Goal: Task Accomplishment & Management: Complete application form

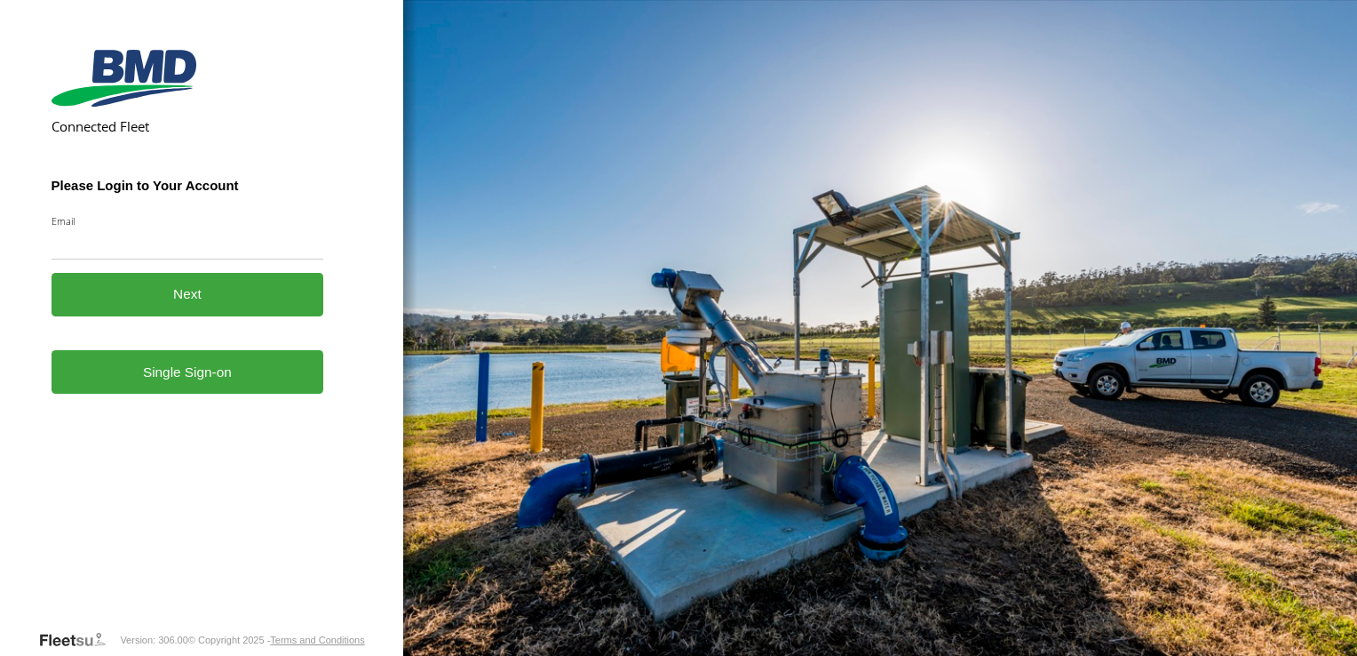
type input "**********"
click at [219, 387] on link "Single Sign-on" at bounding box center [188, 372] width 273 height 44
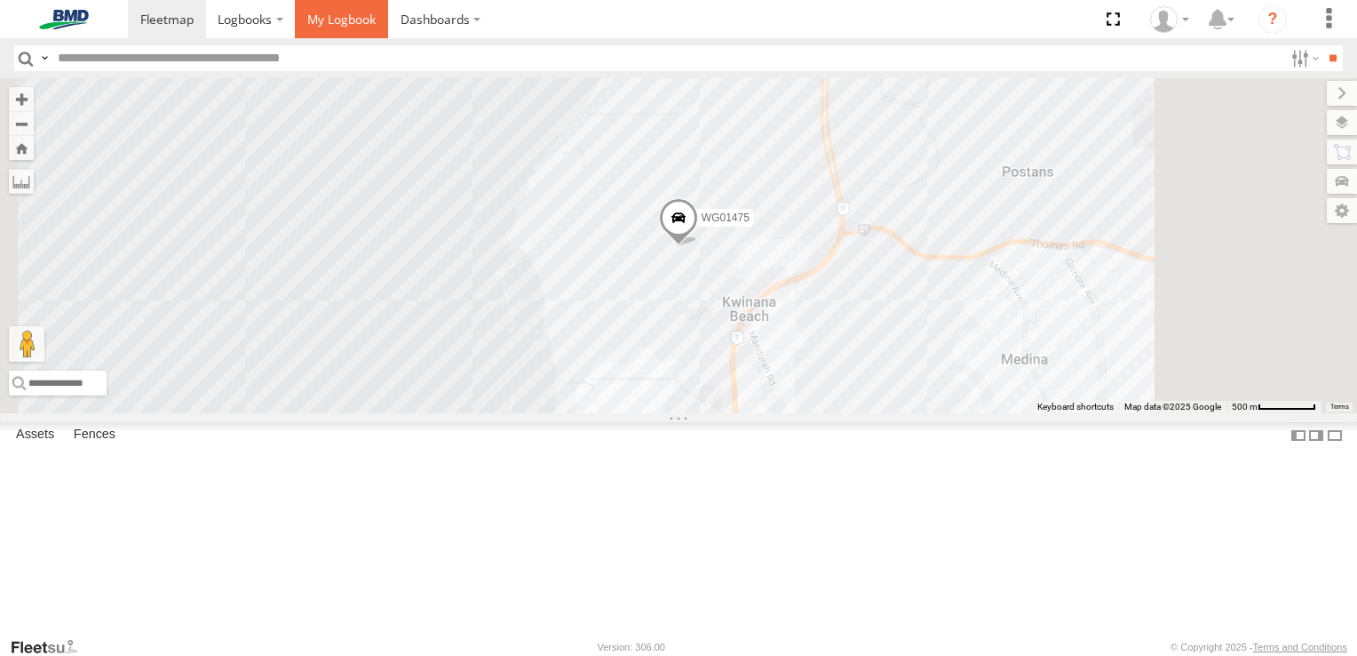
click at [350, 10] on link at bounding box center [341, 19] width 93 height 38
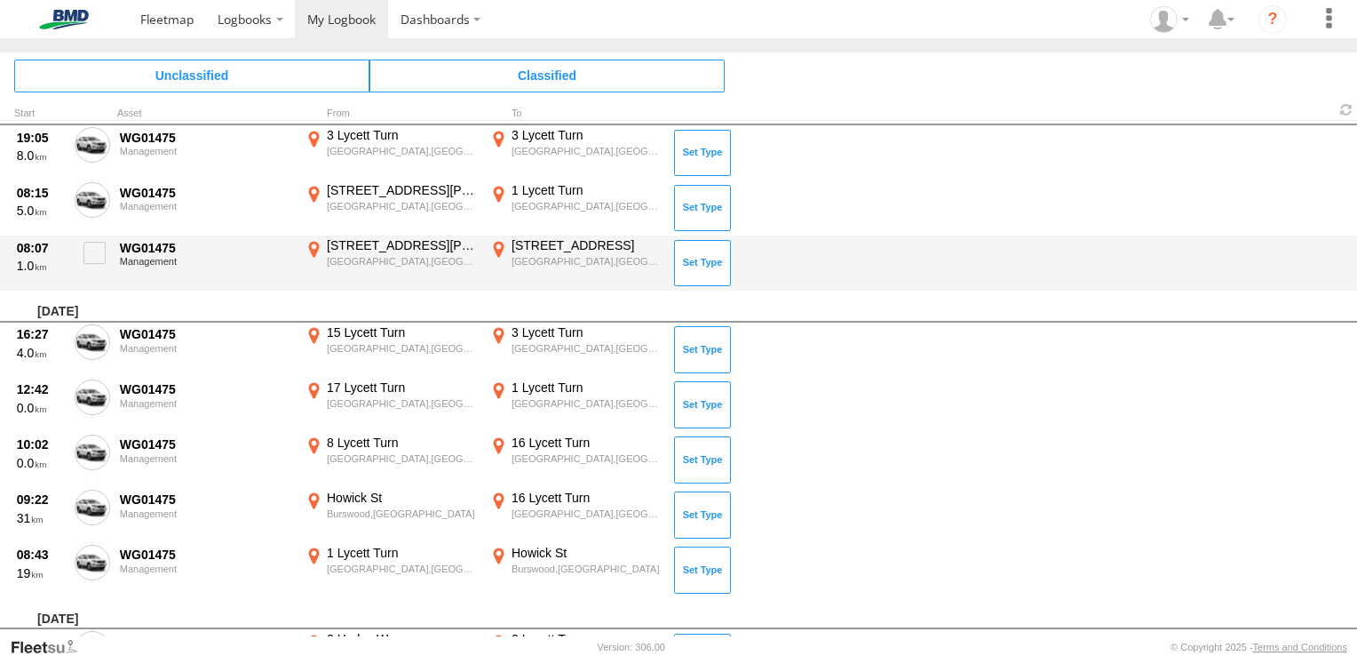
scroll to position [7291, 0]
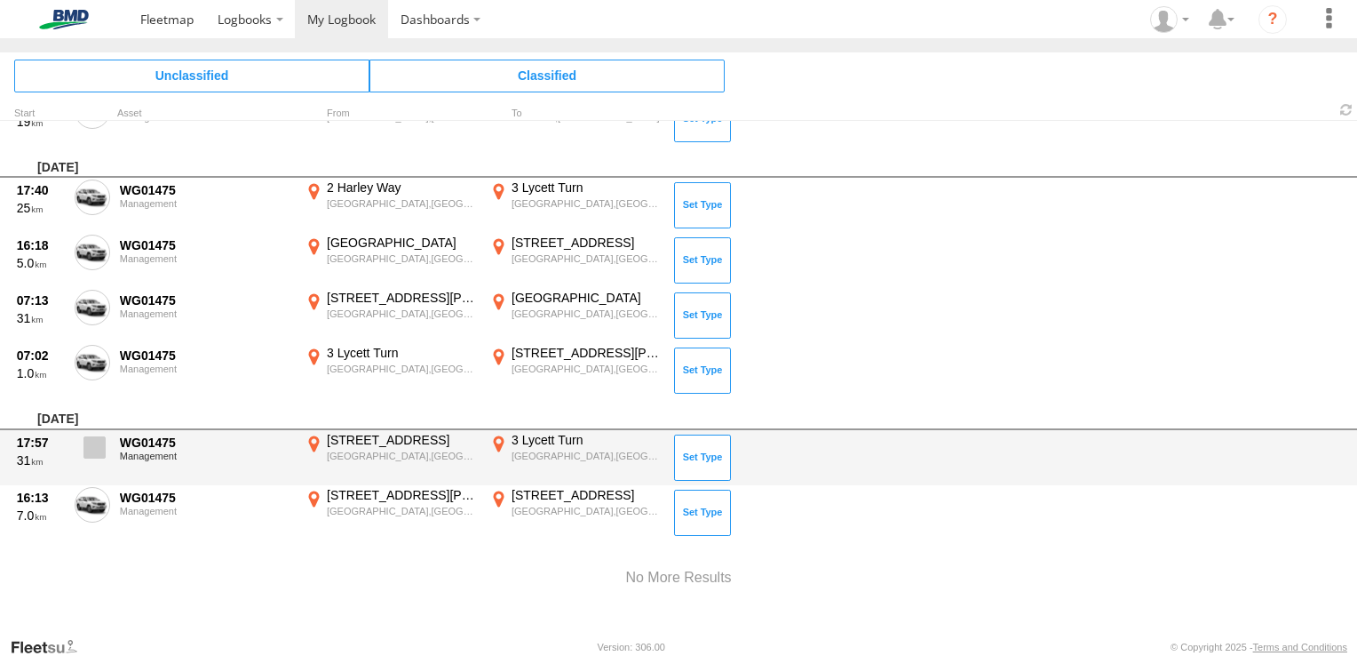
click at [93, 446] on span at bounding box center [95, 447] width 22 height 22
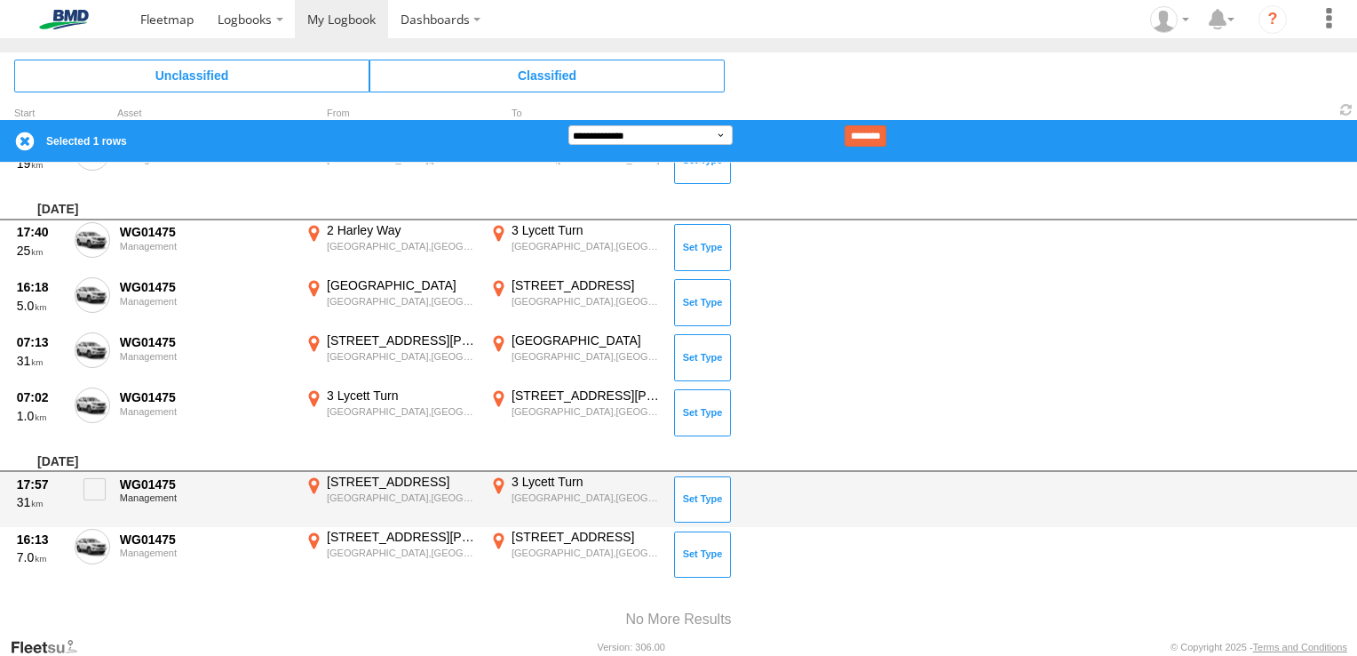
scroll to position [7202, 0]
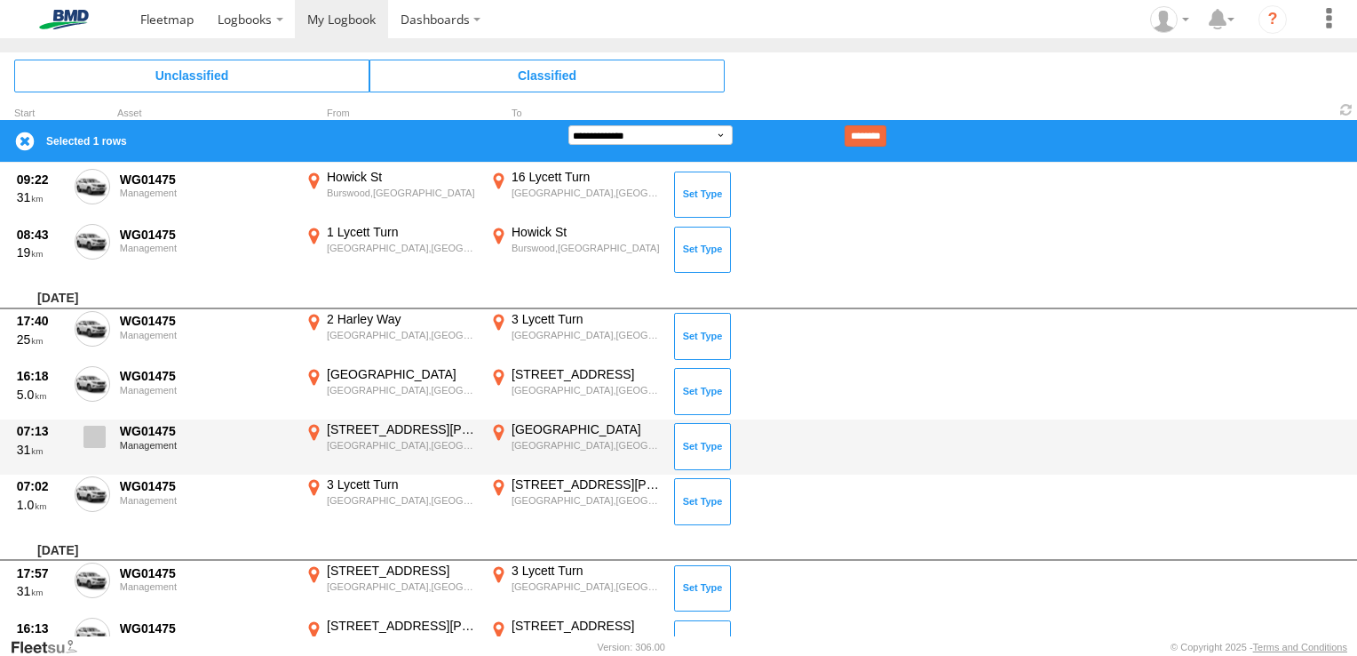
click at [99, 431] on span at bounding box center [95, 436] width 22 height 22
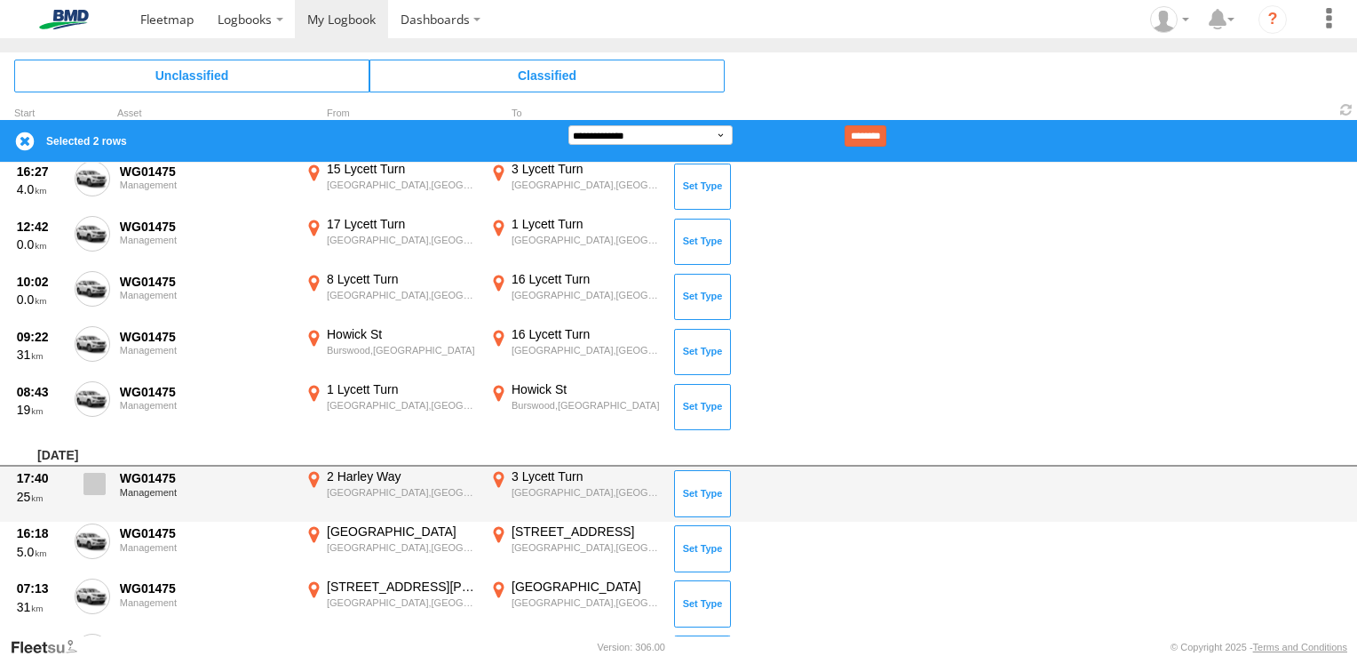
scroll to position [7025, 0]
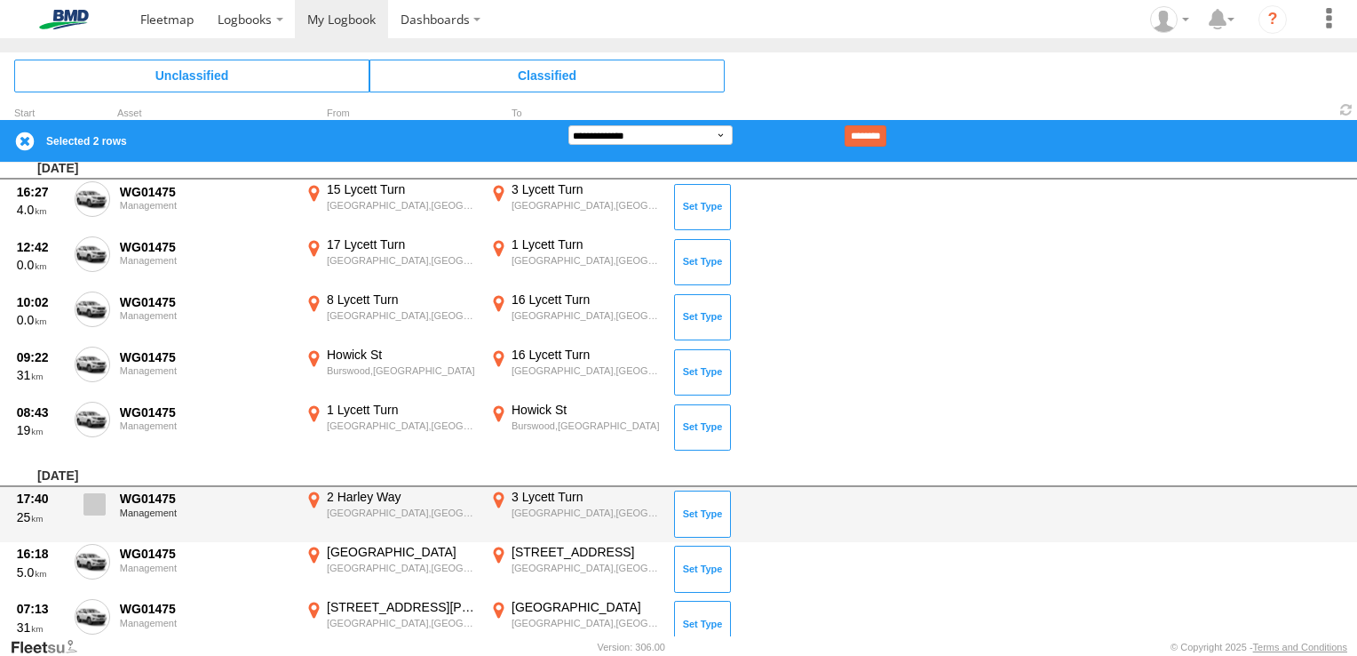
click at [96, 496] on span at bounding box center [95, 504] width 22 height 22
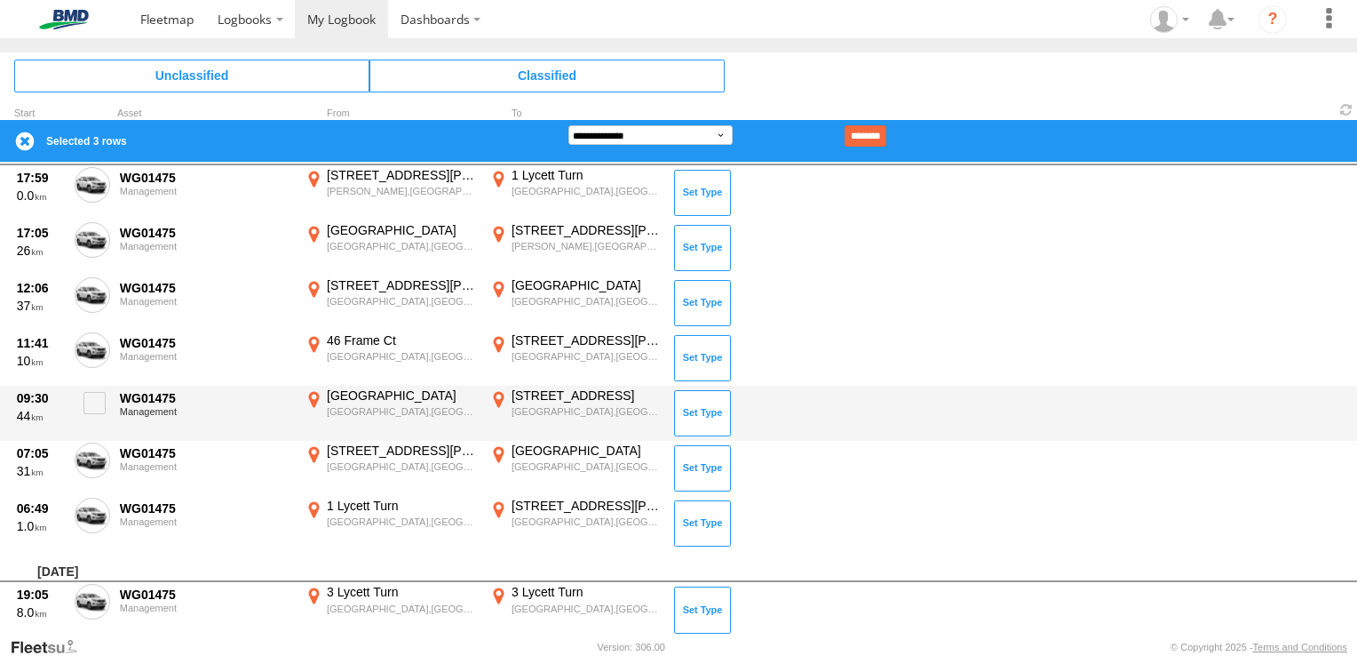
scroll to position [6403, 0]
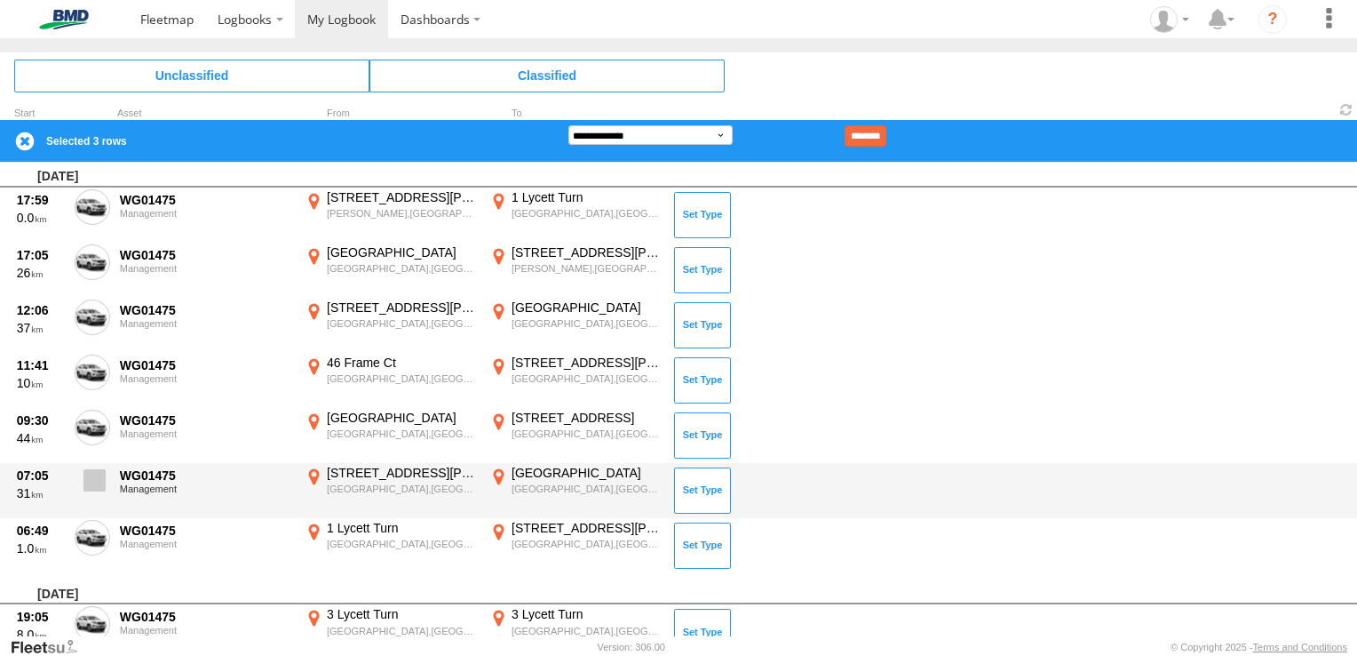
click at [96, 474] on span at bounding box center [95, 480] width 22 height 22
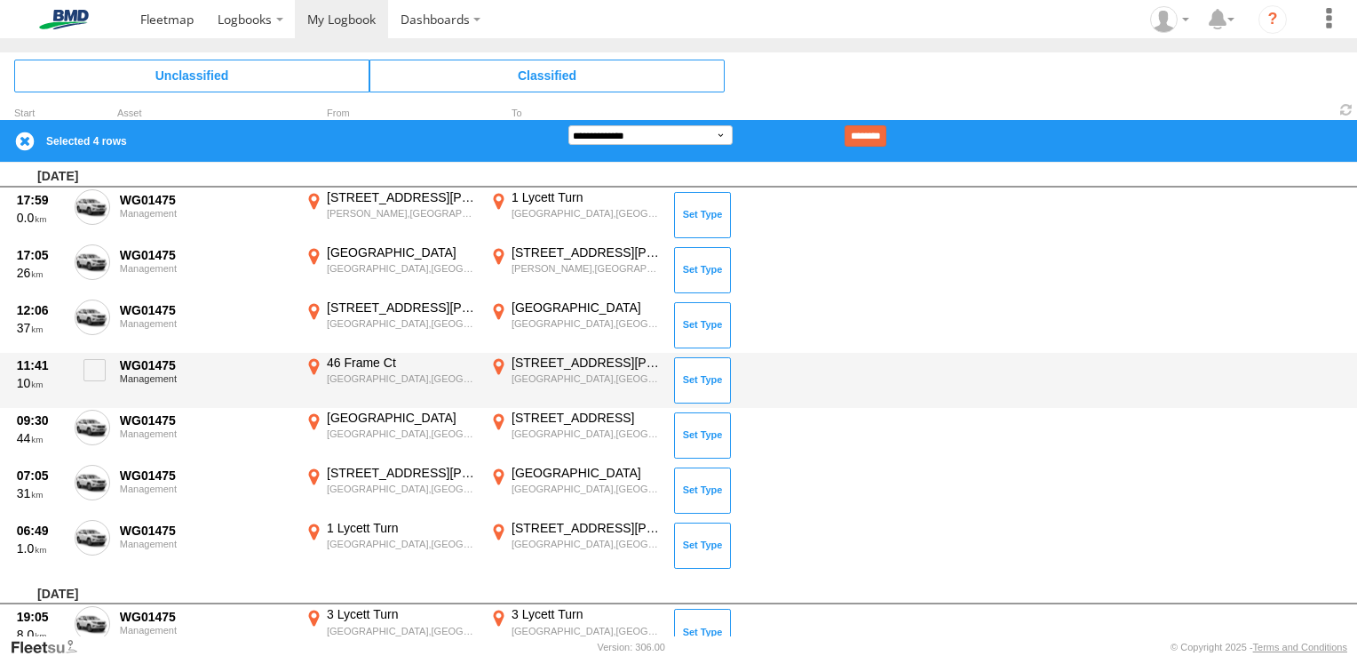
scroll to position [6314, 0]
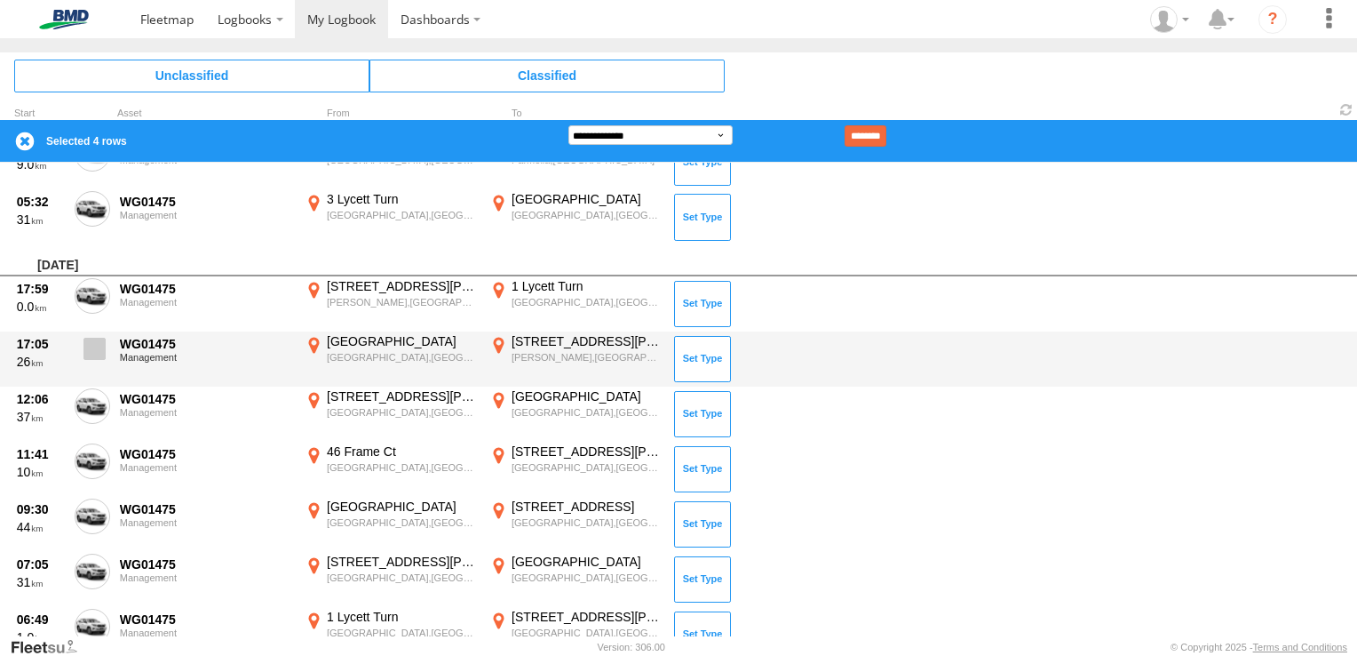
click at [102, 350] on span at bounding box center [95, 349] width 22 height 22
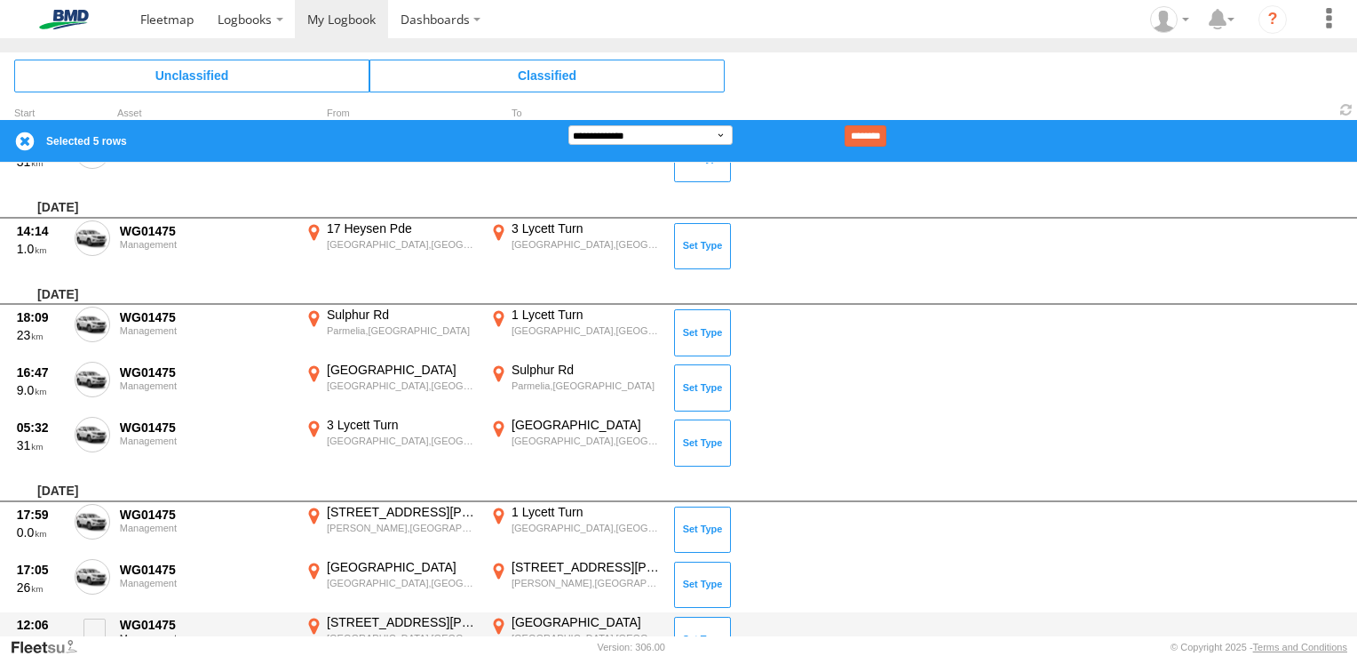
scroll to position [6048, 0]
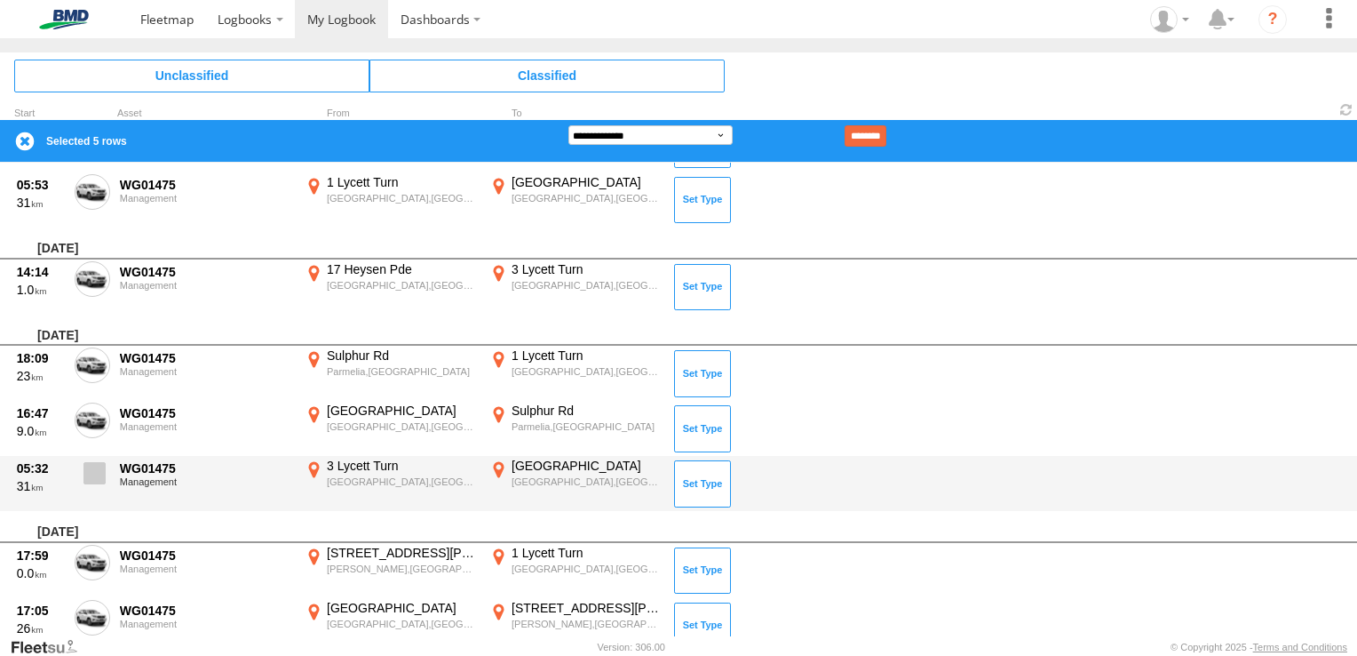
click at [104, 474] on span at bounding box center [95, 473] width 22 height 22
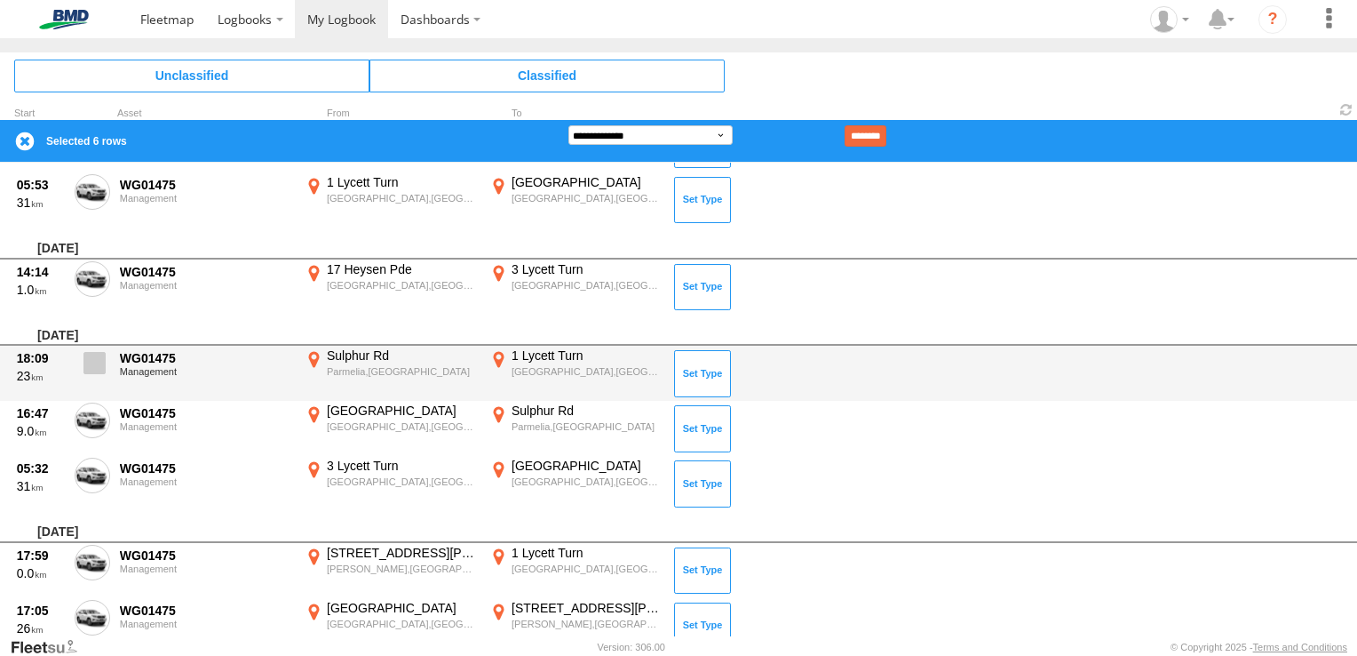
click at [90, 353] on span at bounding box center [95, 363] width 22 height 22
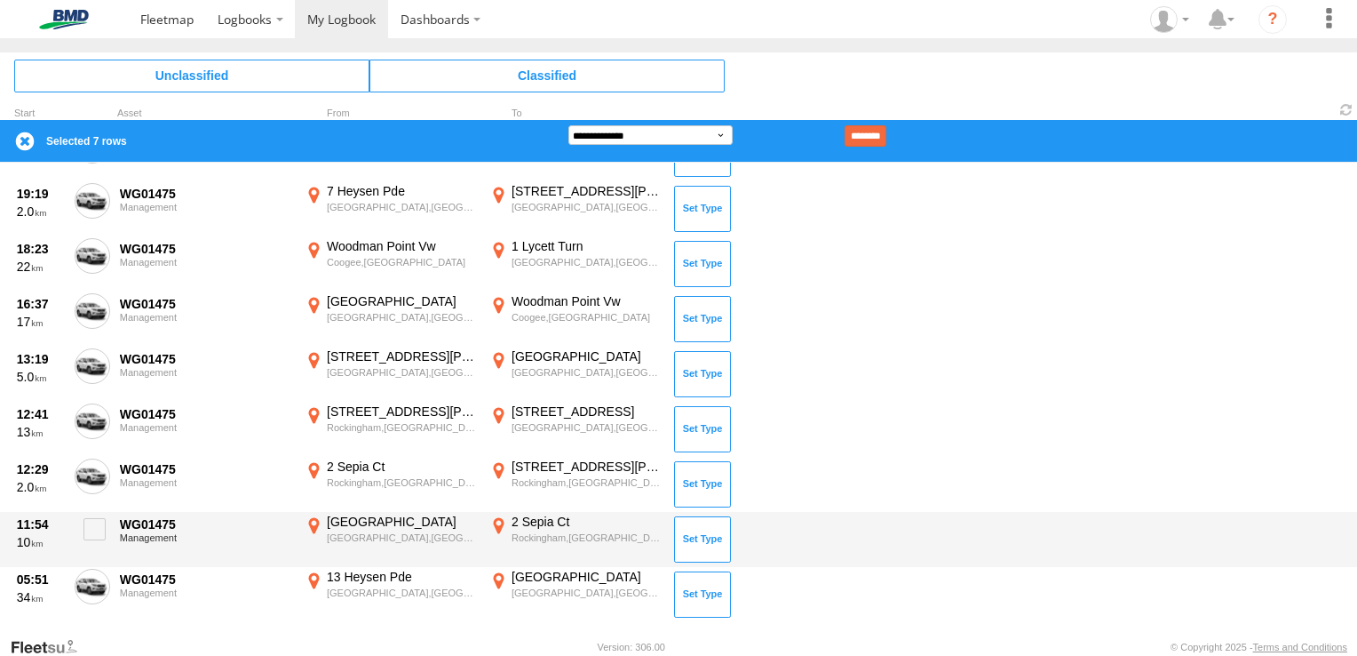
scroll to position [5337, 0]
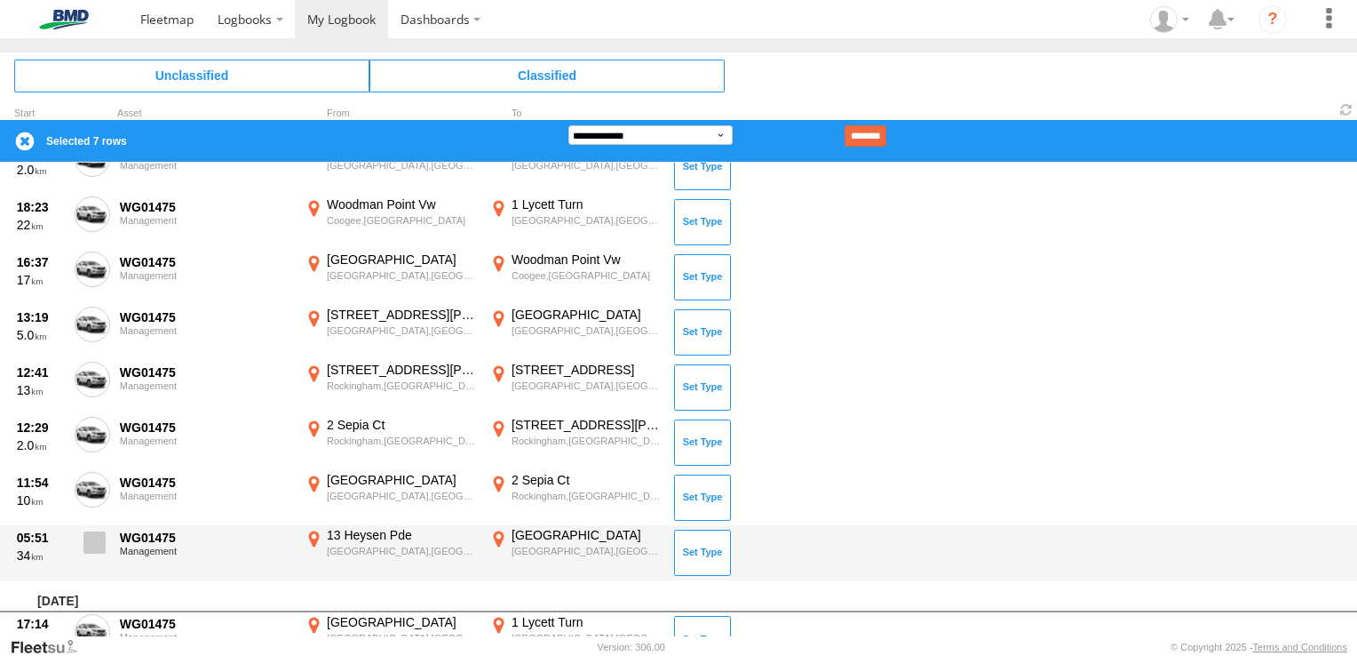
click at [92, 531] on span at bounding box center [95, 542] width 22 height 22
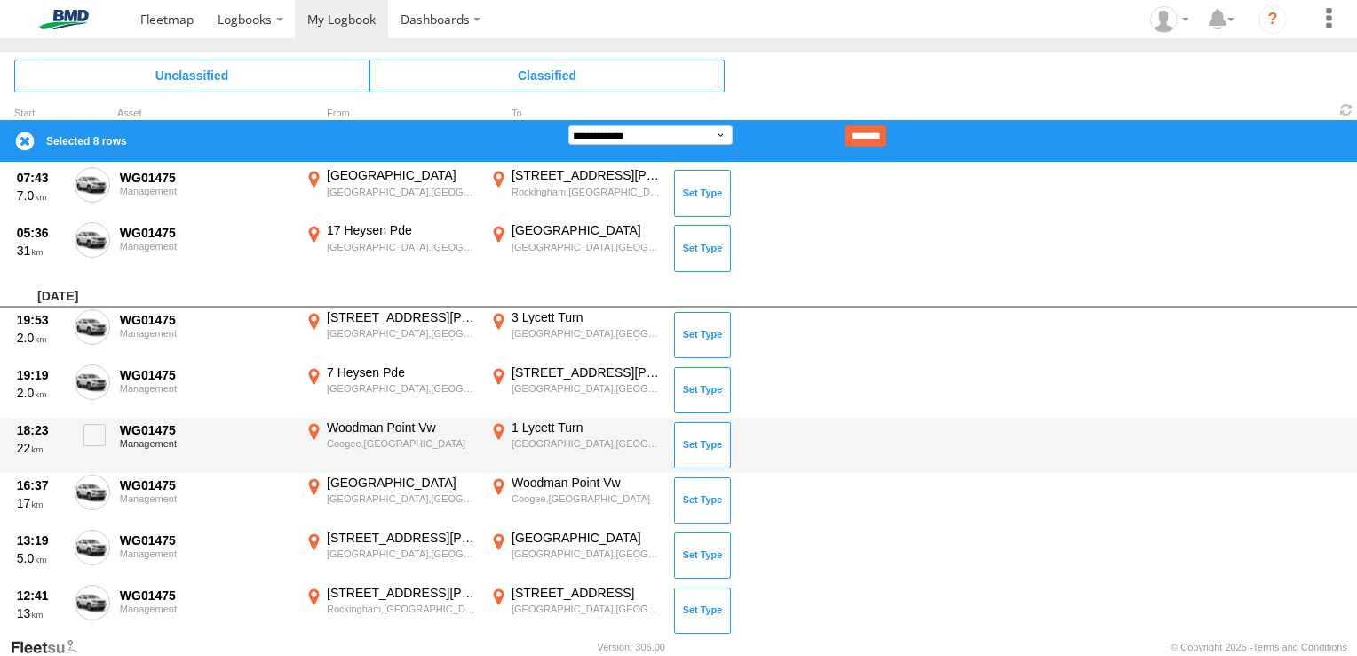
scroll to position [5070, 0]
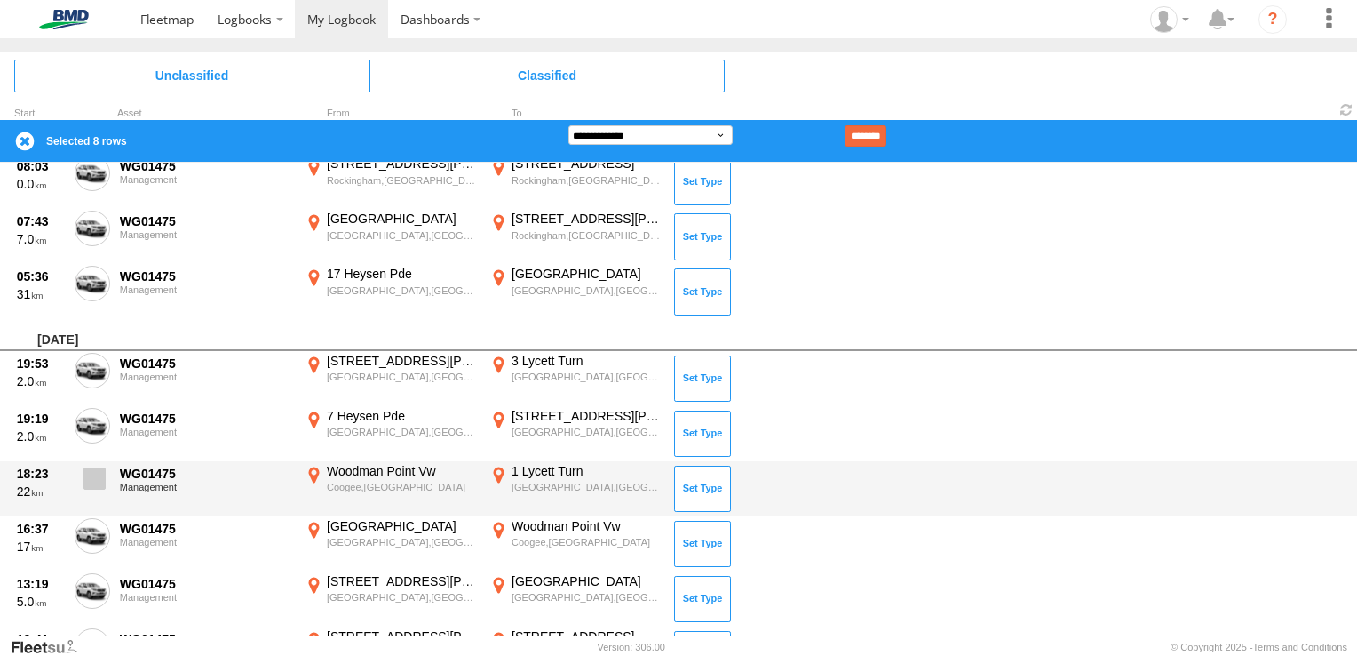
click at [92, 471] on span at bounding box center [95, 478] width 22 height 22
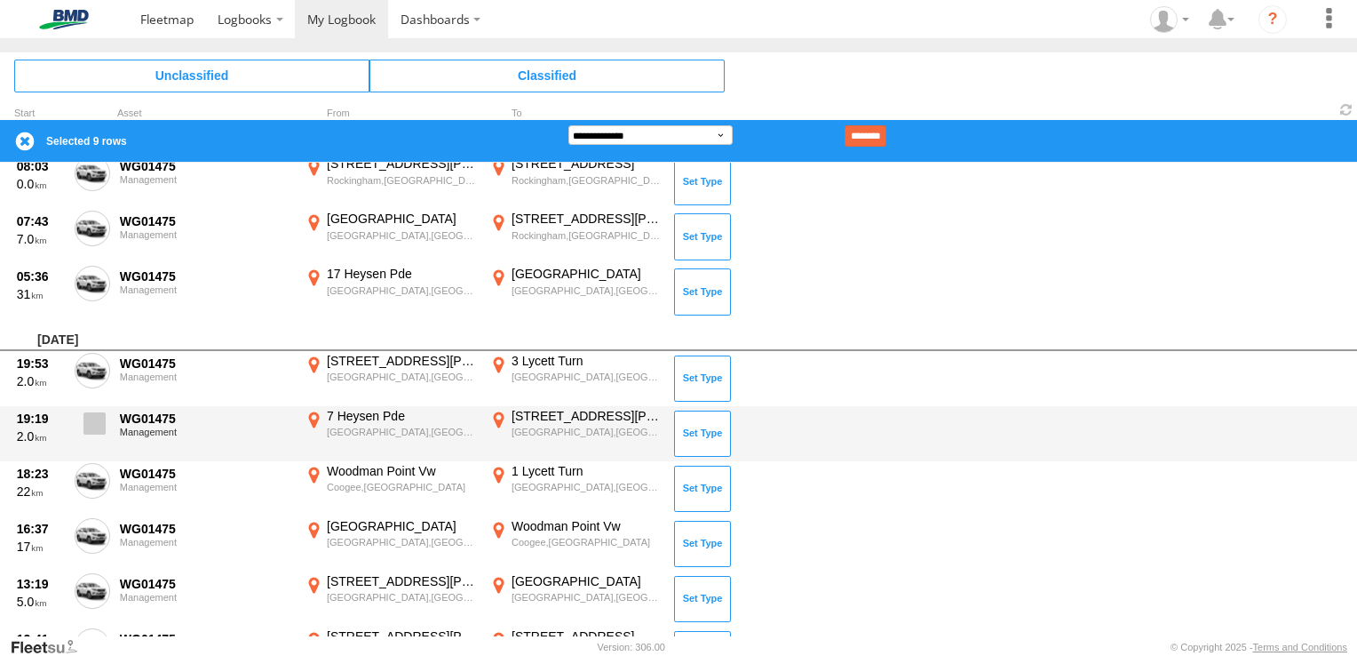
scroll to position [4893, 0]
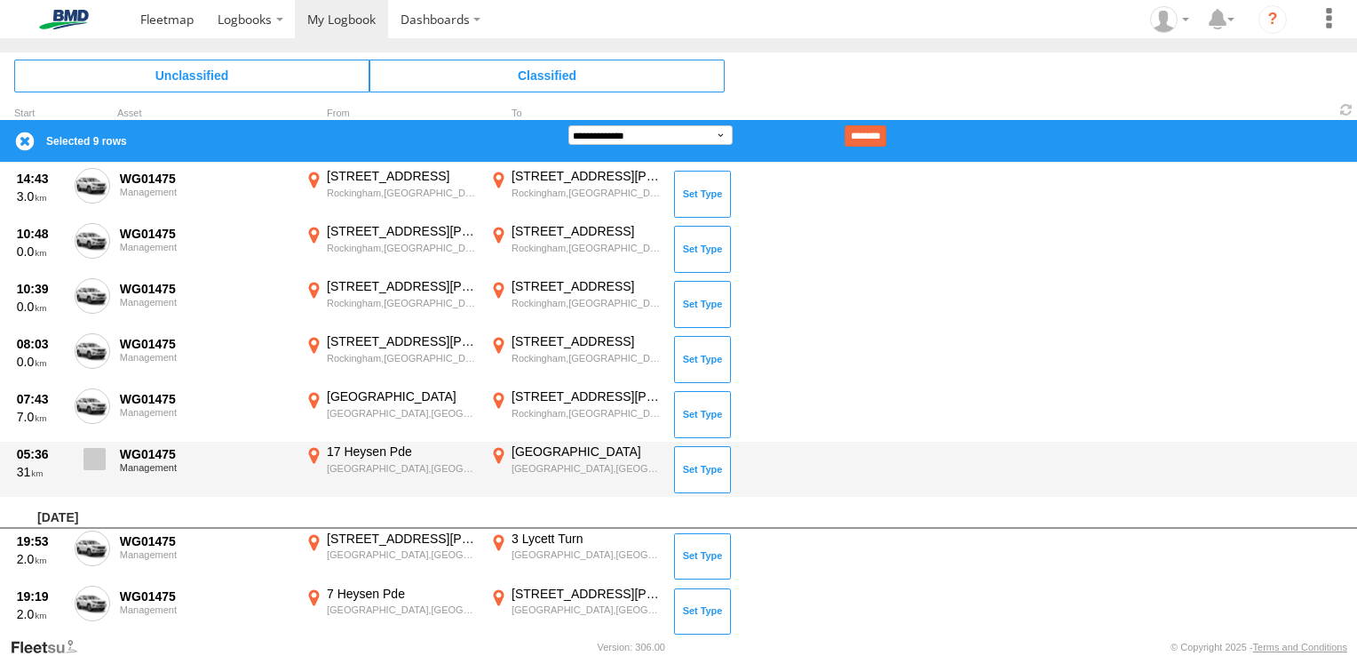
click at [99, 452] on span at bounding box center [95, 459] width 22 height 22
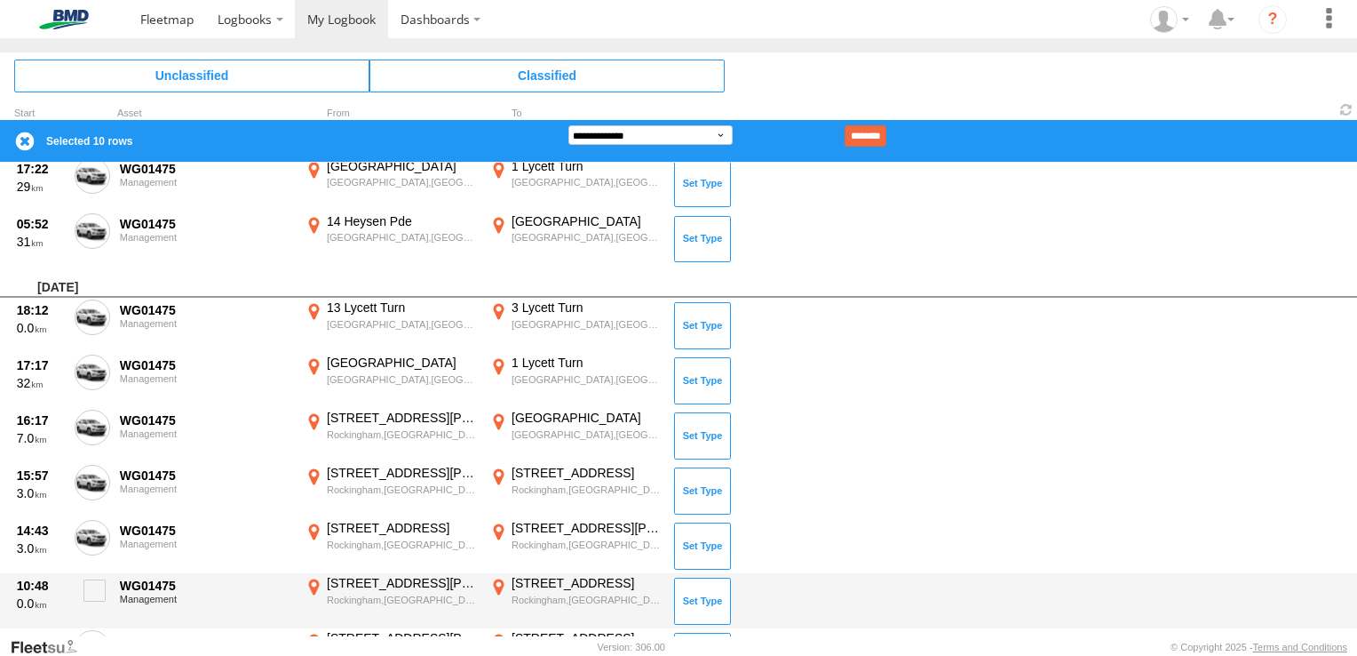
scroll to position [4537, 0]
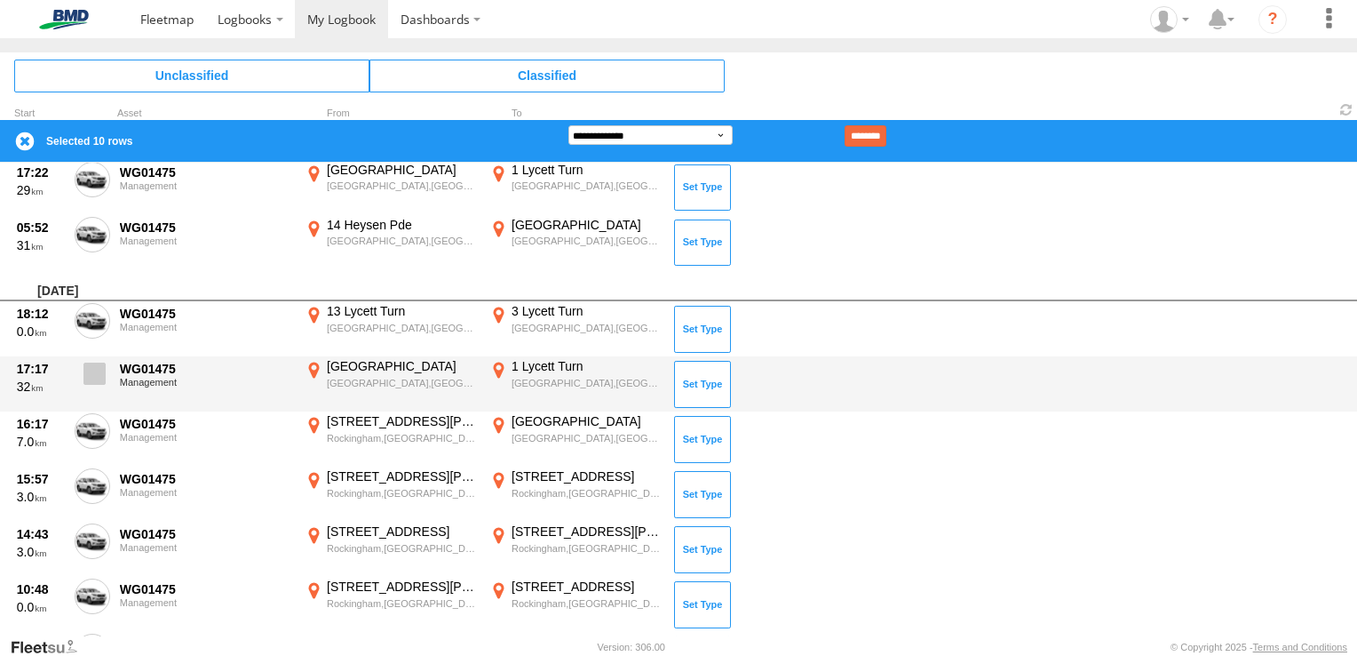
click at [105, 378] on label at bounding box center [93, 378] width 36 height 41
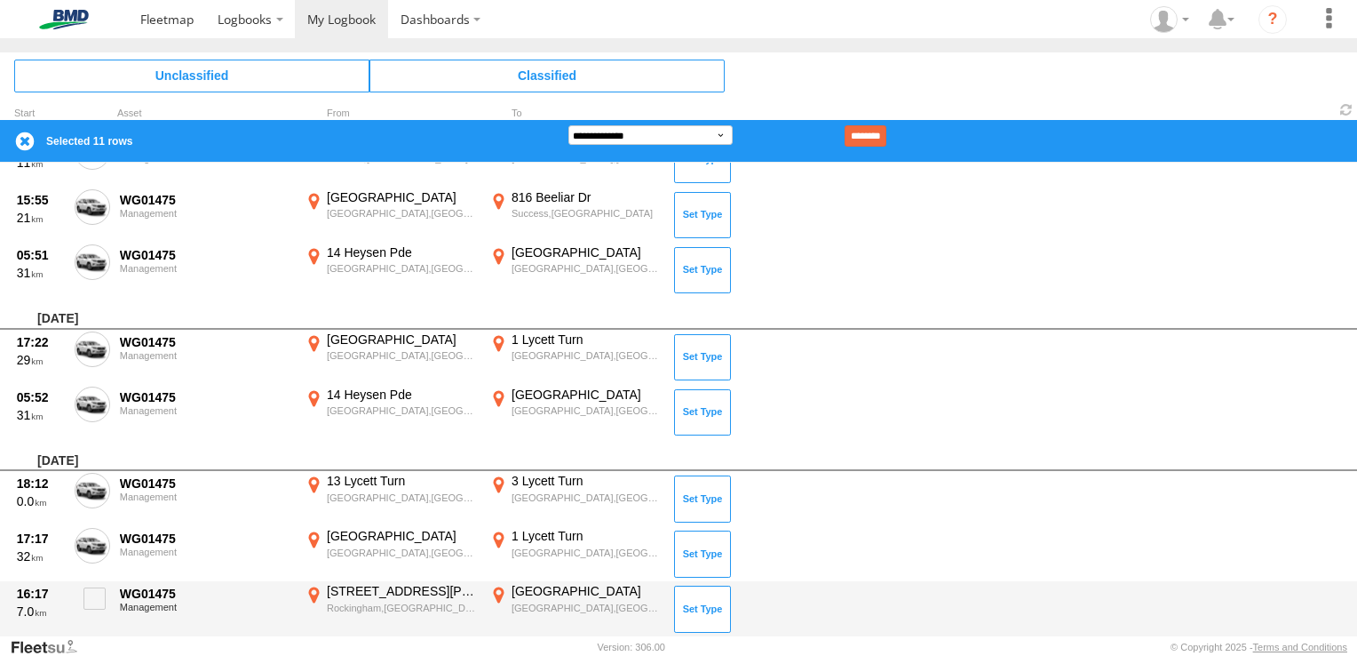
scroll to position [4360, 0]
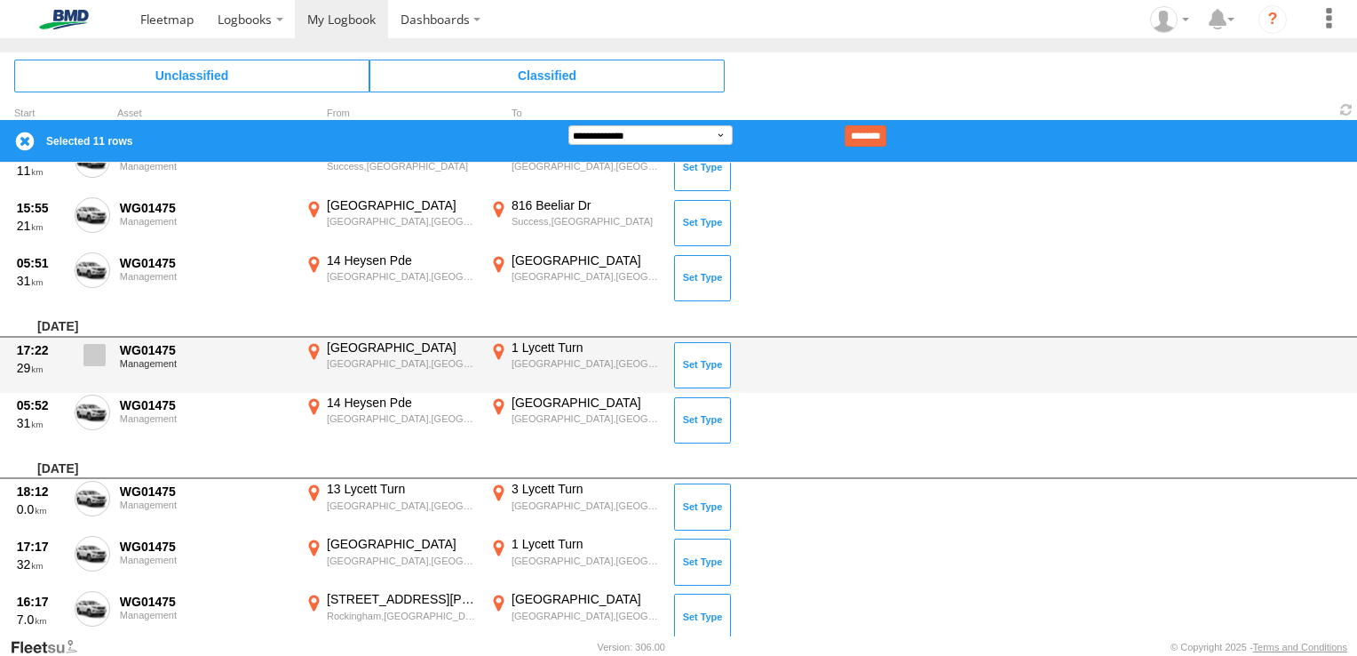
drag, startPoint x: 96, startPoint y: 402, endPoint x: 99, endPoint y: 369, distance: 33.1
click at [99, 393] on div "05:52 31 WG01475 Management 14 Heysen [GEOGRAPHIC_DATA],[GEOGRAPHIC_DATA] -32.0…" at bounding box center [678, 420] width 1357 height 55
click at [99, 350] on span at bounding box center [95, 355] width 22 height 22
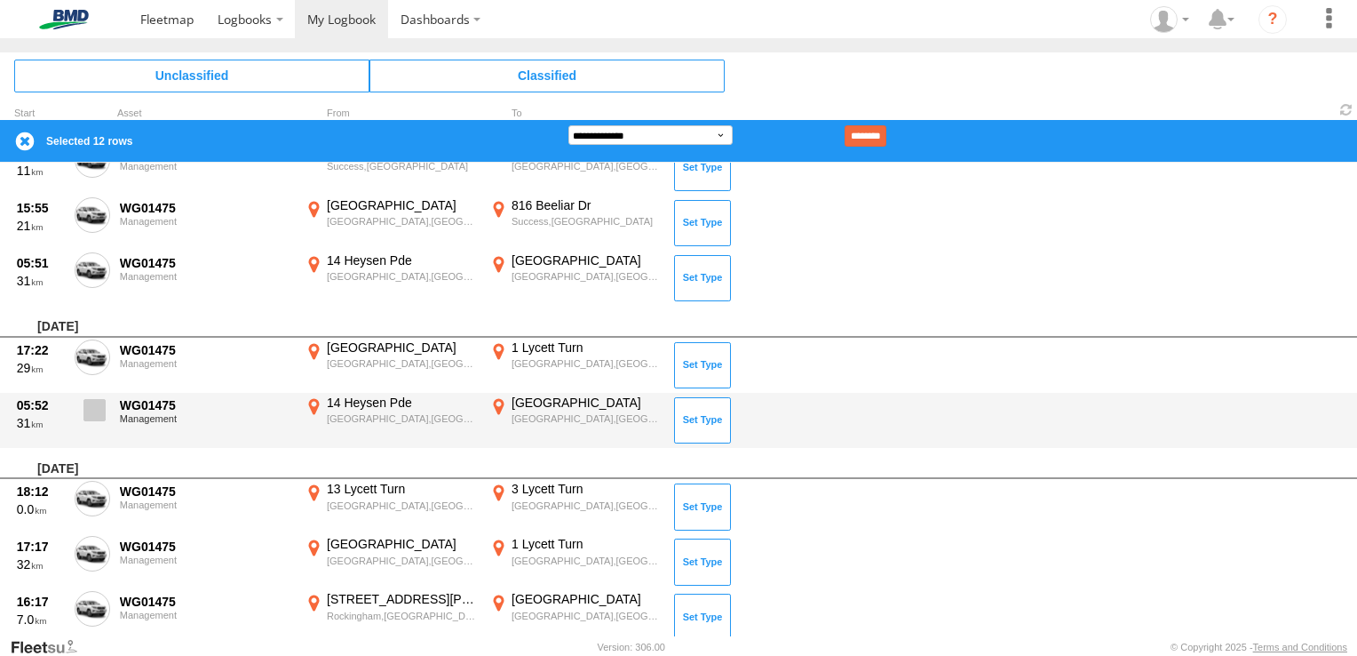
click at [94, 405] on span at bounding box center [95, 410] width 22 height 22
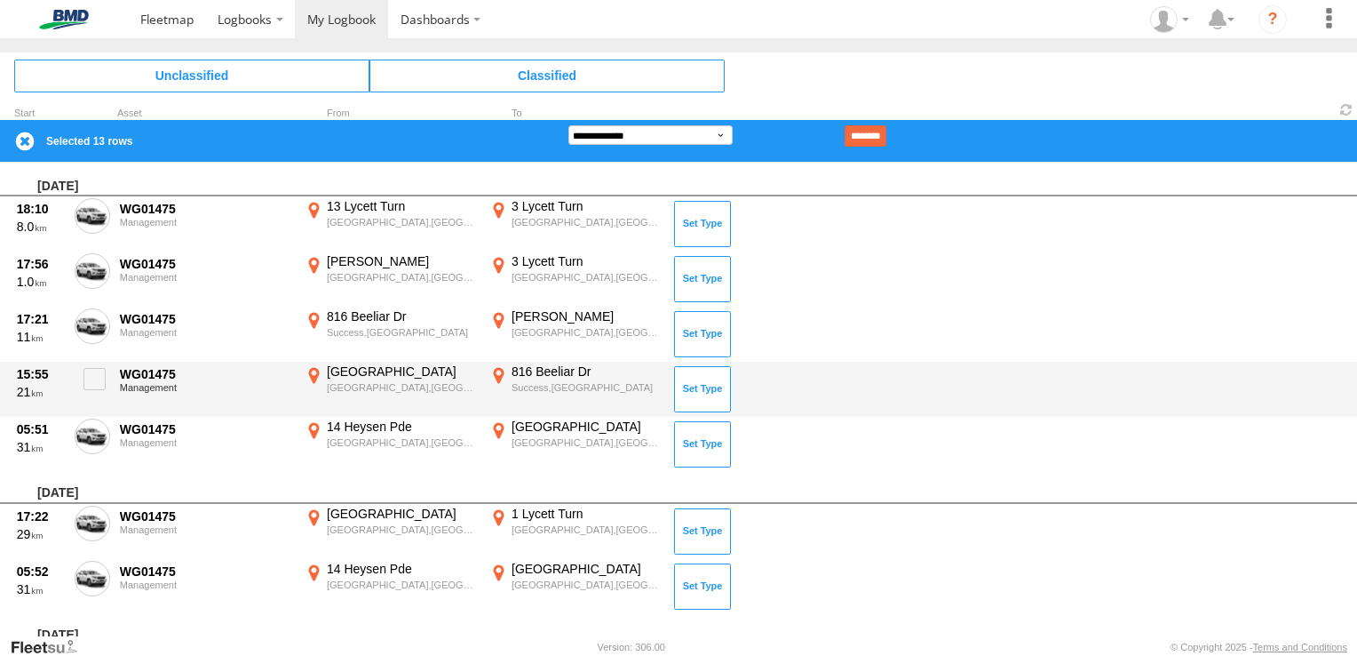
scroll to position [4182, 0]
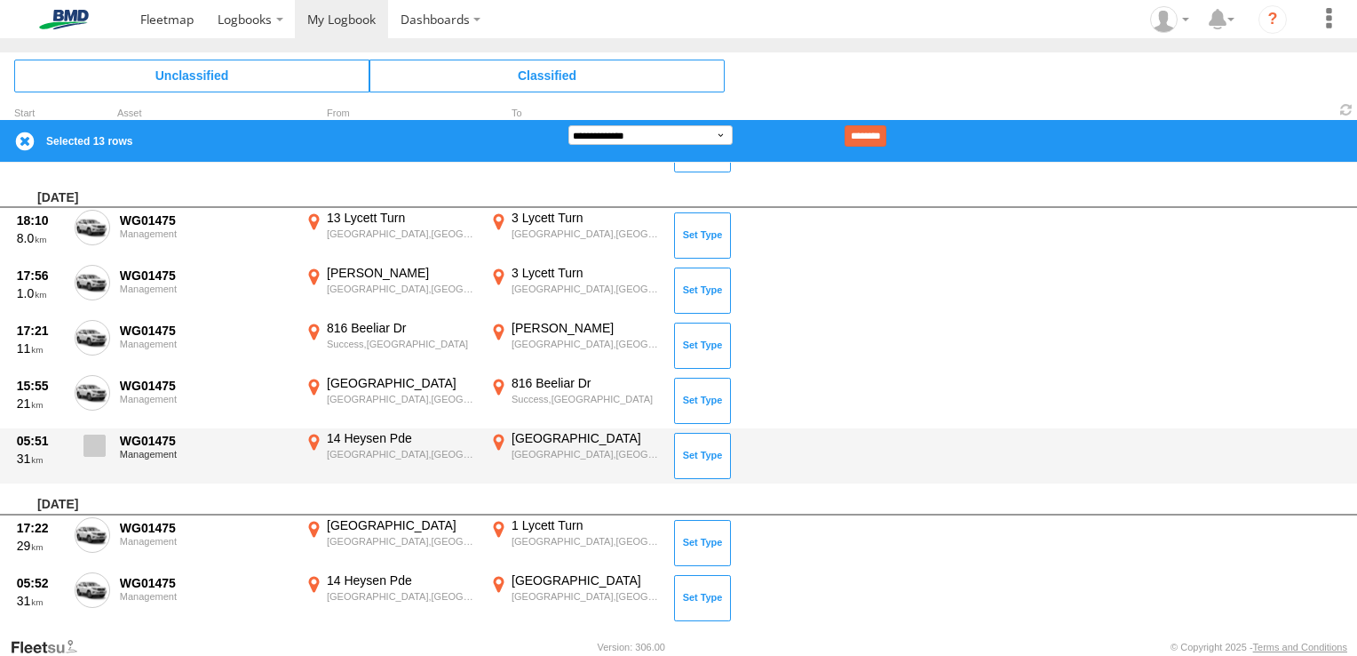
click at [95, 439] on span at bounding box center [95, 445] width 22 height 22
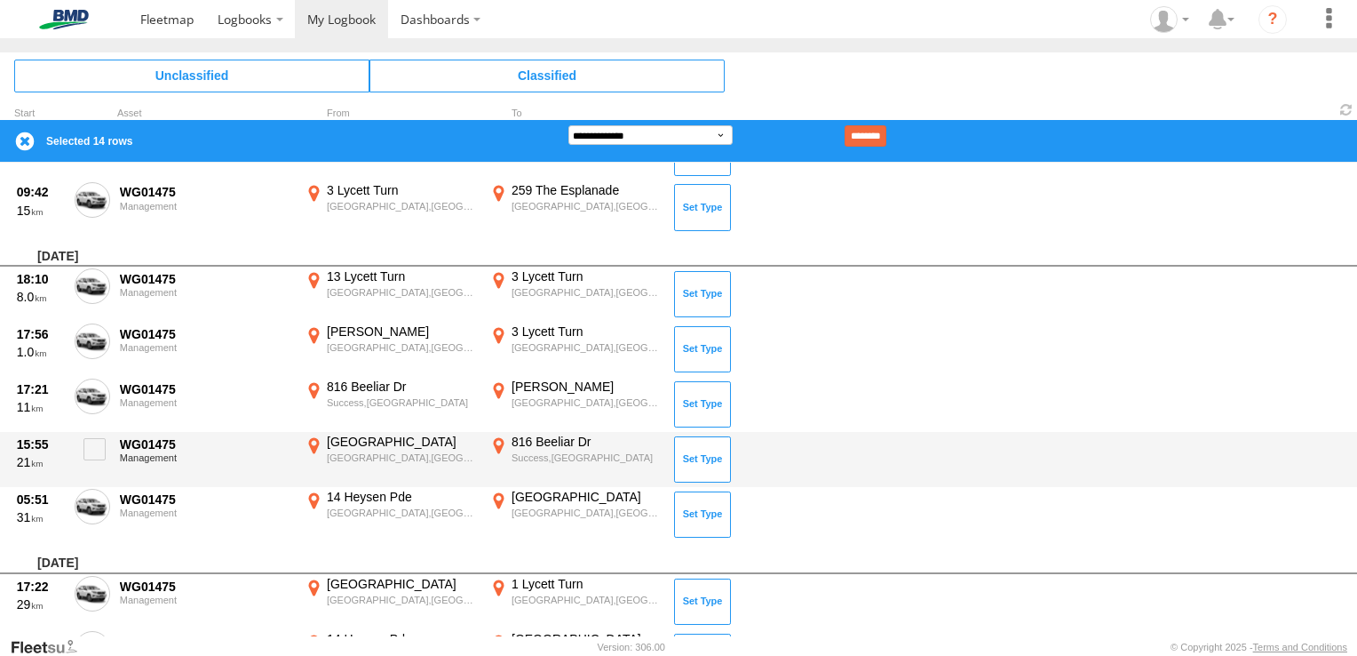
scroll to position [4093, 0]
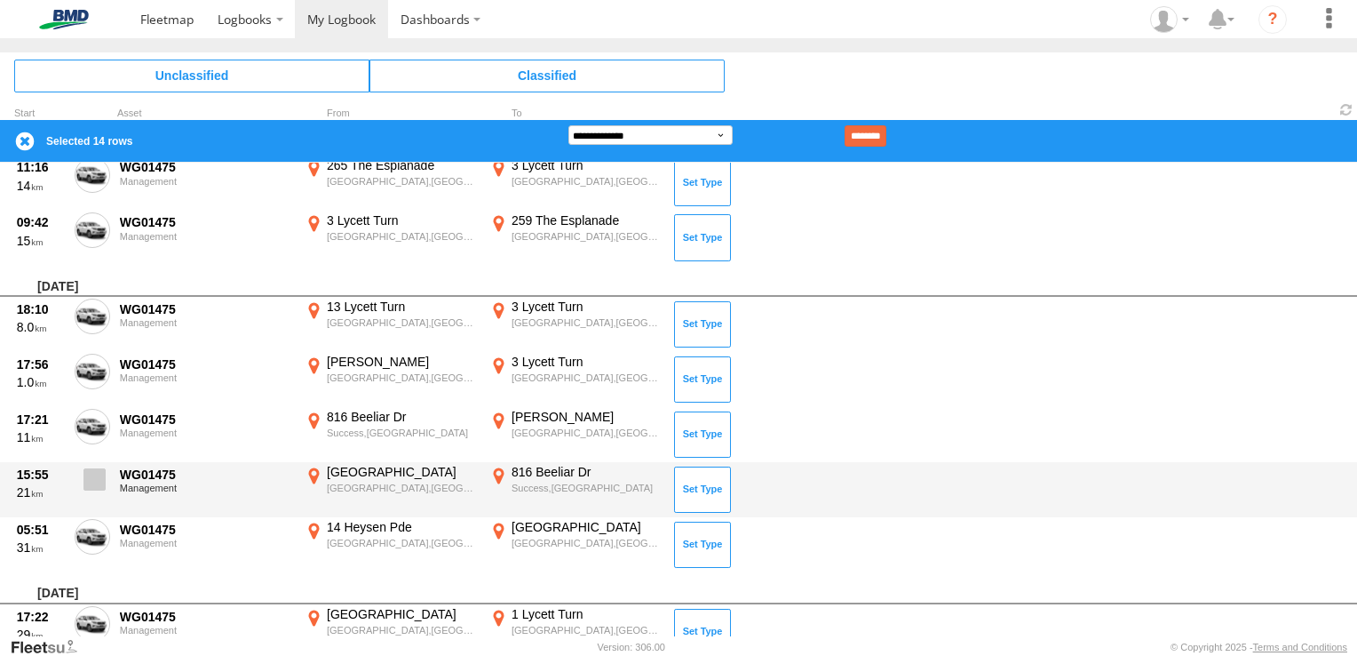
click at [96, 469] on span at bounding box center [95, 479] width 22 height 22
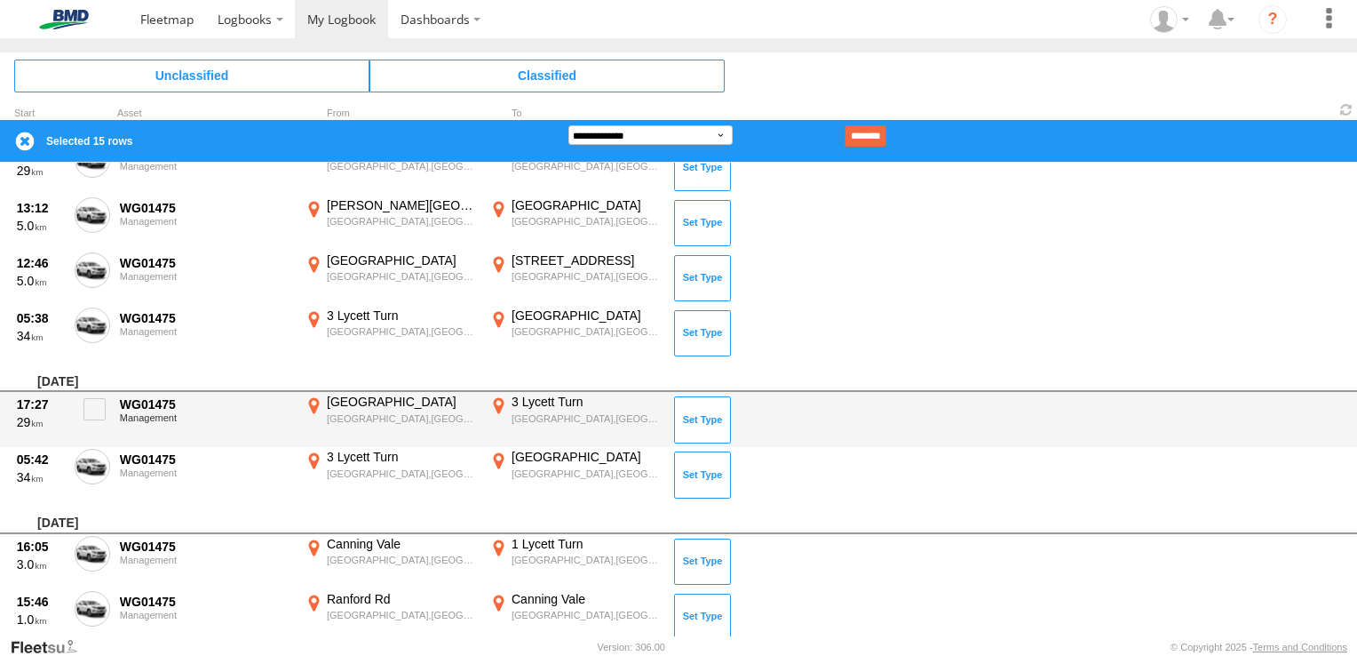
scroll to position [3294, 0]
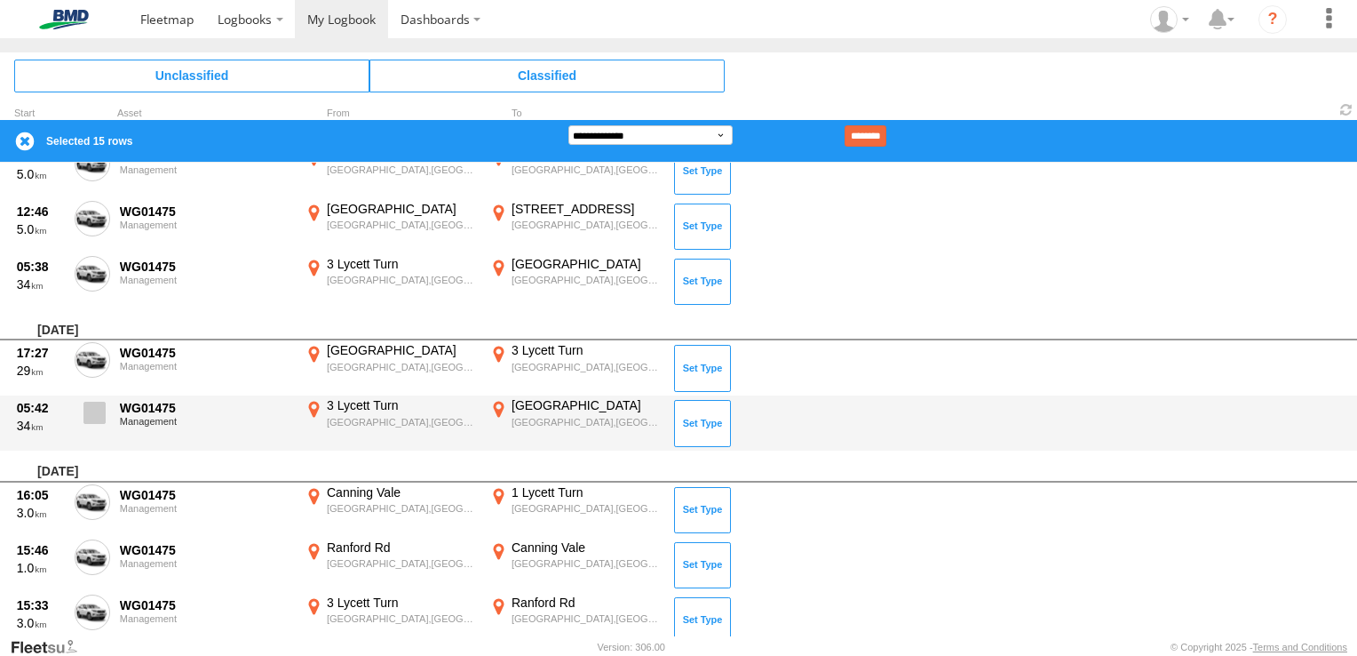
click at [94, 406] on span at bounding box center [95, 413] width 22 height 22
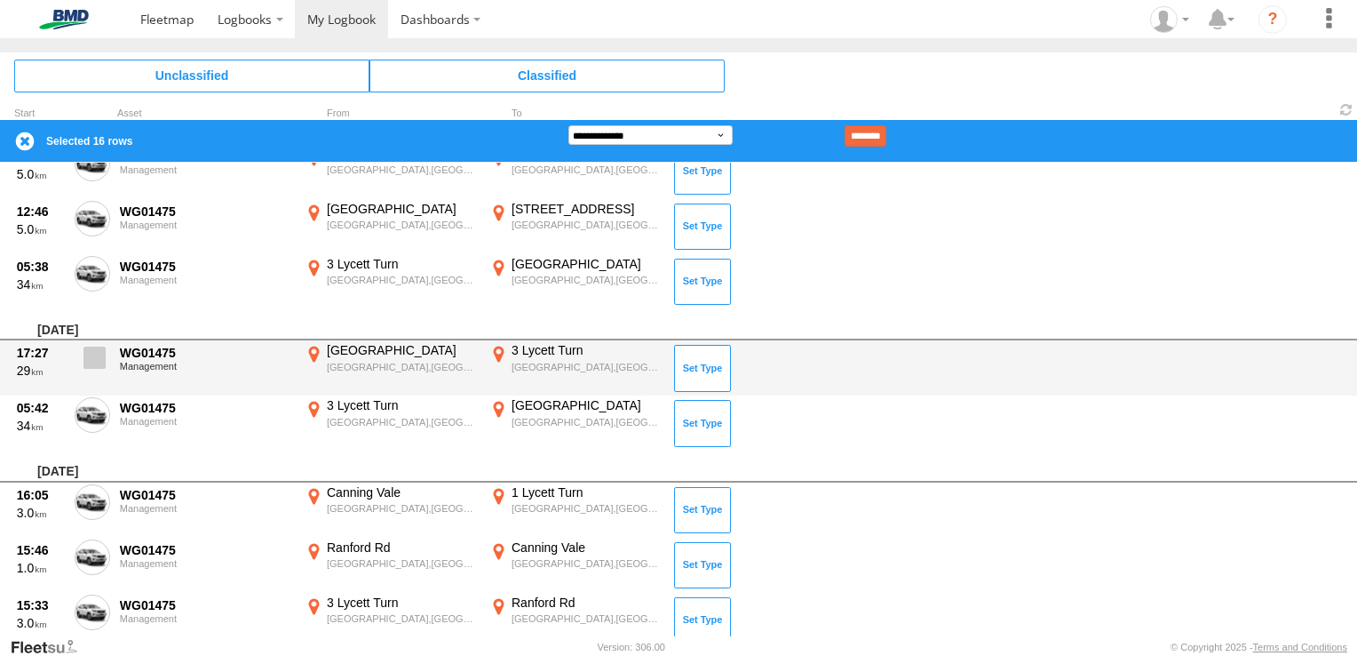
click at [99, 354] on span at bounding box center [95, 357] width 22 height 22
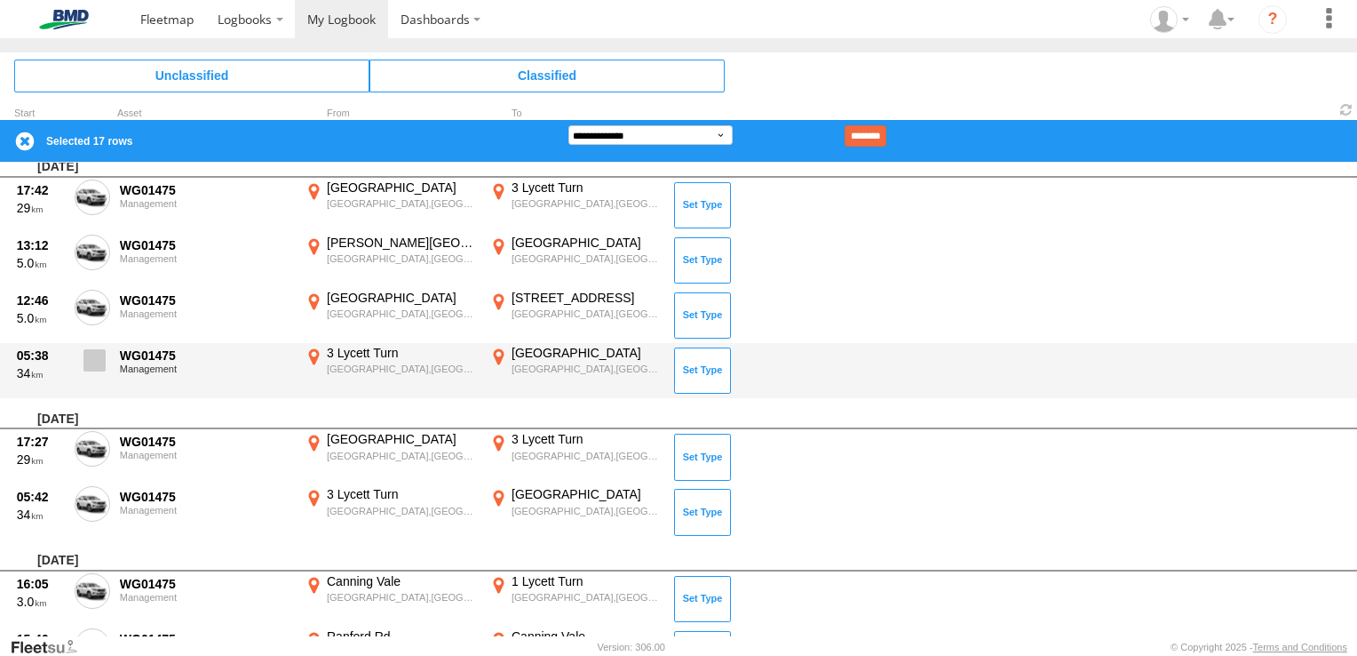
click at [97, 350] on span at bounding box center [95, 360] width 22 height 22
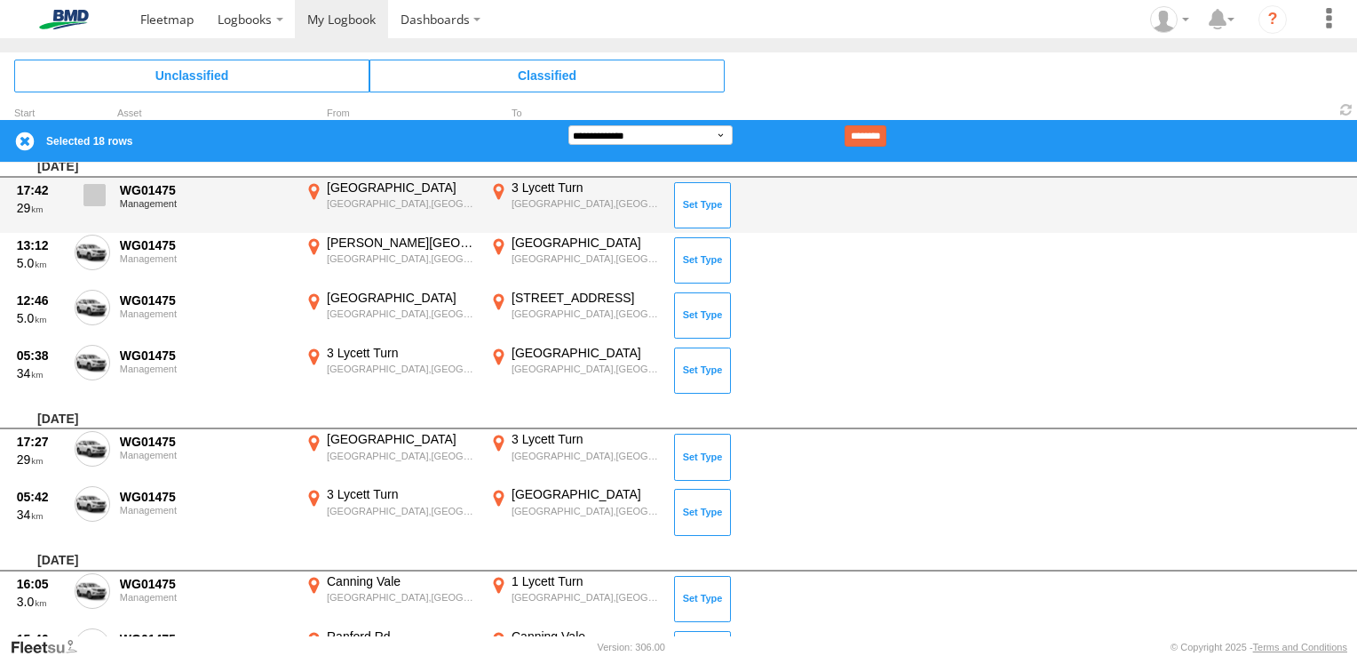
click at [96, 197] on span at bounding box center [95, 195] width 22 height 22
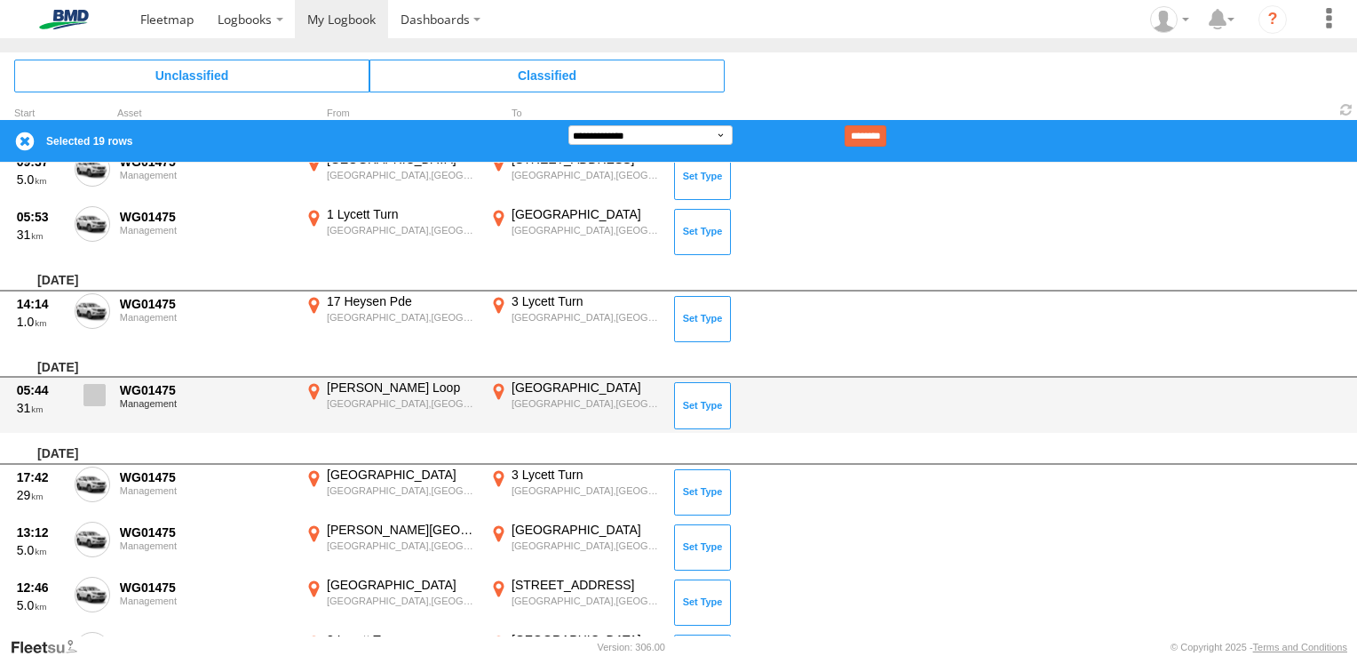
scroll to position [2850, 0]
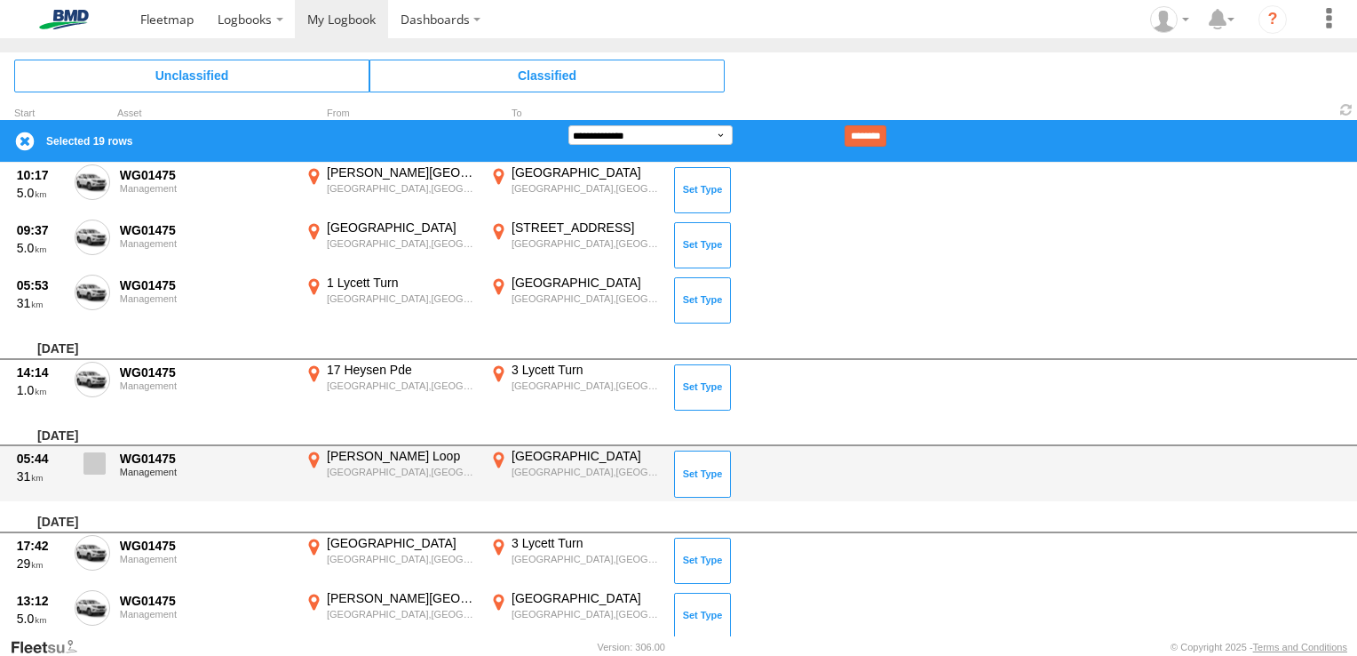
click at [99, 457] on span at bounding box center [95, 463] width 22 height 22
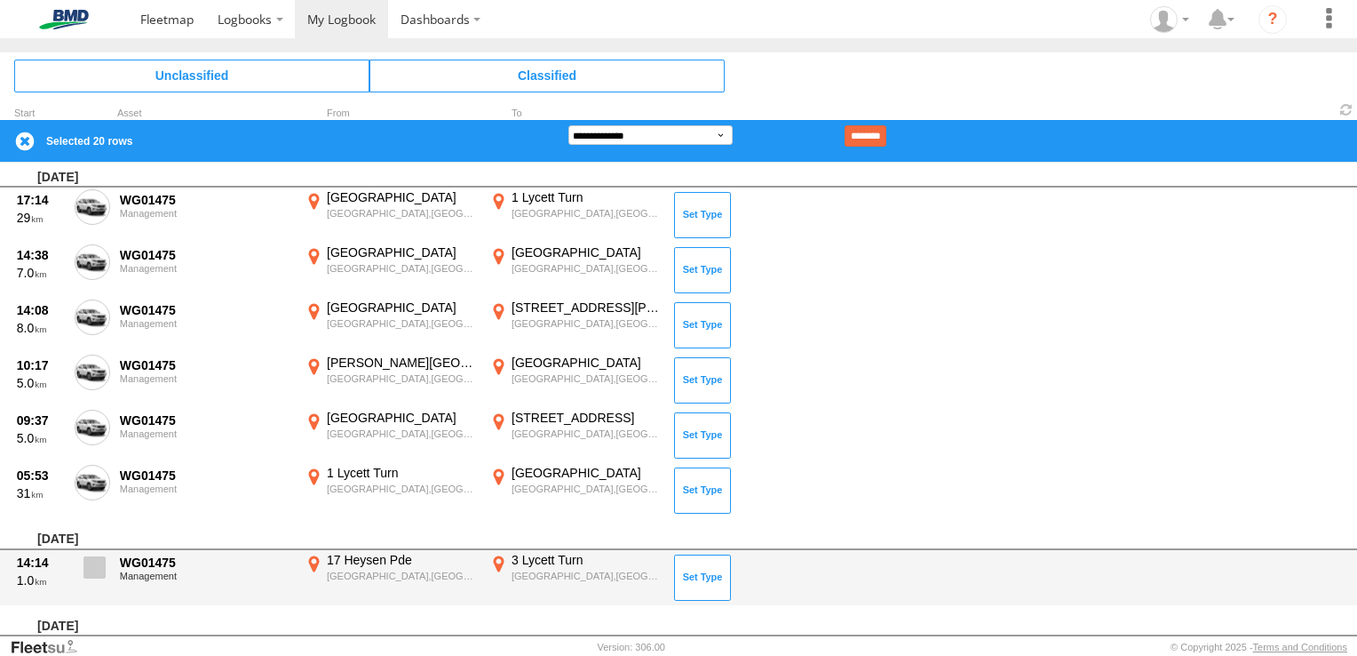
scroll to position [2583, 0]
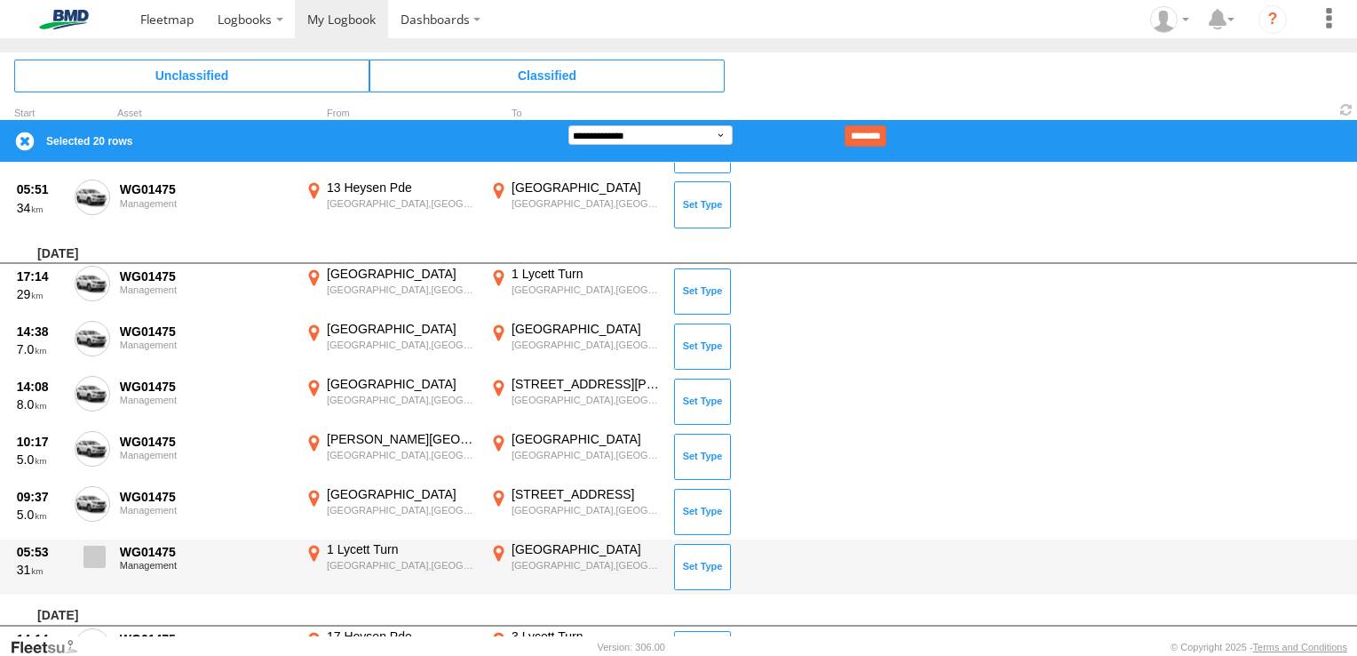
click at [96, 545] on span at bounding box center [95, 556] width 22 height 22
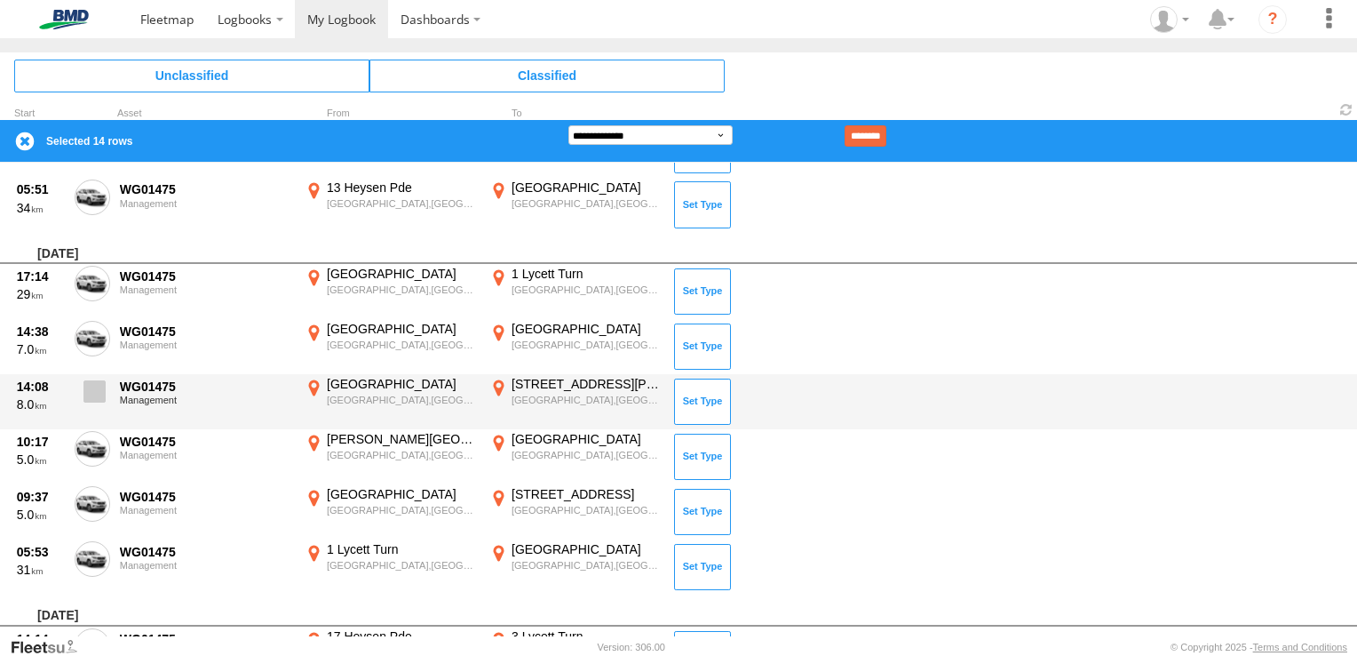
drag, startPoint x: 99, startPoint y: 275, endPoint x: 106, endPoint y: 374, distance: 98.9
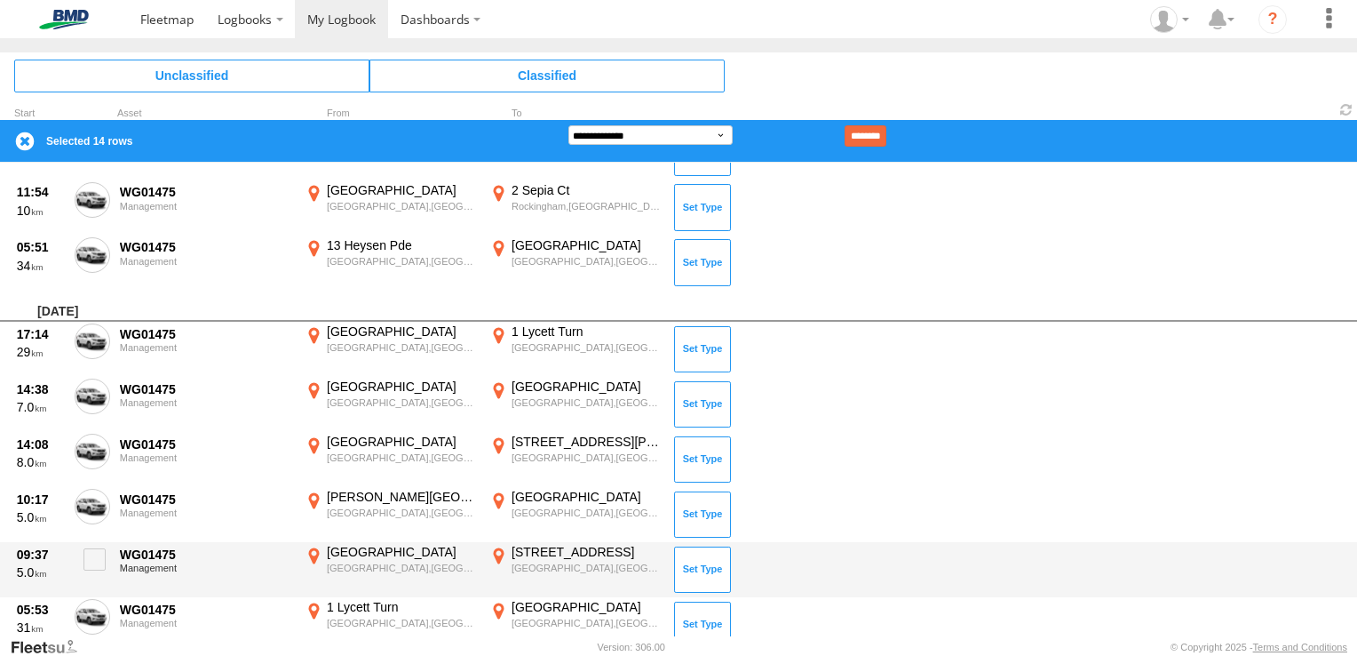
scroll to position [2406, 0]
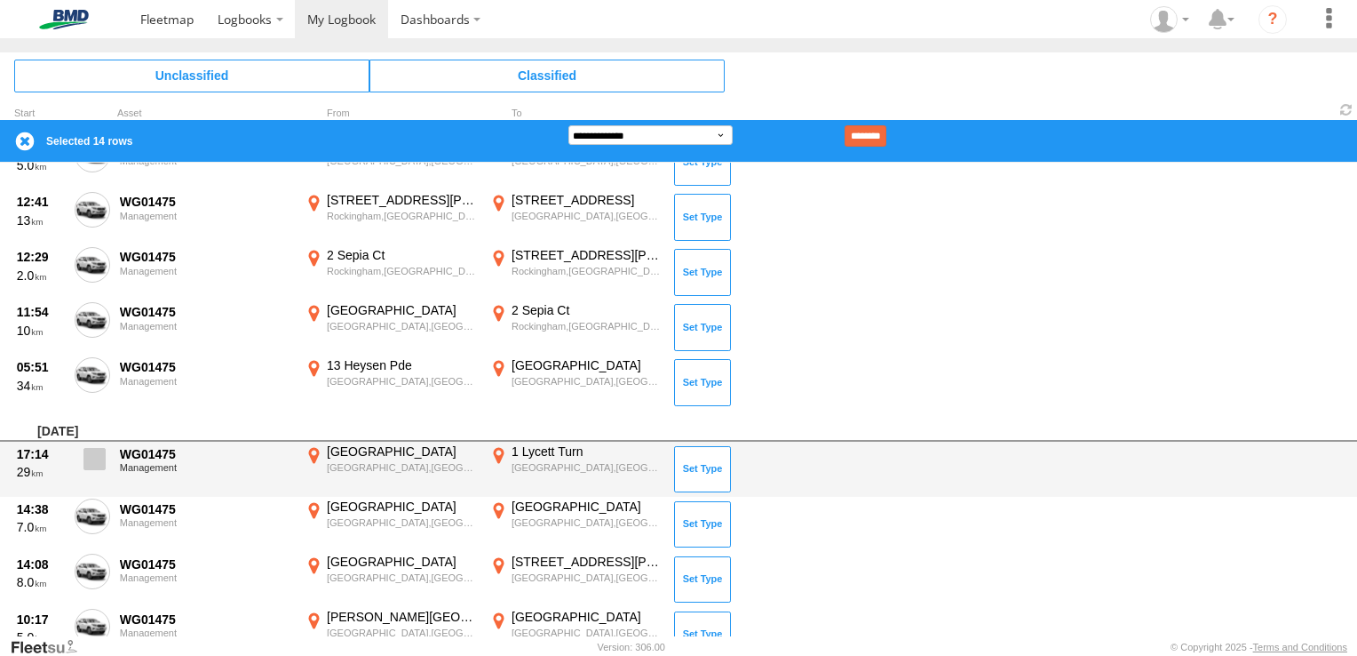
click at [96, 460] on span at bounding box center [95, 459] width 22 height 22
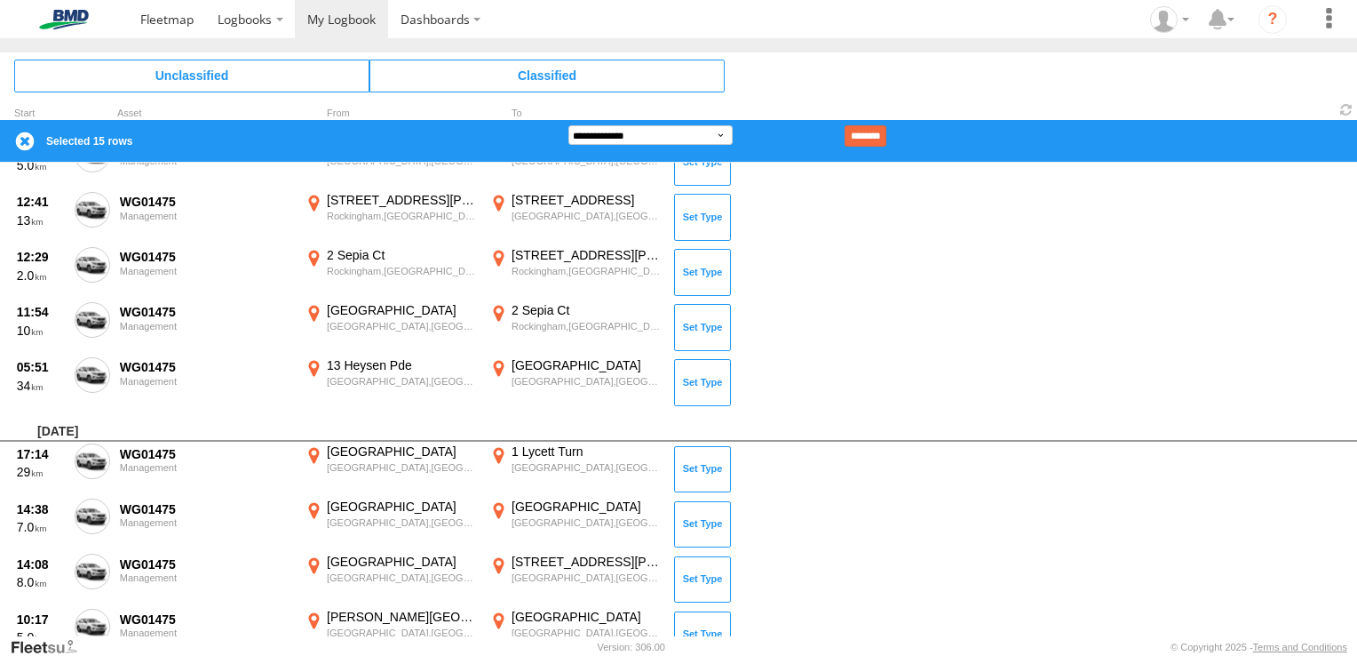
scroll to position [2317, 0]
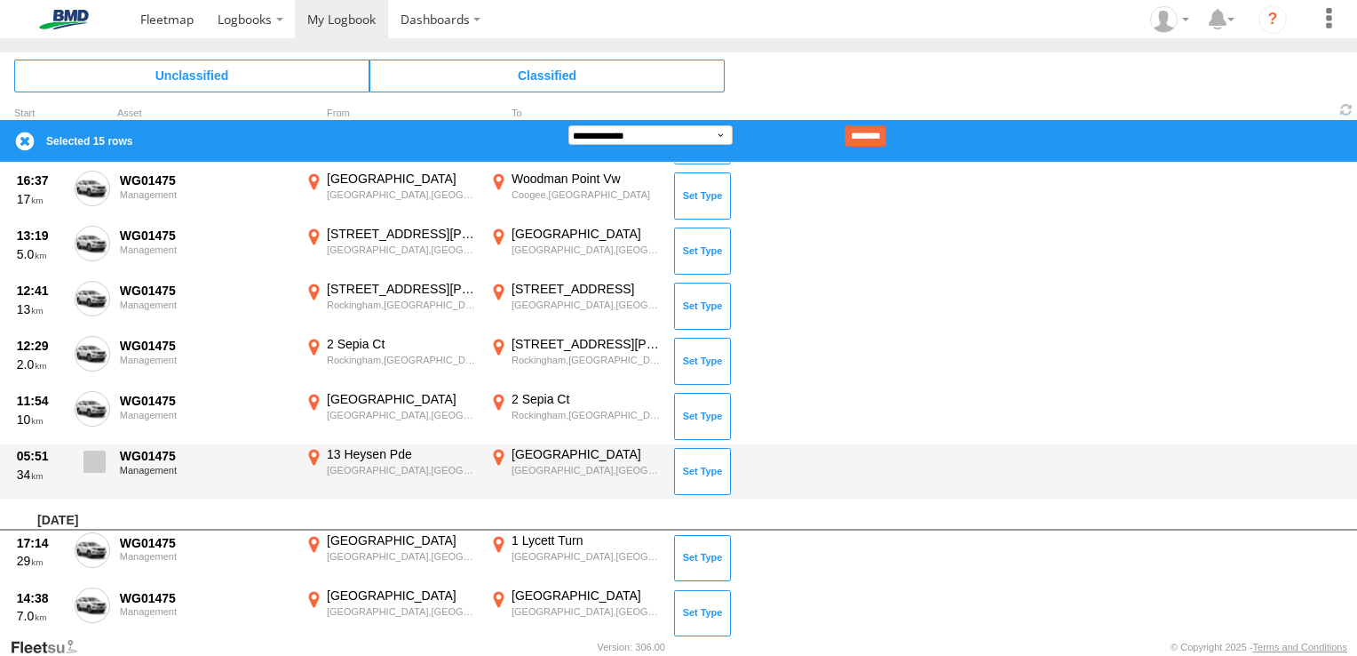
click at [96, 457] on span at bounding box center [95, 461] width 22 height 22
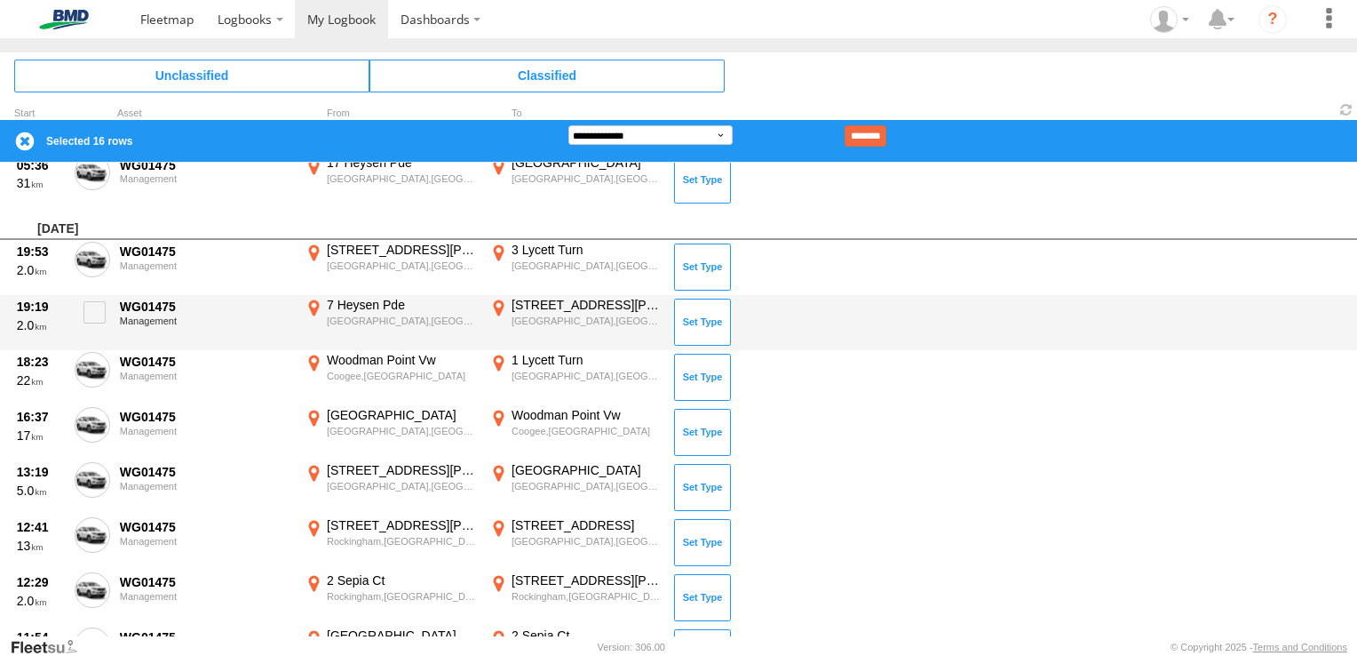
scroll to position [2050, 0]
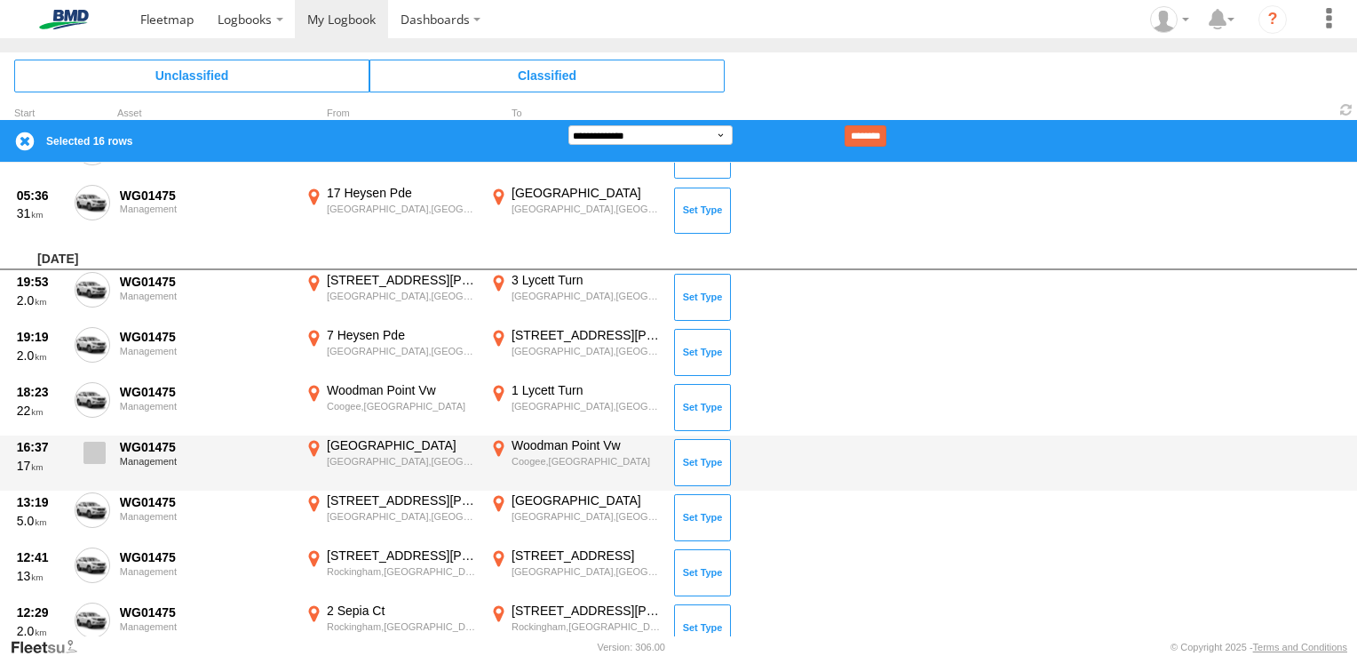
click at [99, 449] on span at bounding box center [95, 452] width 22 height 22
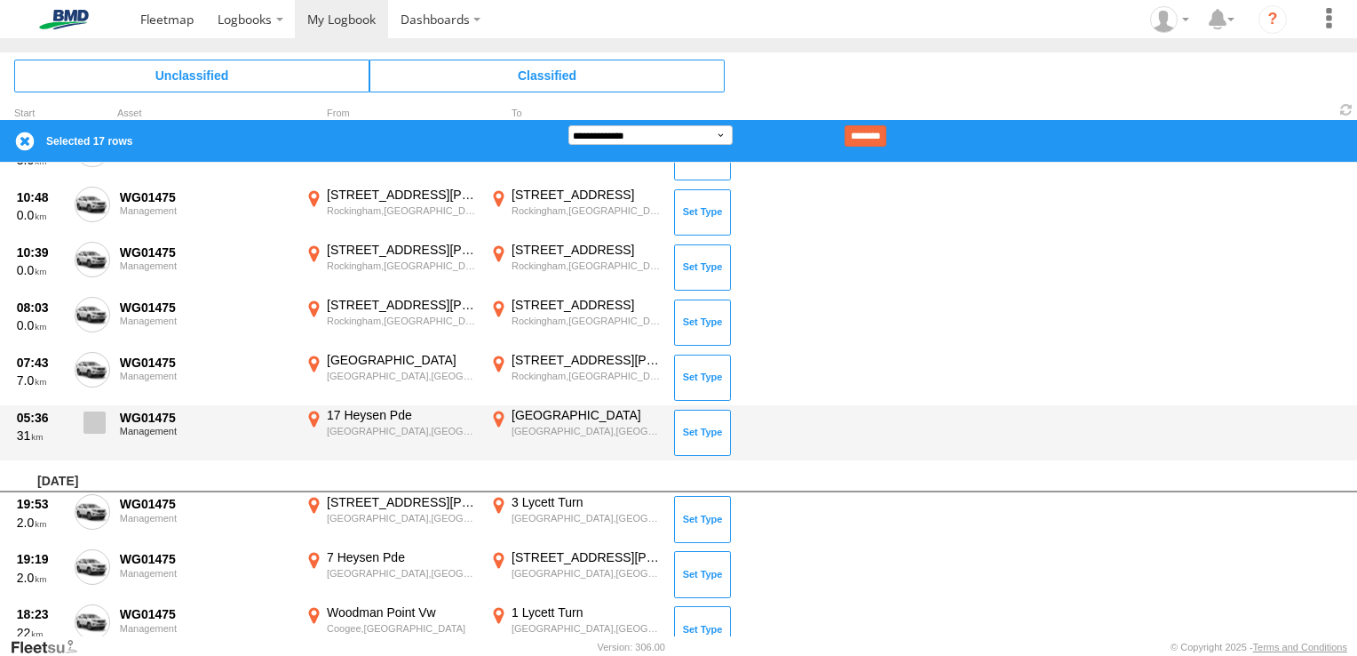
scroll to position [1784, 0]
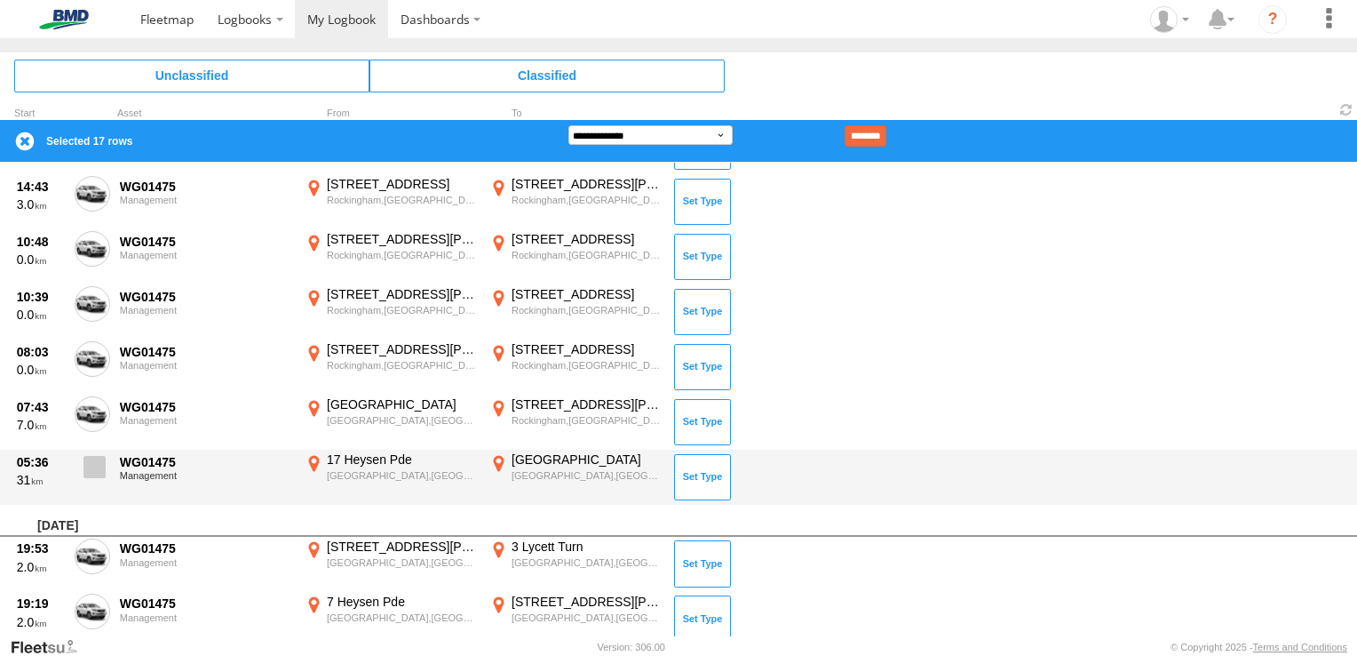
click at [96, 462] on span at bounding box center [95, 467] width 22 height 22
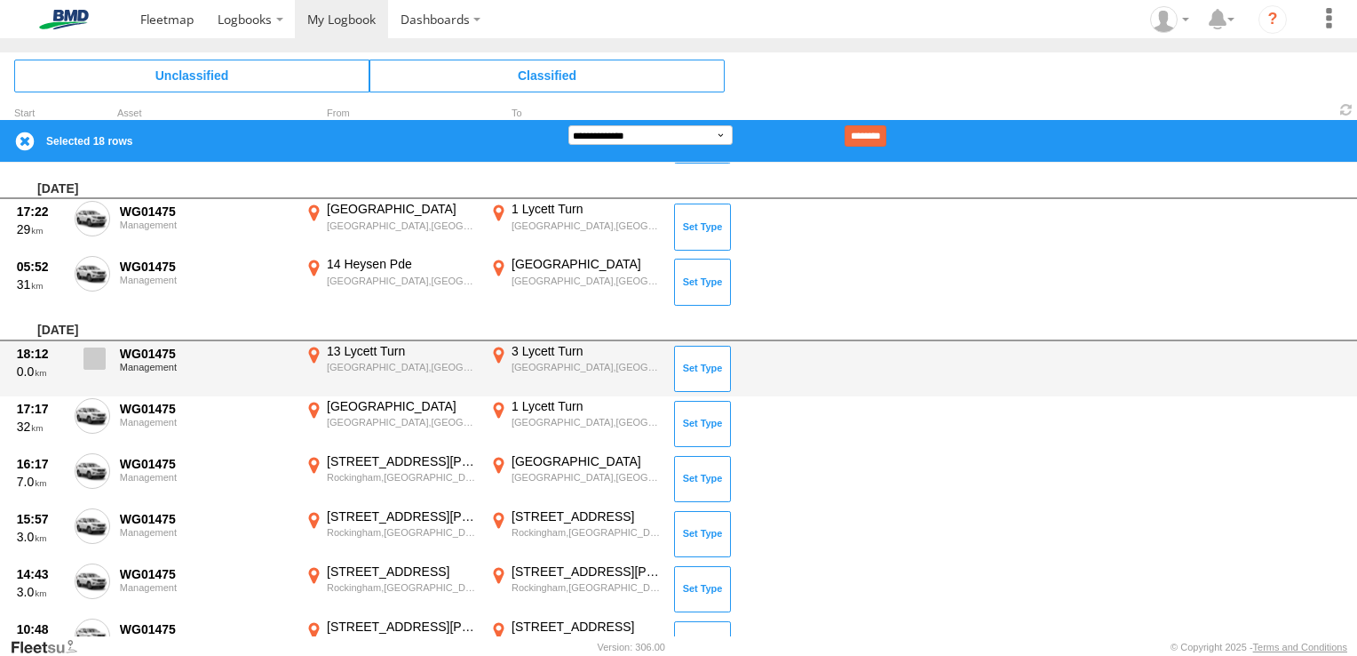
scroll to position [1340, 0]
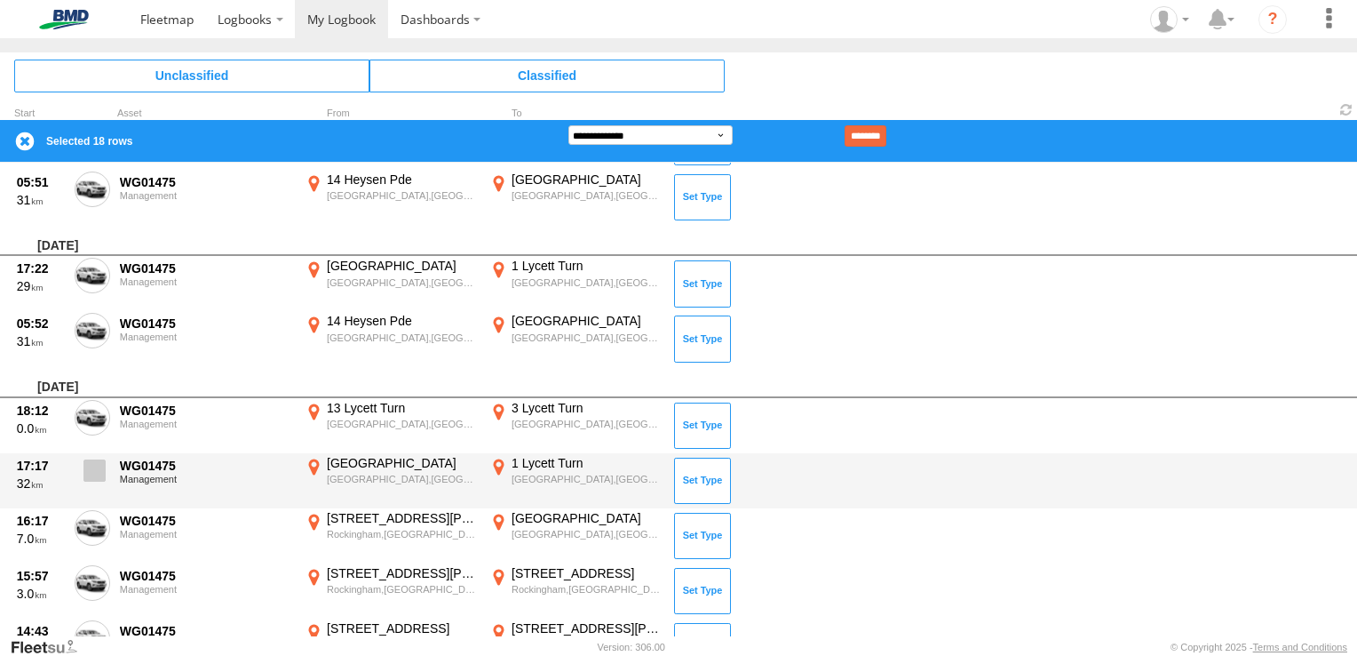
click at [99, 470] on span at bounding box center [95, 470] width 22 height 22
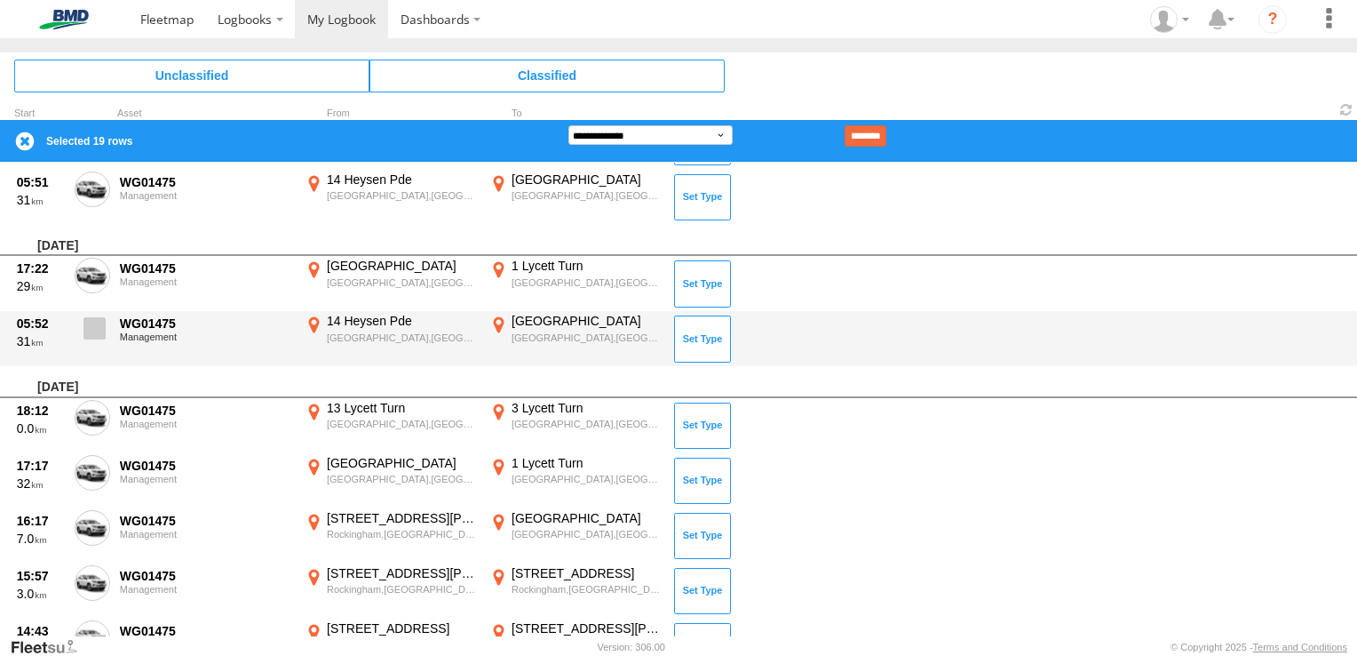
click at [104, 326] on span at bounding box center [95, 328] width 22 height 22
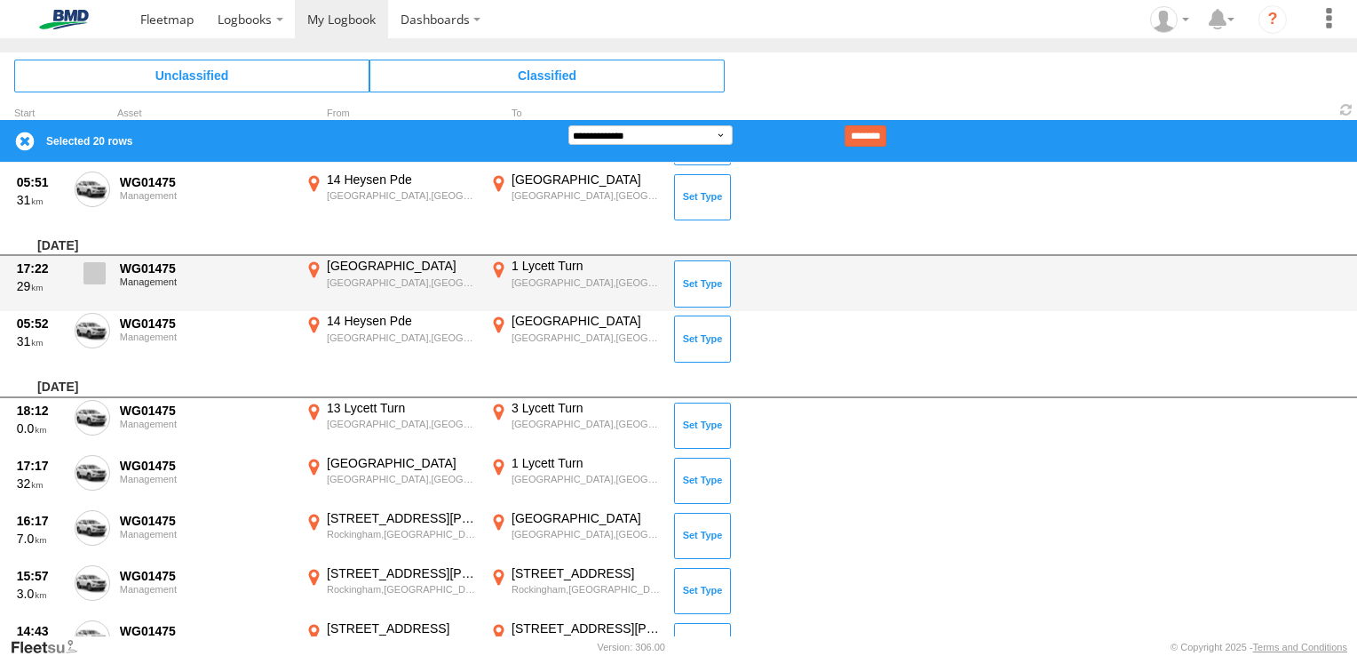
click at [103, 279] on span at bounding box center [95, 273] width 22 height 22
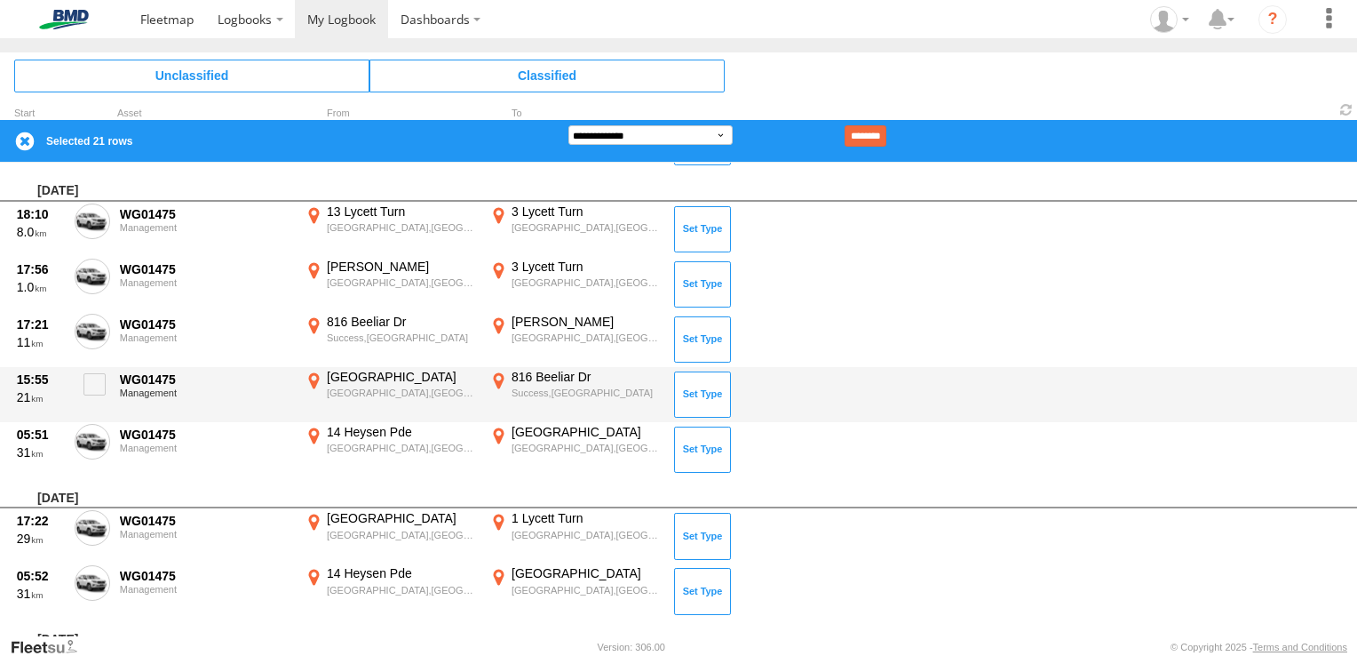
scroll to position [1073, 0]
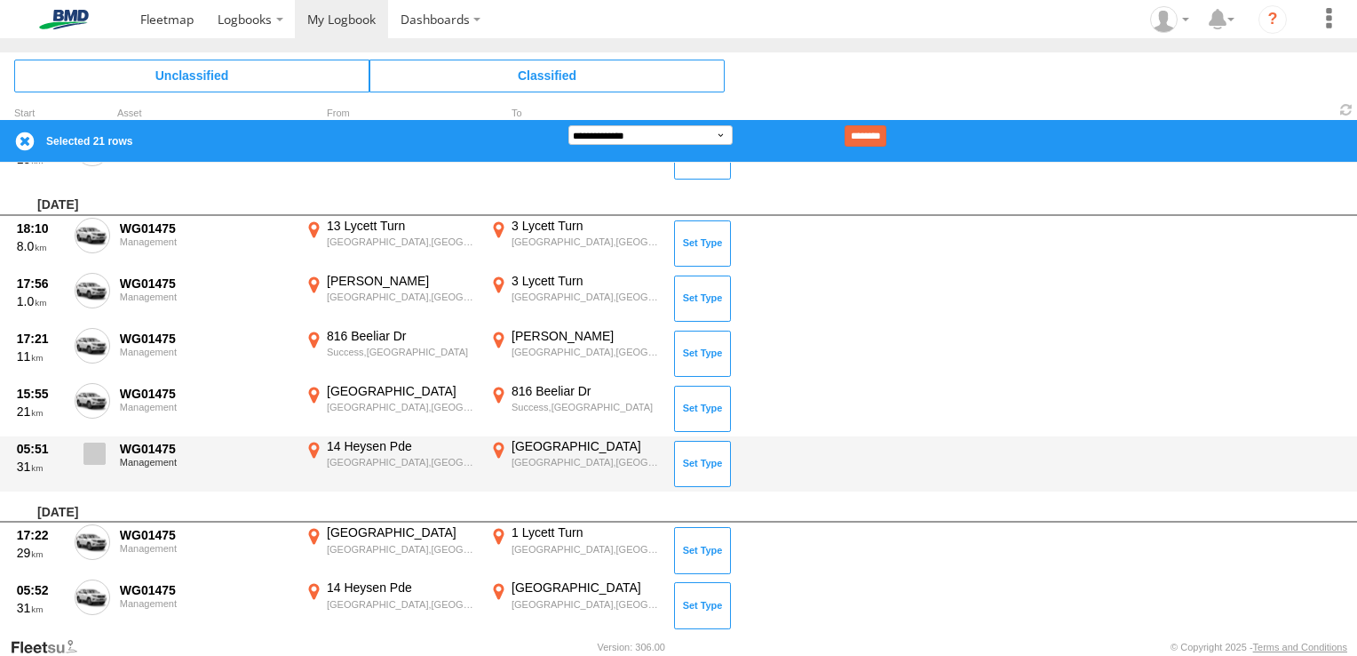
click at [93, 449] on span at bounding box center [95, 453] width 22 height 22
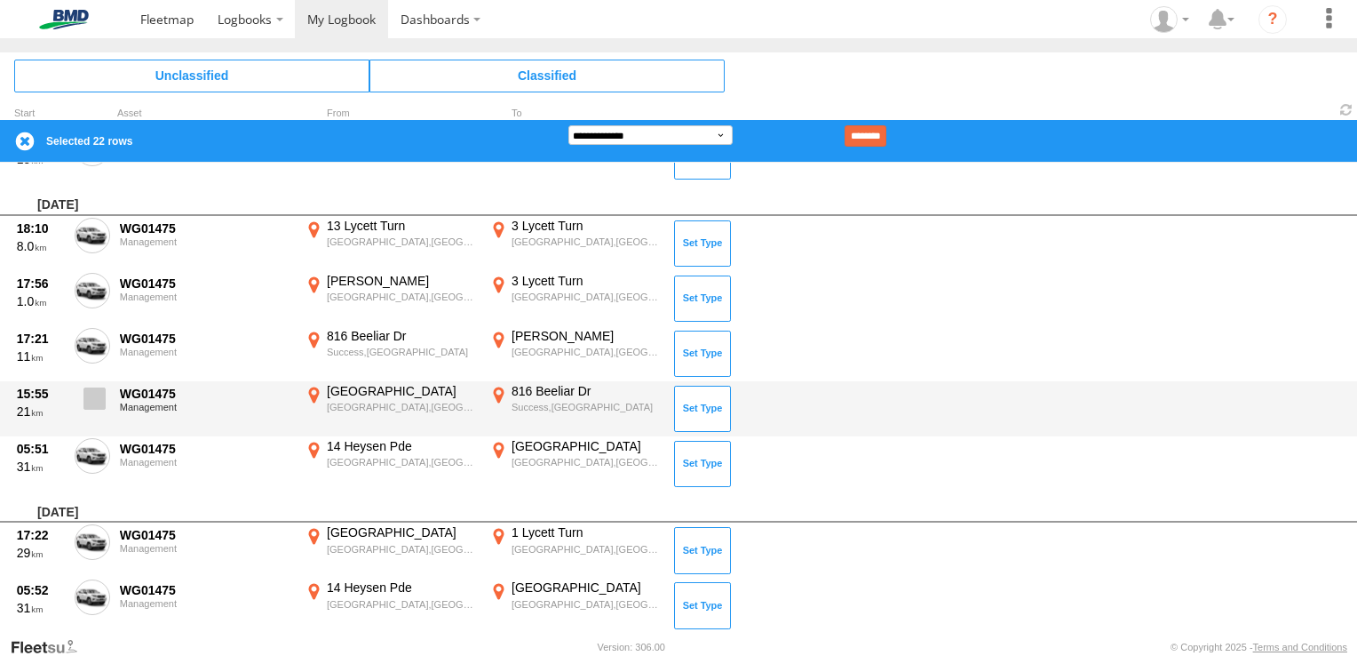
click at [96, 396] on span at bounding box center [95, 398] width 22 height 22
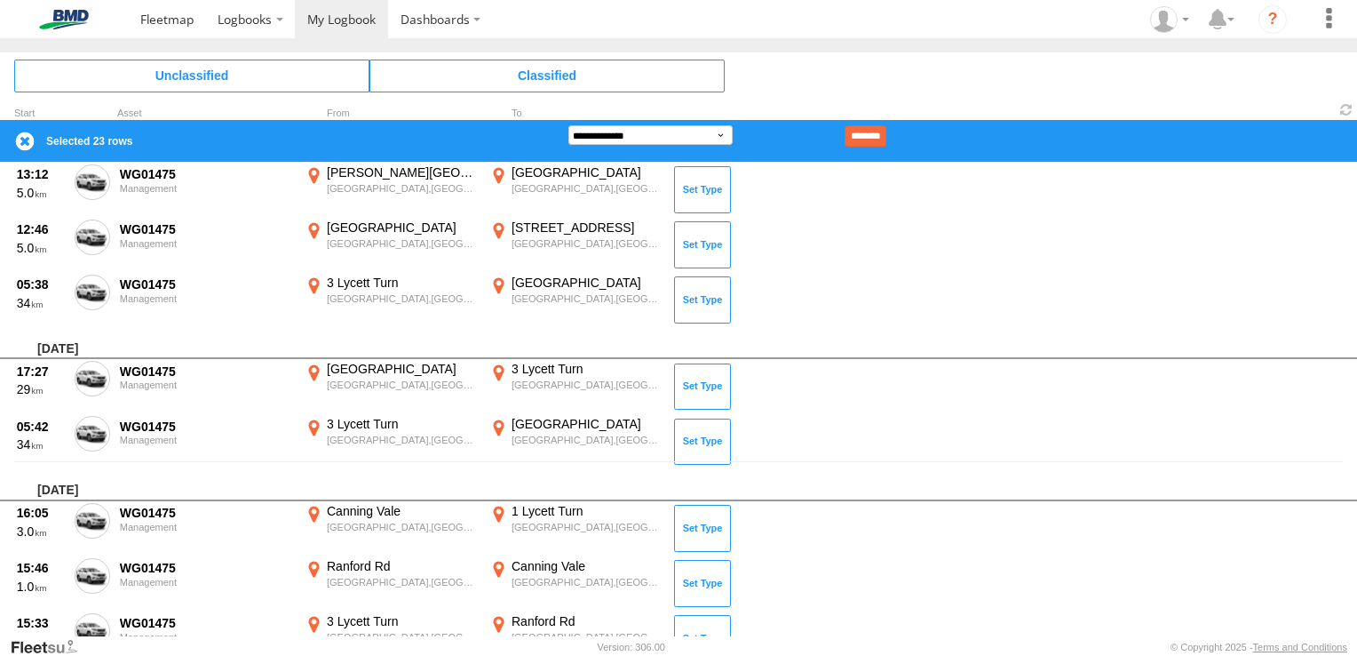
scroll to position [185, 0]
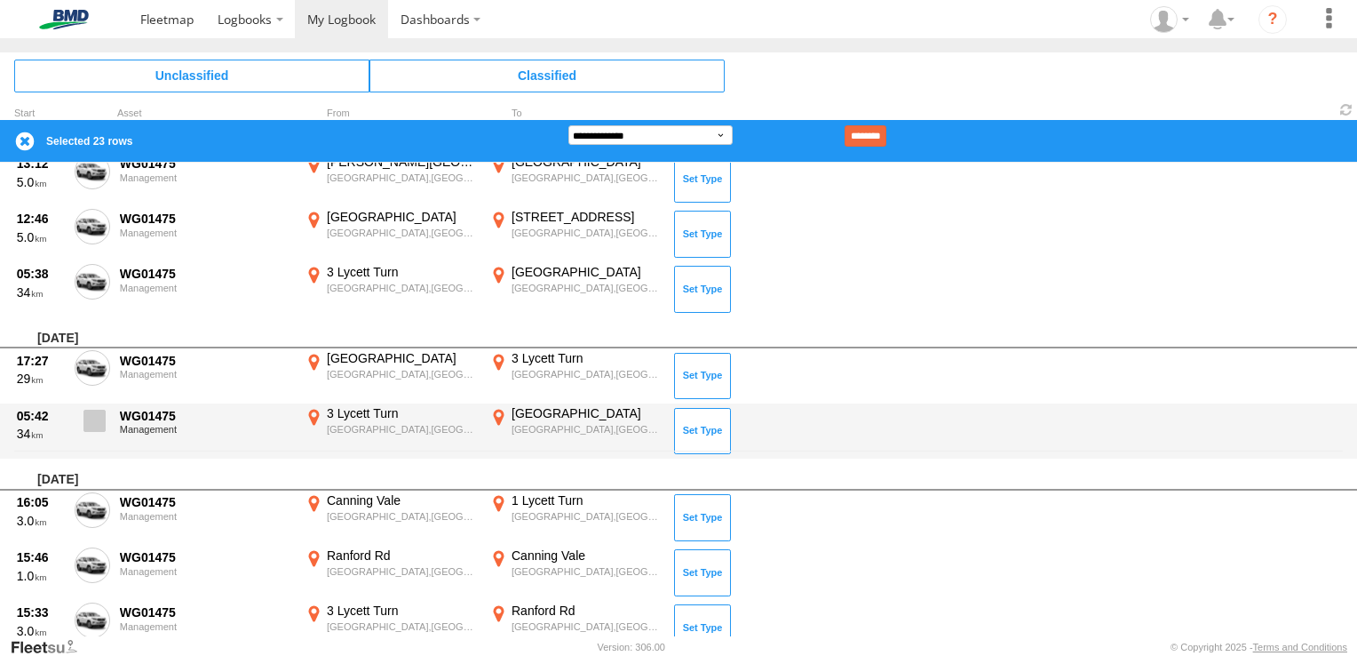
click at [97, 425] on span at bounding box center [95, 421] width 22 height 22
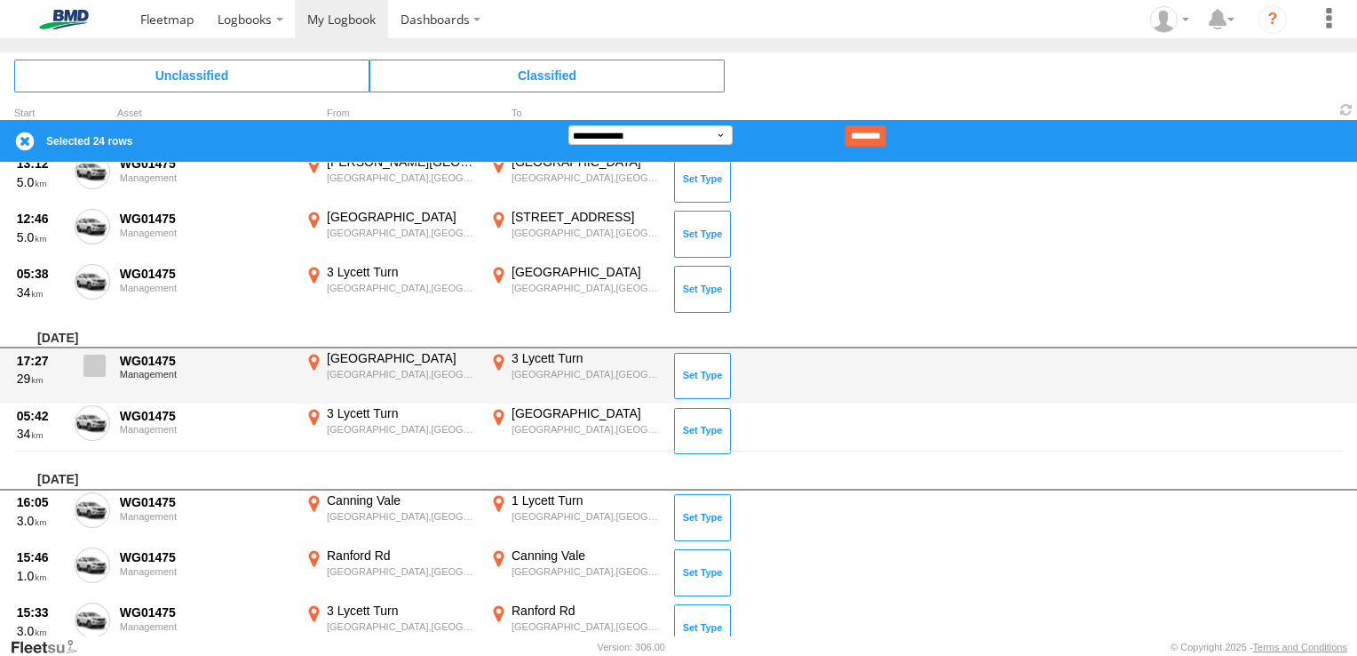
click at [93, 372] on span at bounding box center [95, 365] width 22 height 22
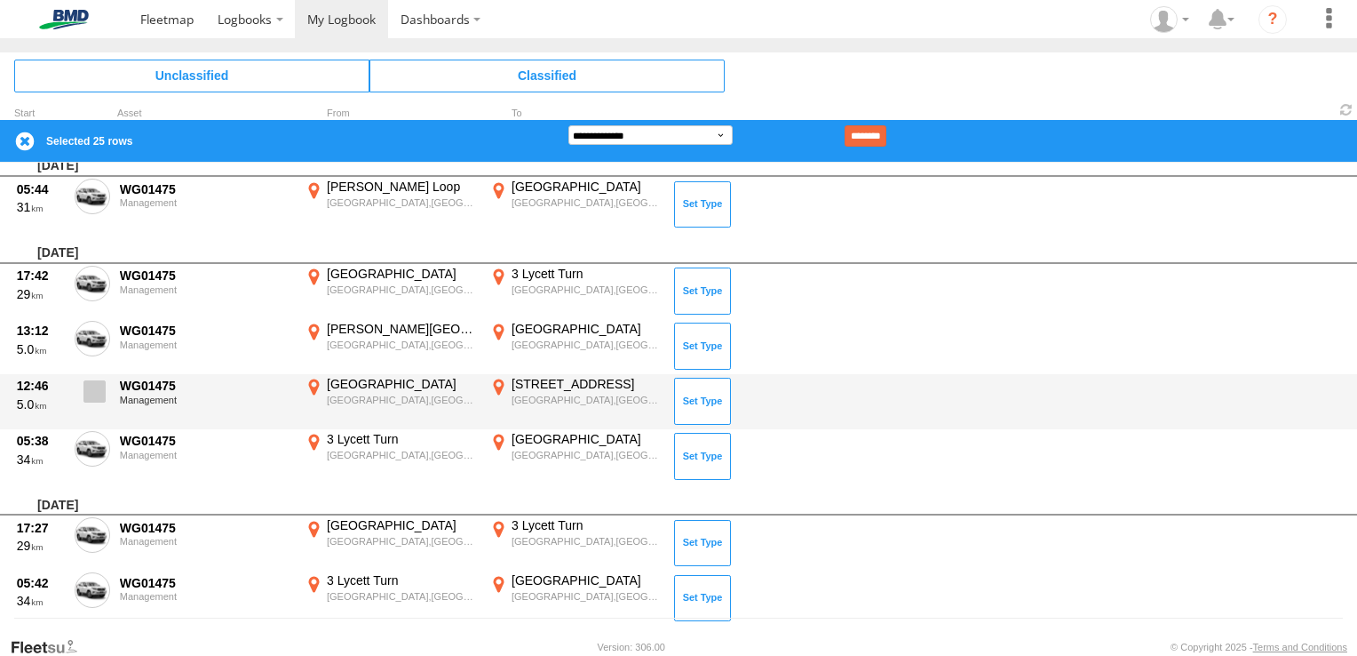
scroll to position [7, 0]
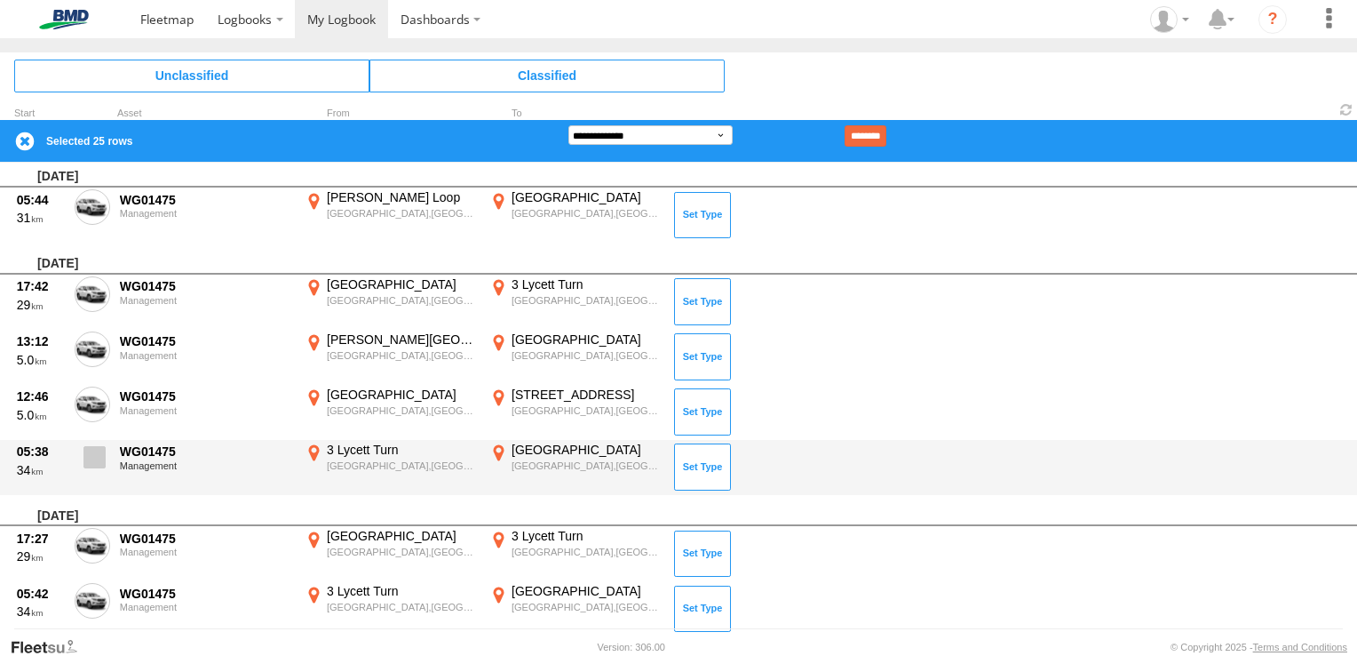
click at [99, 461] on span at bounding box center [95, 457] width 22 height 22
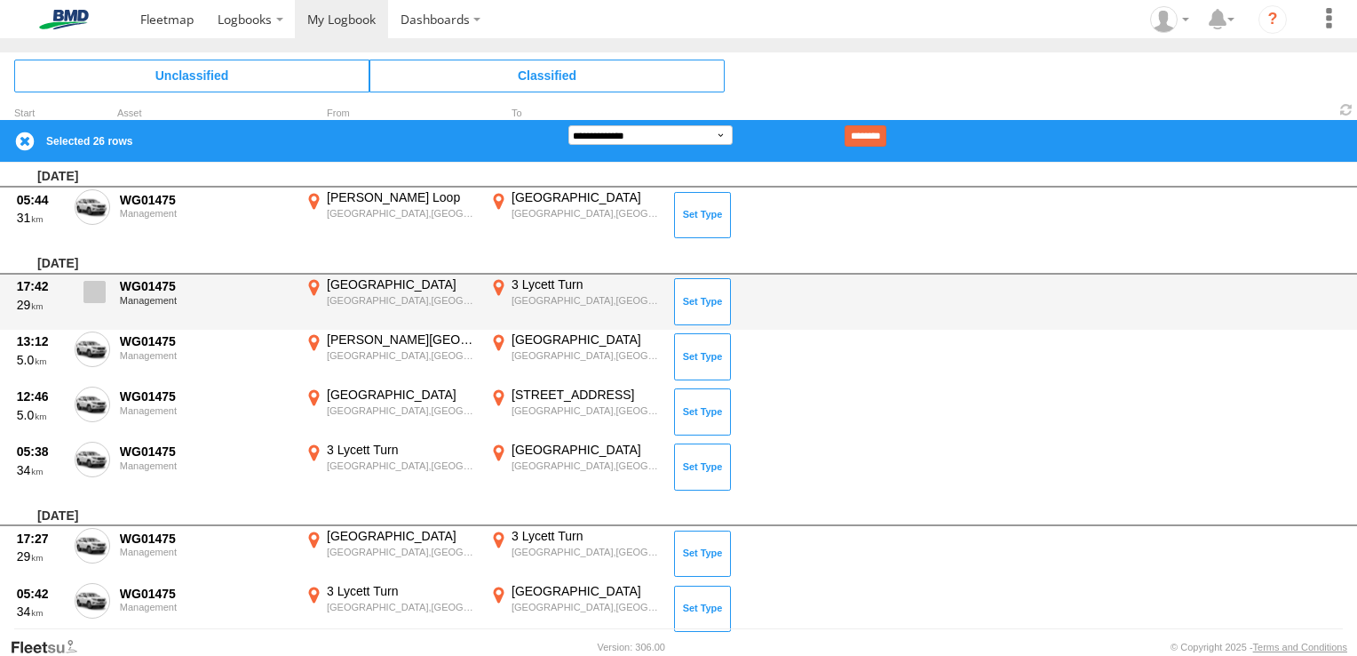
click at [98, 290] on span at bounding box center [95, 292] width 22 height 22
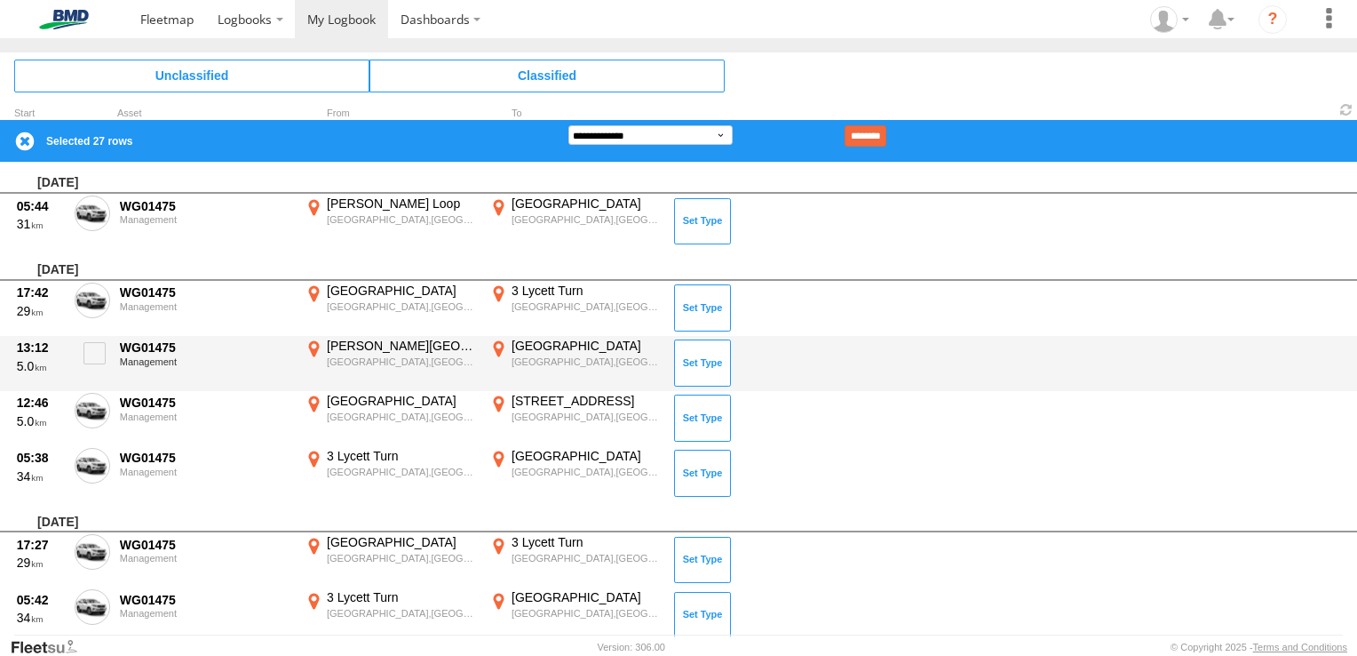
scroll to position [0, 0]
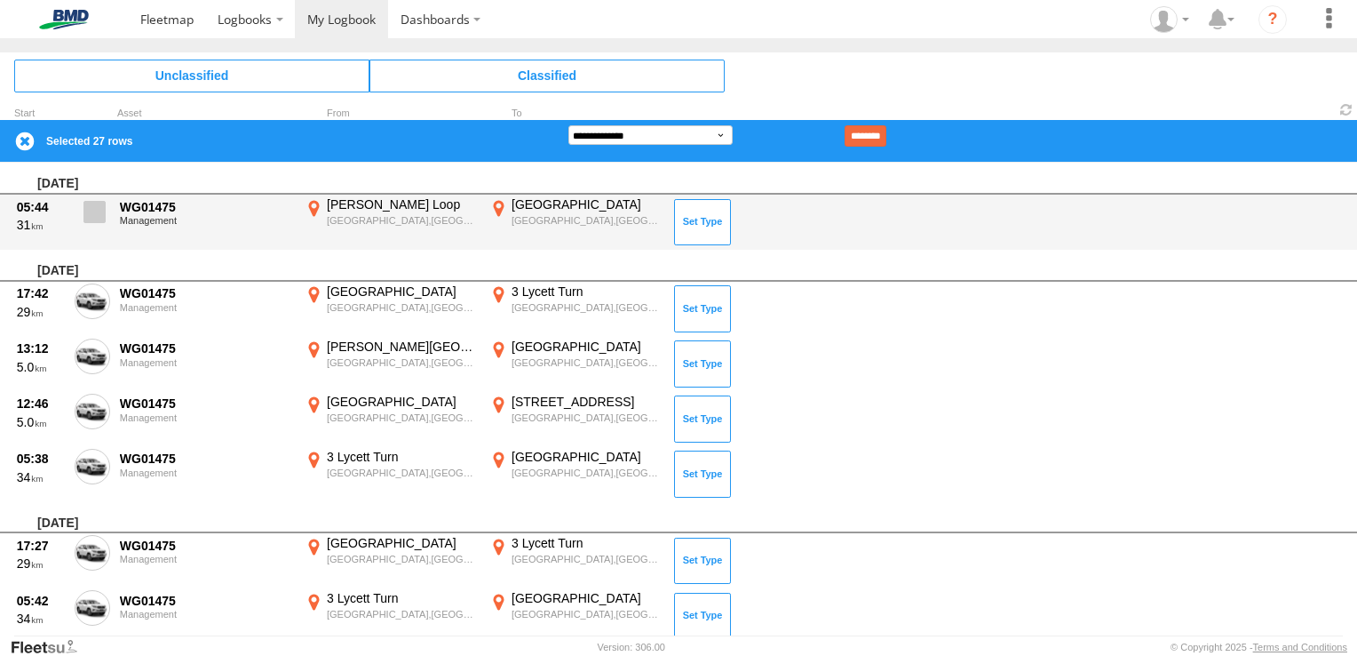
click at [93, 211] on span at bounding box center [95, 212] width 22 height 22
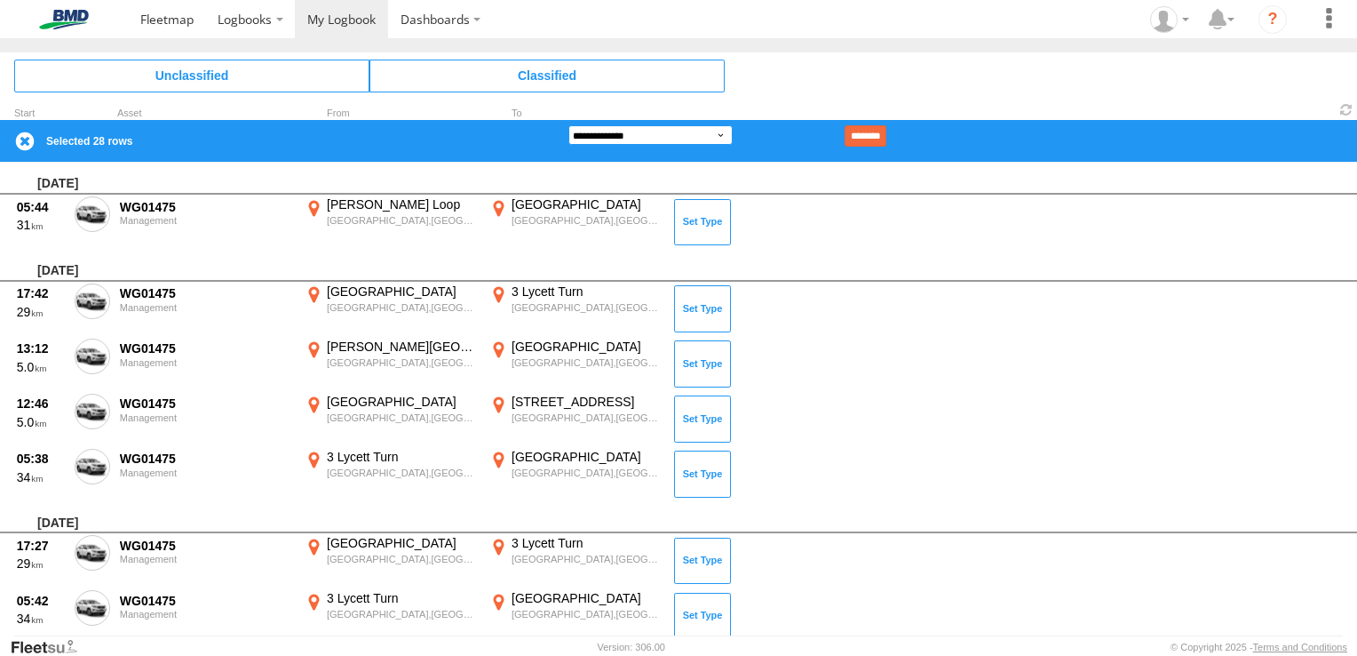
drag, startPoint x: 682, startPoint y: 137, endPoint x: 685, endPoint y: 146, distance: 9.3
click at [683, 136] on select "**********" at bounding box center [651, 135] width 164 height 20
click at [715, 130] on select "**********" at bounding box center [651, 135] width 164 height 20
click at [569, 125] on select "**********" at bounding box center [651, 135] width 164 height 20
click at [892, 123] on div "**********" at bounding box center [678, 141] width 1357 height 42
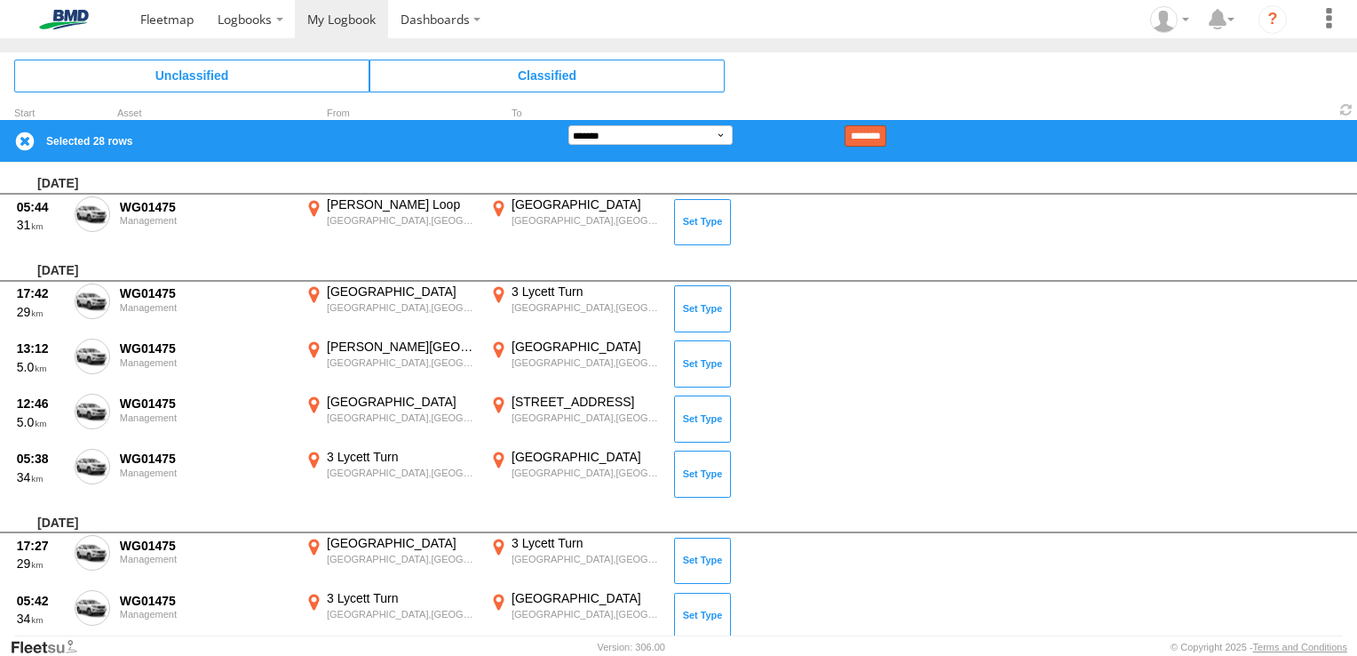
click at [887, 134] on input "********" at bounding box center [866, 135] width 42 height 21
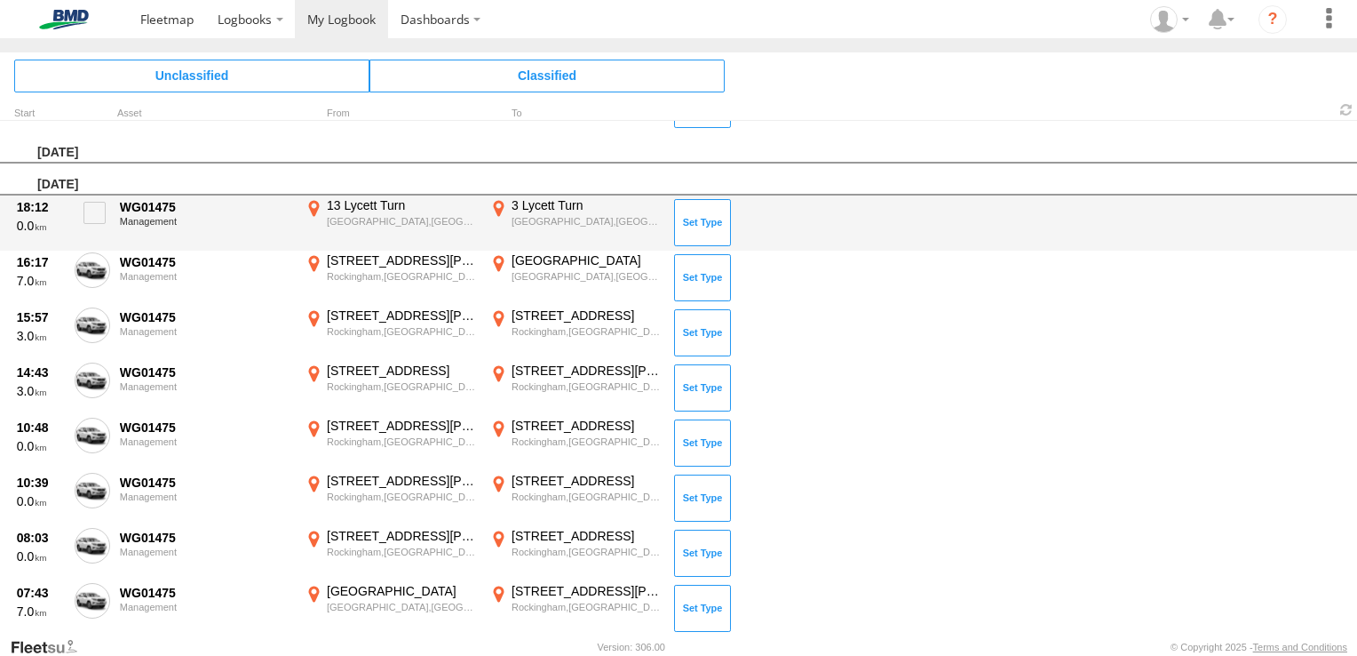
scroll to position [1057, 0]
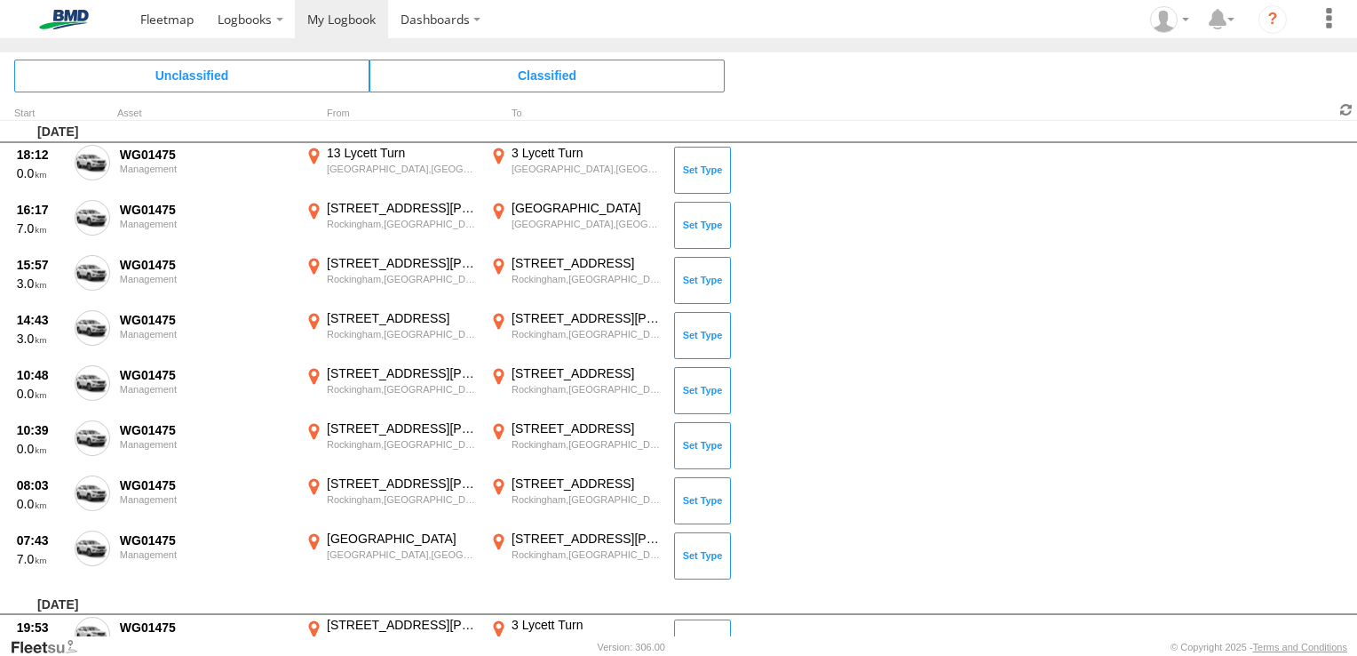
click at [1347, 109] on span at bounding box center [1346, 109] width 21 height 17
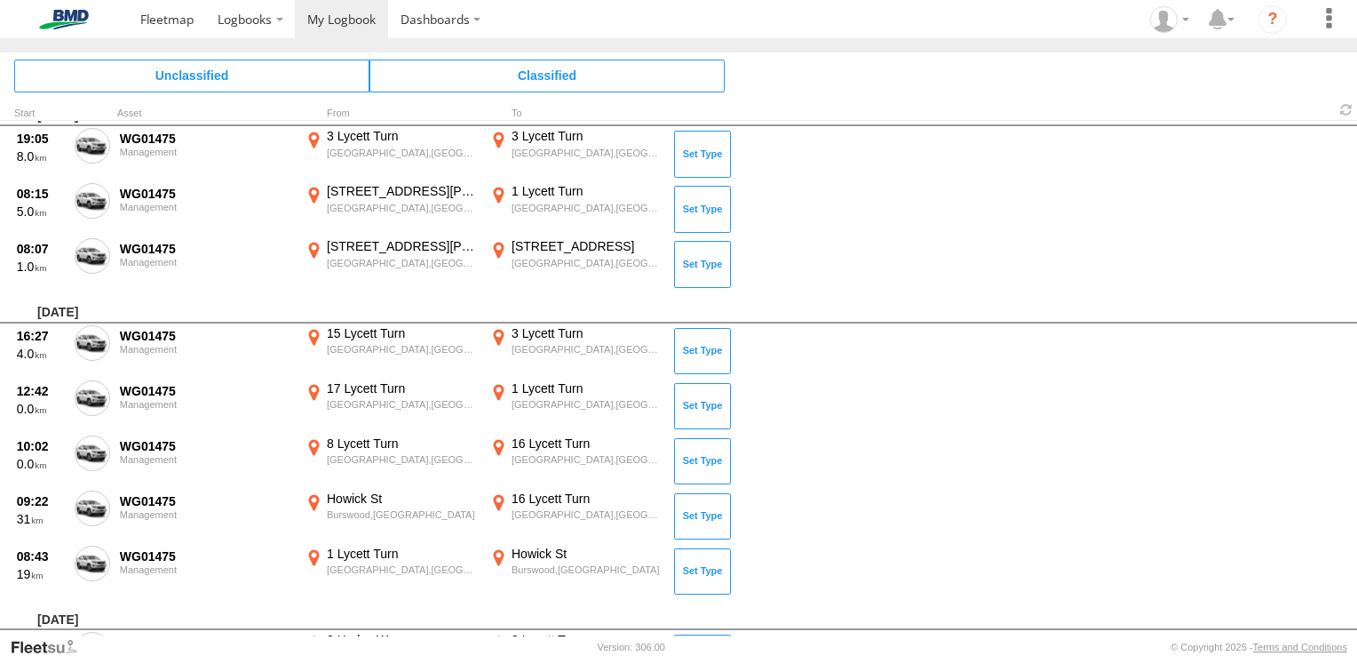
scroll to position [6317, 0]
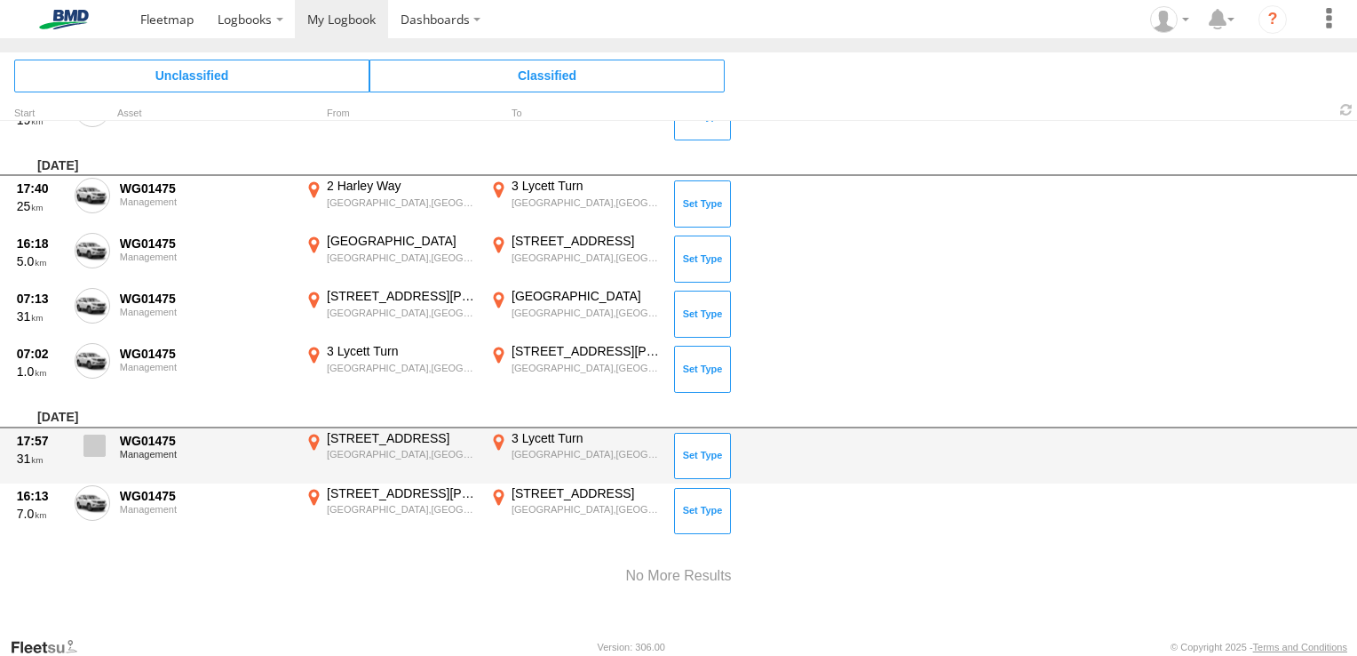
click at [90, 434] on span at bounding box center [95, 445] width 22 height 22
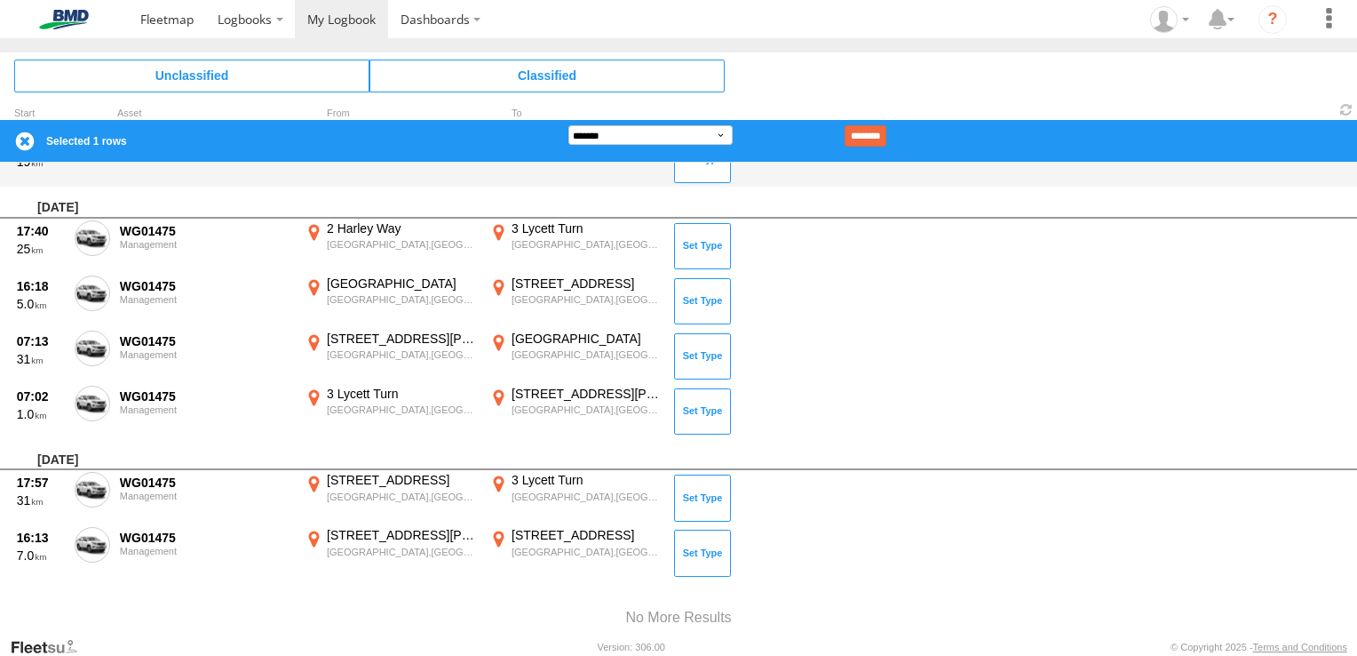
click at [887, 138] on input "********" at bounding box center [866, 135] width 42 height 21
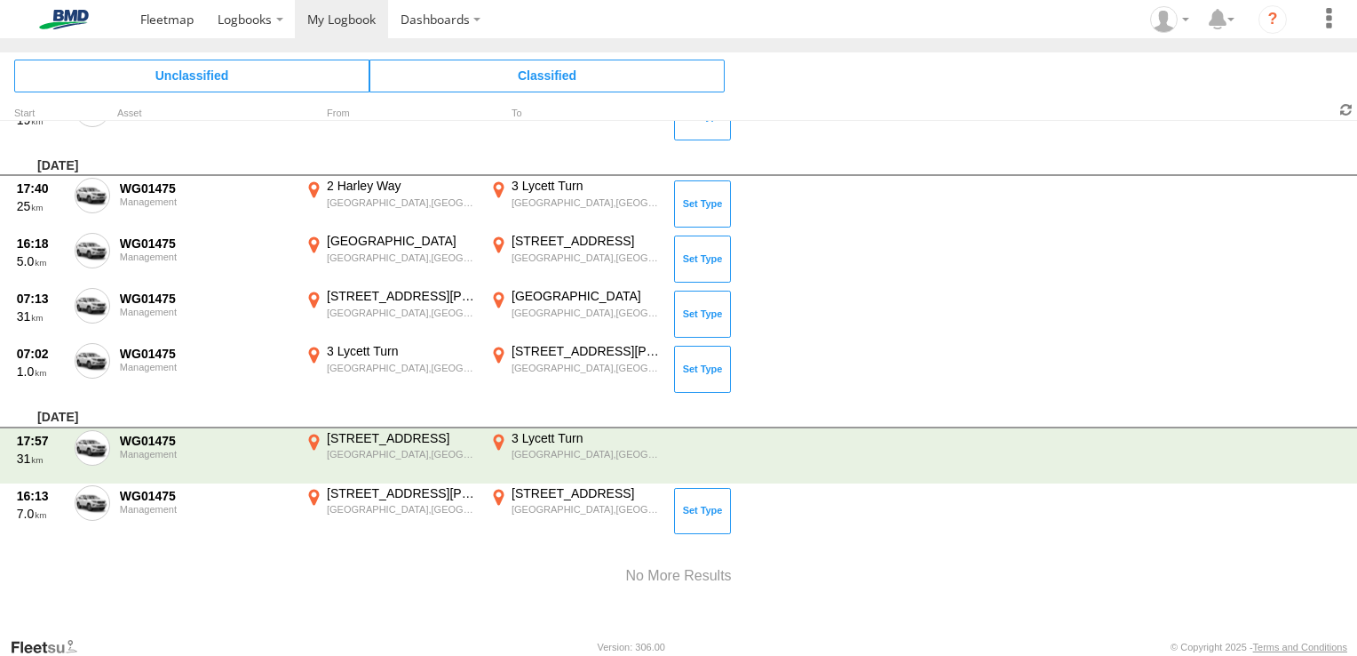
click at [1342, 110] on span at bounding box center [1346, 109] width 21 height 17
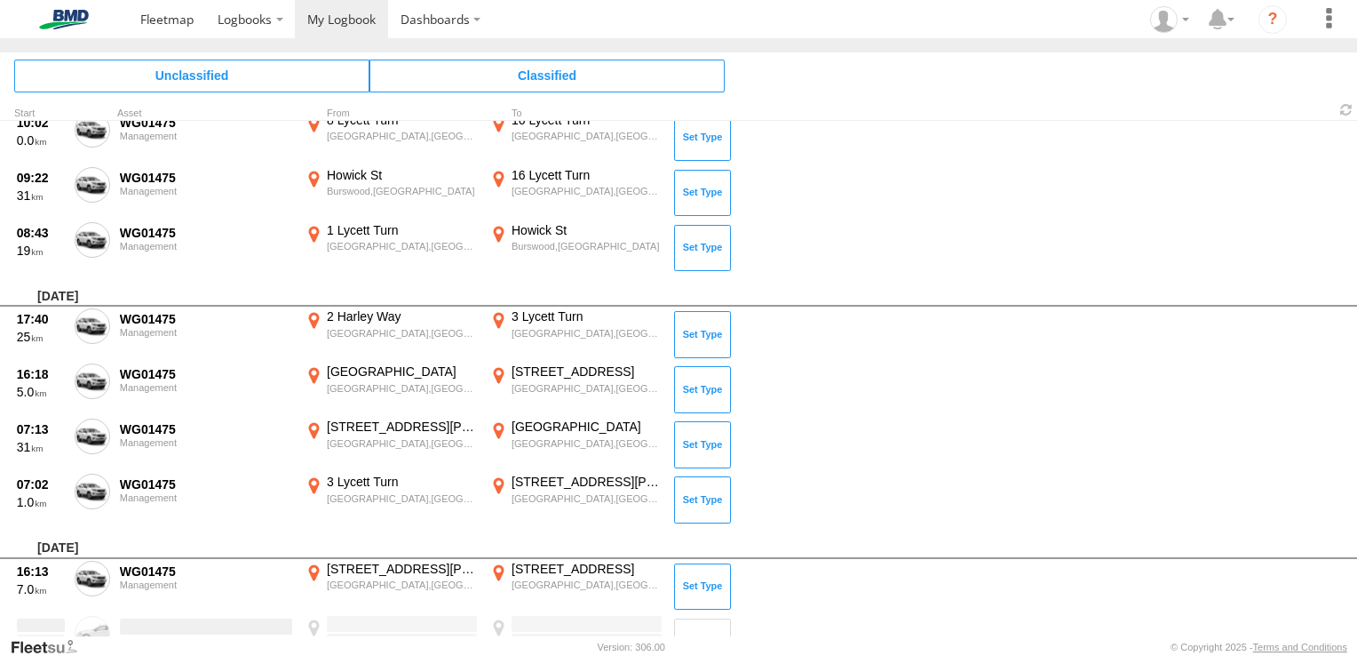
scroll to position [6262, 0]
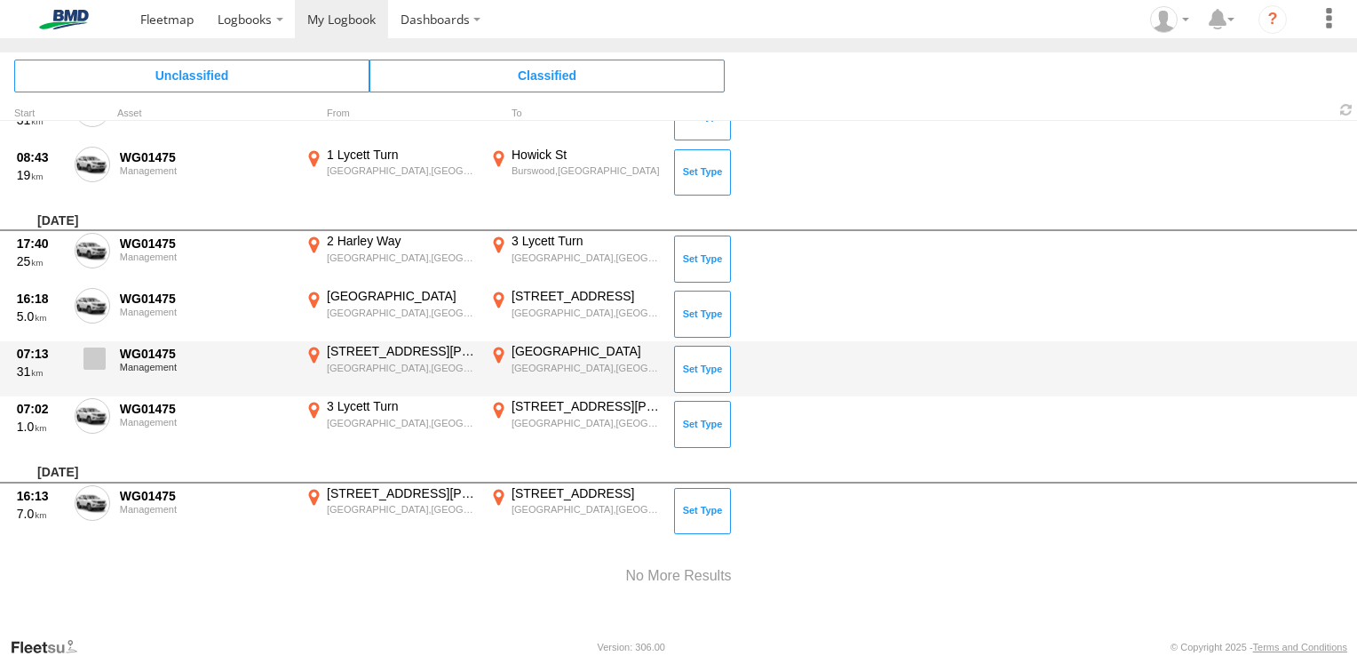
click at [99, 347] on span at bounding box center [95, 358] width 22 height 22
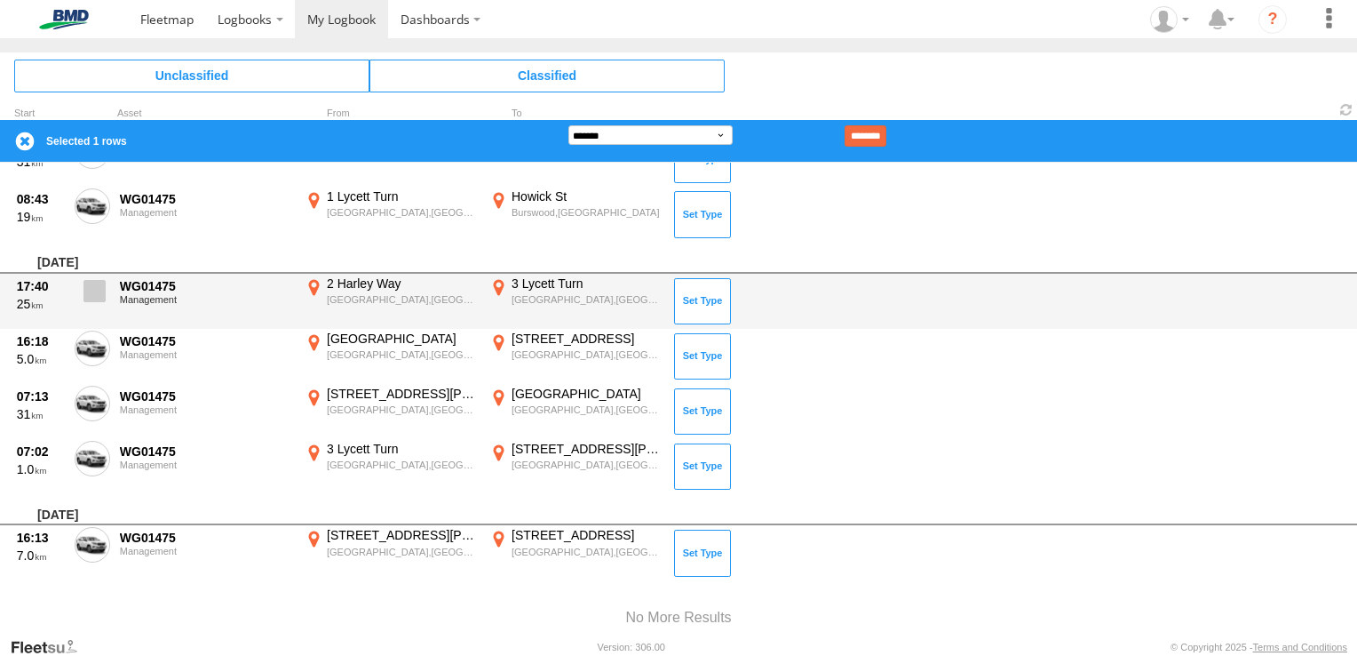
click at [98, 284] on span at bounding box center [95, 291] width 22 height 22
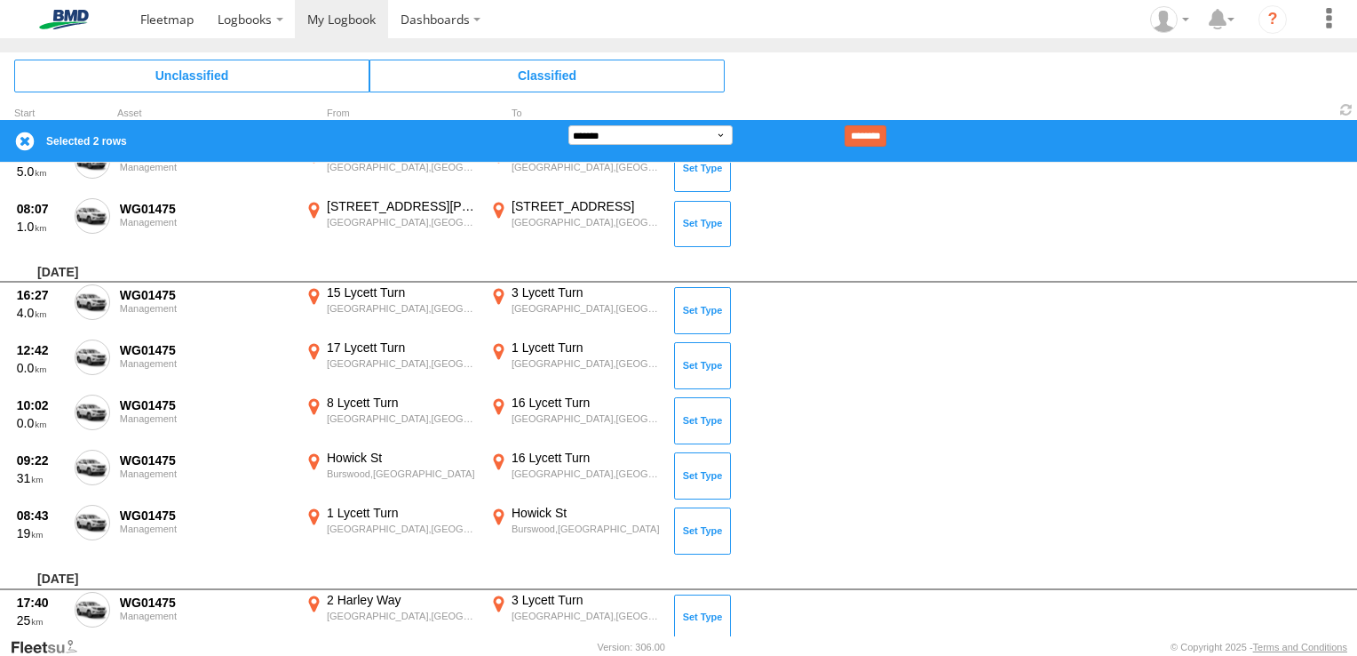
scroll to position [5906, 0]
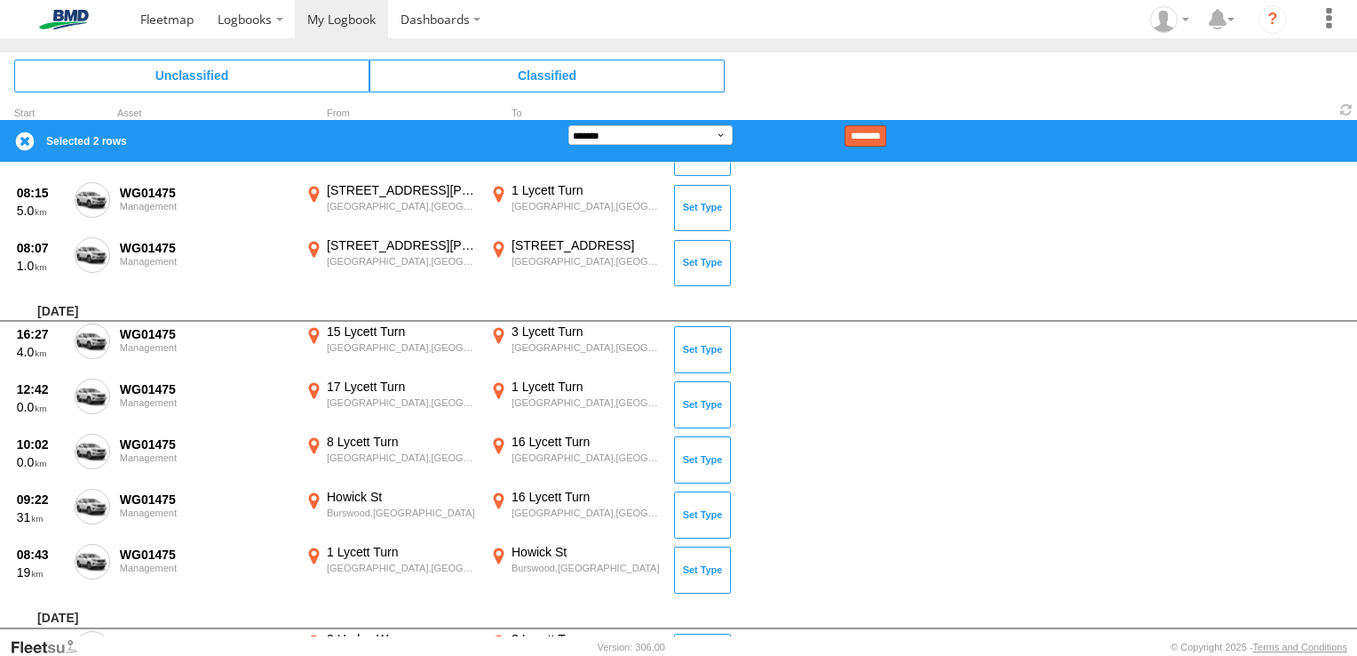
click at [887, 134] on input "********" at bounding box center [866, 135] width 42 height 21
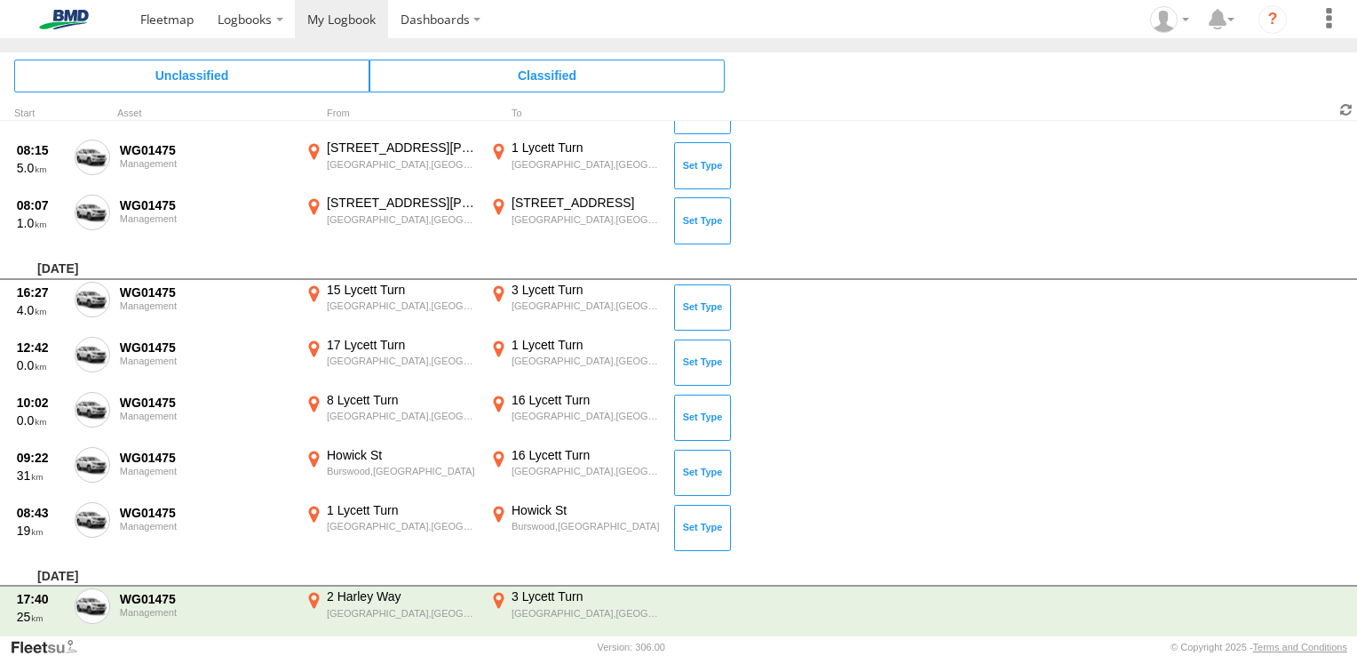
click at [1341, 107] on span at bounding box center [1346, 109] width 21 height 17
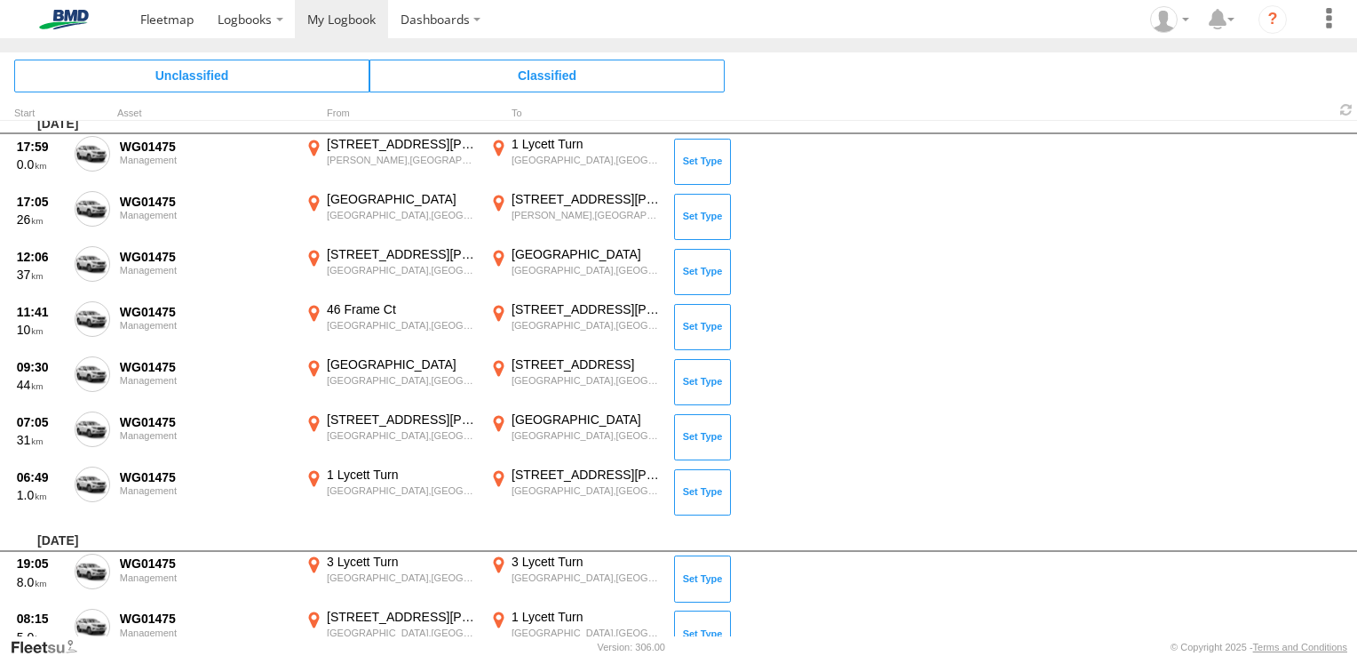
scroll to position [5353, 0]
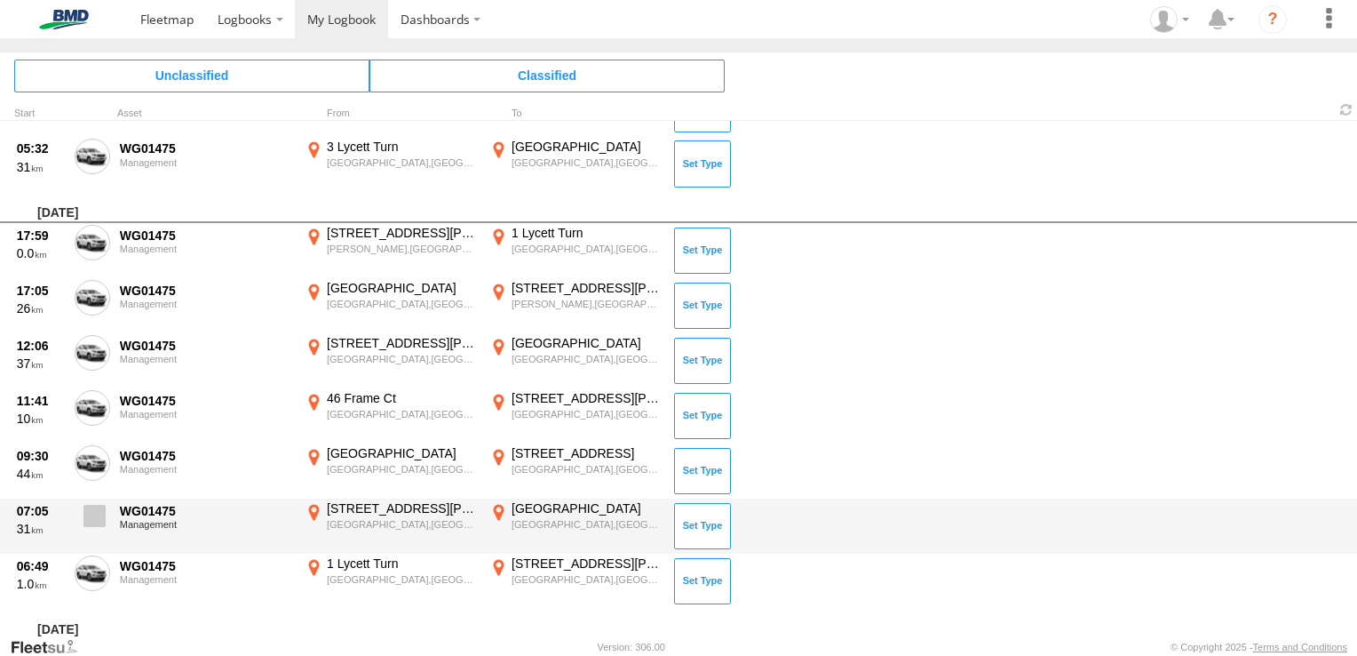
click at [97, 505] on span at bounding box center [95, 516] width 22 height 22
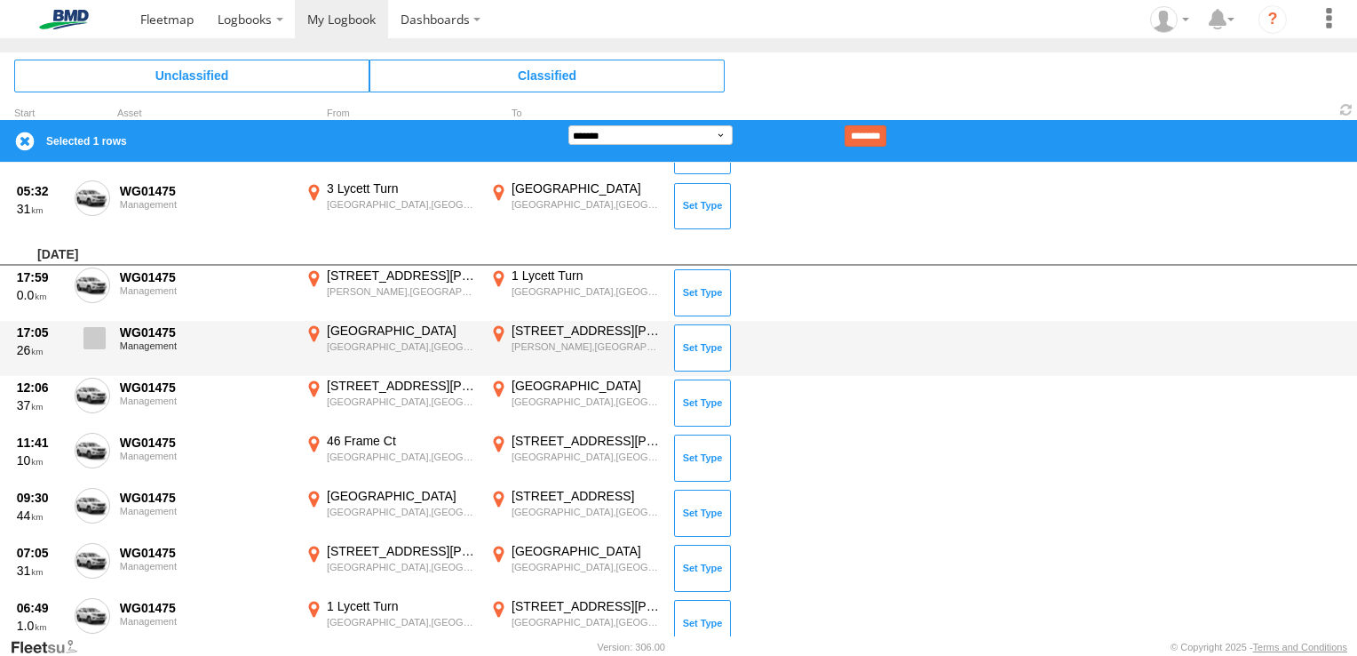
click at [90, 327] on span at bounding box center [95, 338] width 22 height 22
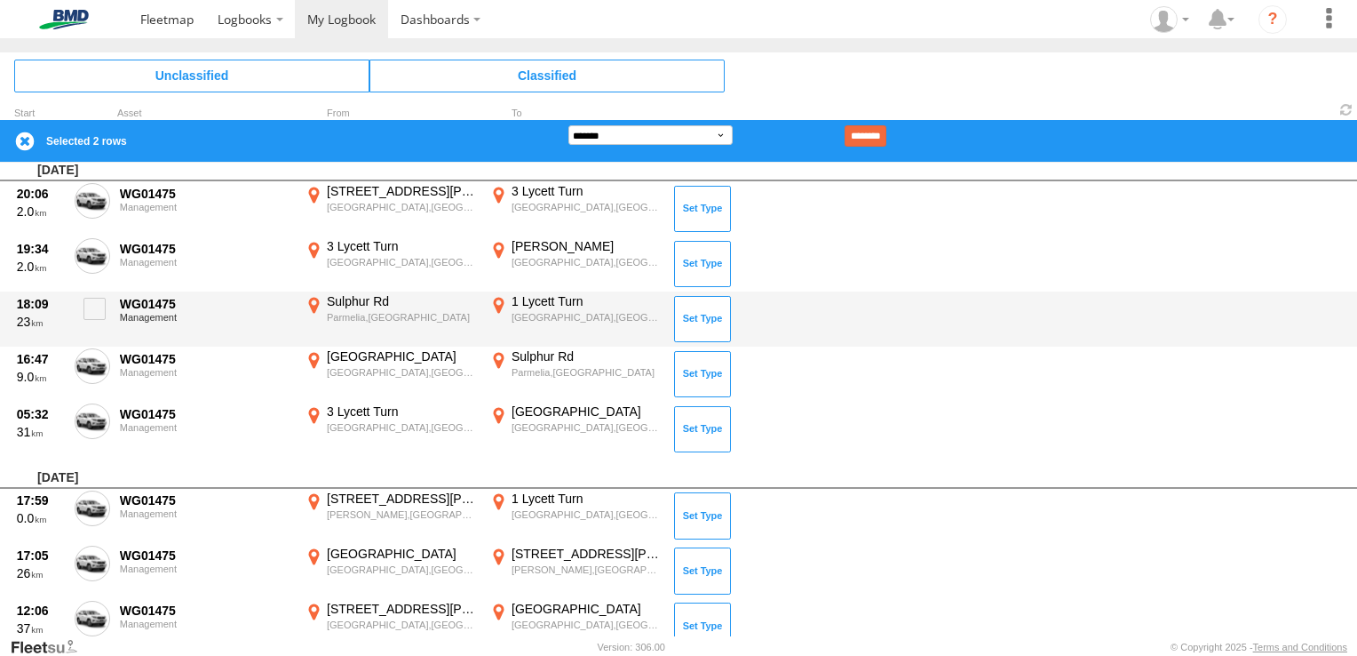
scroll to position [5086, 0]
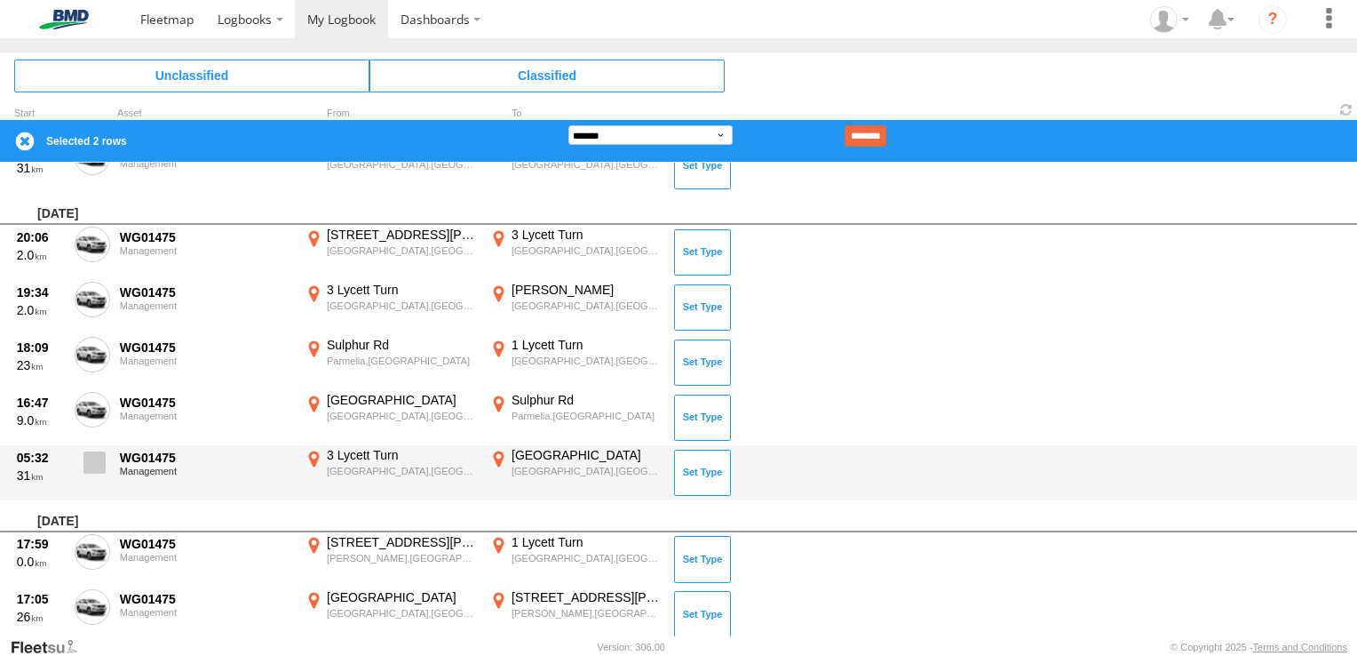
click at [89, 457] on span at bounding box center [95, 462] width 22 height 22
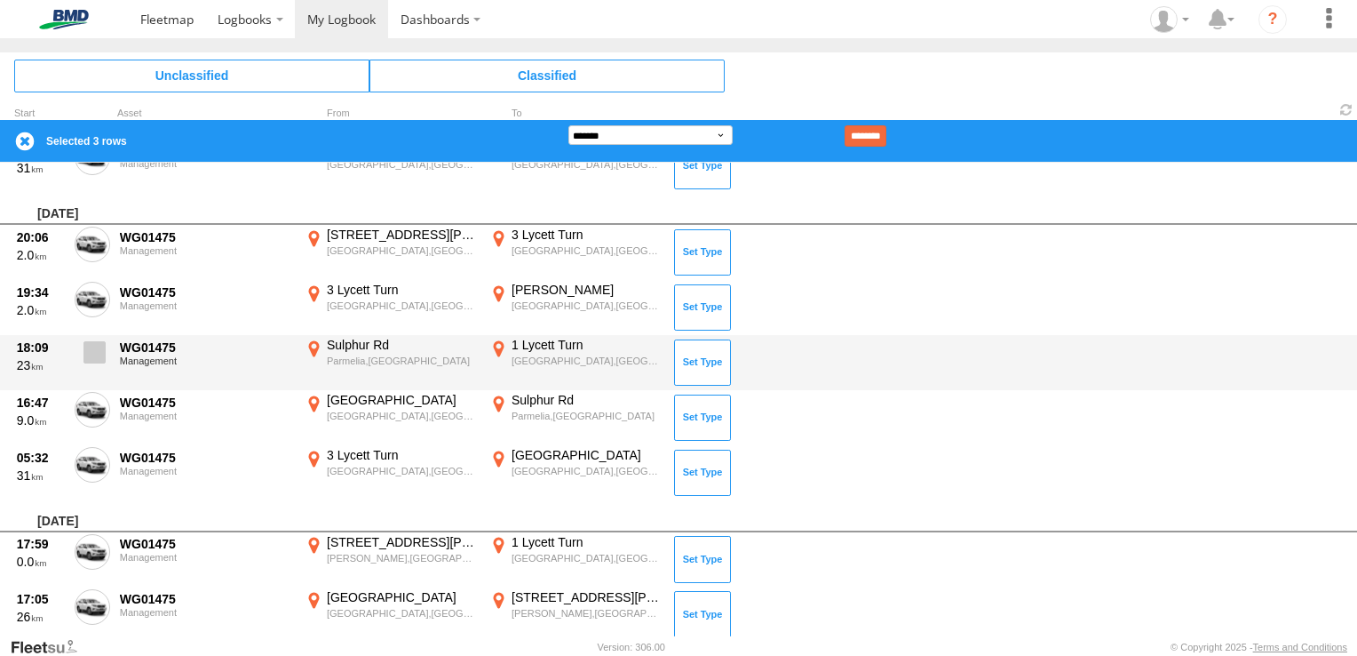
click at [100, 341] on span at bounding box center [95, 352] width 22 height 22
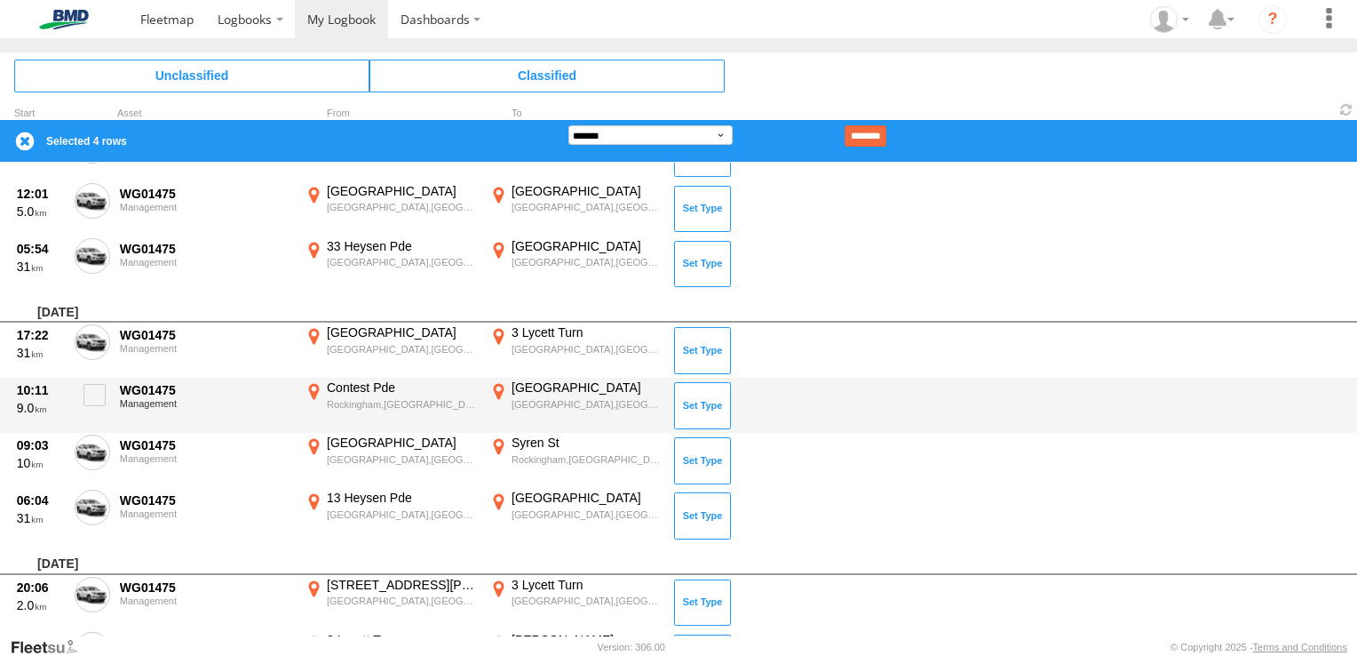
scroll to position [4731, 0]
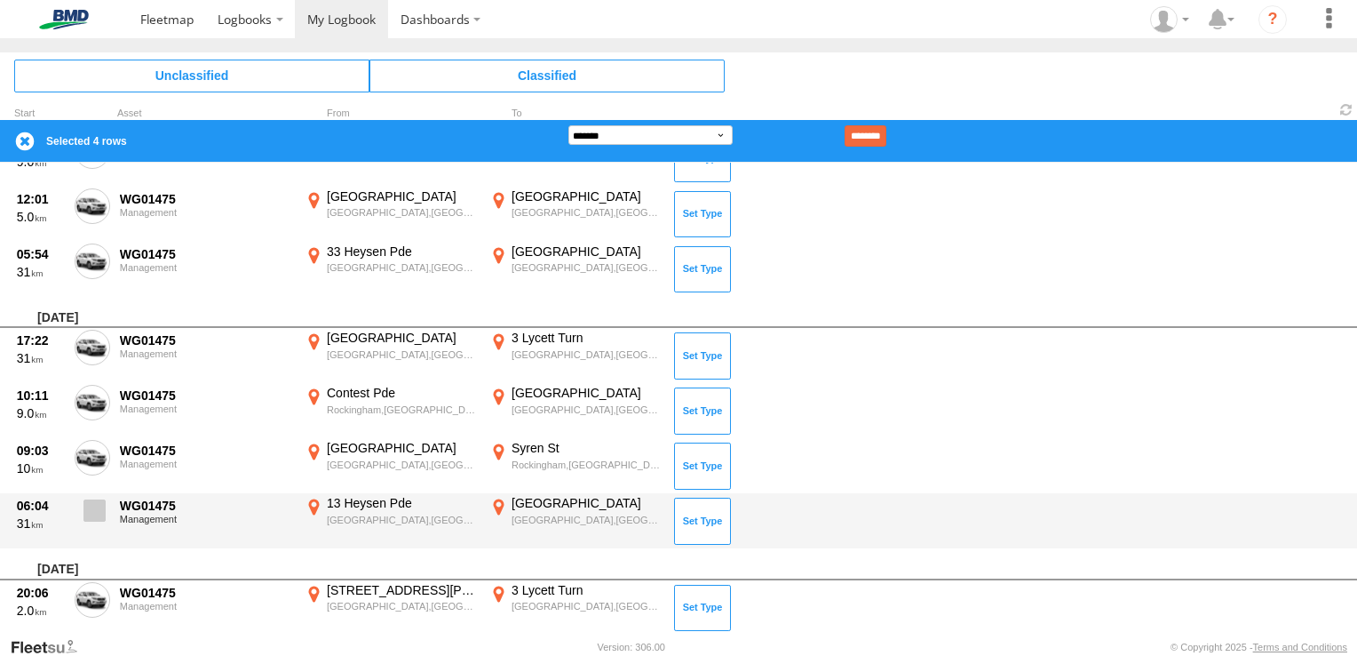
click at [92, 510] on span at bounding box center [95, 510] width 22 height 22
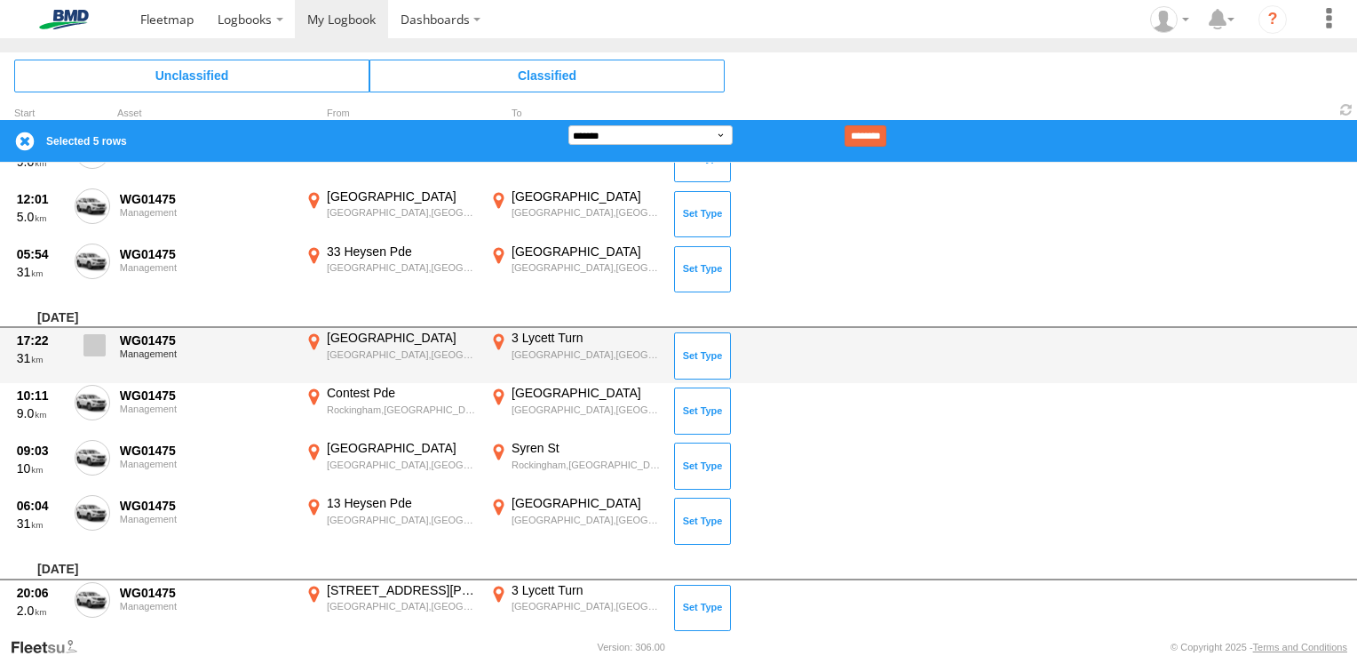
click at [97, 334] on span at bounding box center [95, 345] width 22 height 22
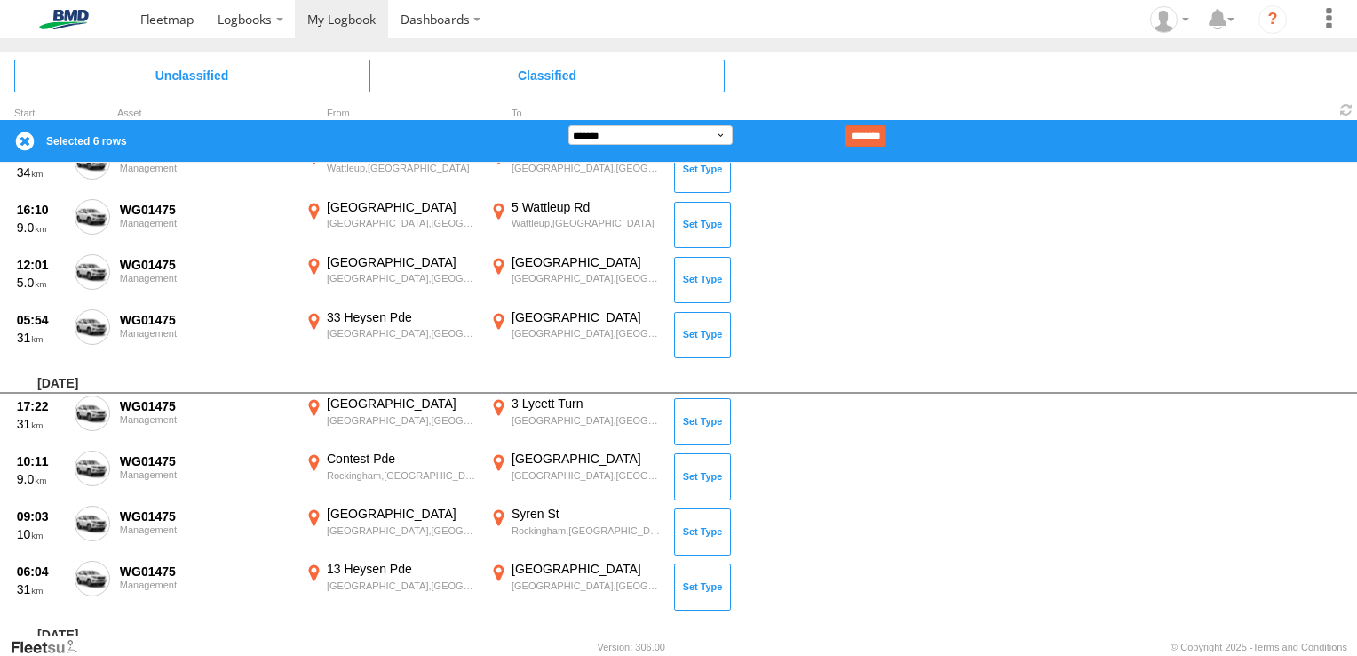
scroll to position [4553, 0]
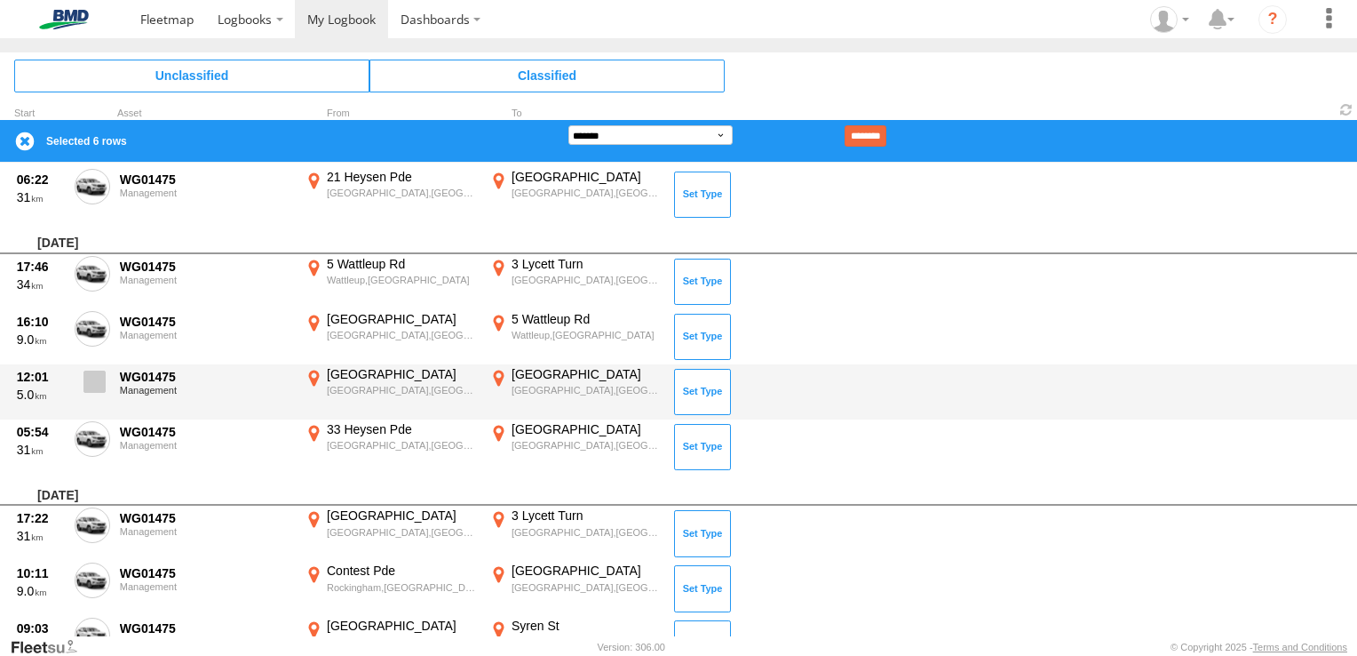
drag, startPoint x: 91, startPoint y: 428, endPoint x: 96, endPoint y: 393, distance: 35.8
click at [92, 419] on div "05:54 31 WG01475 Management 33 Heysen Pde [GEOGRAPHIC_DATA],[GEOGRAPHIC_DATA] -…" at bounding box center [678, 446] width 1357 height 55
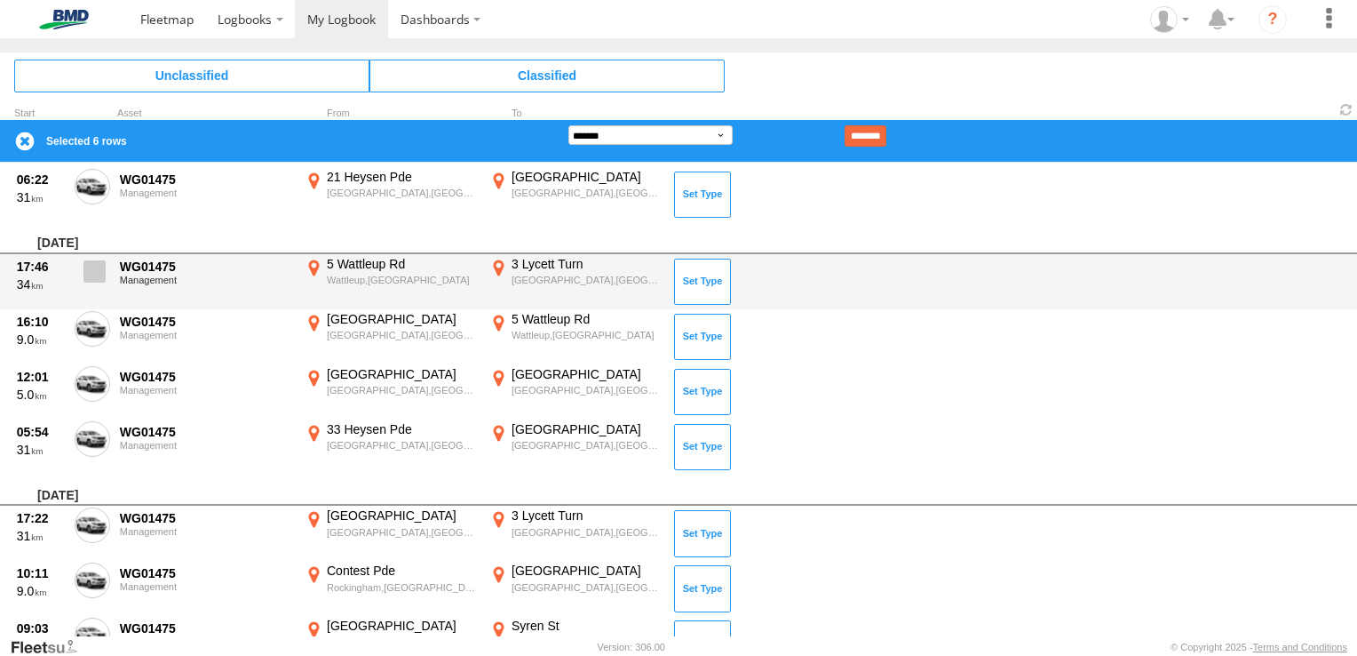
click at [98, 266] on span at bounding box center [95, 271] width 22 height 22
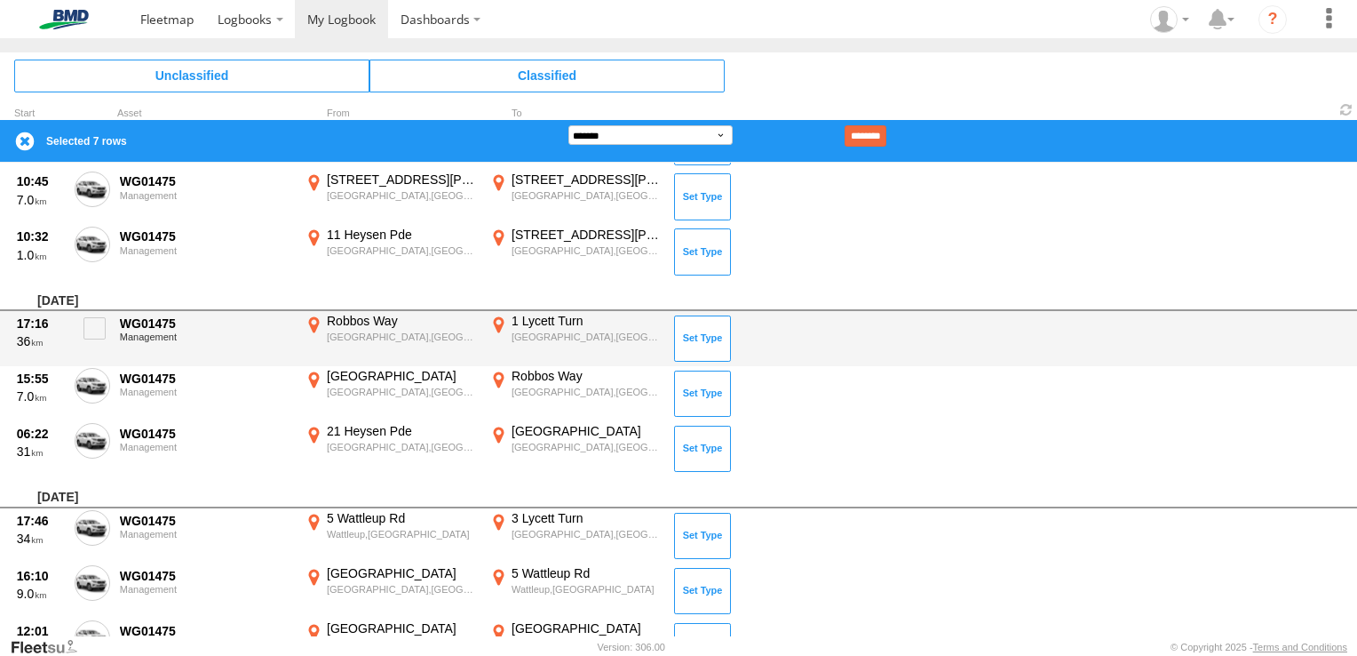
scroll to position [4287, 0]
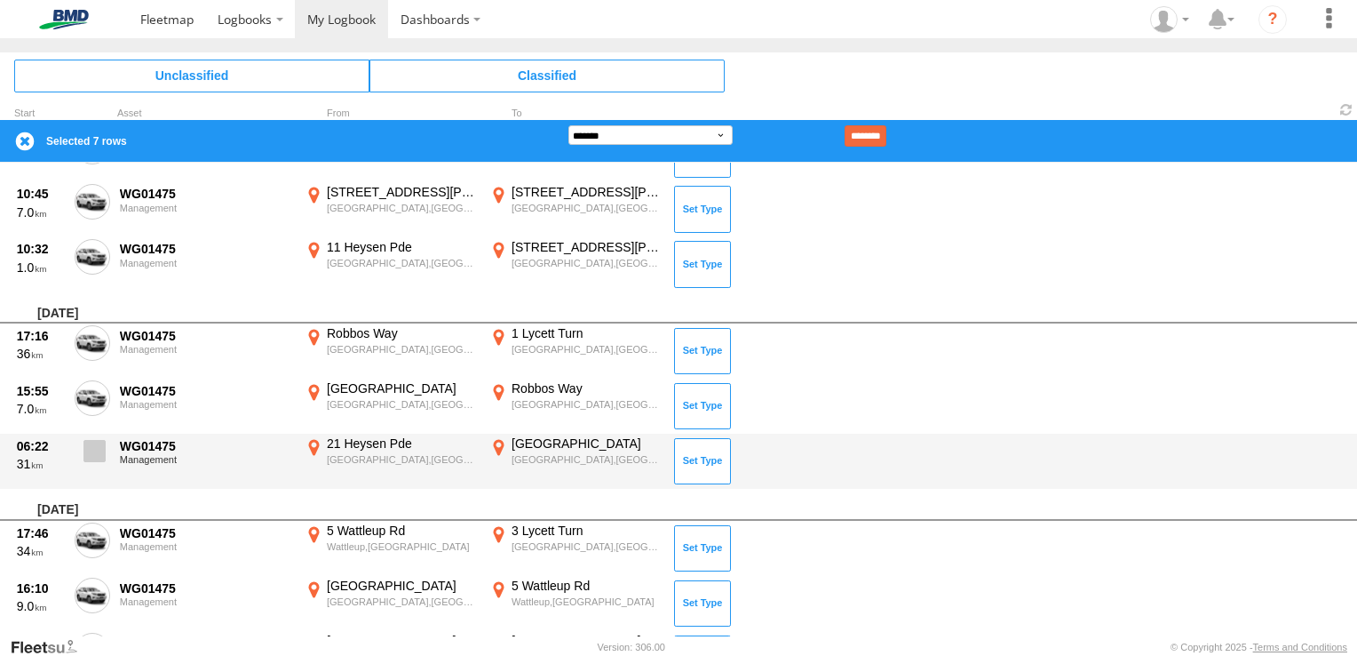
click at [98, 445] on span at bounding box center [95, 451] width 22 height 22
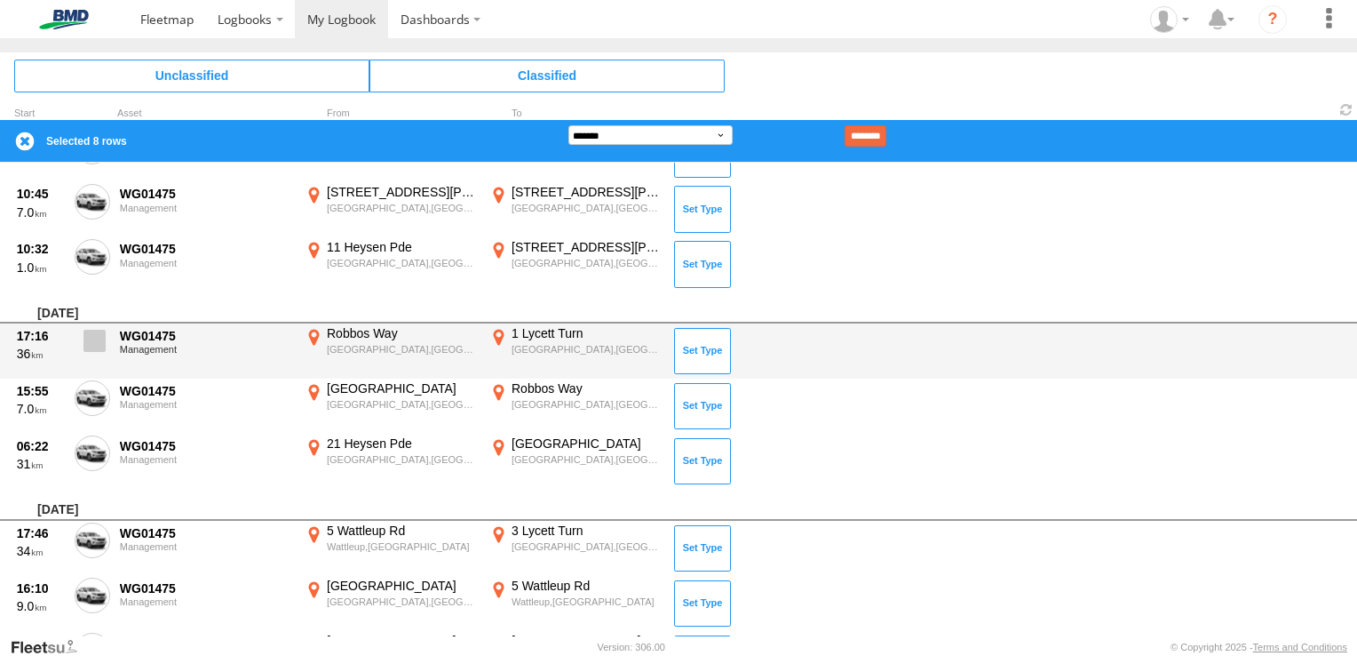
click at [89, 335] on span at bounding box center [95, 341] width 22 height 22
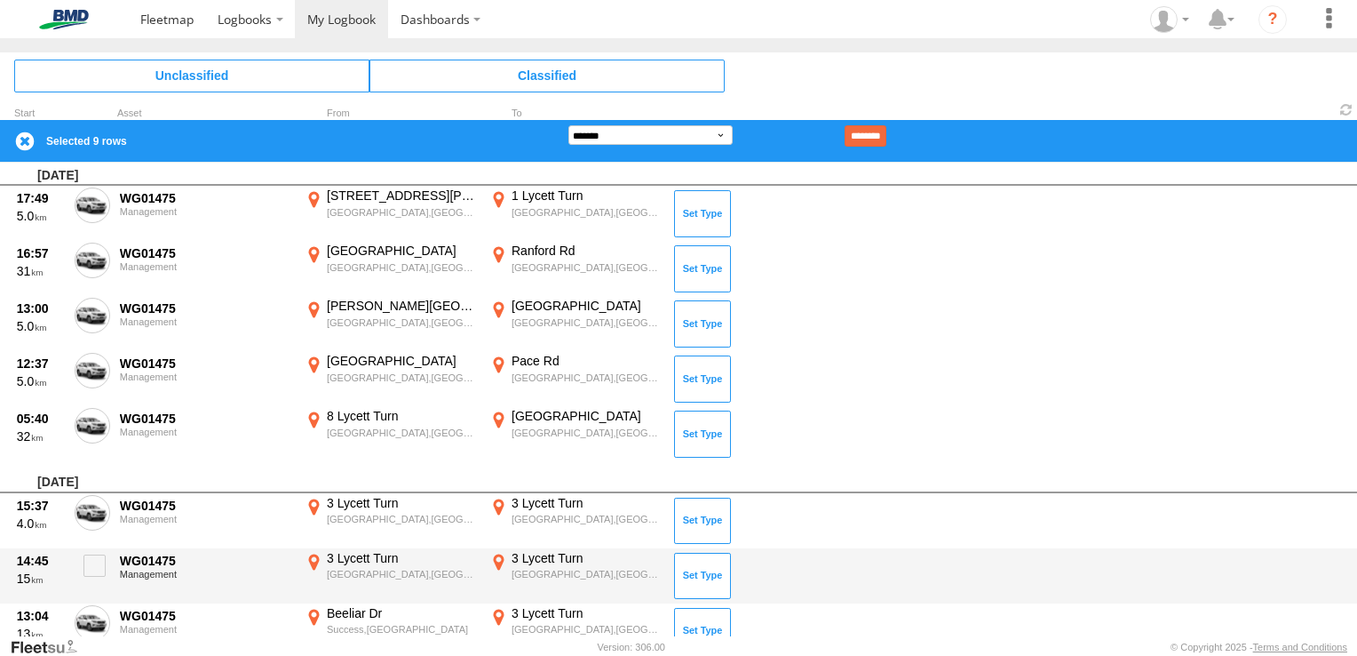
scroll to position [3665, 0]
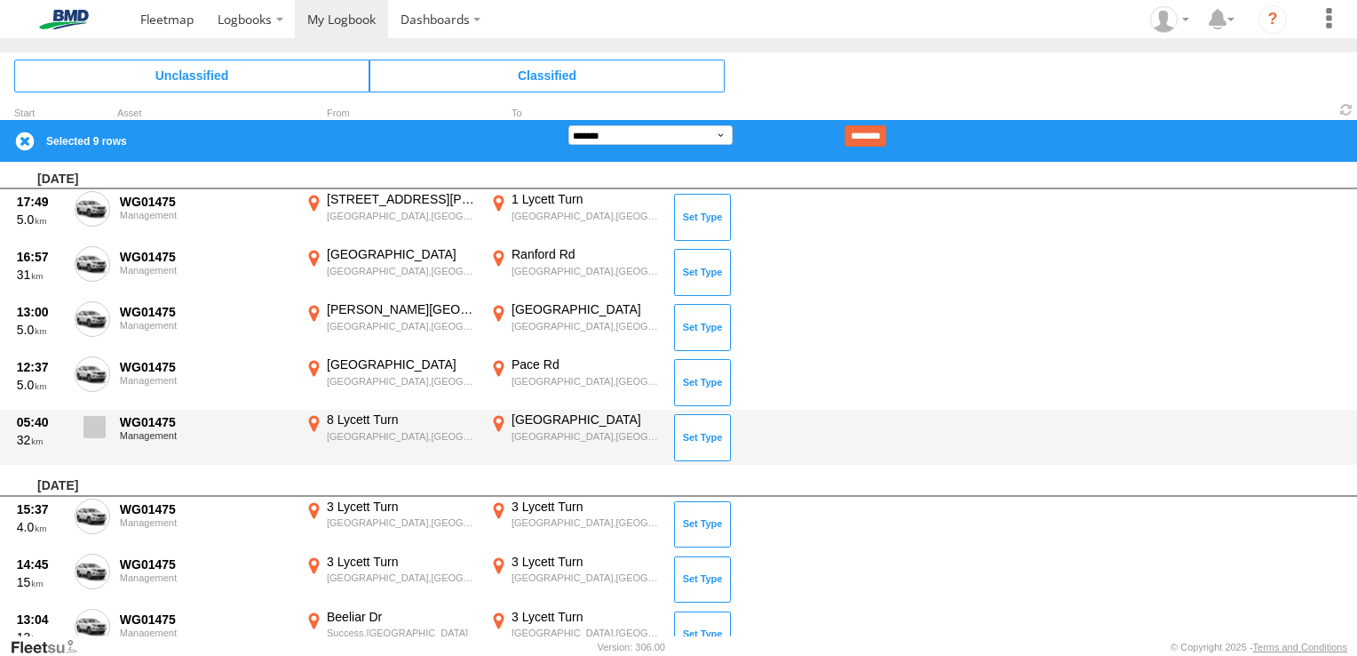
click at [96, 425] on span at bounding box center [95, 427] width 22 height 22
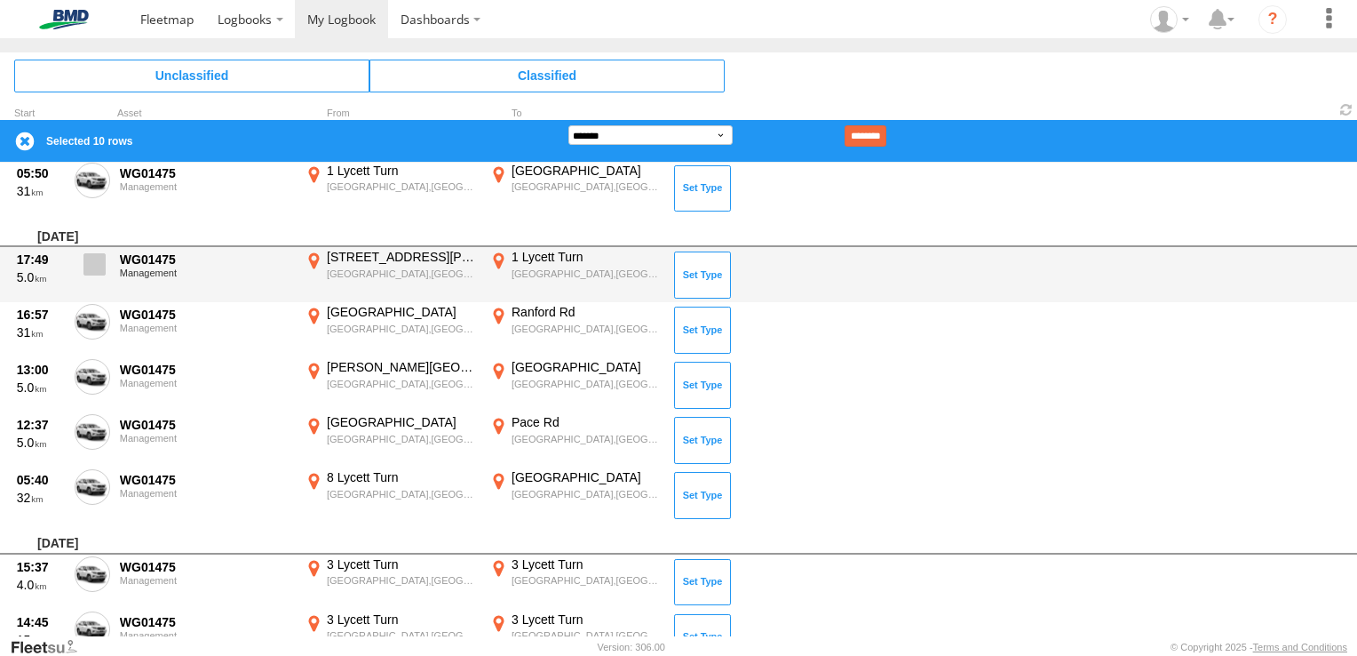
scroll to position [3576, 0]
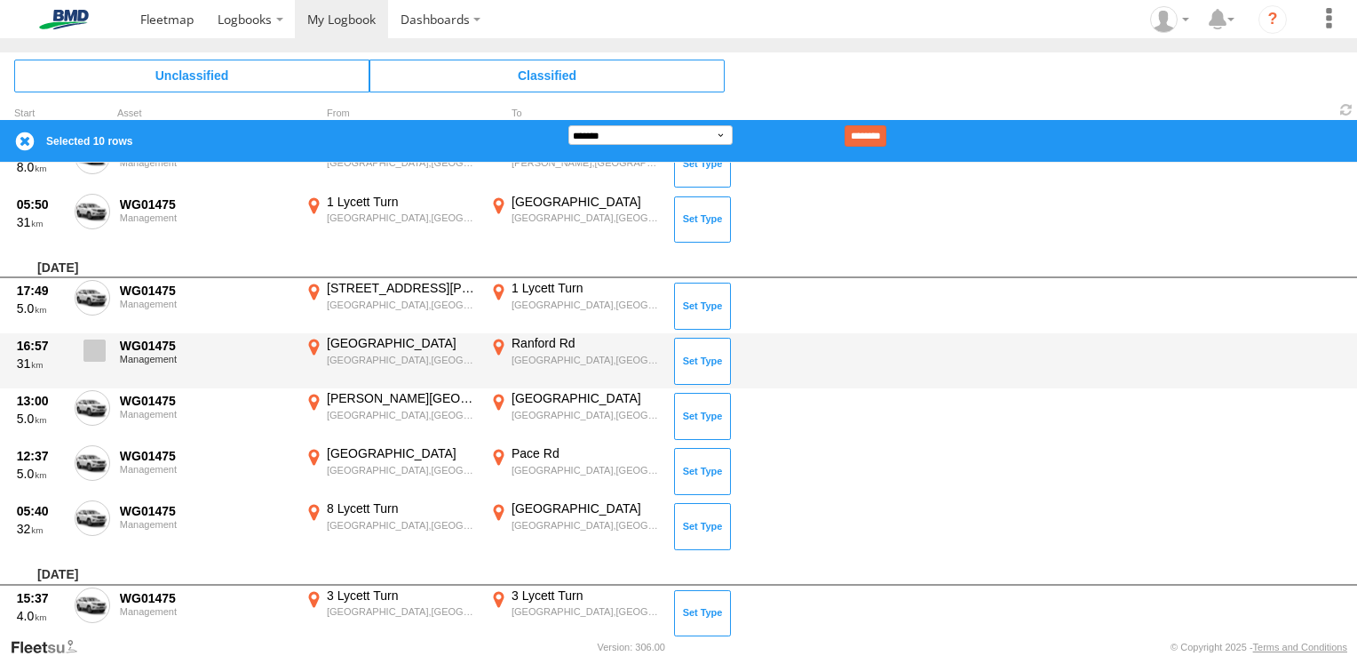
click at [102, 342] on span at bounding box center [95, 350] width 22 height 22
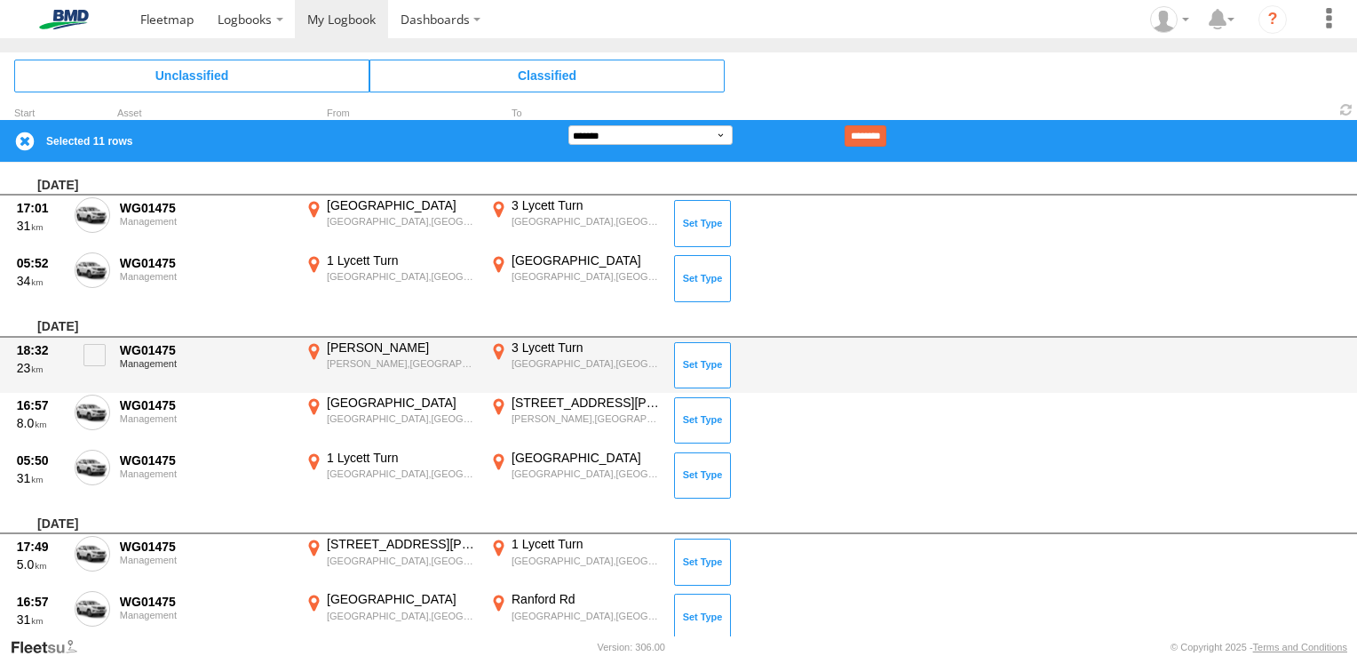
scroll to position [3310, 0]
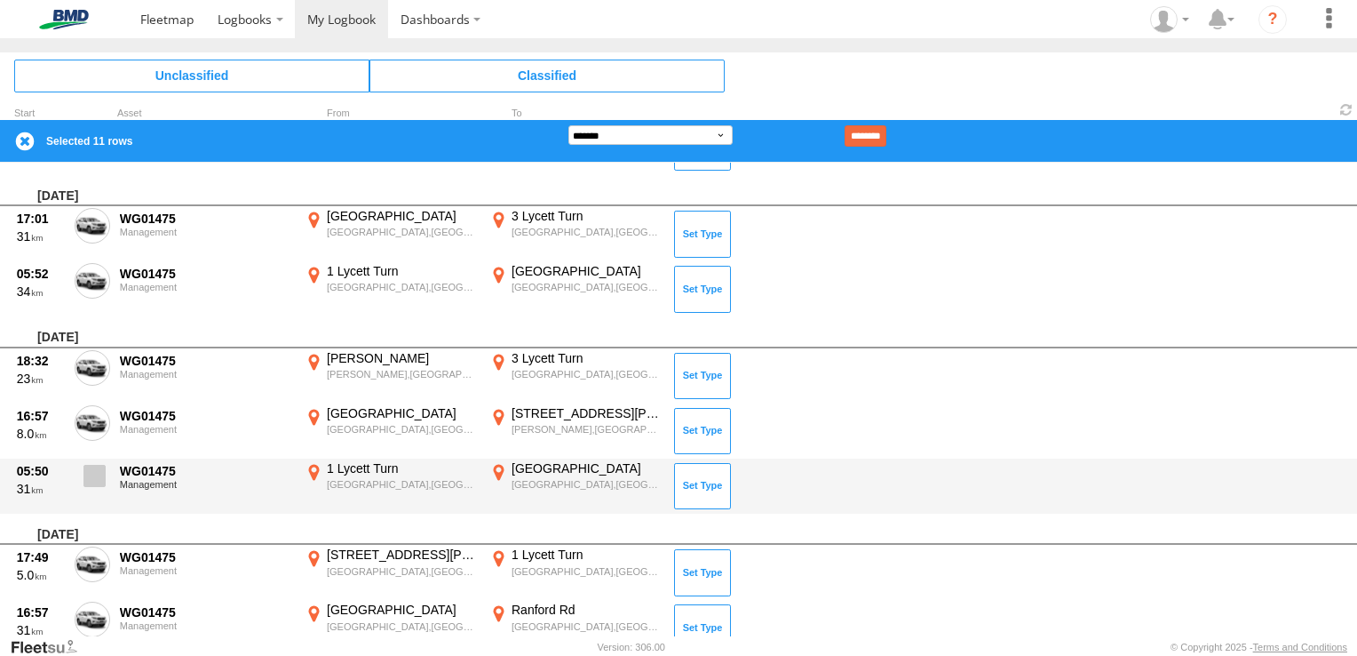
click at [99, 471] on span at bounding box center [95, 476] width 22 height 22
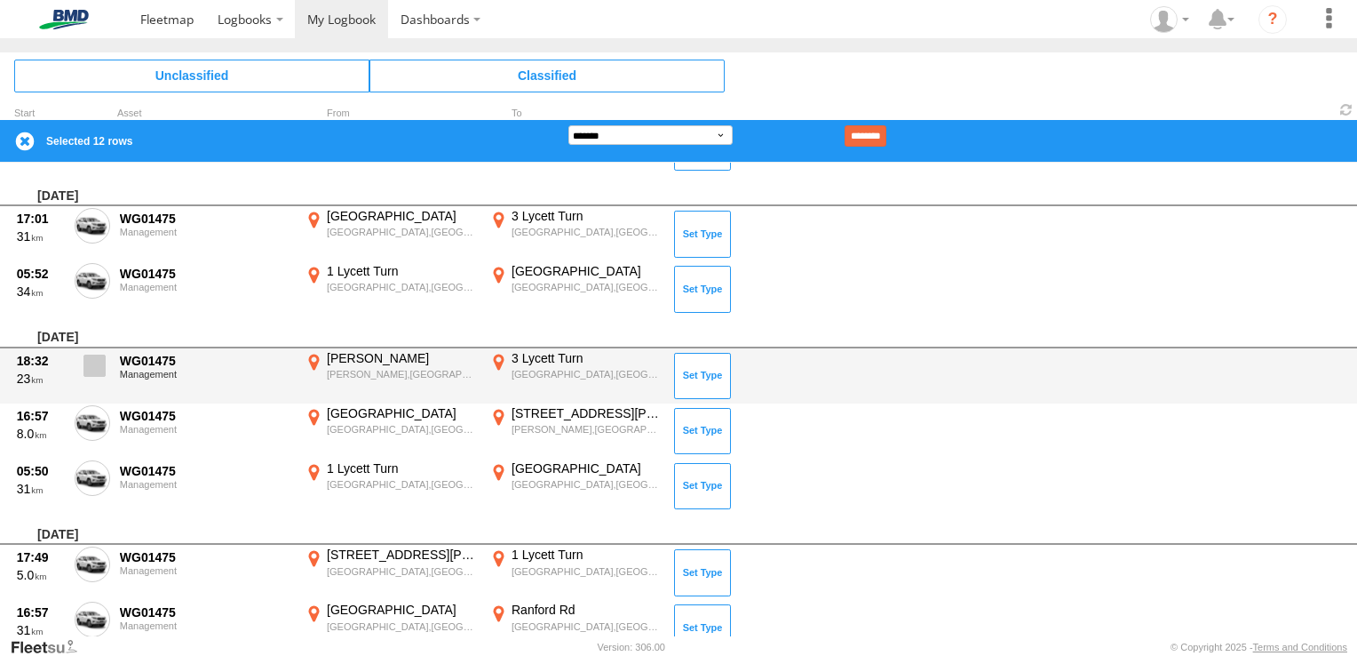
click at [96, 367] on span at bounding box center [95, 365] width 22 height 22
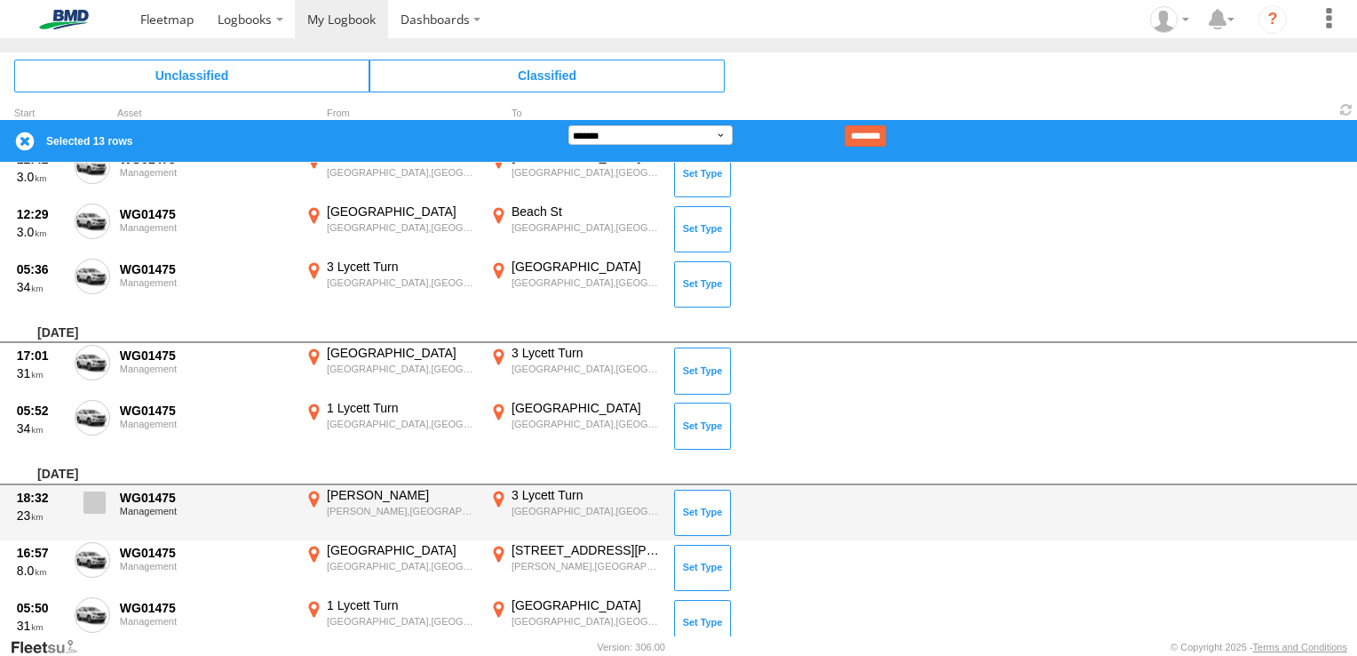
scroll to position [3132, 0]
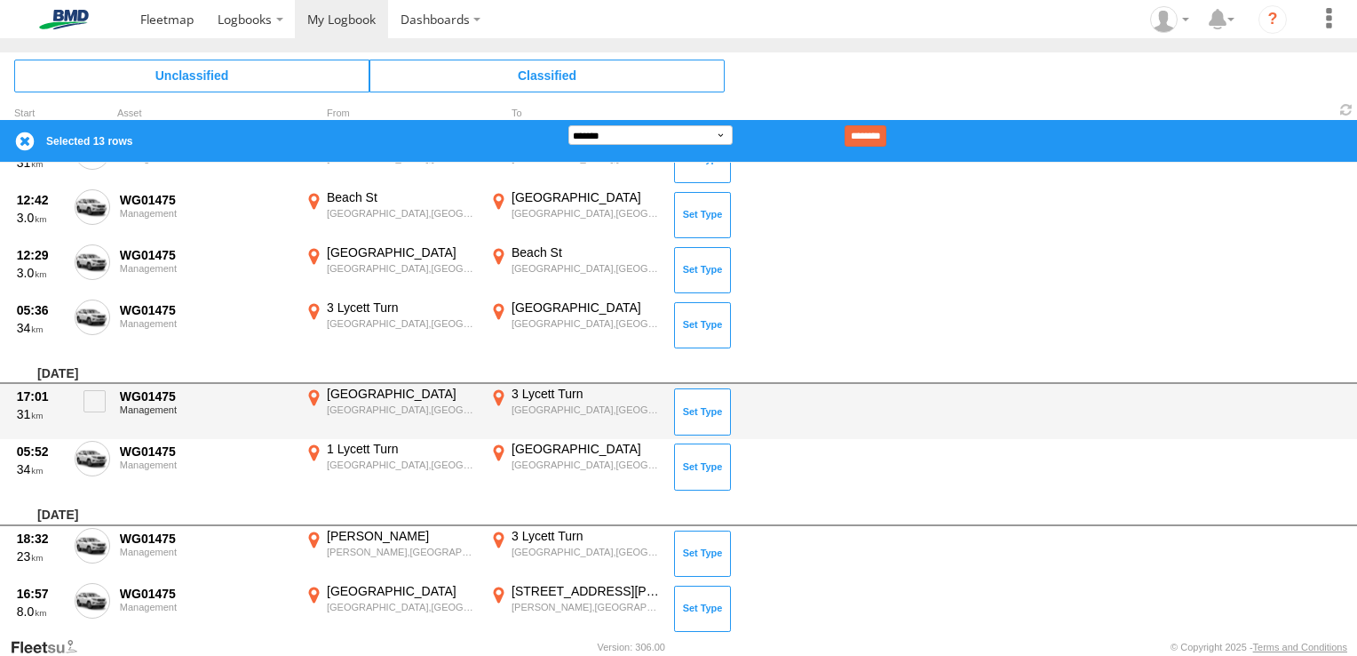
drag, startPoint x: 98, startPoint y: 453, endPoint x: 95, endPoint y: 425, distance: 28.6
click at [96, 402] on span at bounding box center [95, 401] width 22 height 22
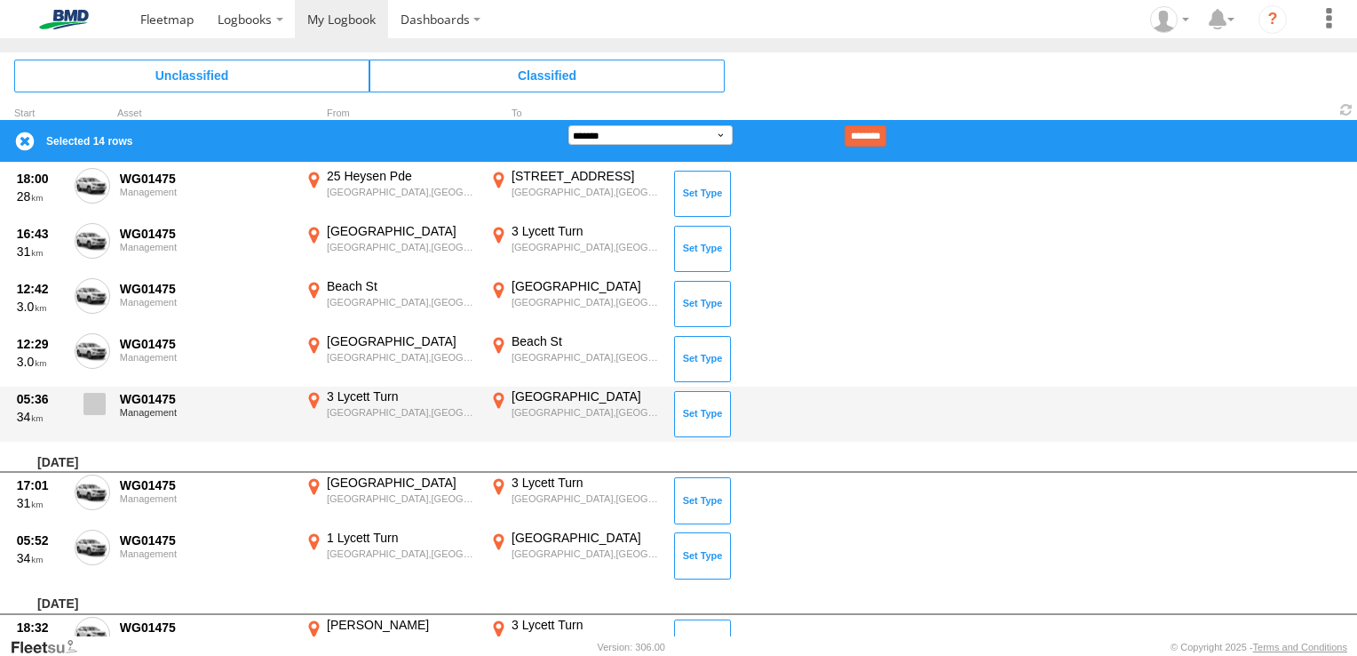
click at [97, 394] on span at bounding box center [95, 404] width 22 height 22
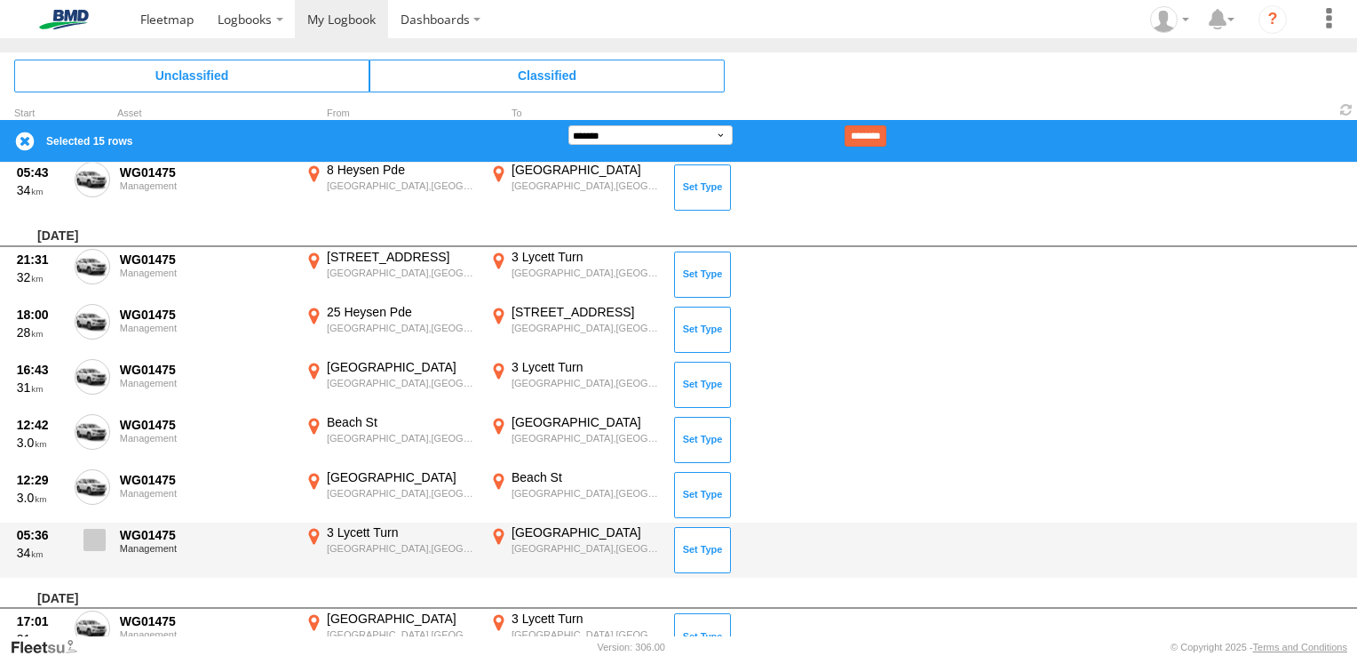
scroll to position [2866, 0]
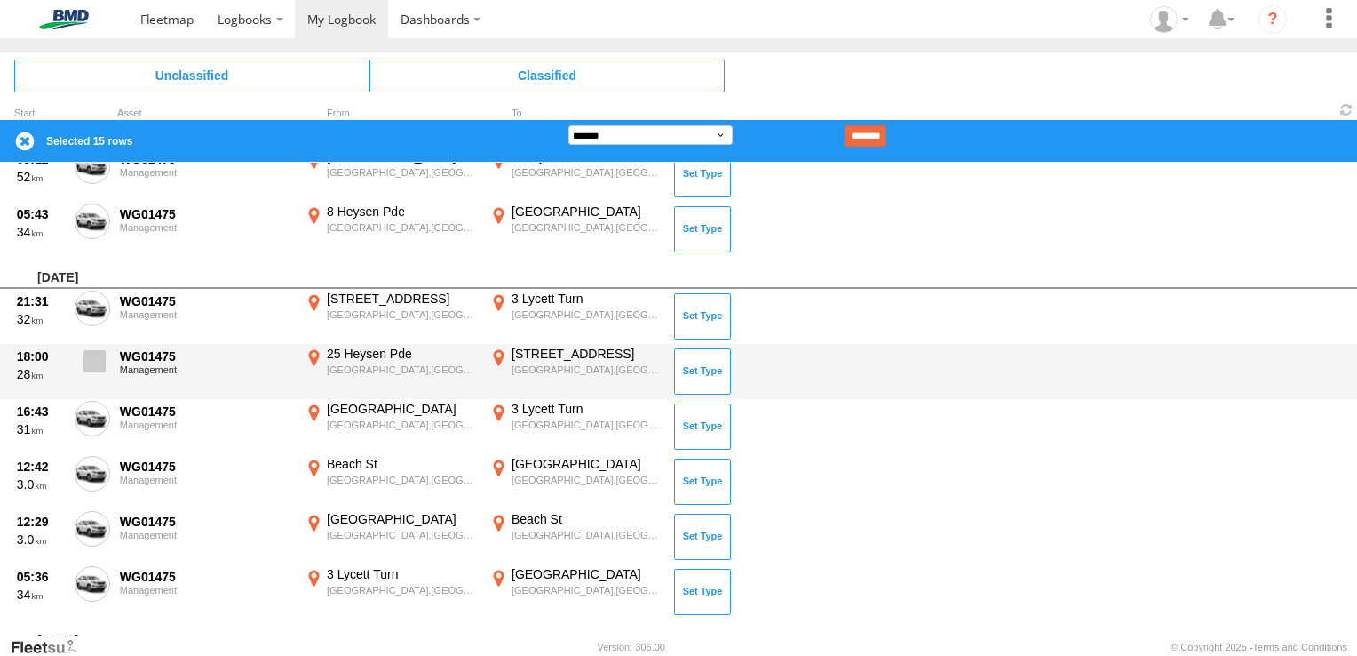
click at [85, 352] on span at bounding box center [95, 361] width 22 height 22
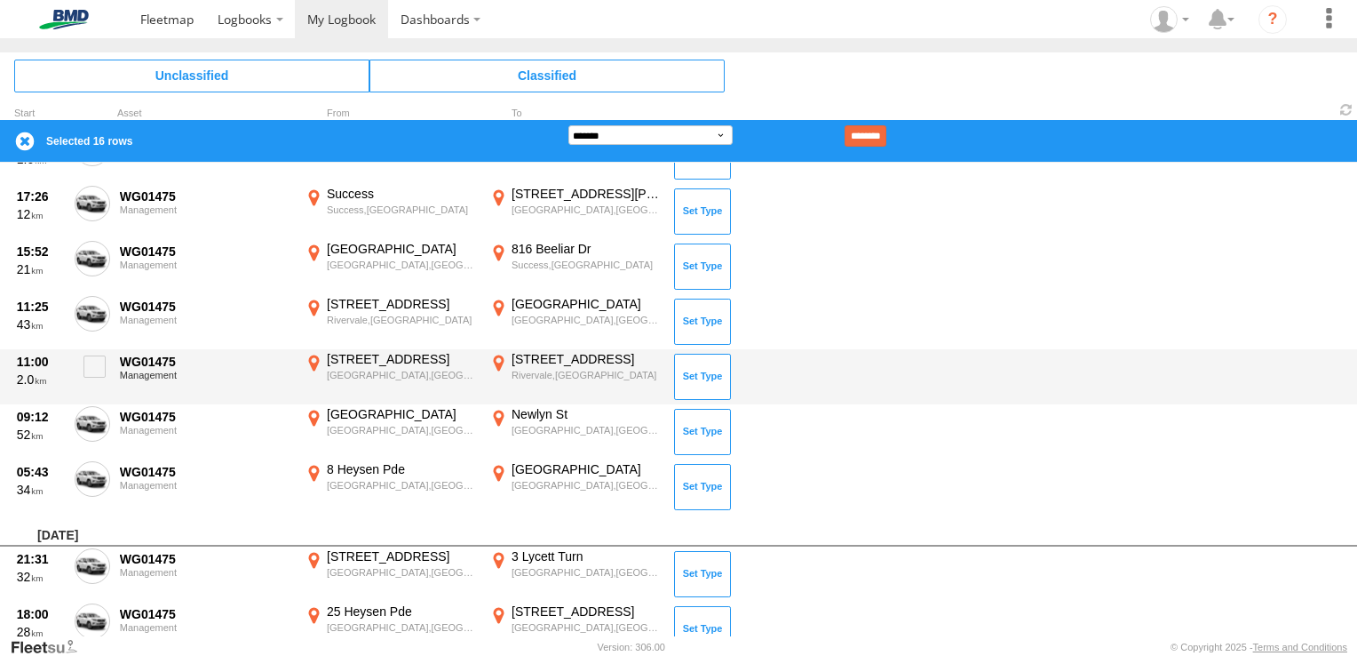
scroll to position [2599, 0]
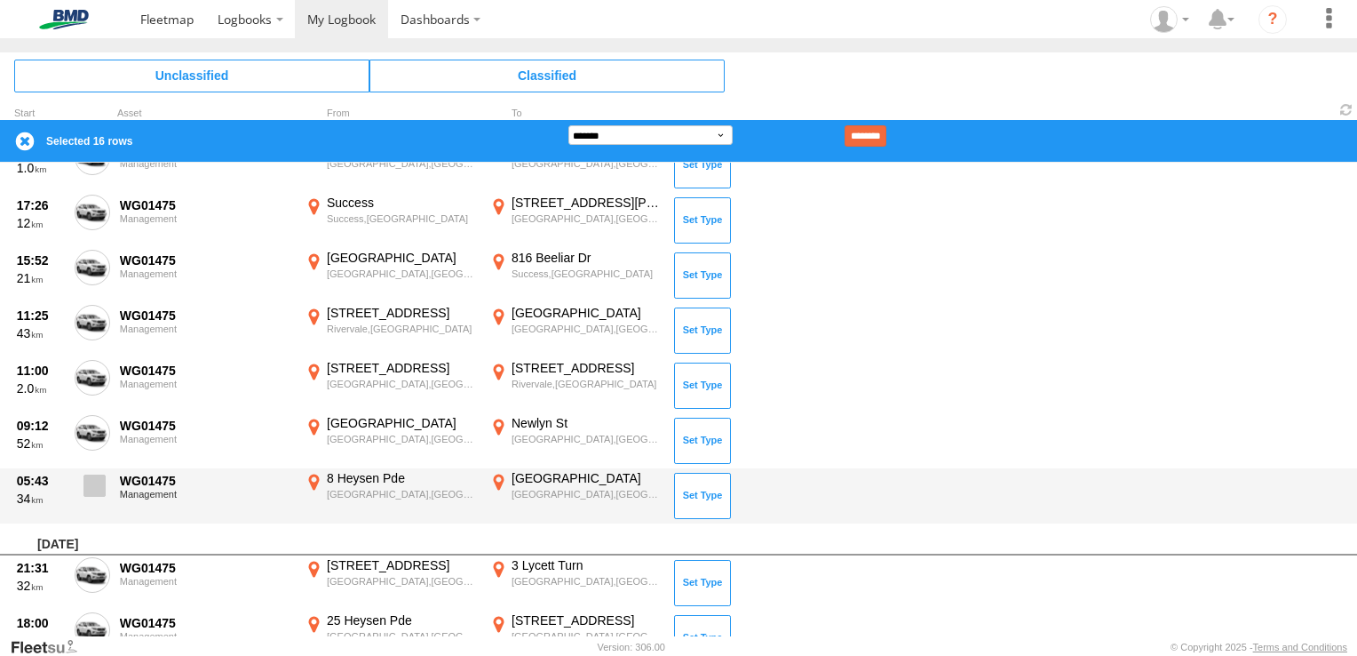
click at [103, 481] on span at bounding box center [95, 485] width 22 height 22
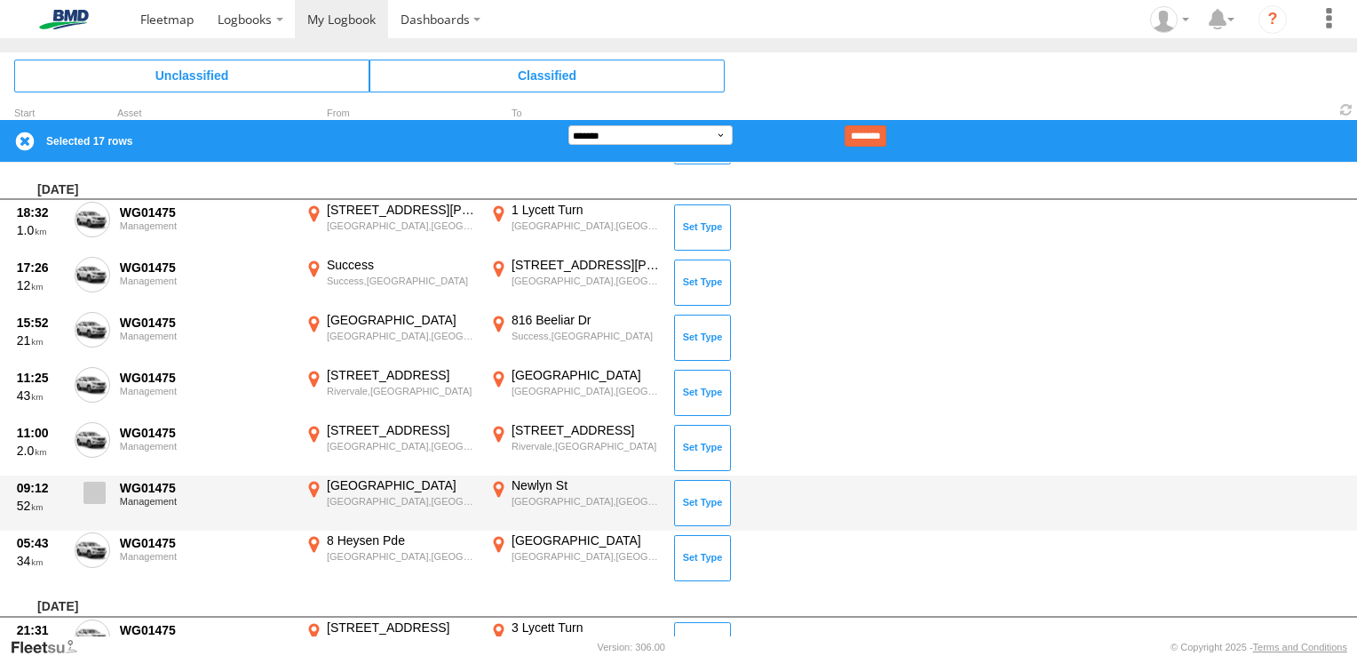
scroll to position [2510, 0]
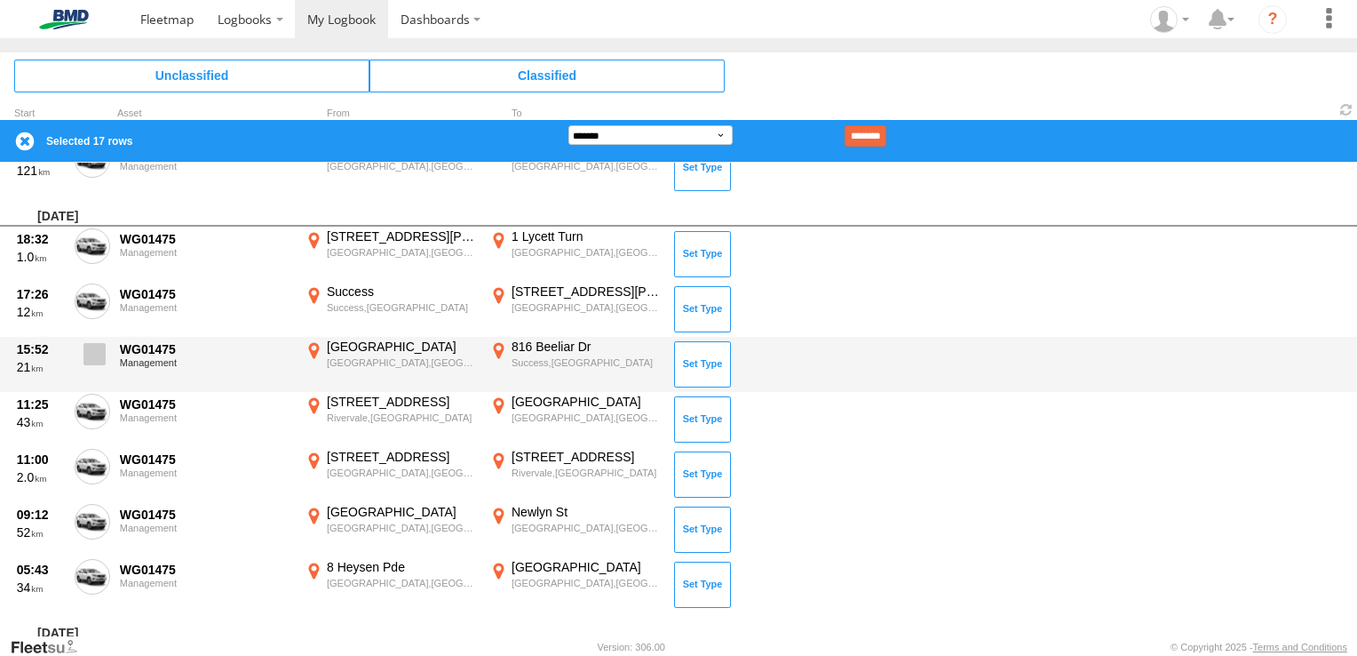
click at [103, 346] on span at bounding box center [95, 354] width 22 height 22
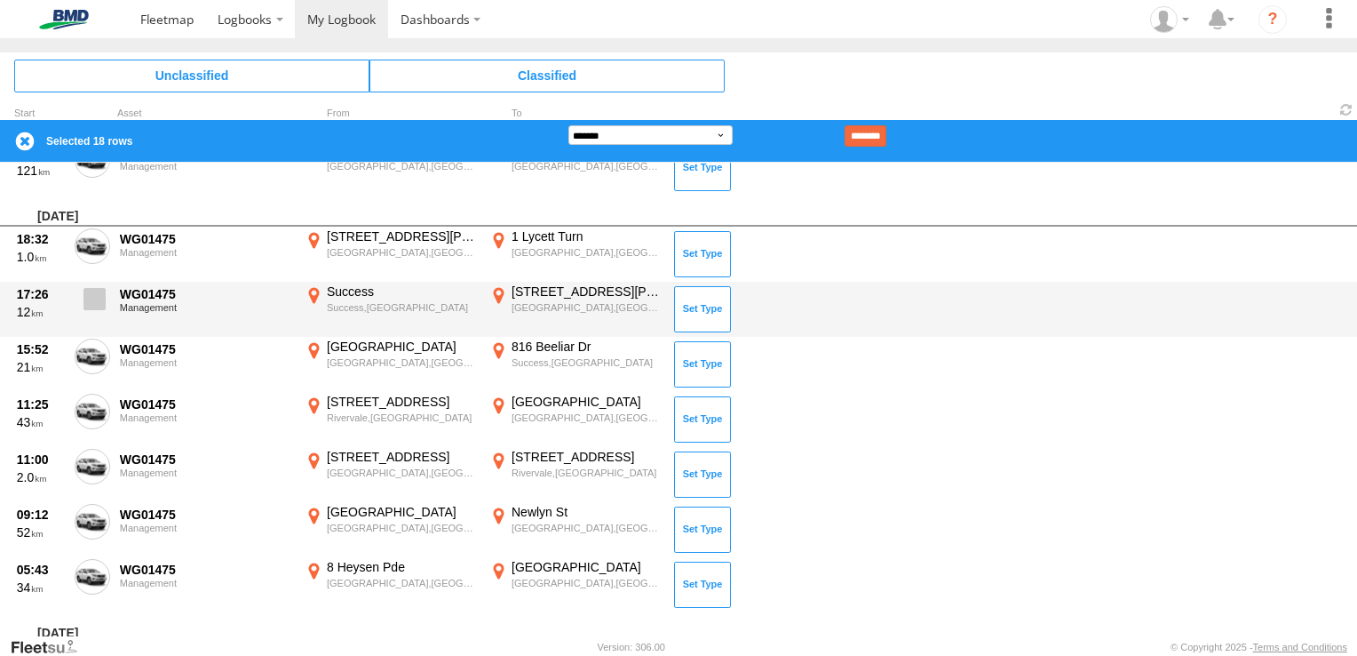
click at [92, 296] on span at bounding box center [95, 299] width 22 height 22
click at [106, 287] on label at bounding box center [93, 303] width 36 height 41
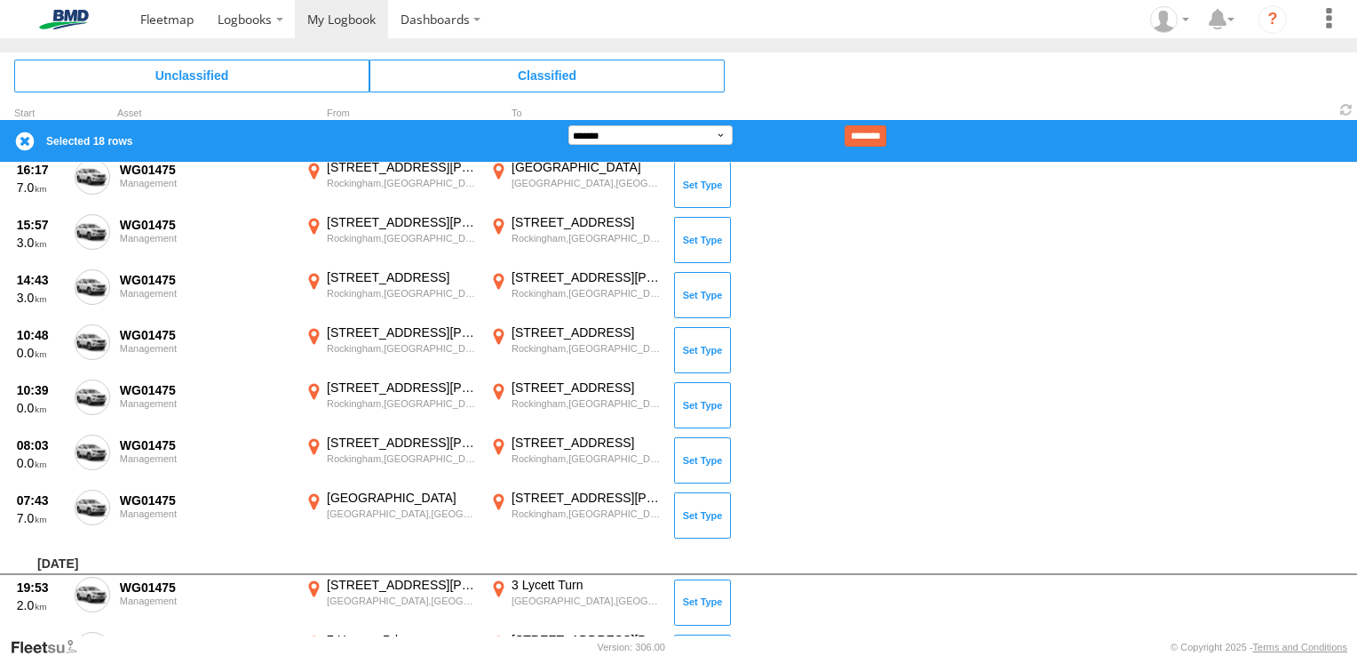
scroll to position [1000, 0]
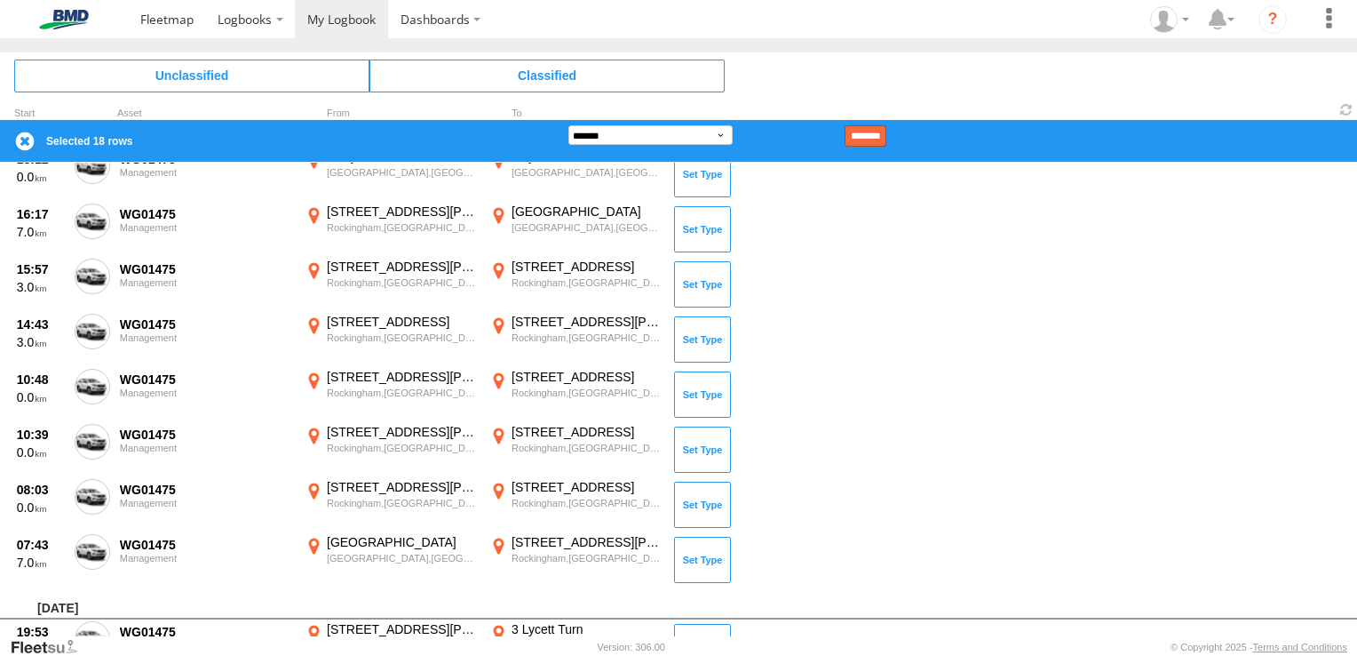
click at [887, 129] on input "********" at bounding box center [866, 135] width 42 height 21
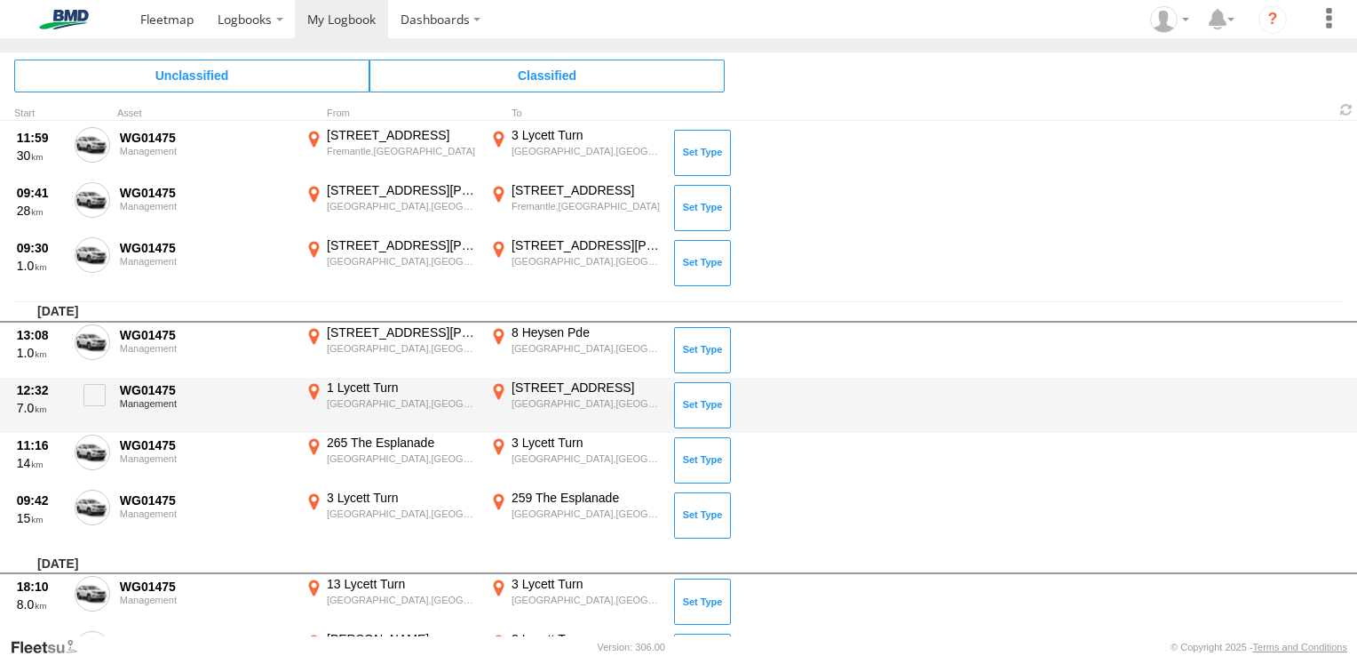
scroll to position [0, 0]
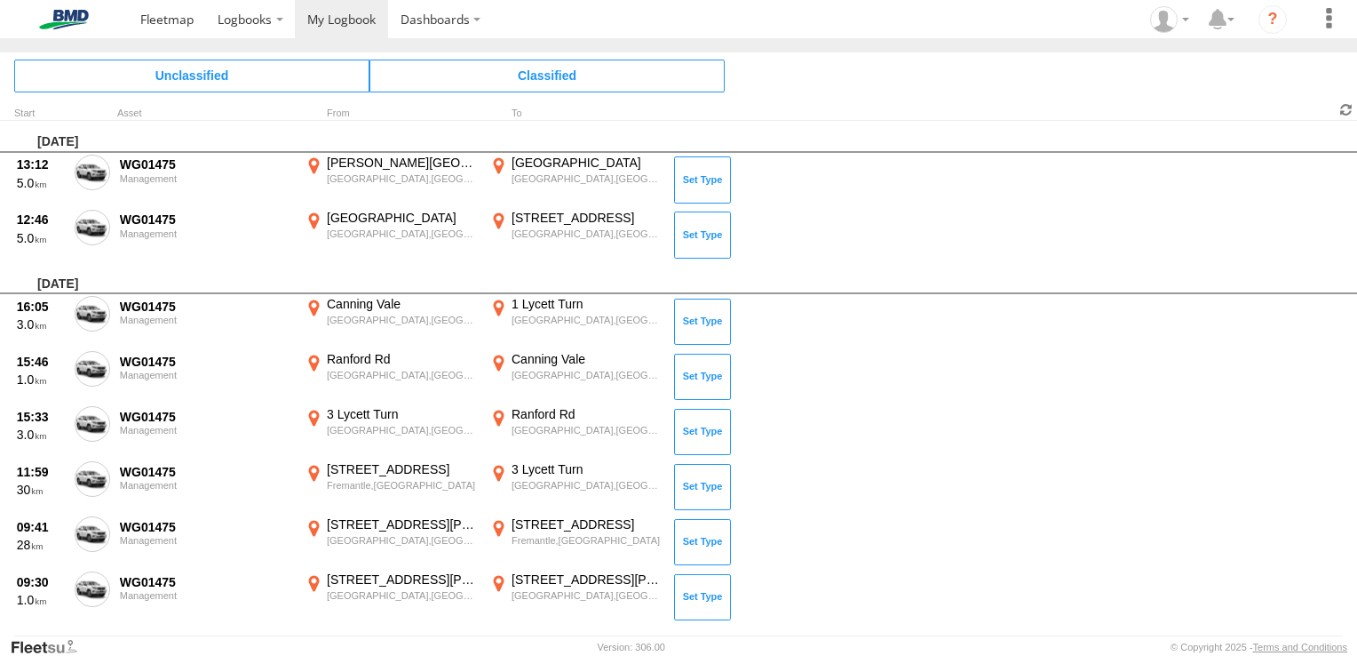
click at [1348, 109] on span at bounding box center [1346, 109] width 21 height 17
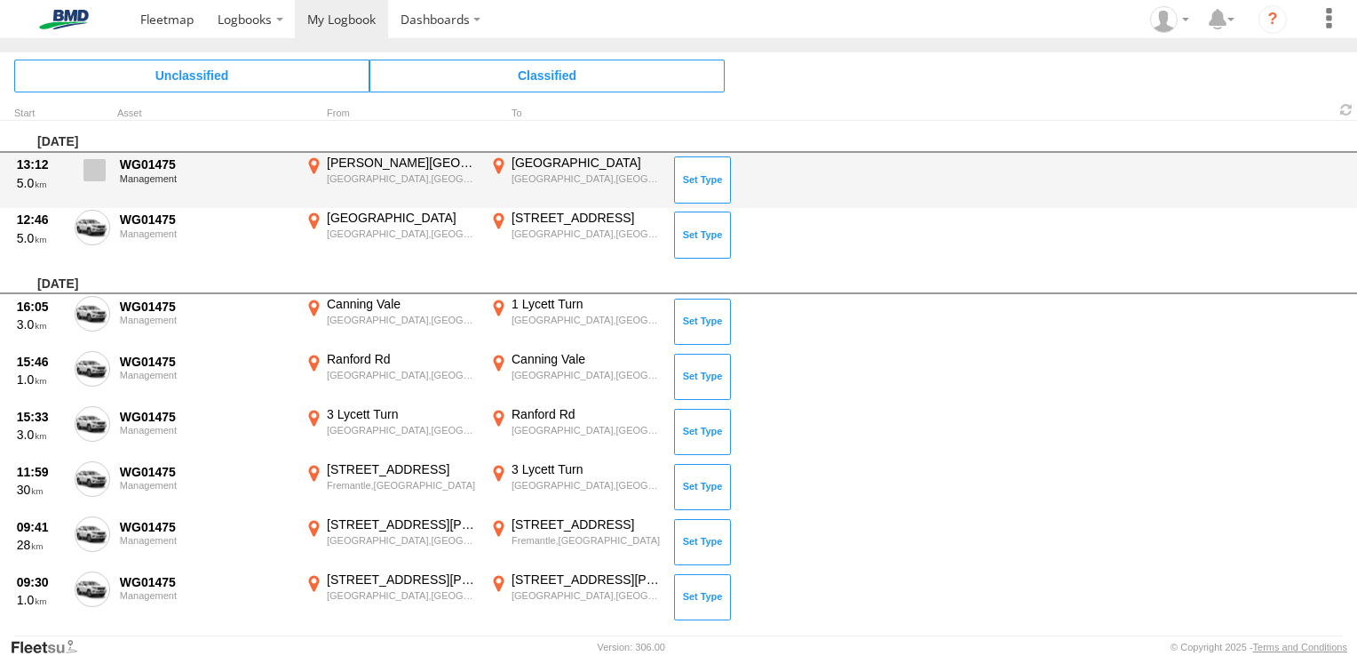
click at [99, 170] on span at bounding box center [95, 170] width 22 height 22
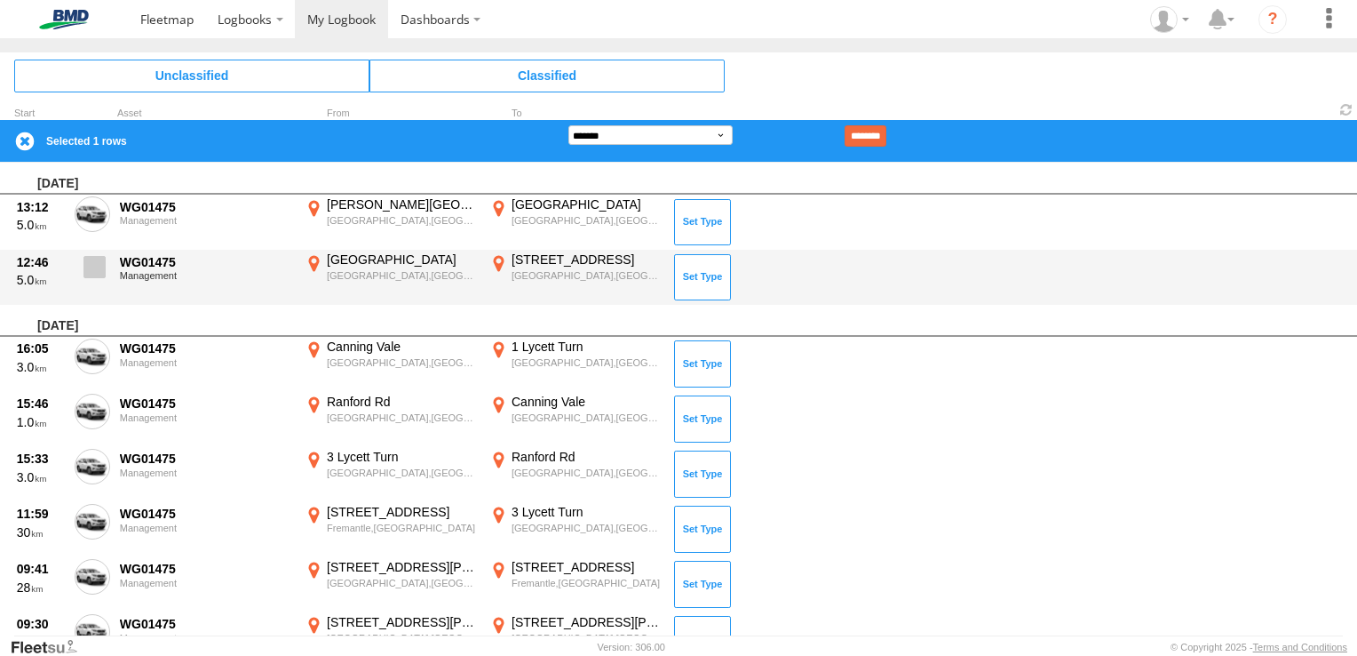
click at [92, 268] on span at bounding box center [95, 267] width 22 height 22
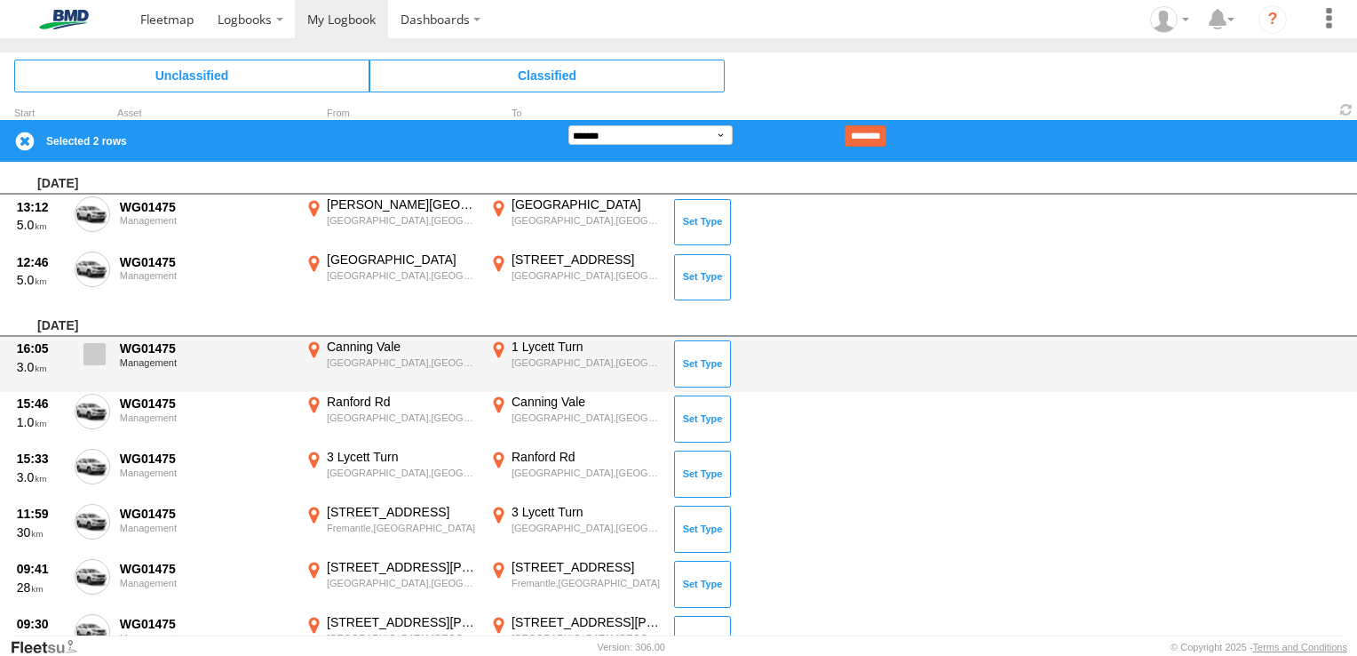
drag, startPoint x: 92, startPoint y: 347, endPoint x: 103, endPoint y: 360, distance: 16.4
click at [103, 360] on span at bounding box center [95, 354] width 22 height 22
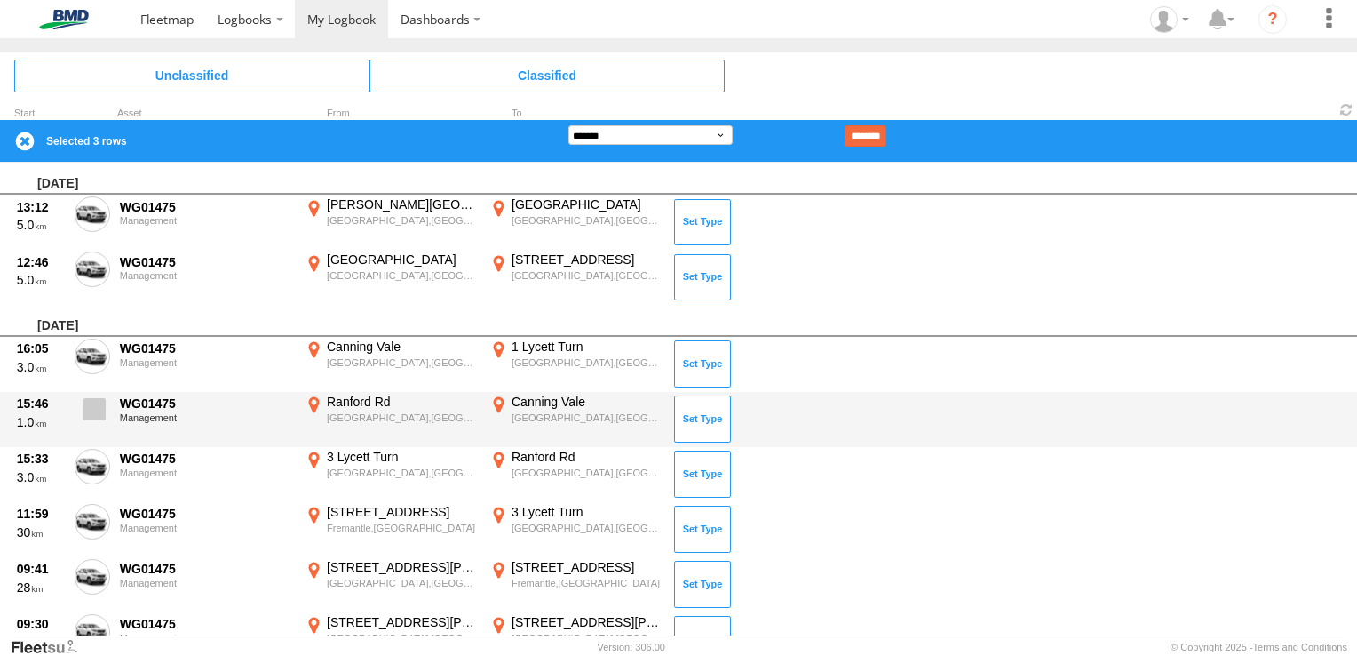
click at [92, 407] on span at bounding box center [95, 409] width 22 height 22
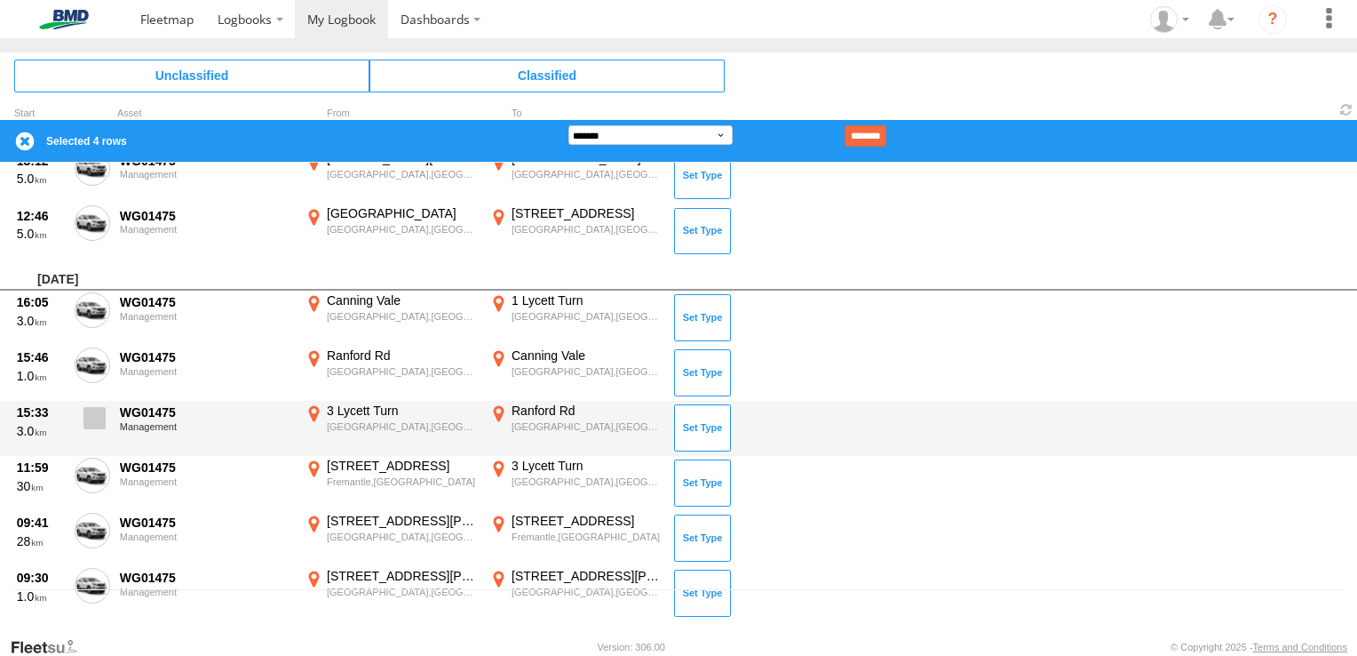
scroll to position [89, 0]
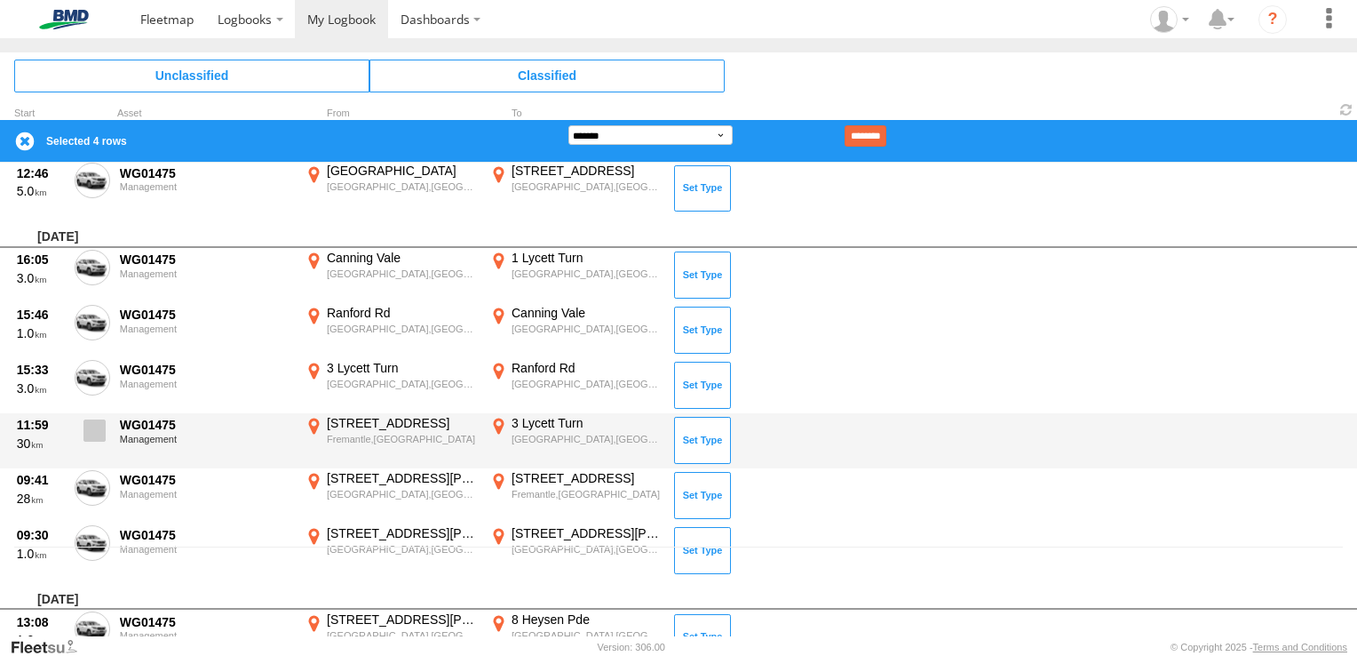
drag, startPoint x: 96, startPoint y: 370, endPoint x: 89, endPoint y: 438, distance: 68.8
click at [96, 432] on span at bounding box center [95, 430] width 22 height 22
drag, startPoint x: 99, startPoint y: 376, endPoint x: 99, endPoint y: 418, distance: 41.8
click at [99, 386] on label at bounding box center [93, 380] width 36 height 41
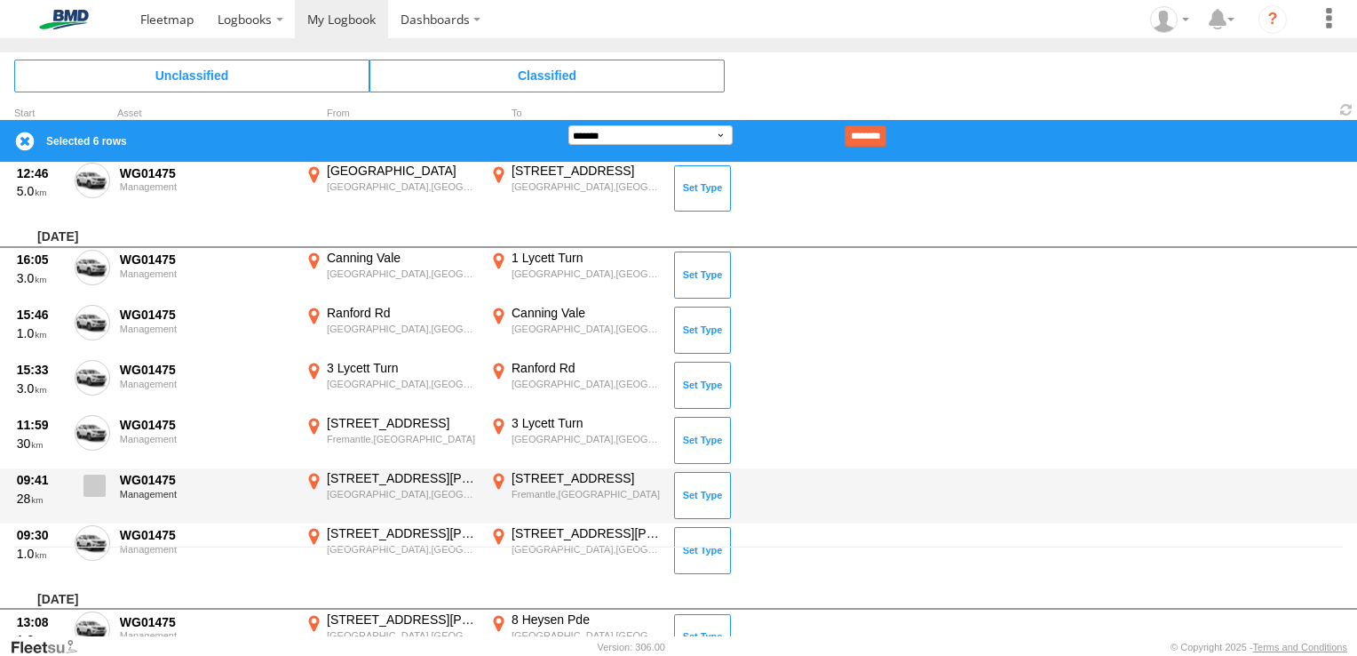
click at [95, 482] on span at bounding box center [95, 485] width 22 height 22
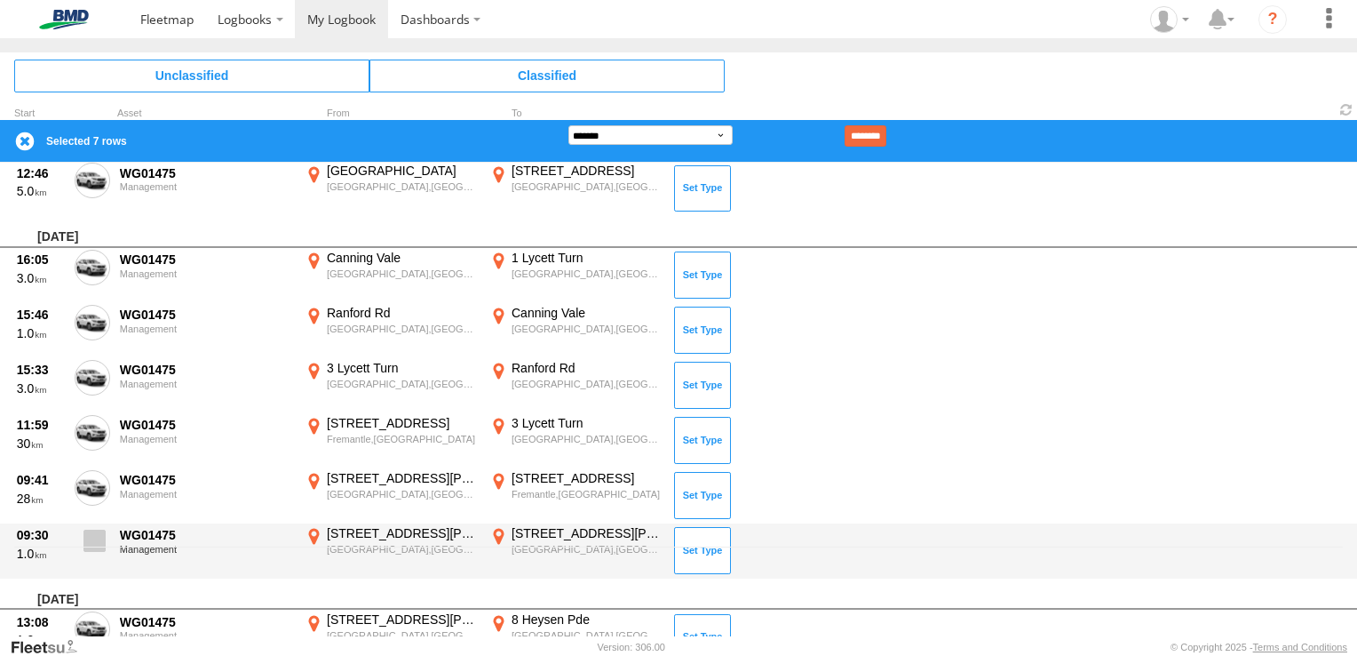
click at [97, 541] on span at bounding box center [95, 540] width 22 height 22
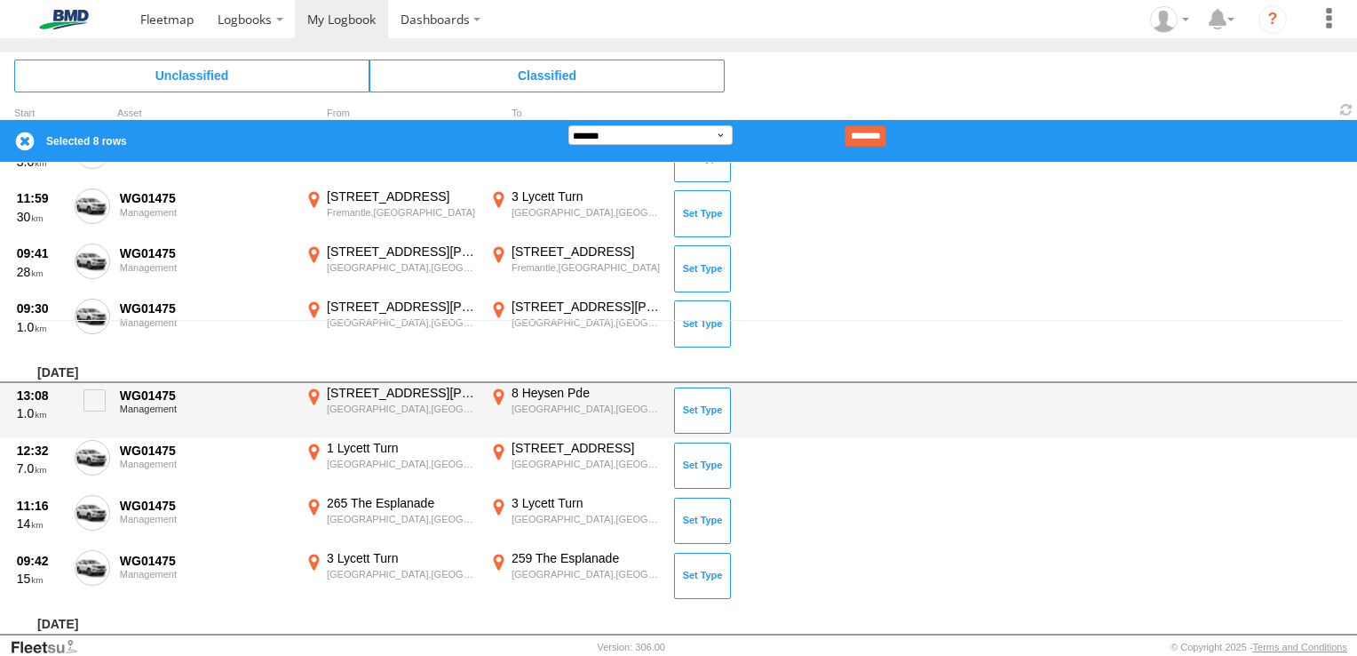
scroll to position [355, 0]
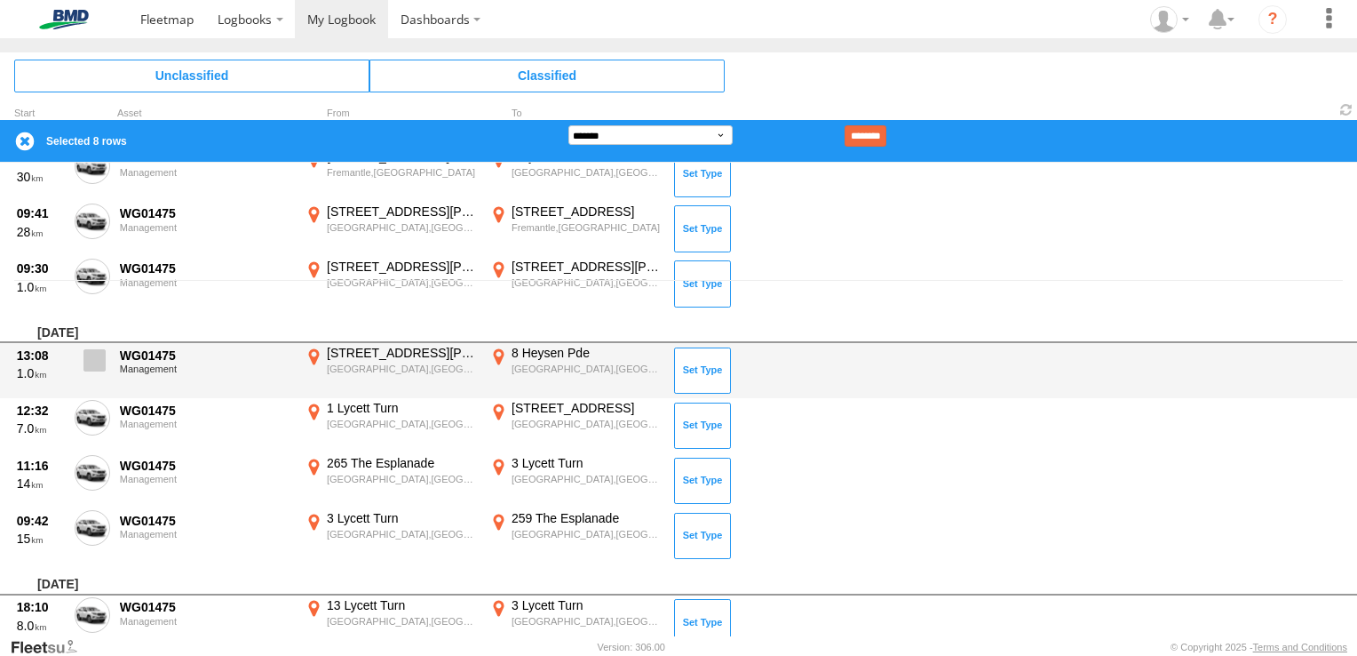
click at [102, 361] on span at bounding box center [95, 360] width 22 height 22
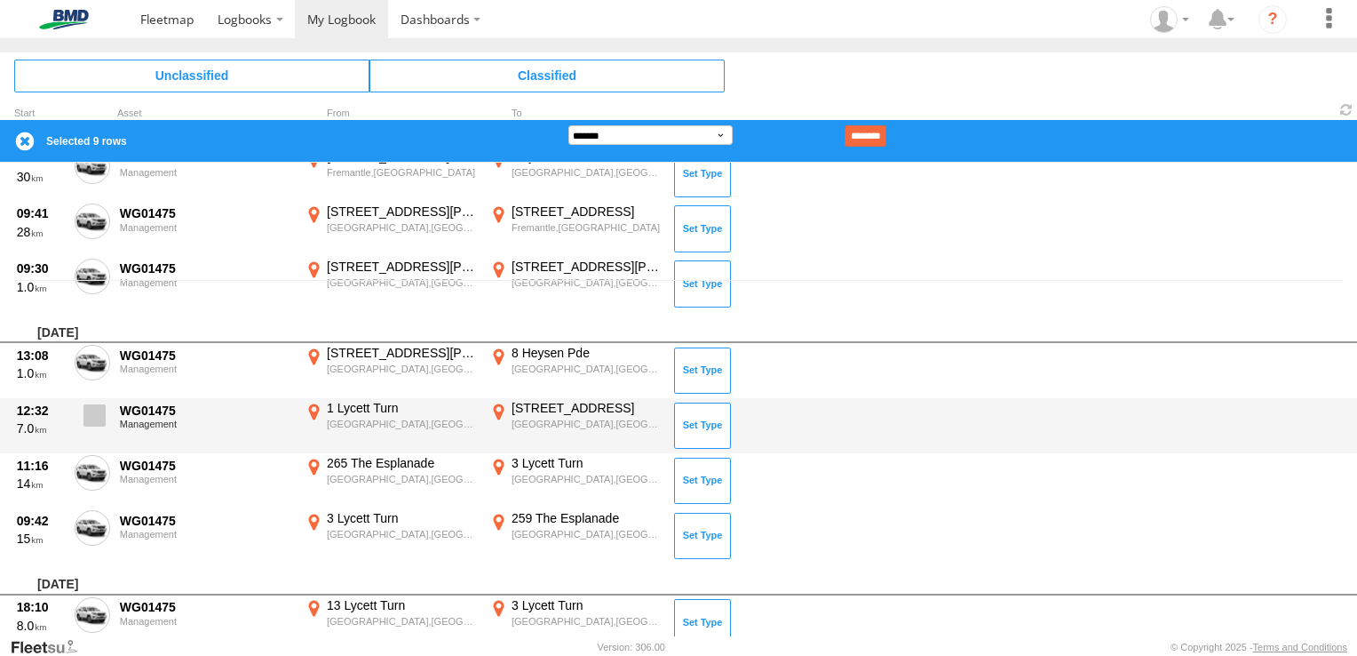
drag, startPoint x: 97, startPoint y: 411, endPoint x: 97, endPoint y: 438, distance: 26.6
click at [97, 436] on label at bounding box center [93, 420] width 36 height 41
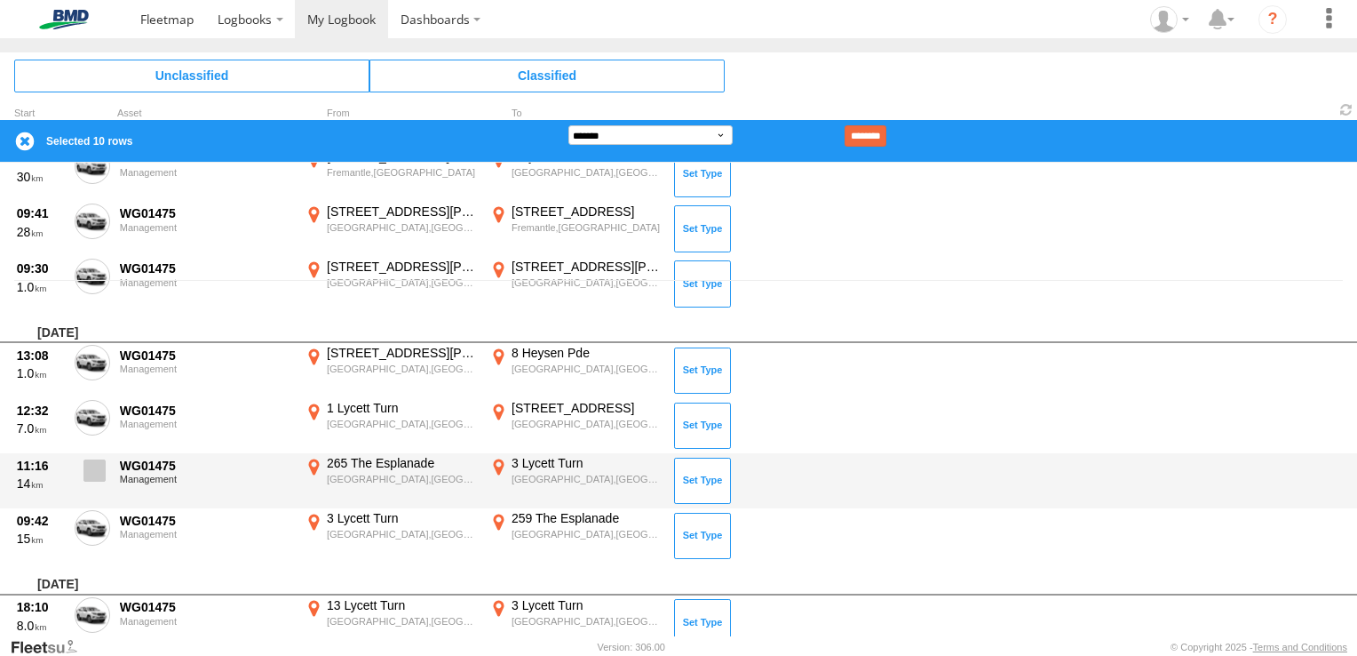
click at [93, 466] on span at bounding box center [95, 470] width 22 height 22
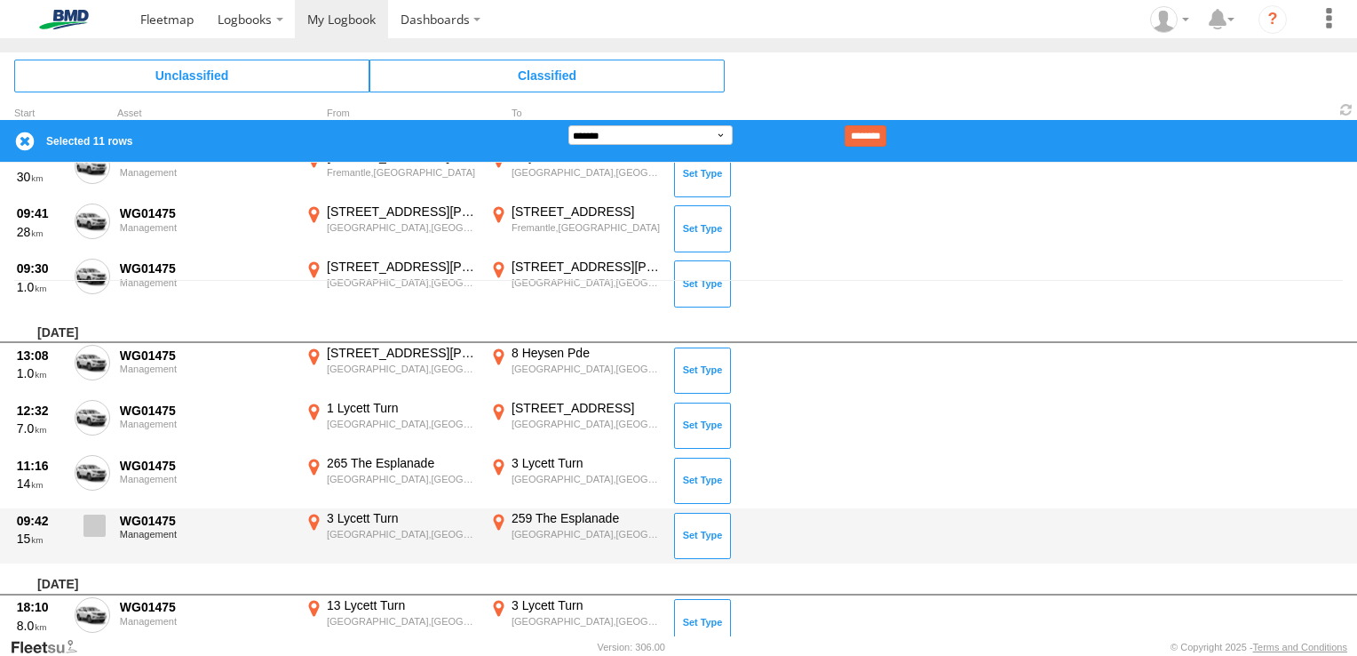
click at [96, 521] on span at bounding box center [95, 525] width 22 height 22
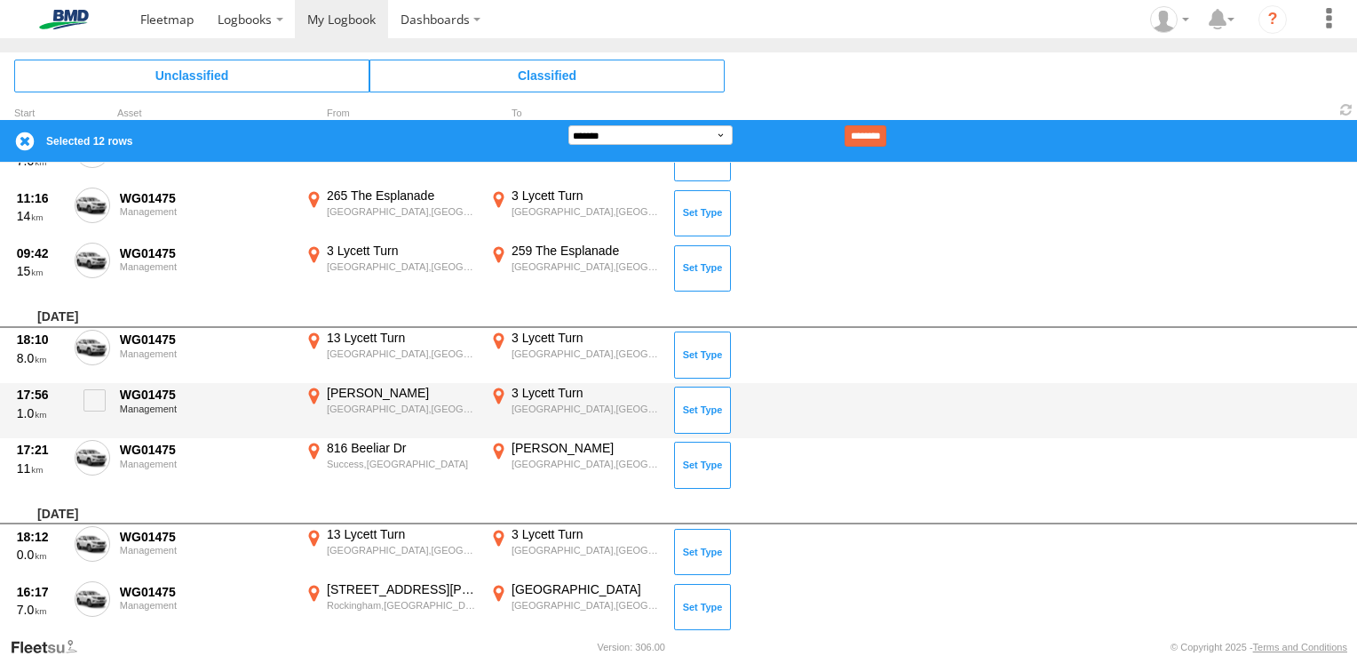
scroll to position [711, 0]
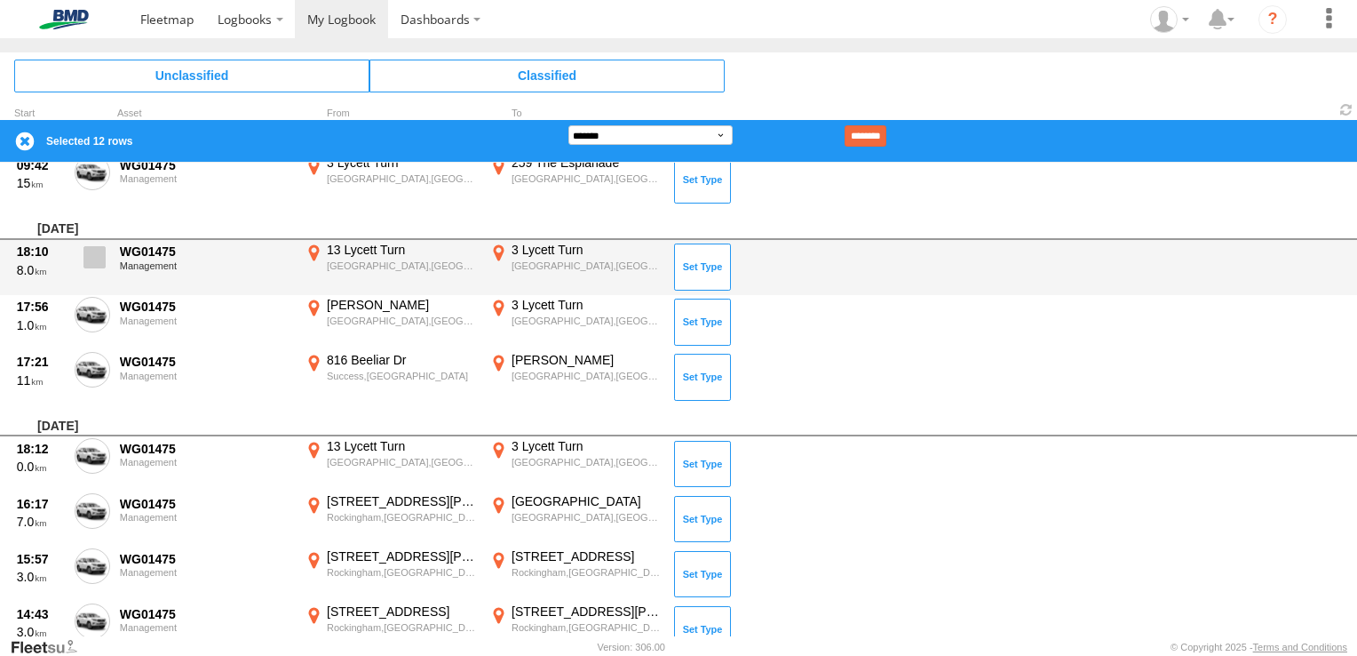
drag, startPoint x: 102, startPoint y: 258, endPoint x: 103, endPoint y: 279, distance: 21.3
click at [102, 265] on span at bounding box center [95, 257] width 22 height 22
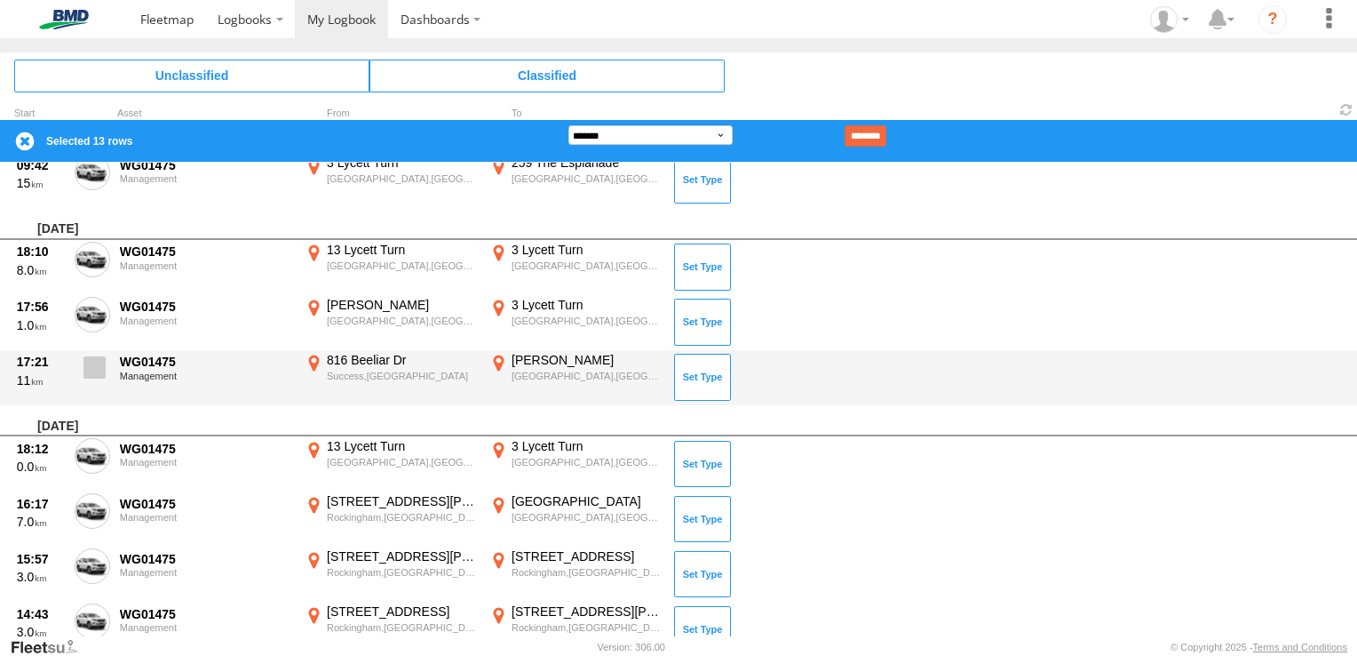
drag, startPoint x: 98, startPoint y: 314, endPoint x: 104, endPoint y: 356, distance: 42.2
click at [94, 368] on span at bounding box center [95, 367] width 22 height 22
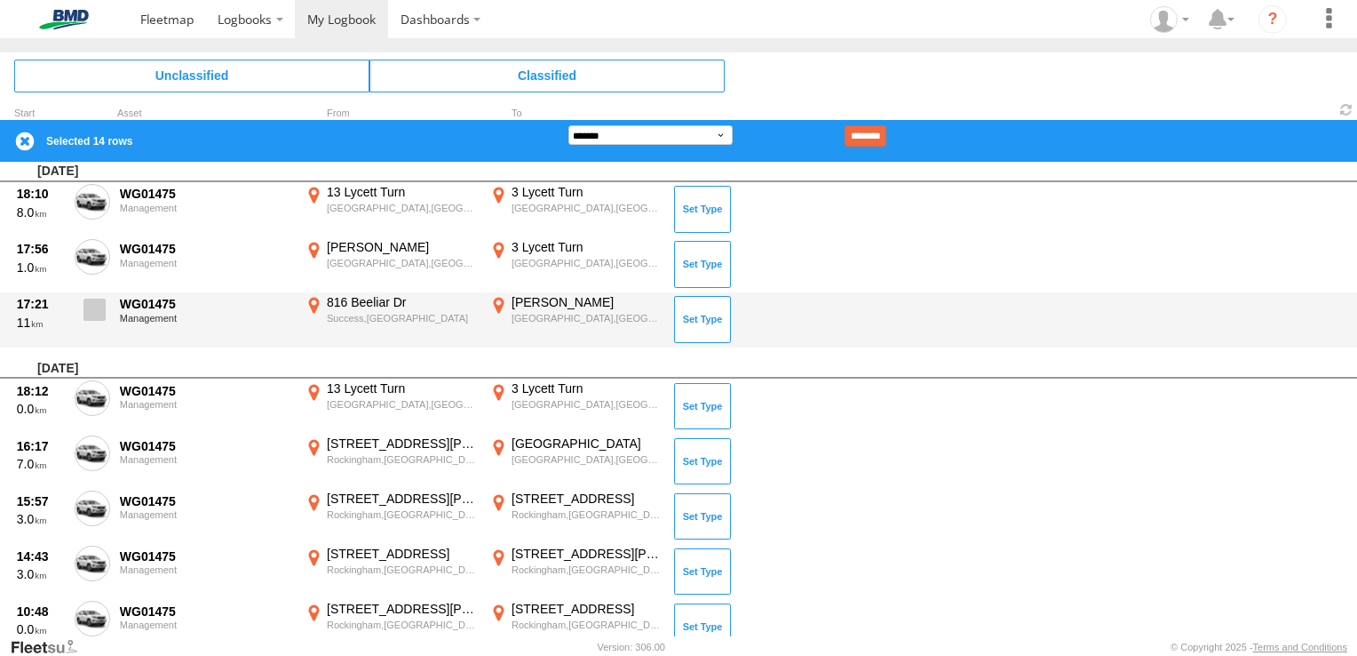
scroll to position [799, 0]
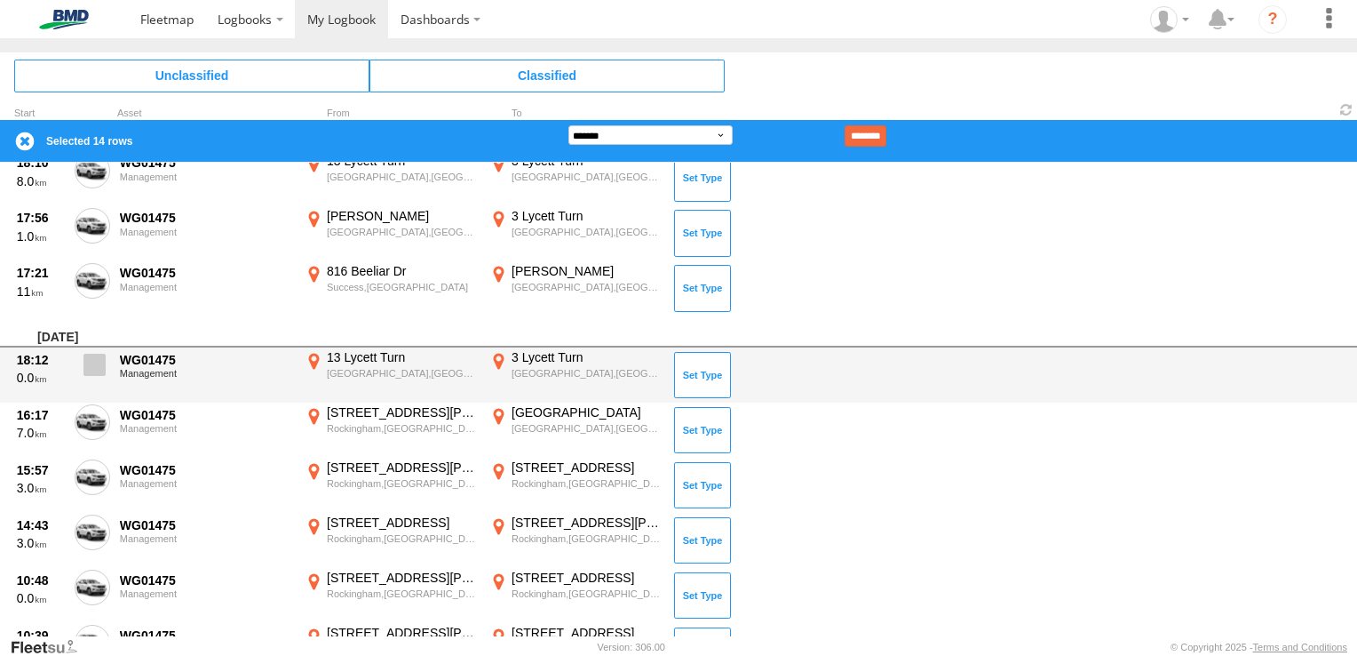
click at [96, 370] on span at bounding box center [95, 365] width 22 height 22
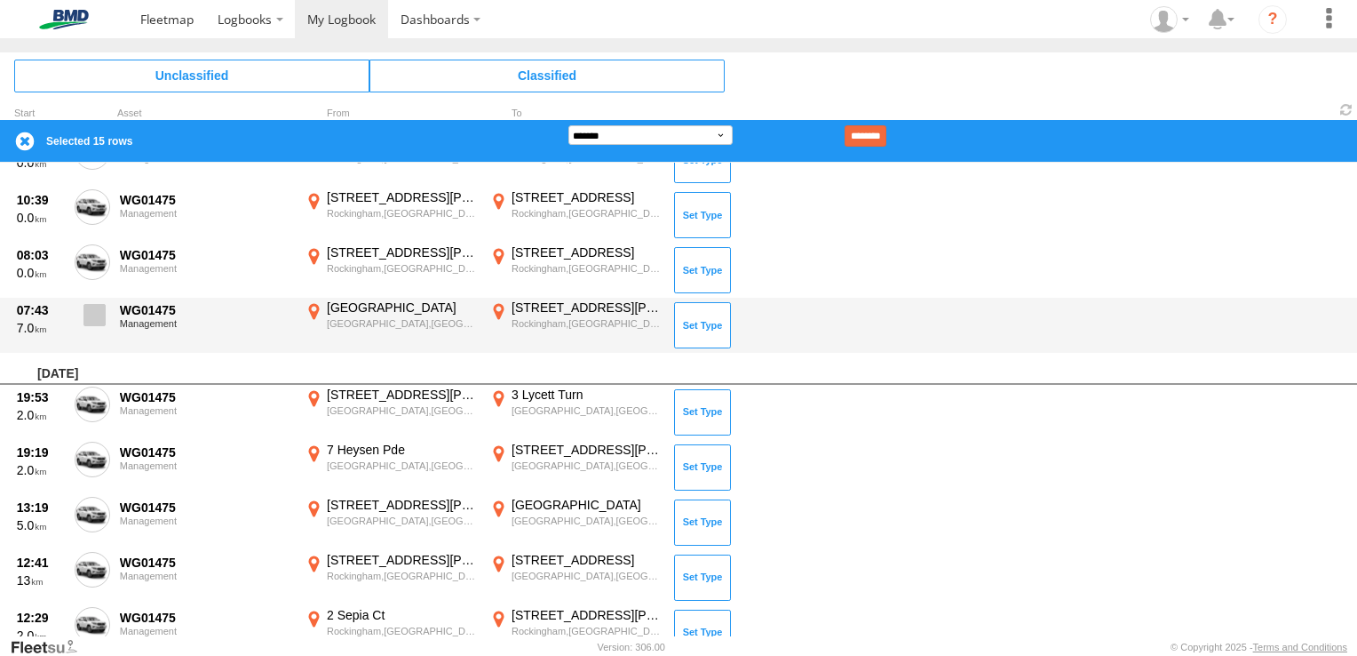
scroll to position [1244, 0]
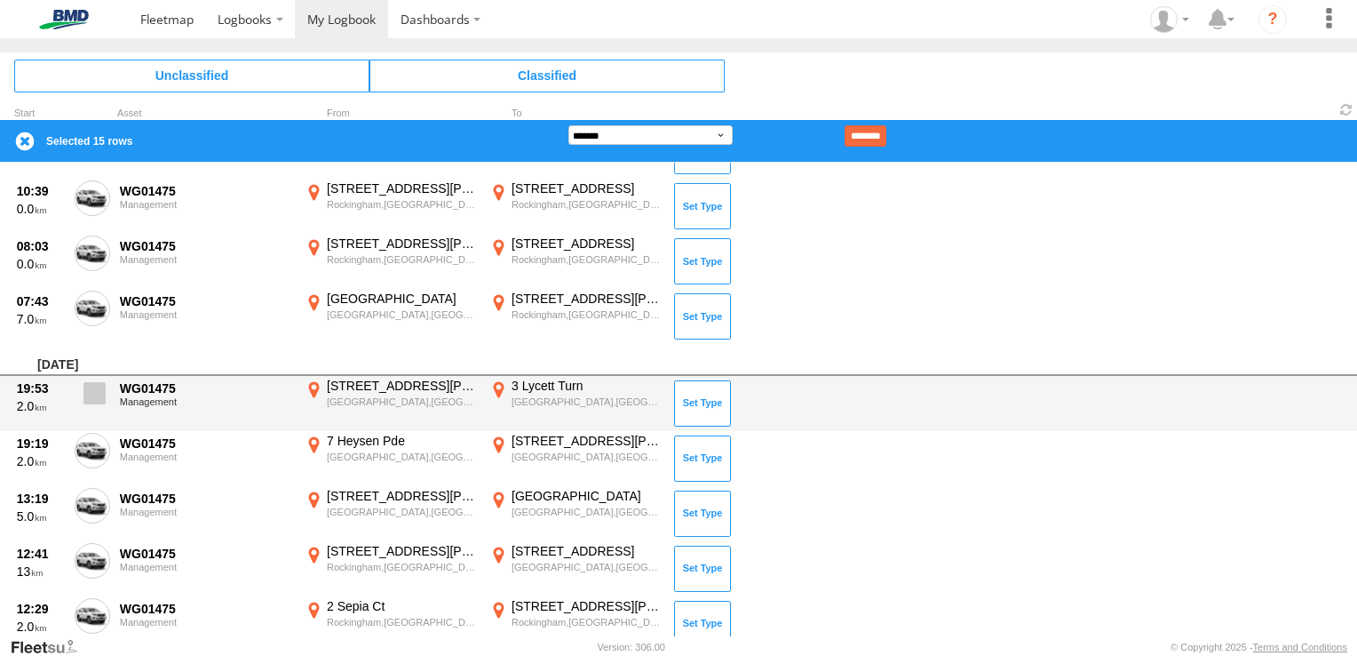
click at [91, 389] on span at bounding box center [95, 393] width 22 height 22
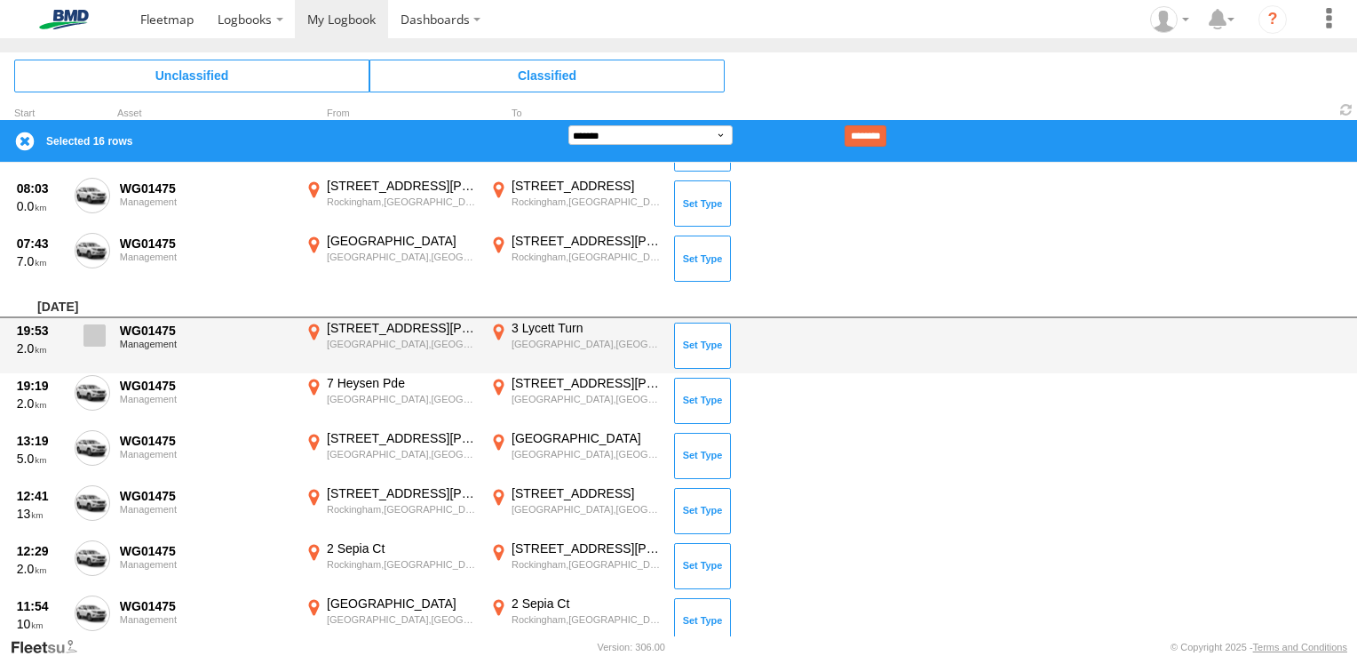
scroll to position [1332, 0]
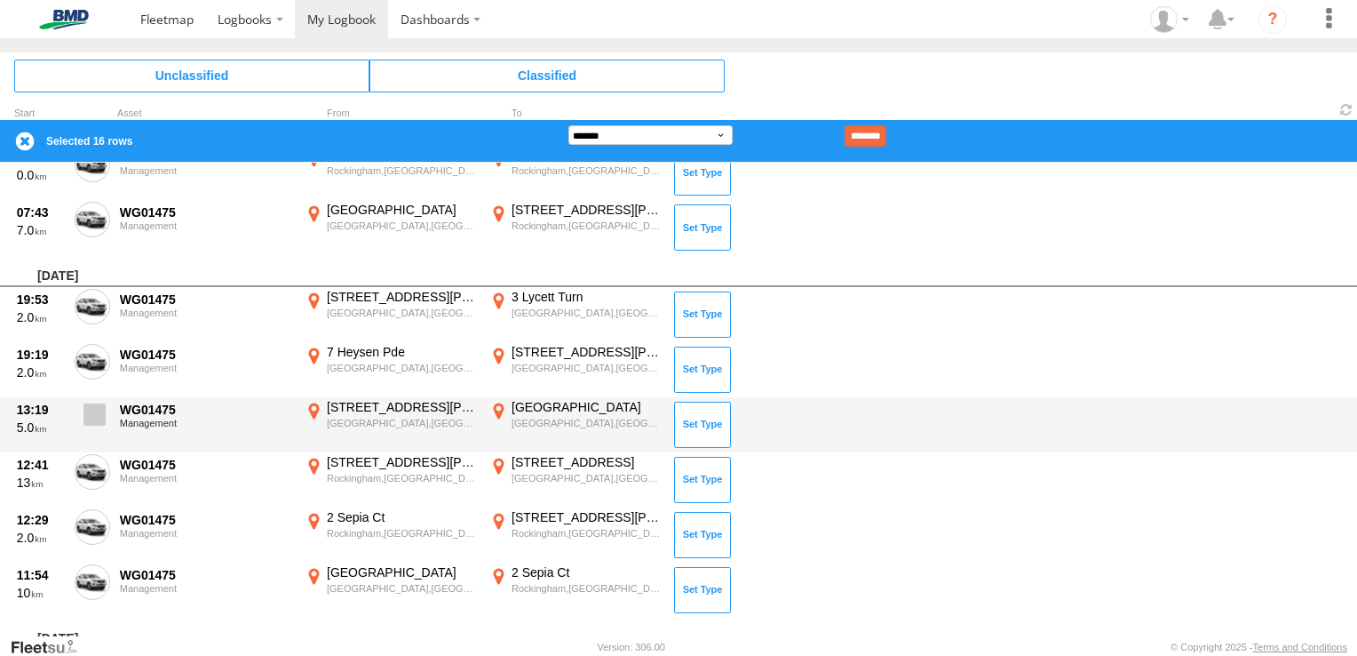
drag, startPoint x: 97, startPoint y: 357, endPoint x: 99, endPoint y: 405, distance: 48.0
click at [98, 389] on div "19:19 2.0 WG01475 Management 7 Heysen [GEOGRAPHIC_DATA] -32.0955 115.93801 [STR…" at bounding box center [678, 369] width 1357 height 55
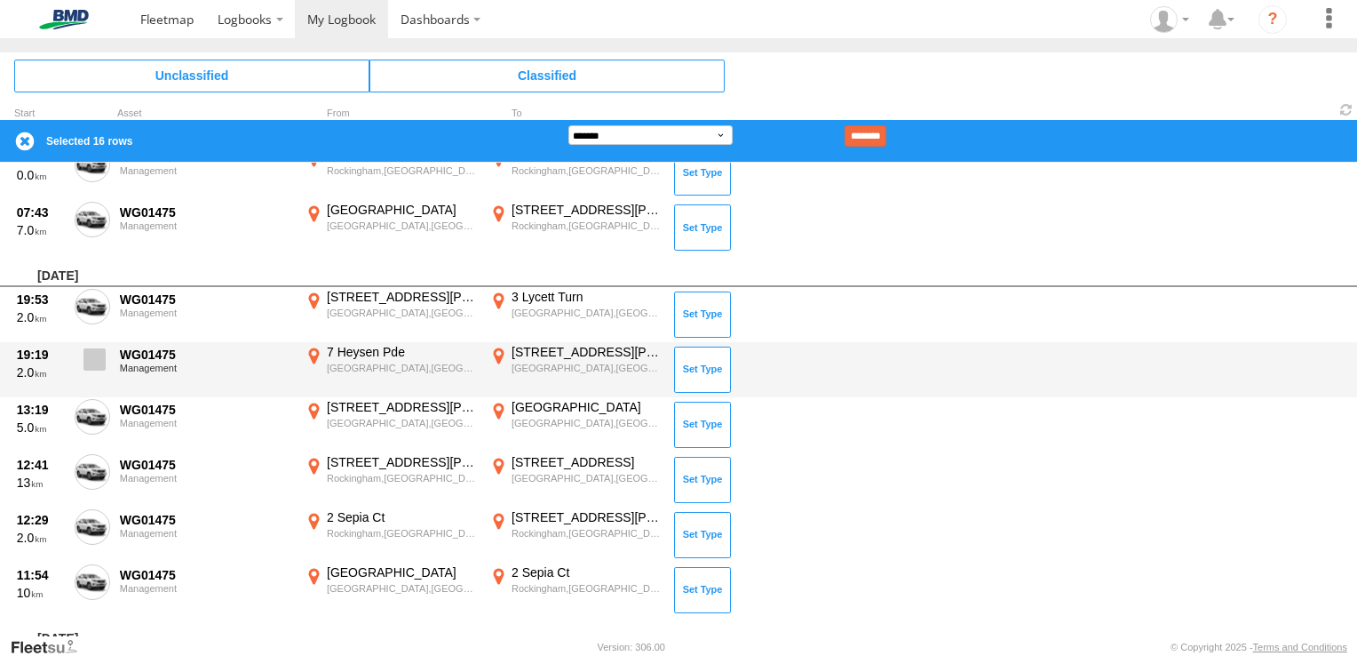
click at [94, 360] on span at bounding box center [95, 359] width 22 height 22
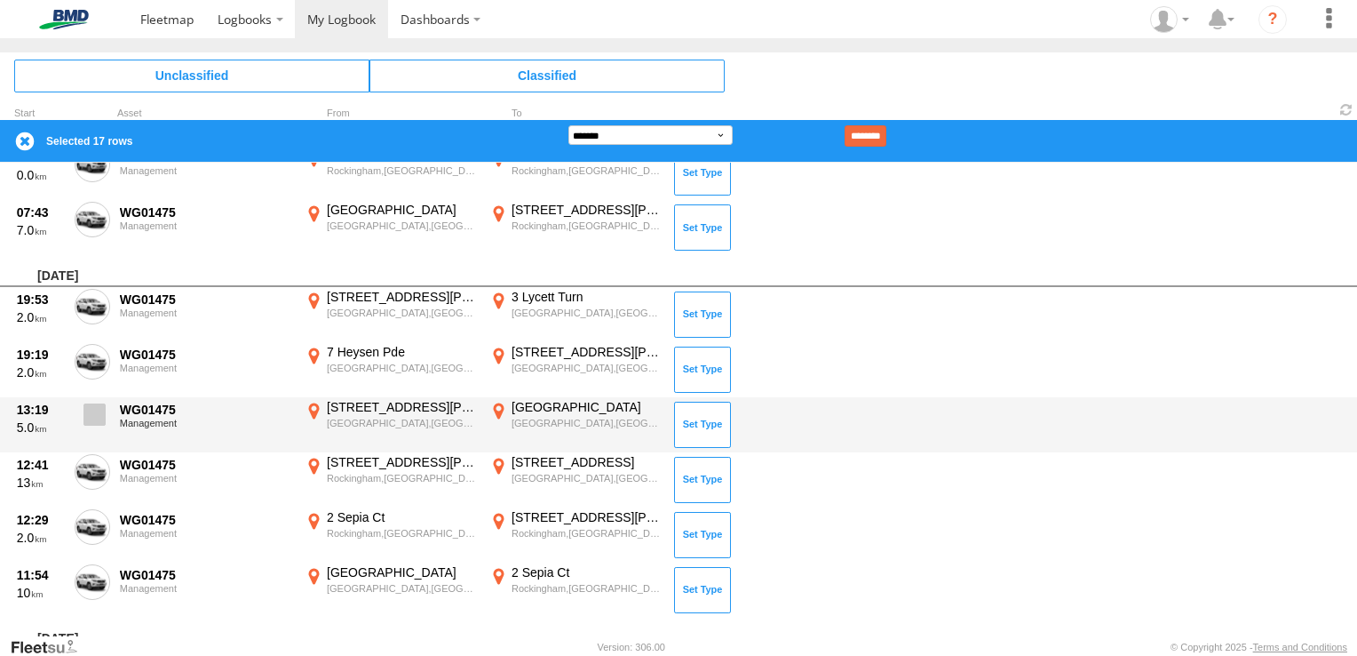
click at [93, 410] on span at bounding box center [95, 414] width 22 height 22
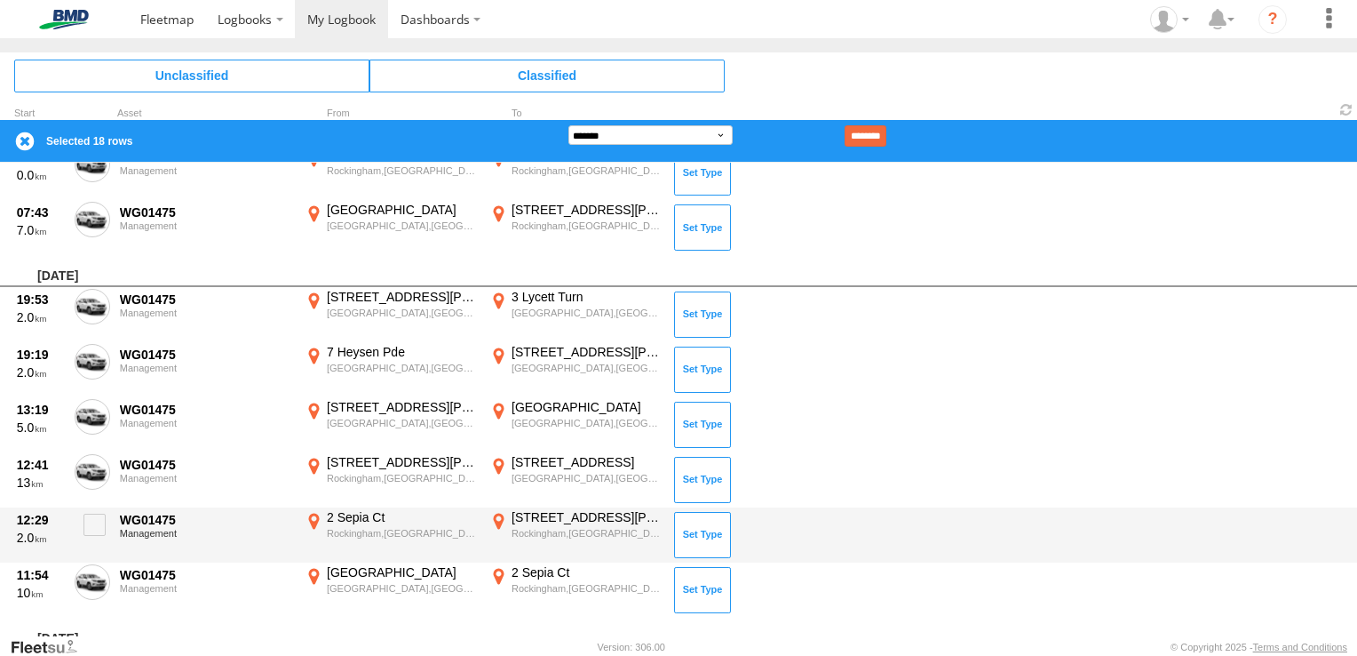
drag, startPoint x: 98, startPoint y: 468, endPoint x: 99, endPoint y: 505, distance: 37.4
click at [99, 505] on div "[DATE] 13:12 5.0 WG01475 Management [PERSON_NAME][GEOGRAPHIC_DATA][PERSON_NAME]…" at bounding box center [678, 380] width 1357 height 3101
drag, startPoint x: 99, startPoint y: 525, endPoint x: 99, endPoint y: 545, distance: 20.5
click at [99, 544] on label at bounding box center [93, 529] width 36 height 41
drag, startPoint x: 98, startPoint y: 581, endPoint x: 91, endPoint y: 544, distance: 37.8
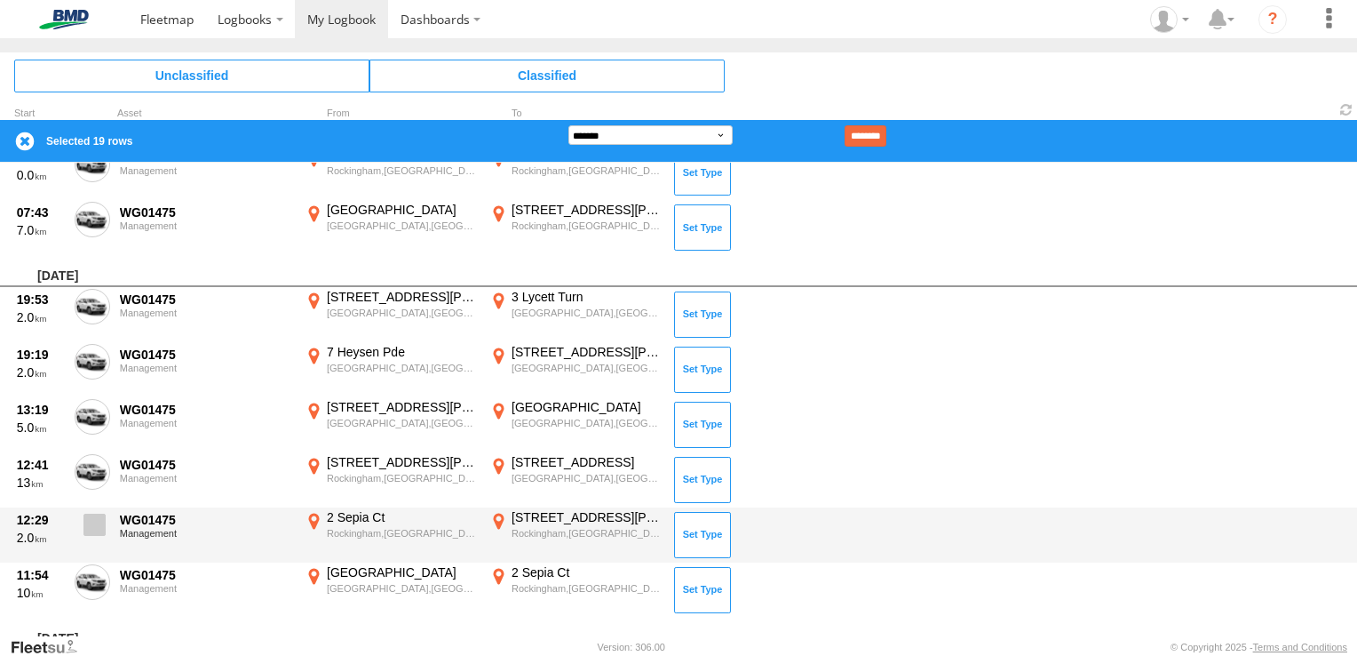
click at [0, 0] on span at bounding box center [0, 0] width 0 height 0
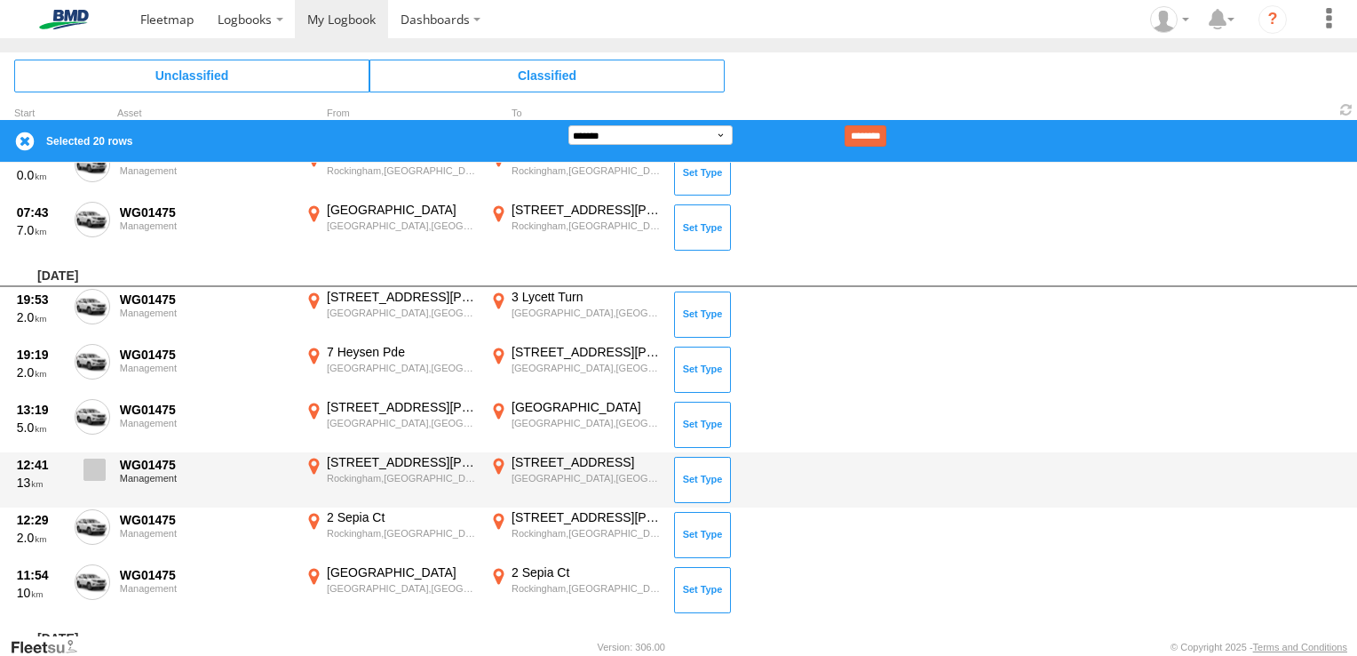
click at [99, 476] on span at bounding box center [95, 469] width 22 height 22
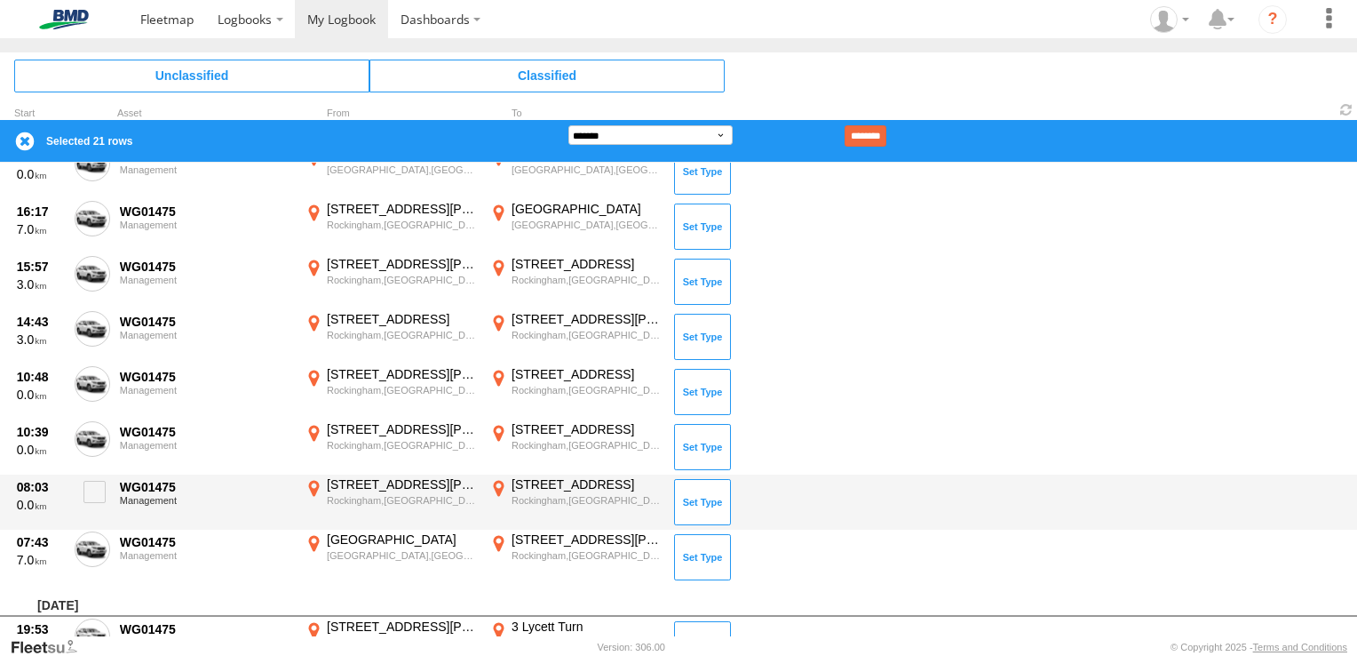
scroll to position [977, 0]
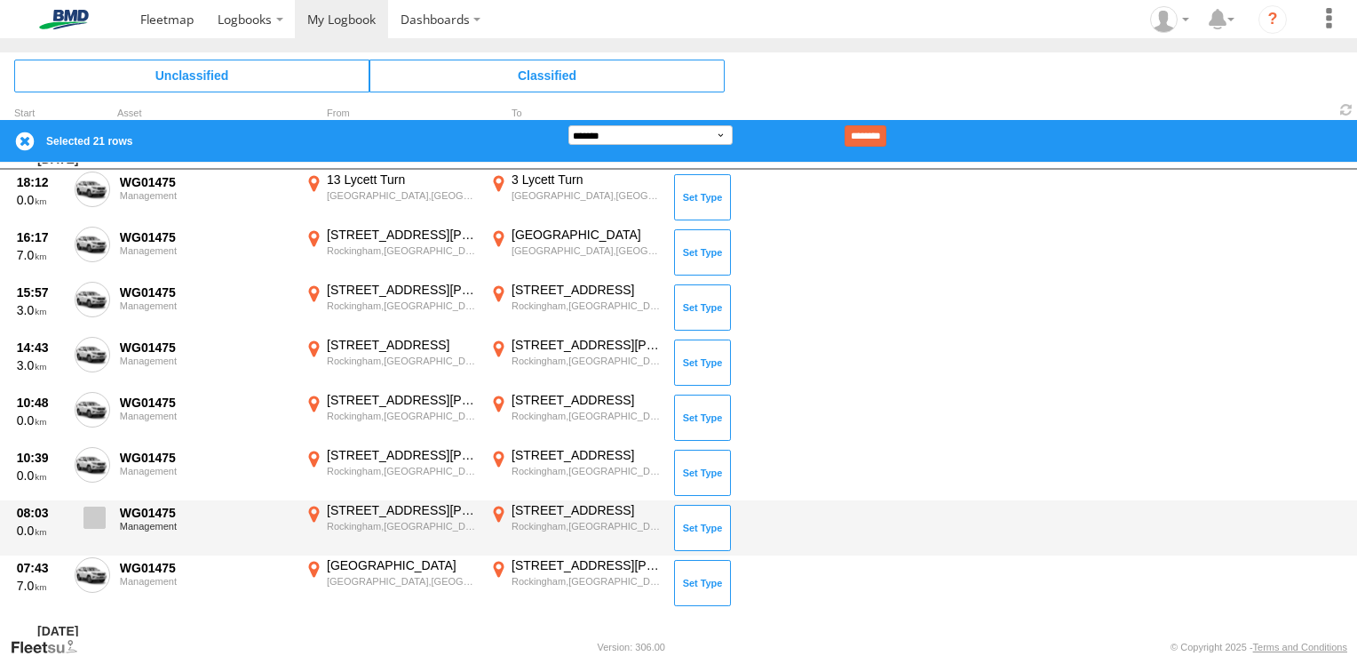
drag, startPoint x: 96, startPoint y: 567, endPoint x: 96, endPoint y: 517, distance: 49.7
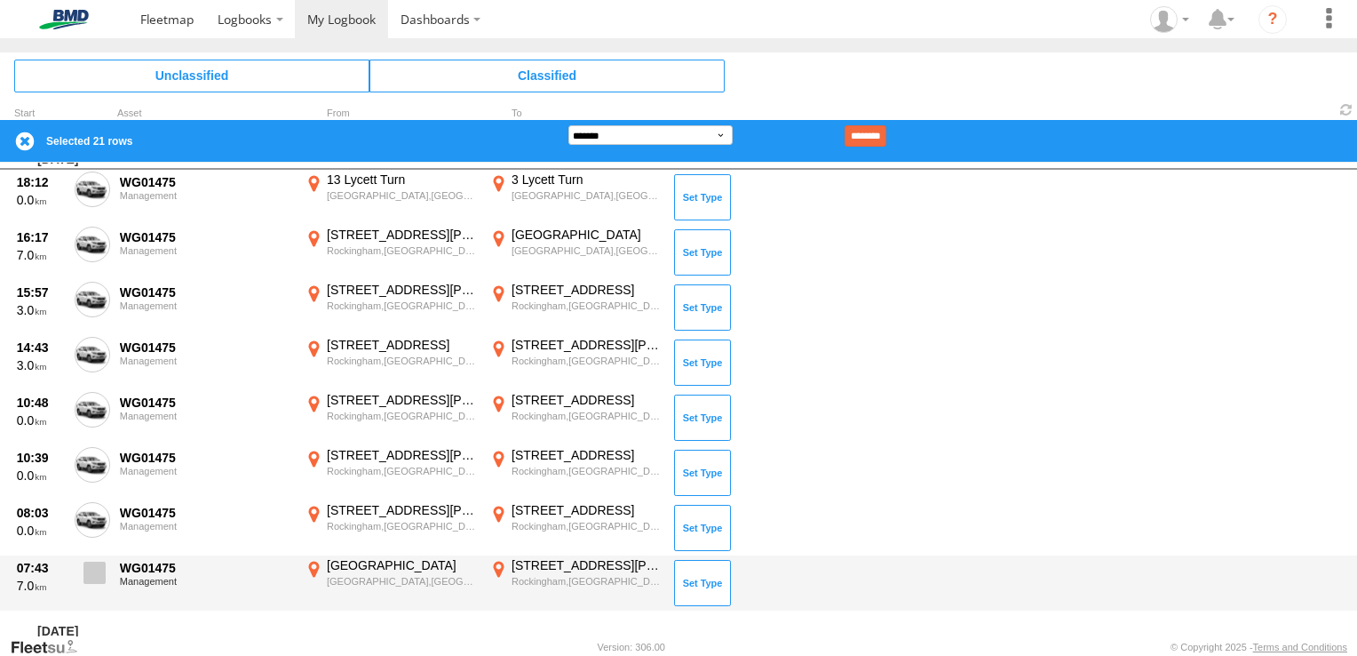
drag, startPoint x: 96, startPoint y: 517, endPoint x: 101, endPoint y: 567, distance: 50.0
click at [101, 568] on span at bounding box center [95, 572] width 22 height 22
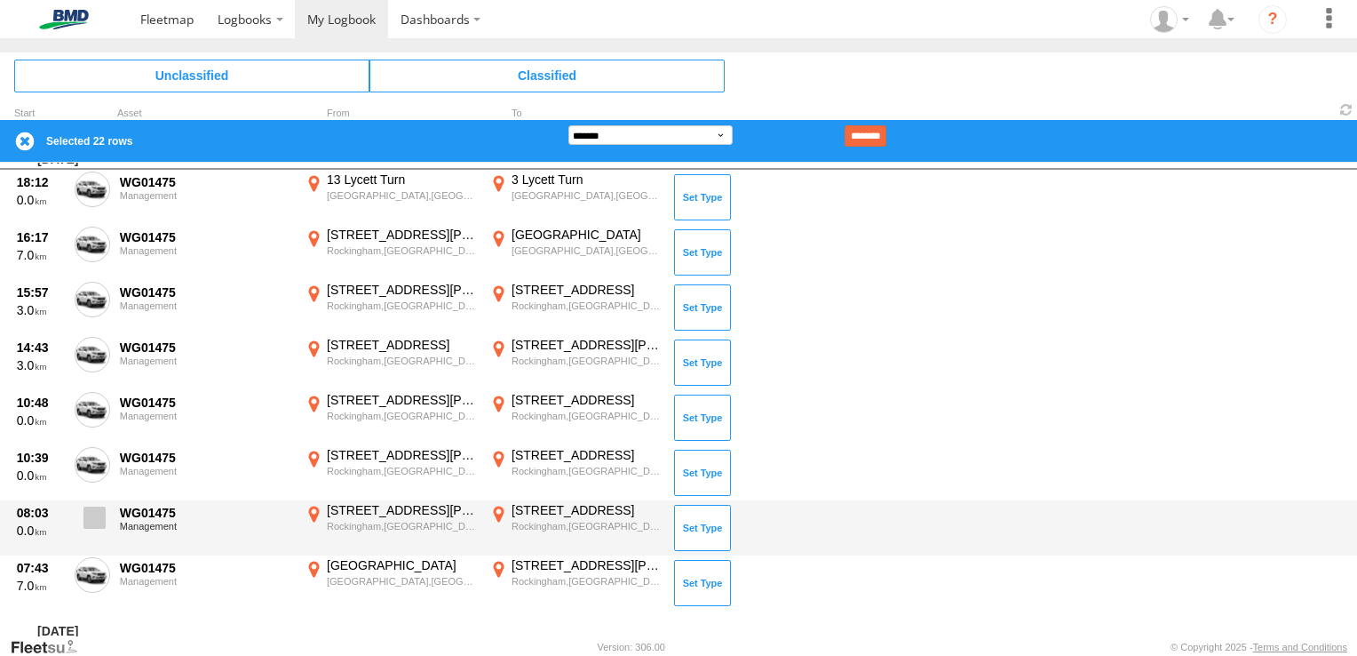
click at [94, 517] on span at bounding box center [95, 517] width 22 height 22
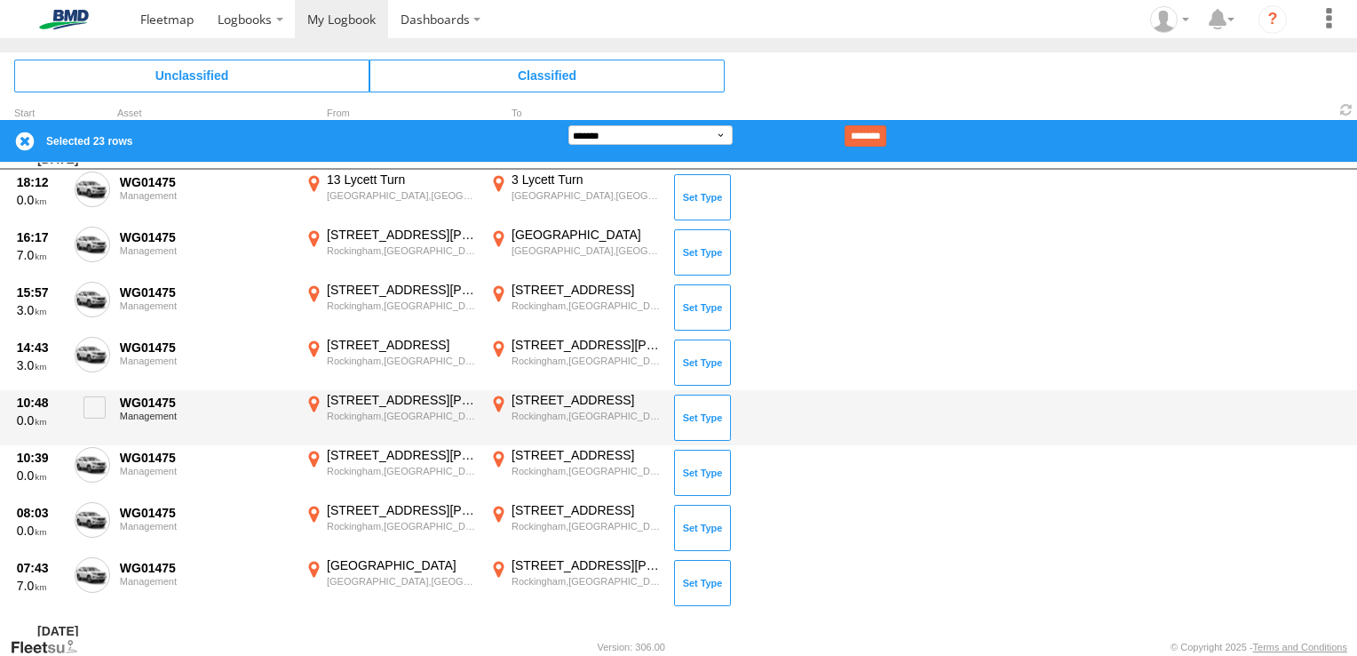
drag, startPoint x: 96, startPoint y: 461, endPoint x: 100, endPoint y: 433, distance: 27.9
click at [0, 0] on span at bounding box center [0, 0] width 0 height 0
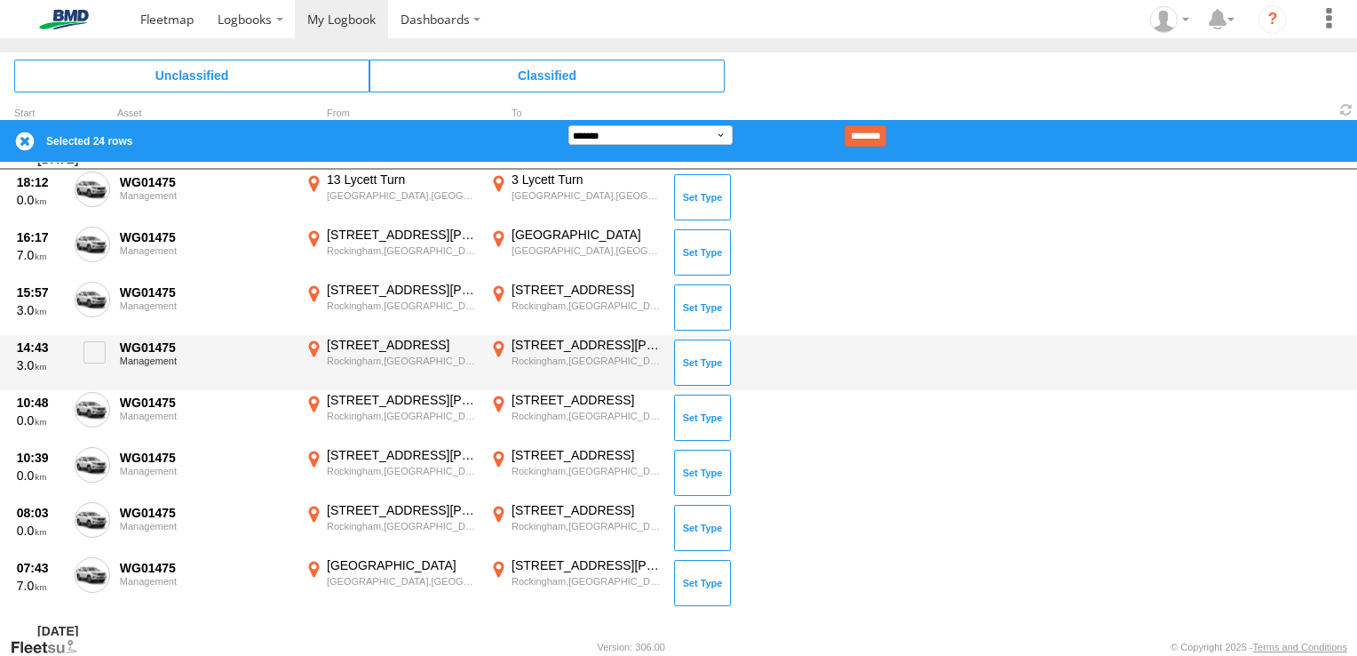
drag, startPoint x: 98, startPoint y: 403, endPoint x: 99, endPoint y: 380, distance: 23.1
drag, startPoint x: 97, startPoint y: 350, endPoint x: 92, endPoint y: 377, distance: 27.0
click at [92, 364] on label at bounding box center [93, 357] width 36 height 41
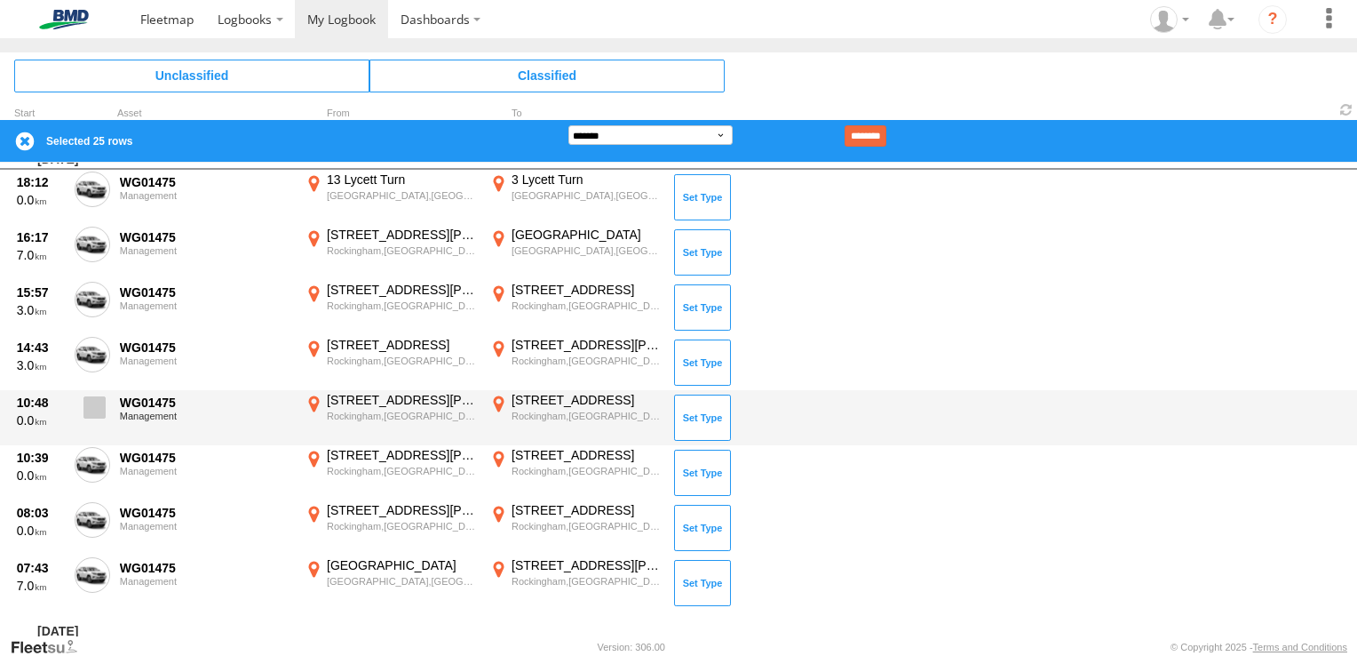
click at [96, 403] on span at bounding box center [95, 407] width 22 height 22
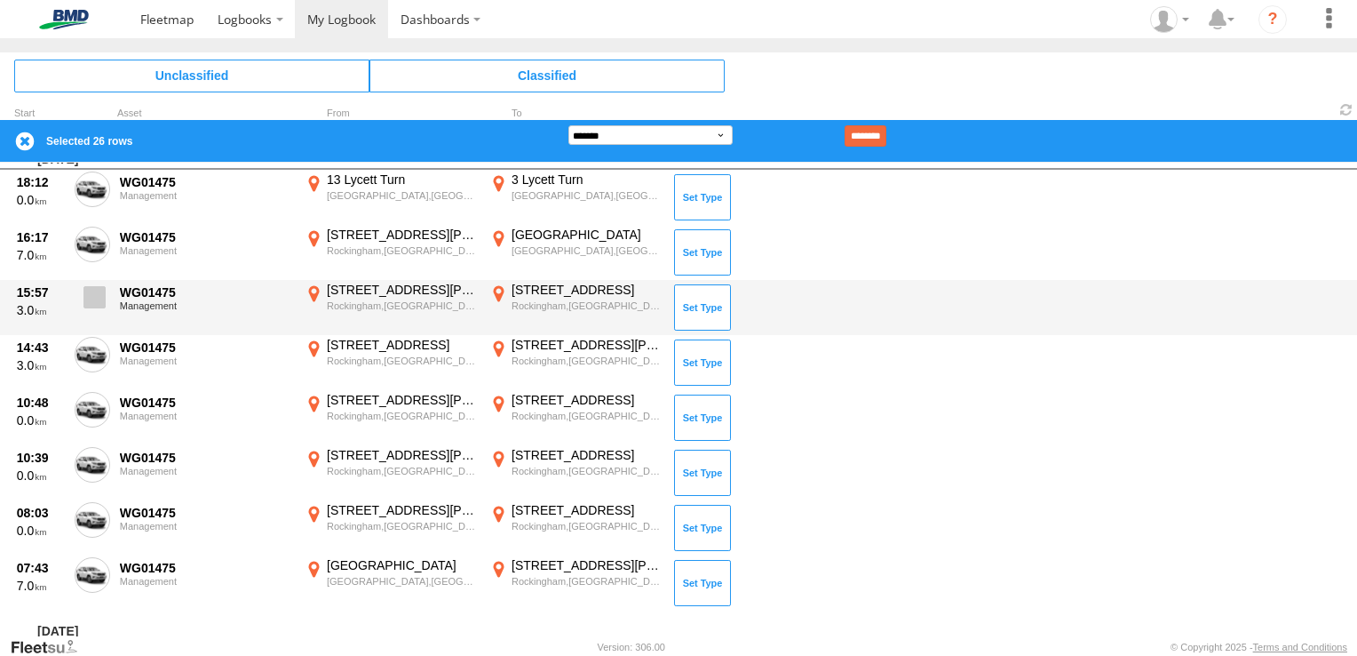
click at [99, 295] on span at bounding box center [95, 297] width 22 height 22
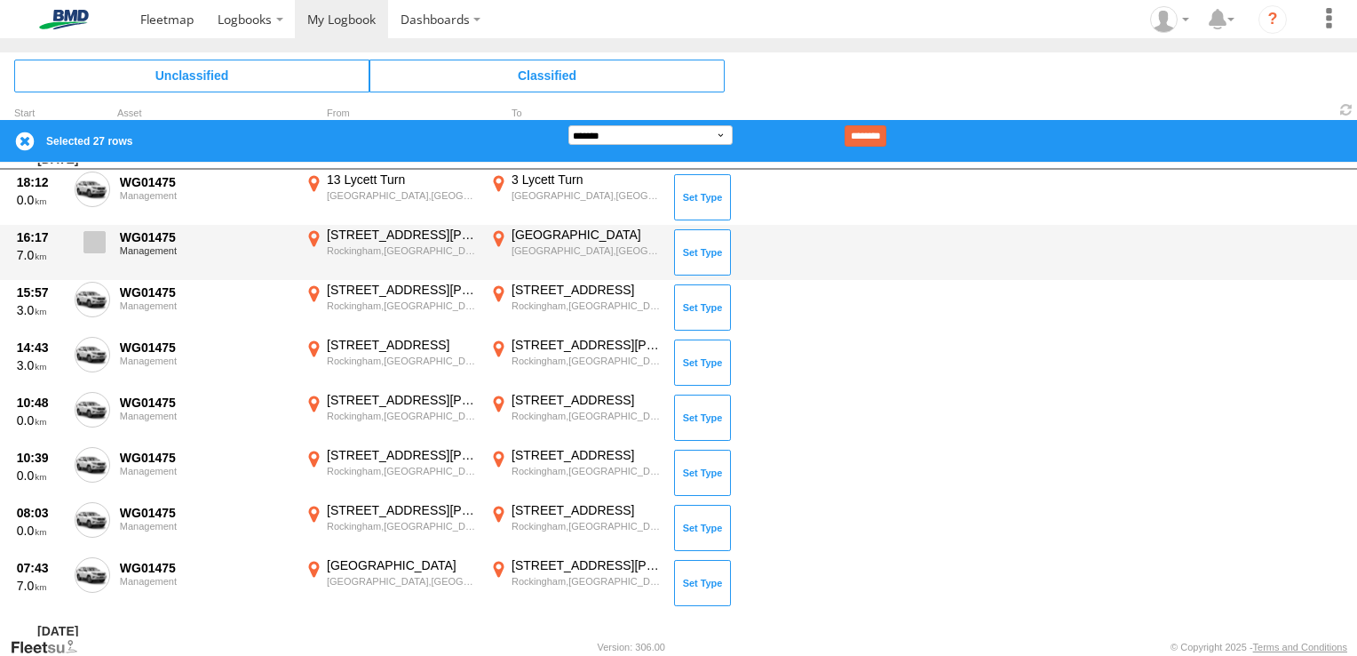
click at [98, 244] on span at bounding box center [95, 242] width 22 height 22
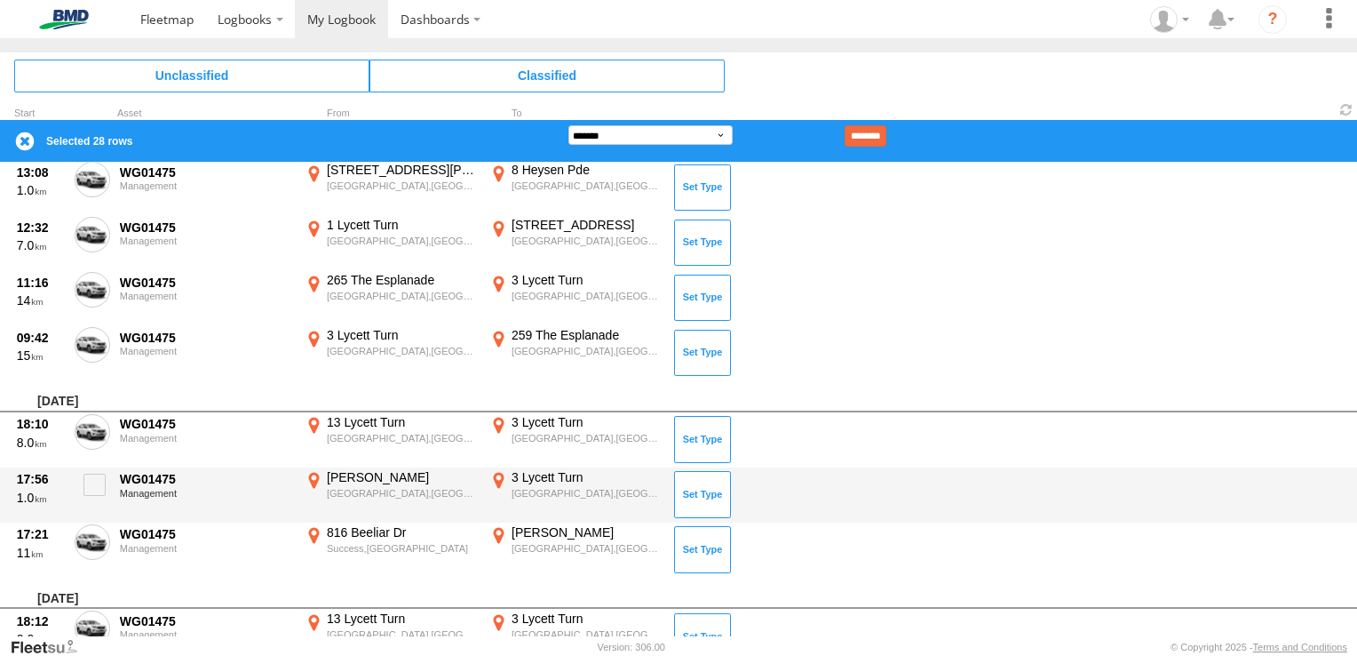
scroll to position [533, 0]
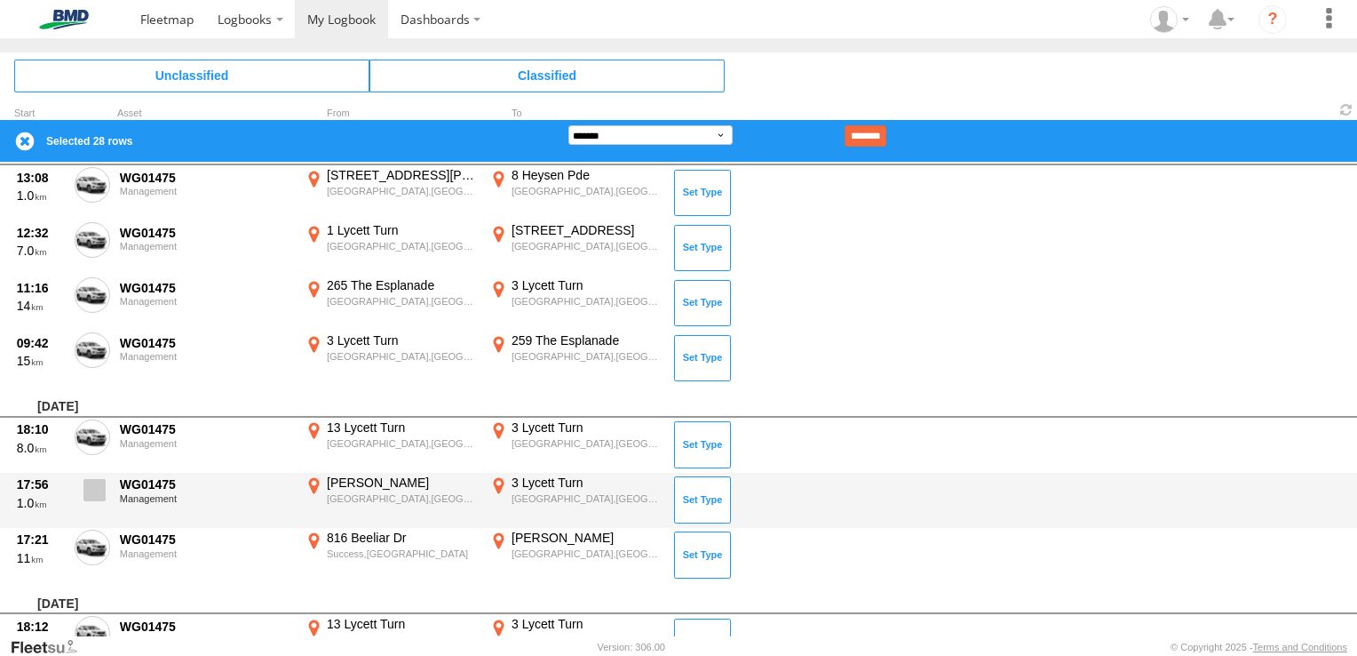
click at [96, 489] on span at bounding box center [95, 490] width 22 height 22
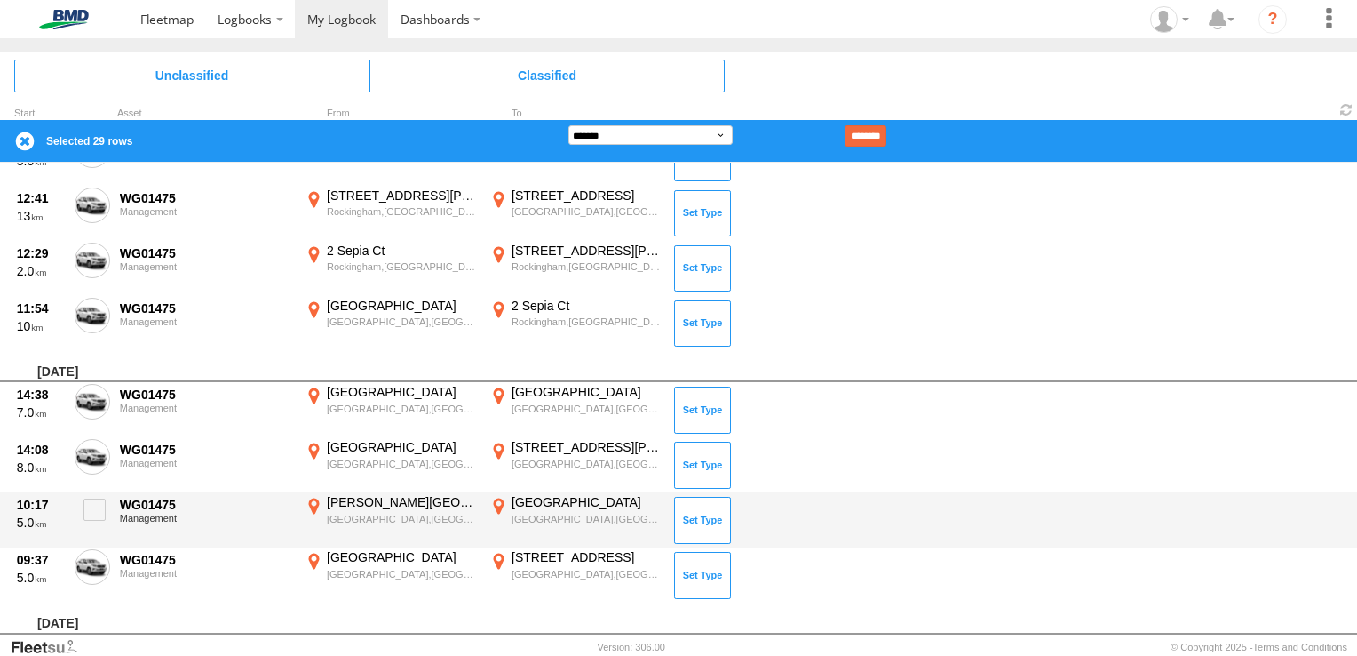
scroll to position [1777, 0]
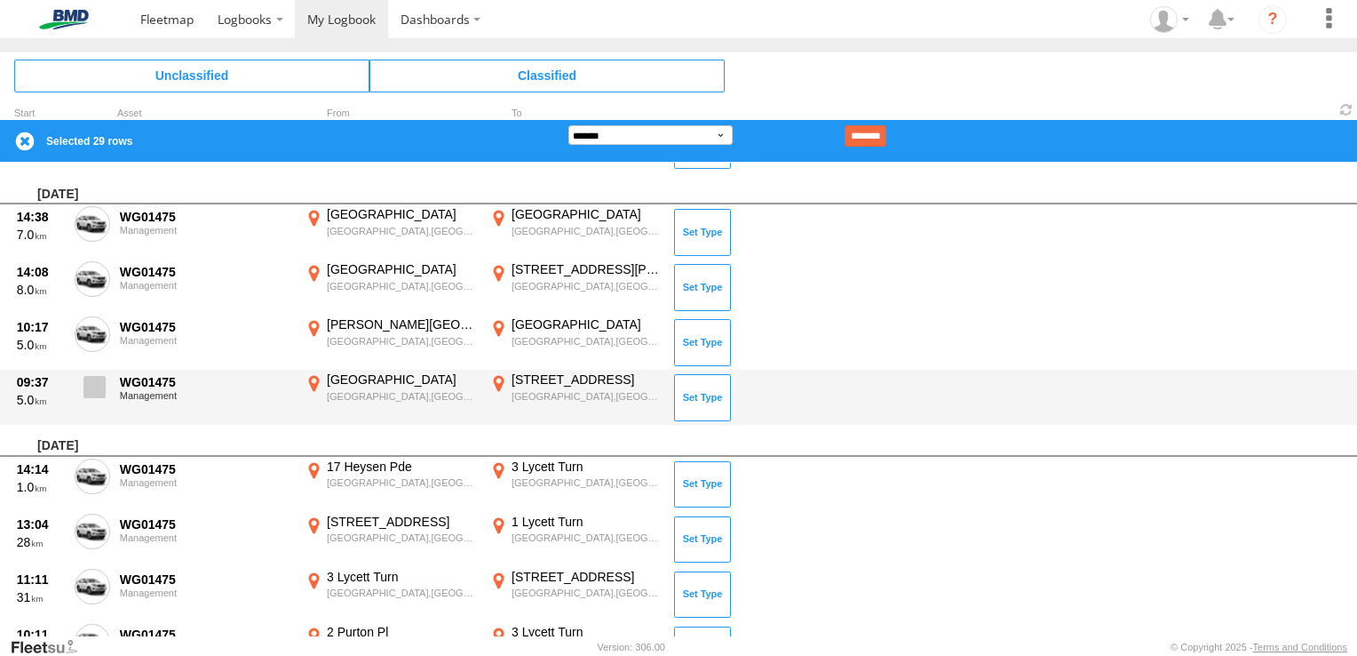
click at [99, 382] on span at bounding box center [95, 387] width 22 height 22
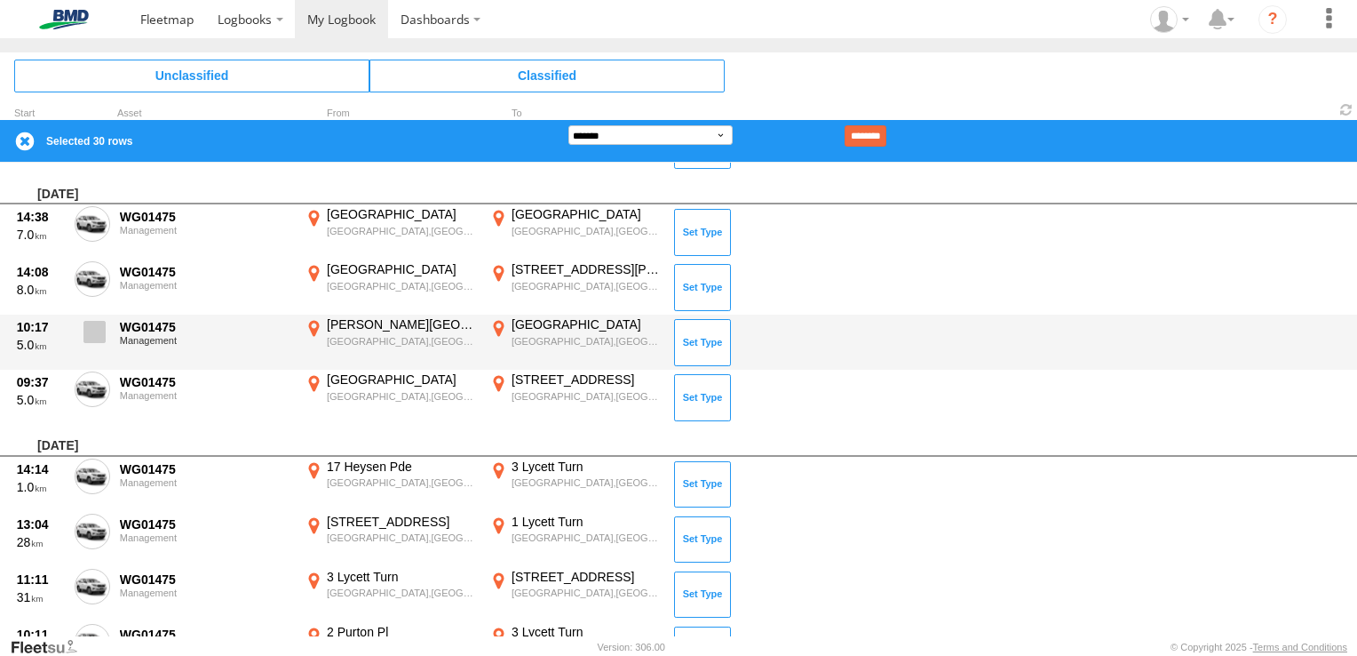
click at [93, 334] on span at bounding box center [95, 332] width 22 height 22
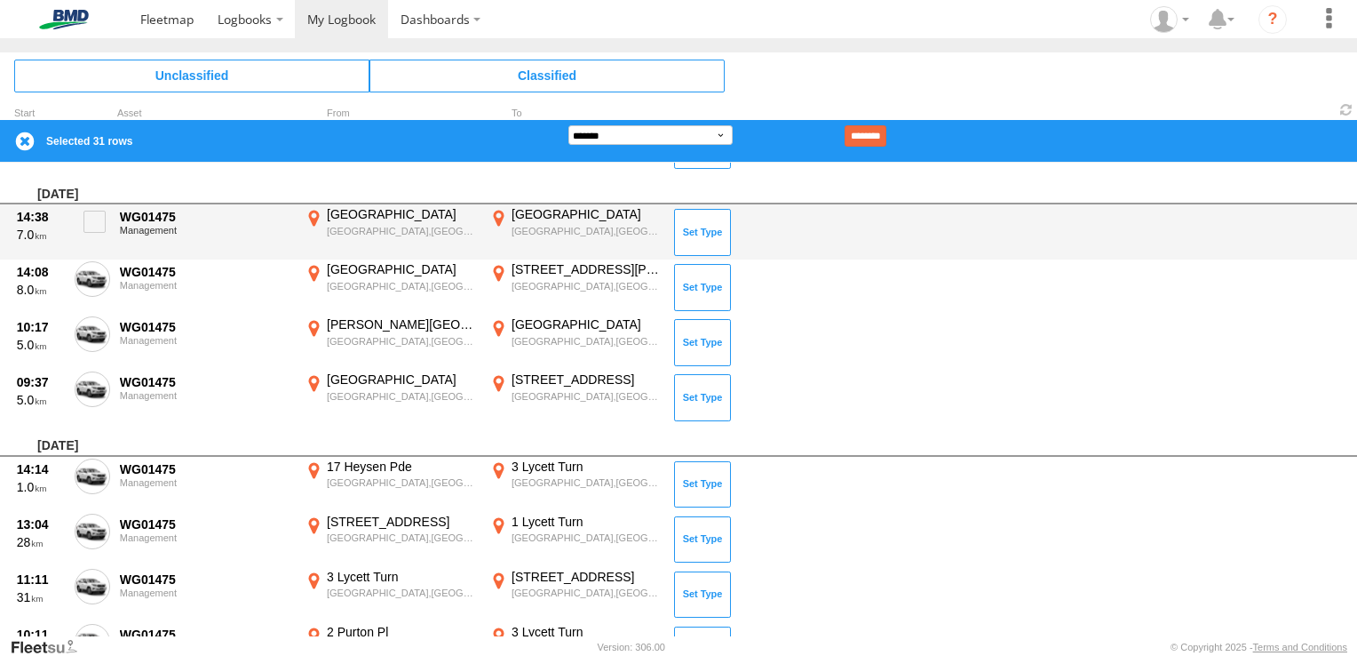
drag, startPoint x: 99, startPoint y: 272, endPoint x: 99, endPoint y: 254, distance: 17.8
click at [99, 261] on label at bounding box center [93, 281] width 36 height 41
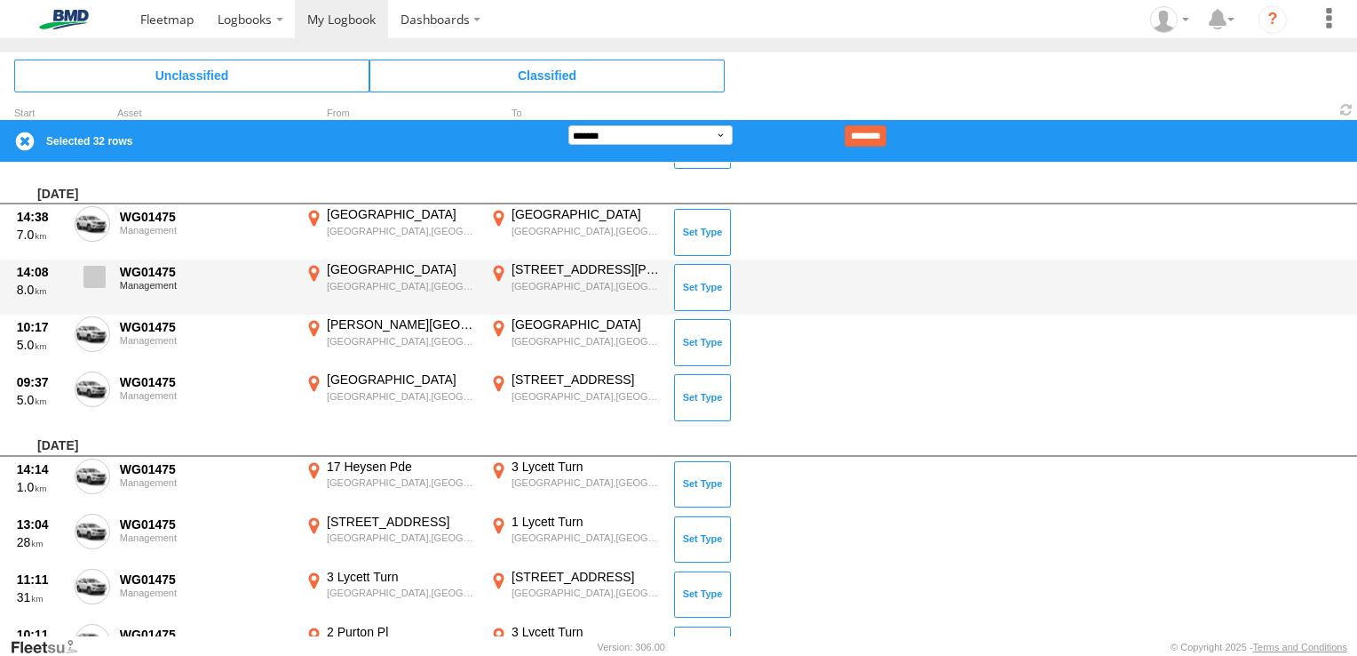
drag, startPoint x: 96, startPoint y: 222, endPoint x: 98, endPoint y: 264, distance: 41.8
click at [0, 0] on span at bounding box center [0, 0] width 0 height 0
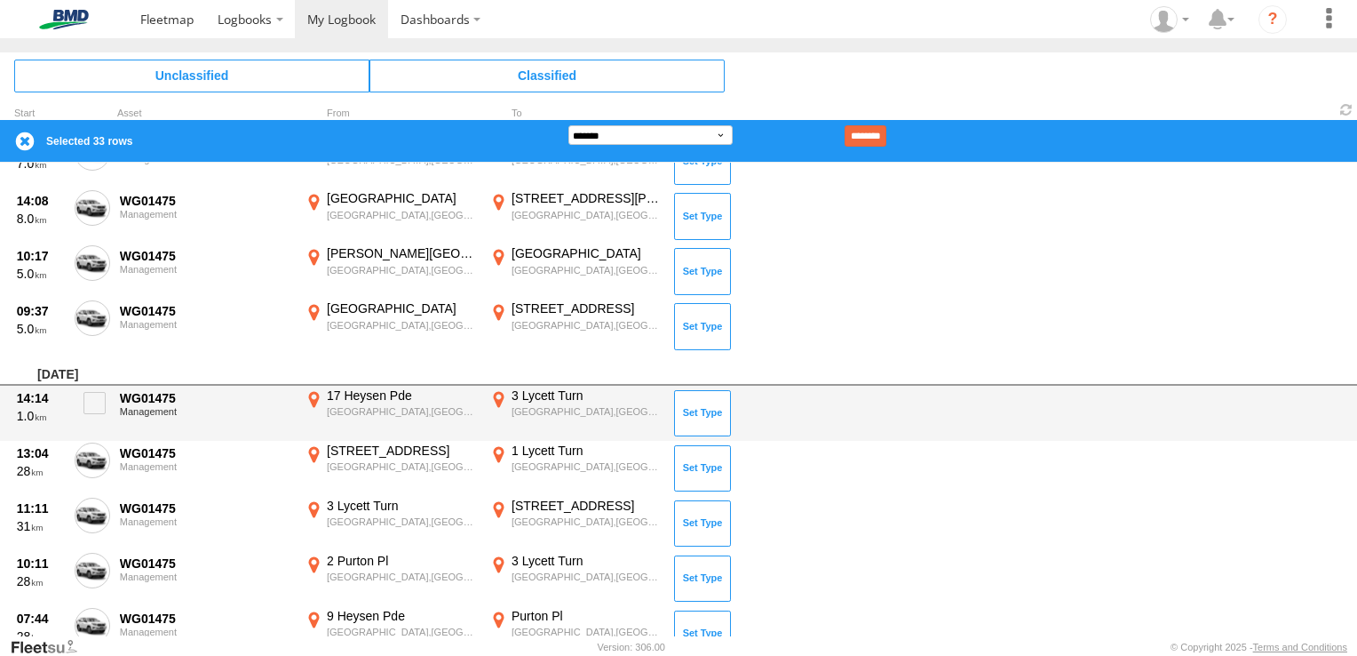
scroll to position [1954, 0]
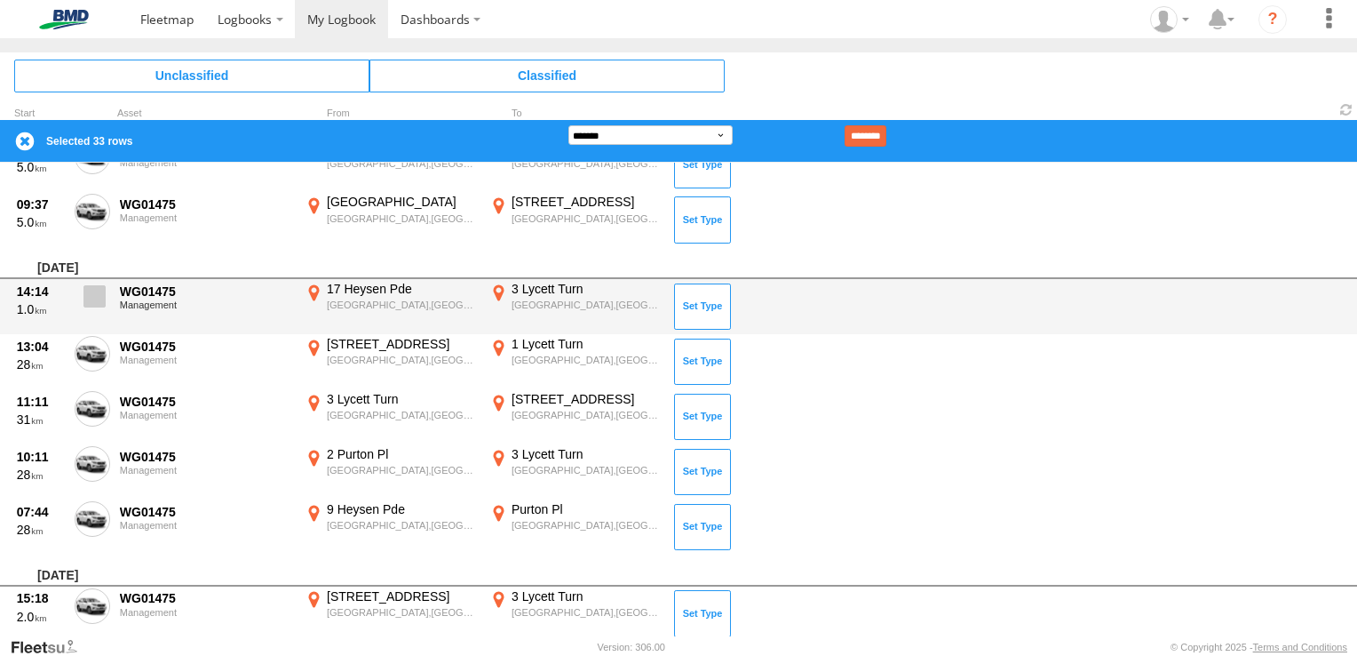
drag, startPoint x: 101, startPoint y: 290, endPoint x: 102, endPoint y: 312, distance: 22.2
click at [102, 310] on label at bounding box center [93, 301] width 36 height 41
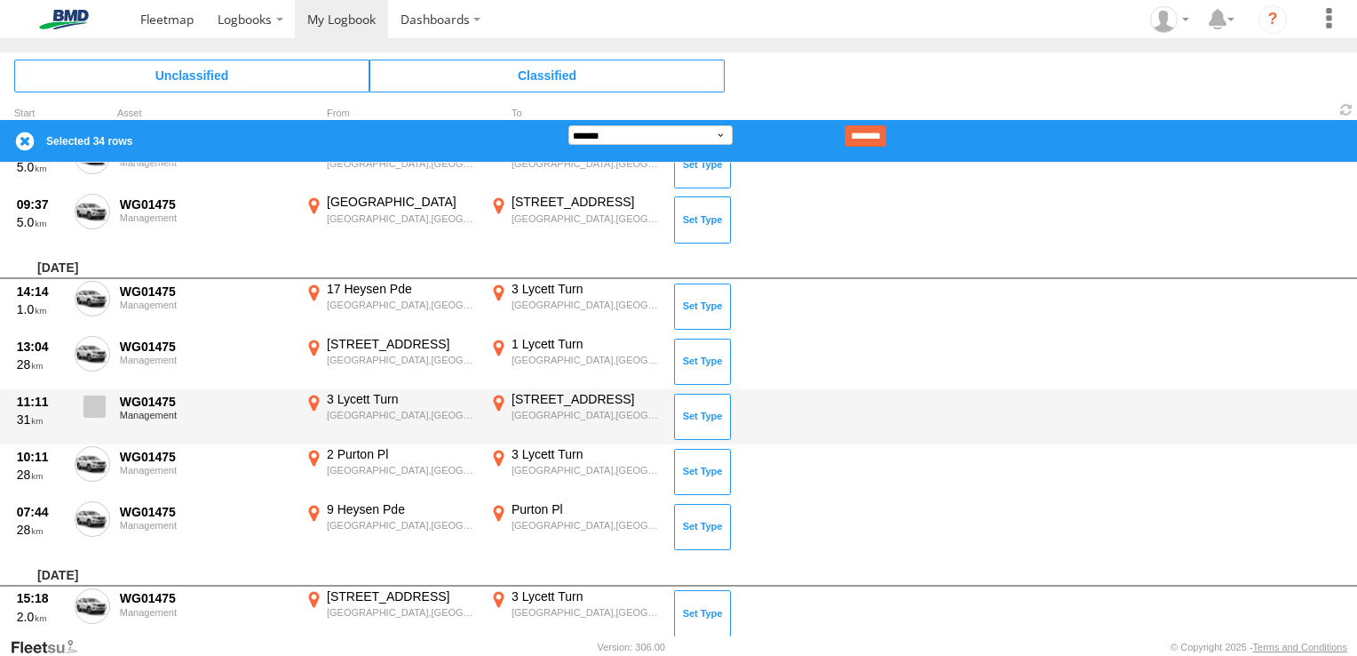
drag, startPoint x: 98, startPoint y: 349, endPoint x: 97, endPoint y: 403, distance: 54.2
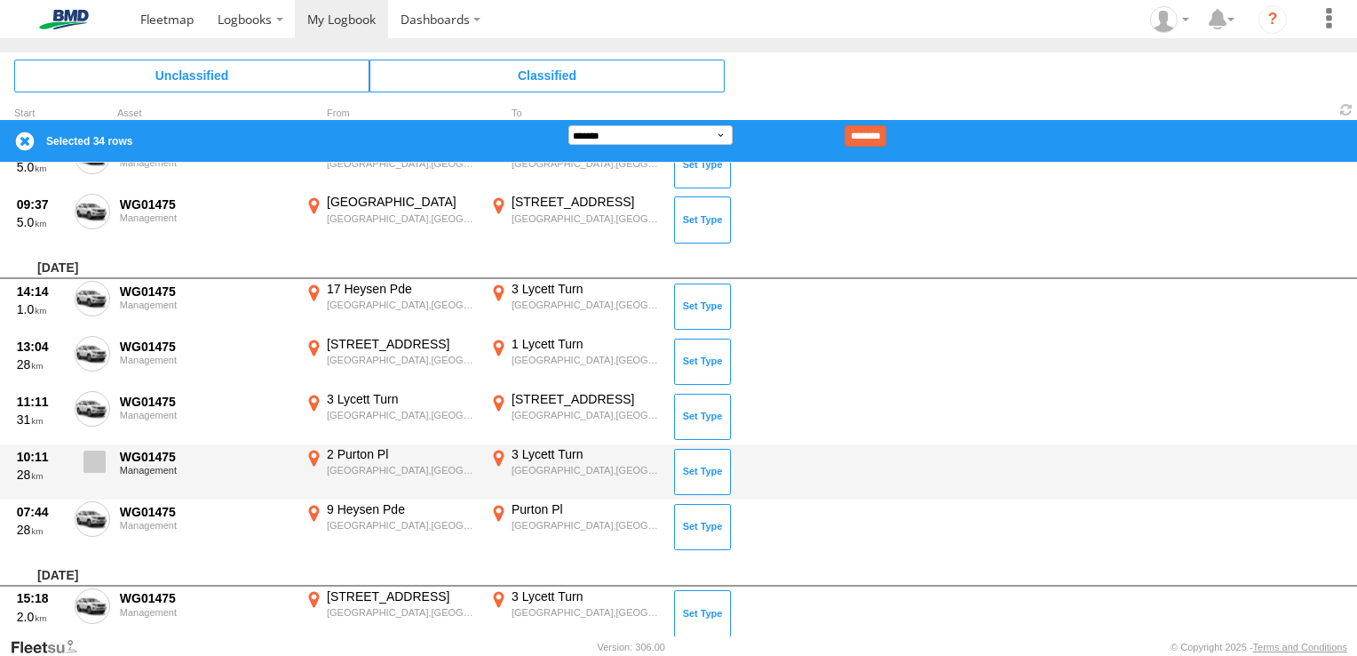
drag, startPoint x: 97, startPoint y: 404, endPoint x: 95, endPoint y: 462, distance: 57.8
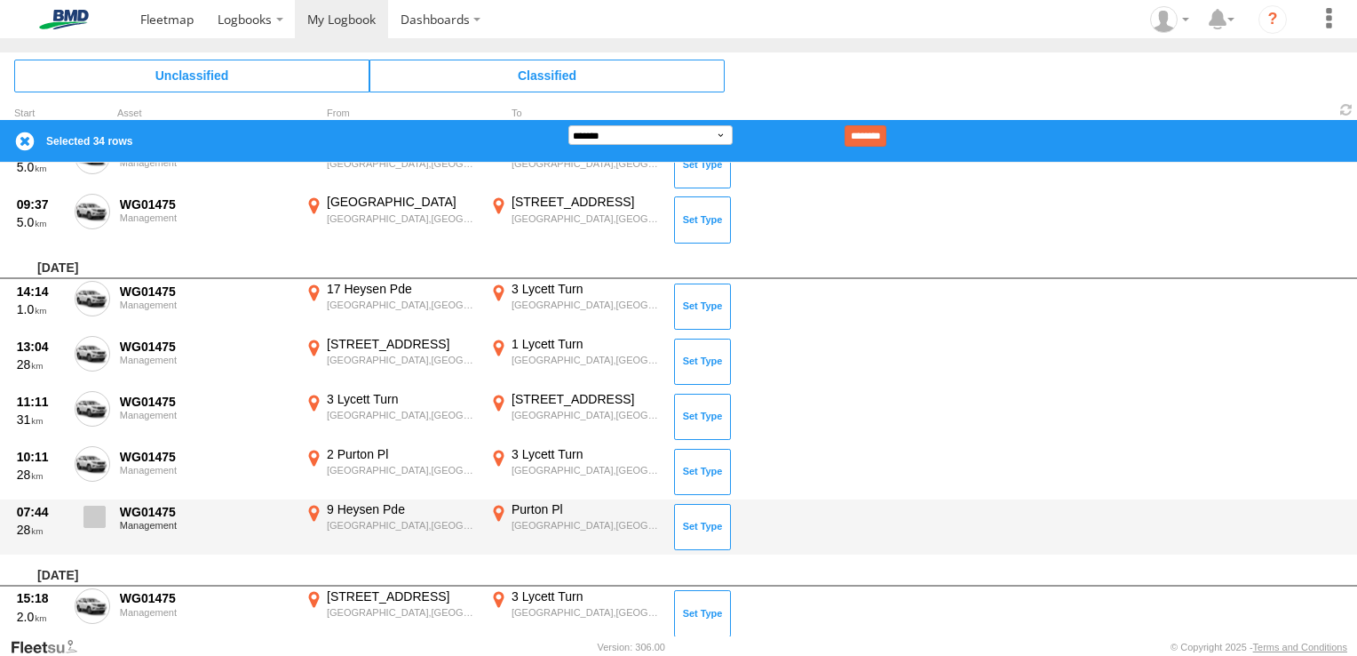
drag, startPoint x: 92, startPoint y: 461, endPoint x: 99, endPoint y: 509, distance: 48.5
click at [95, 513] on span at bounding box center [95, 516] width 22 height 22
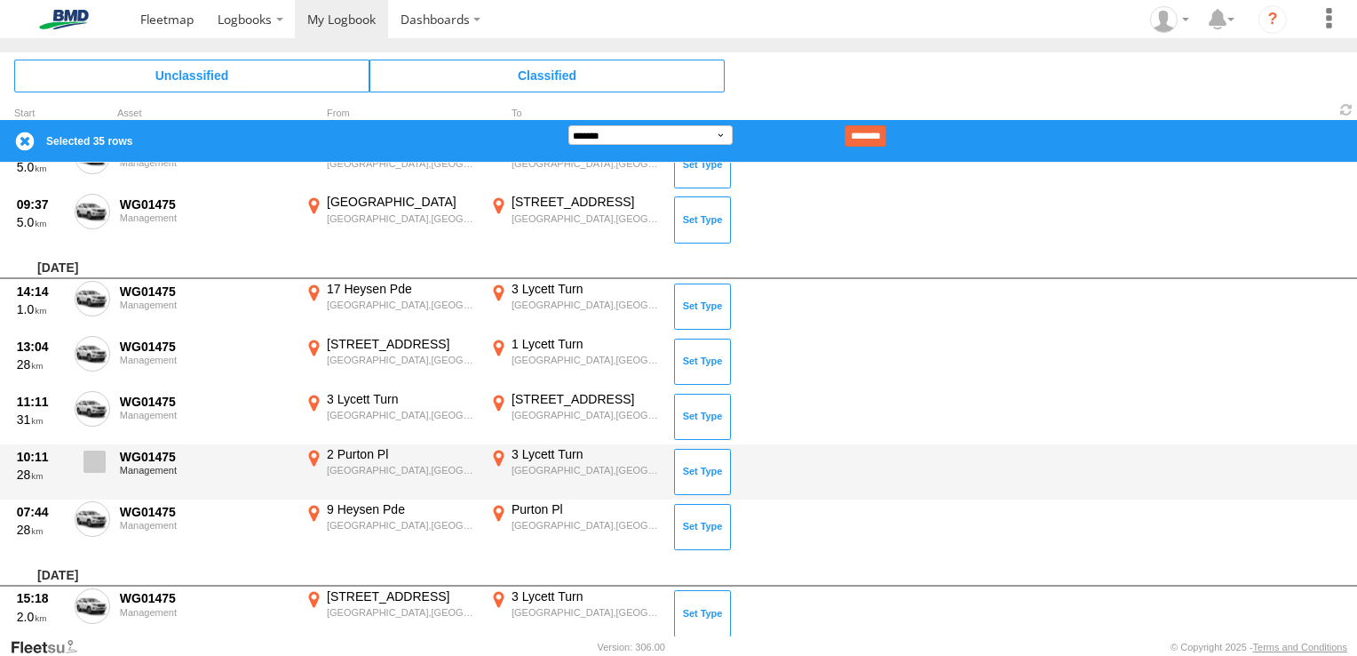
click at [95, 469] on label at bounding box center [93, 466] width 36 height 41
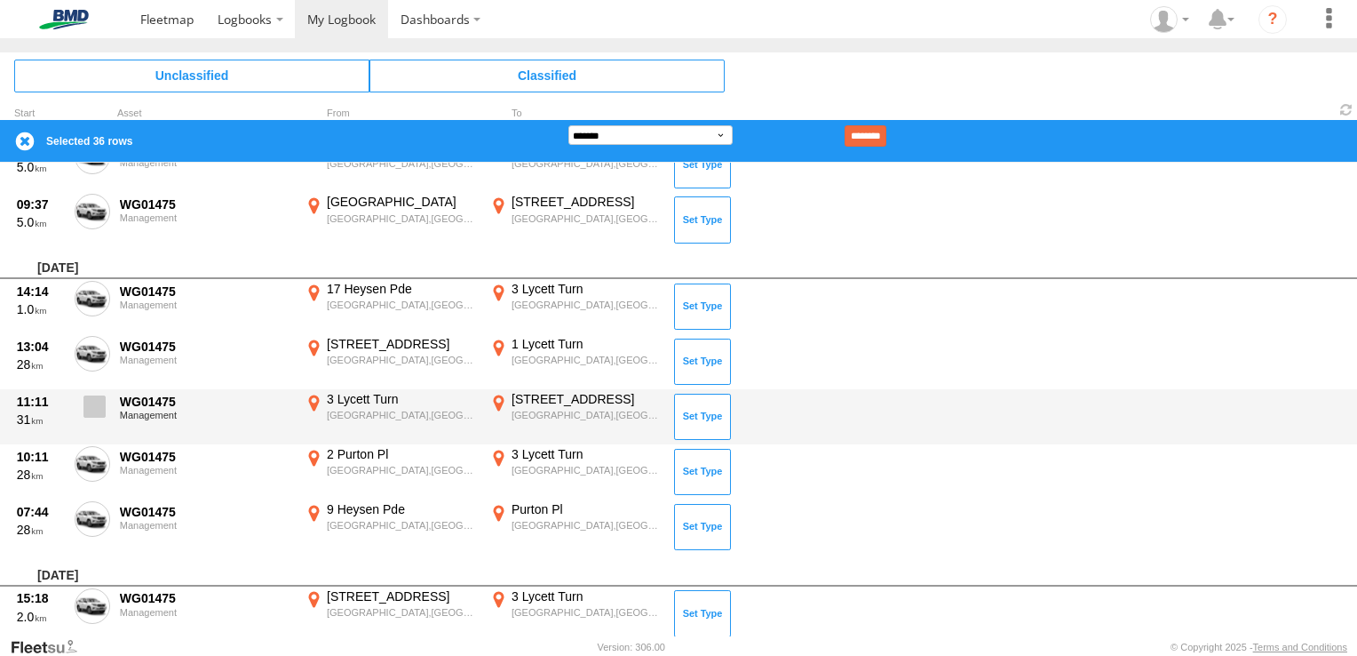
click at [95, 396] on span at bounding box center [95, 406] width 22 height 22
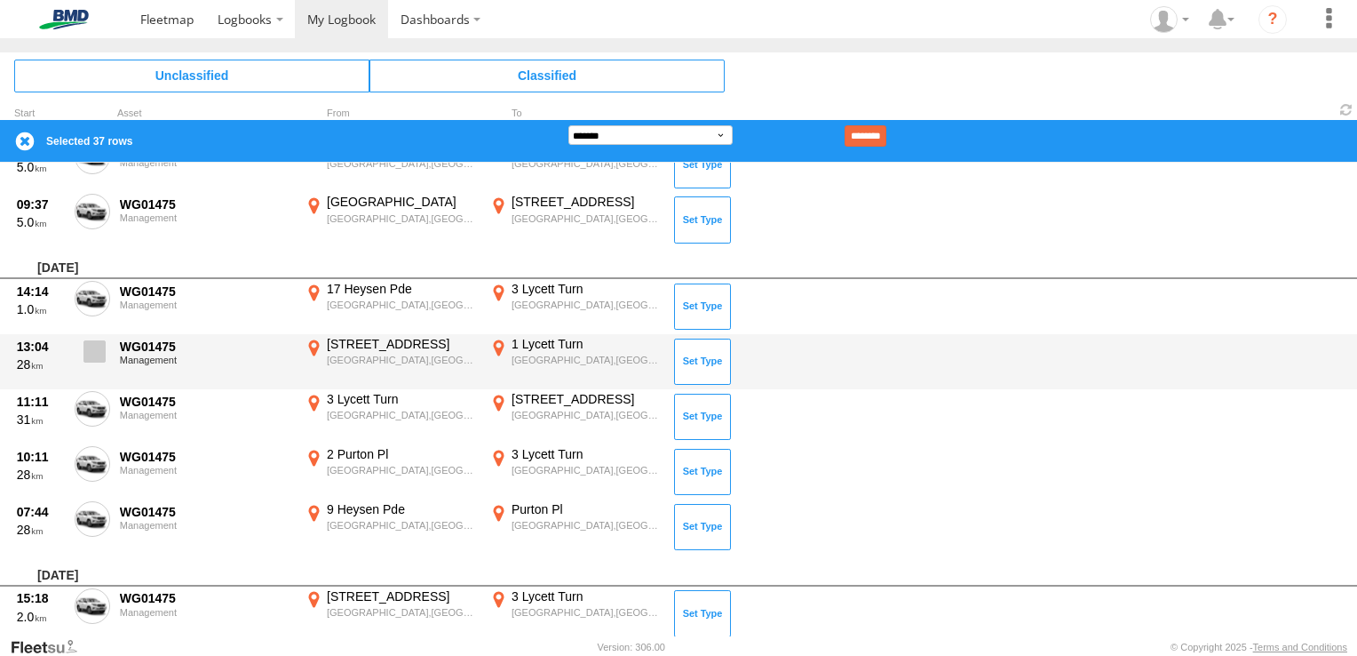
click at [96, 360] on label at bounding box center [93, 356] width 36 height 41
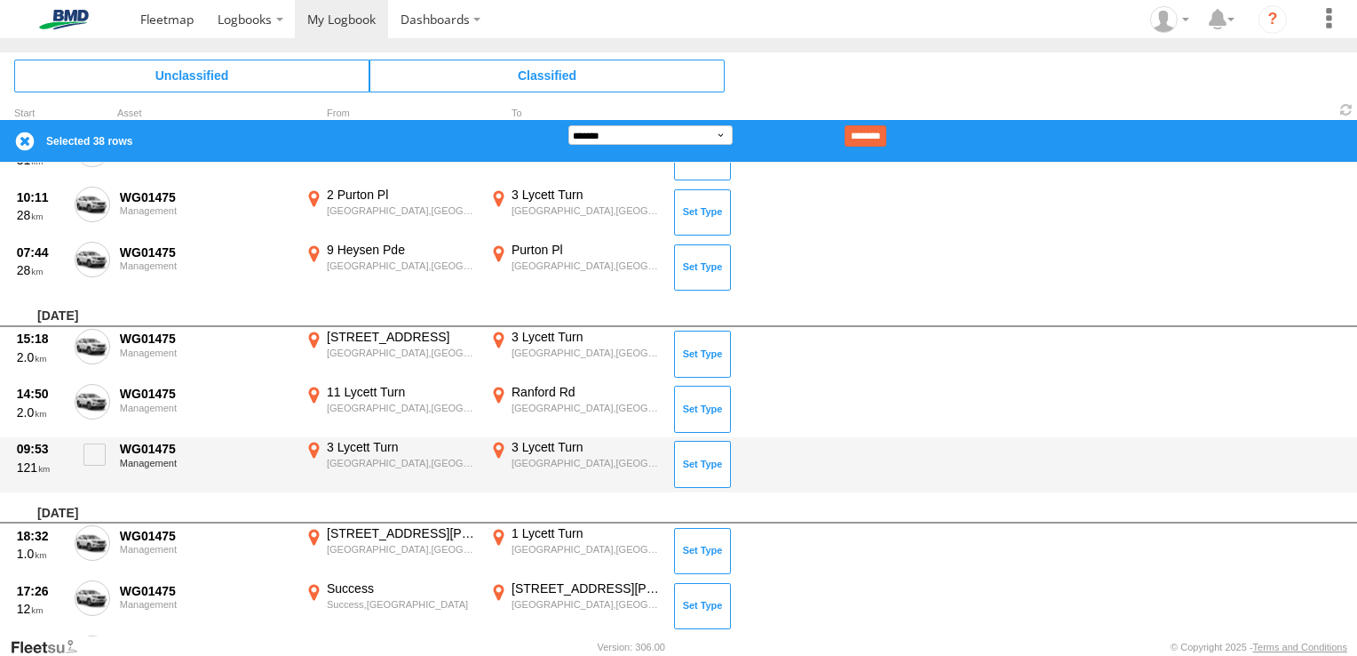
scroll to position [2221, 0]
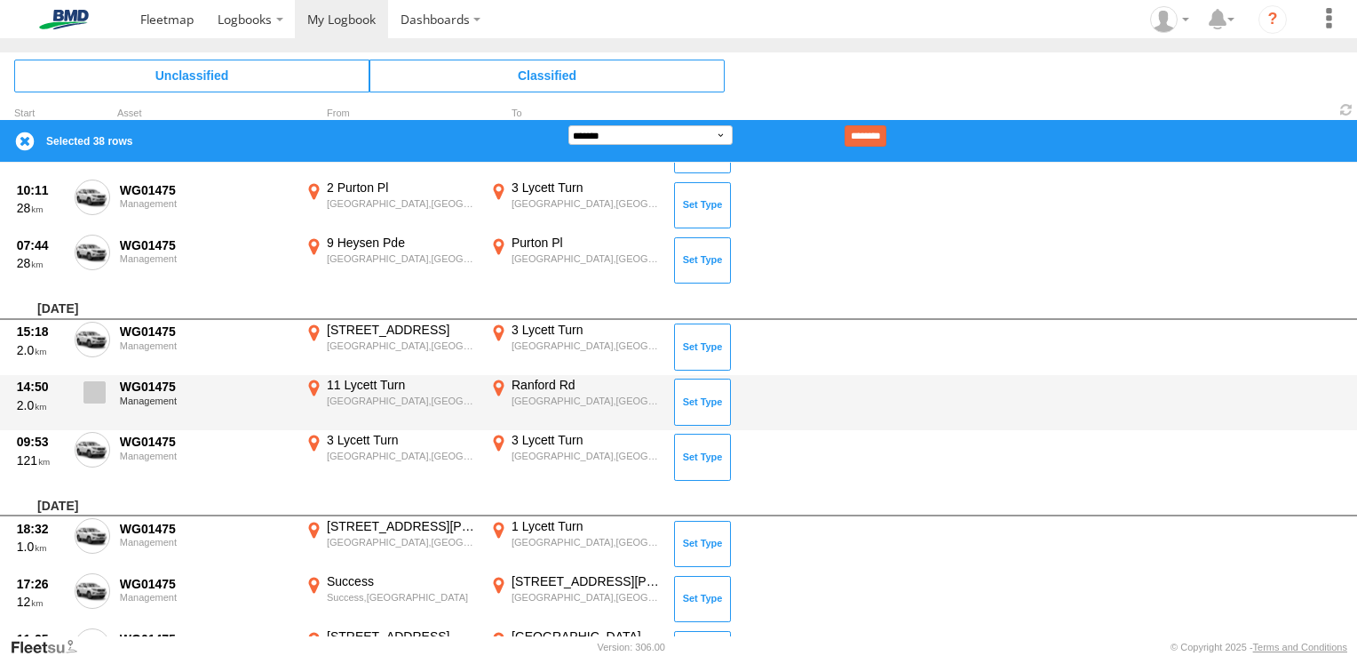
drag, startPoint x: 85, startPoint y: 334, endPoint x: 96, endPoint y: 379, distance: 46.5
click at [93, 362] on div "15:18 2.0 WG01475 Management [STREET_ADDRESS] 115.93825 [GEOGRAPHIC_DATA],[GEOG…" at bounding box center [678, 347] width 1357 height 55
click at [96, 391] on span at bounding box center [95, 392] width 22 height 22
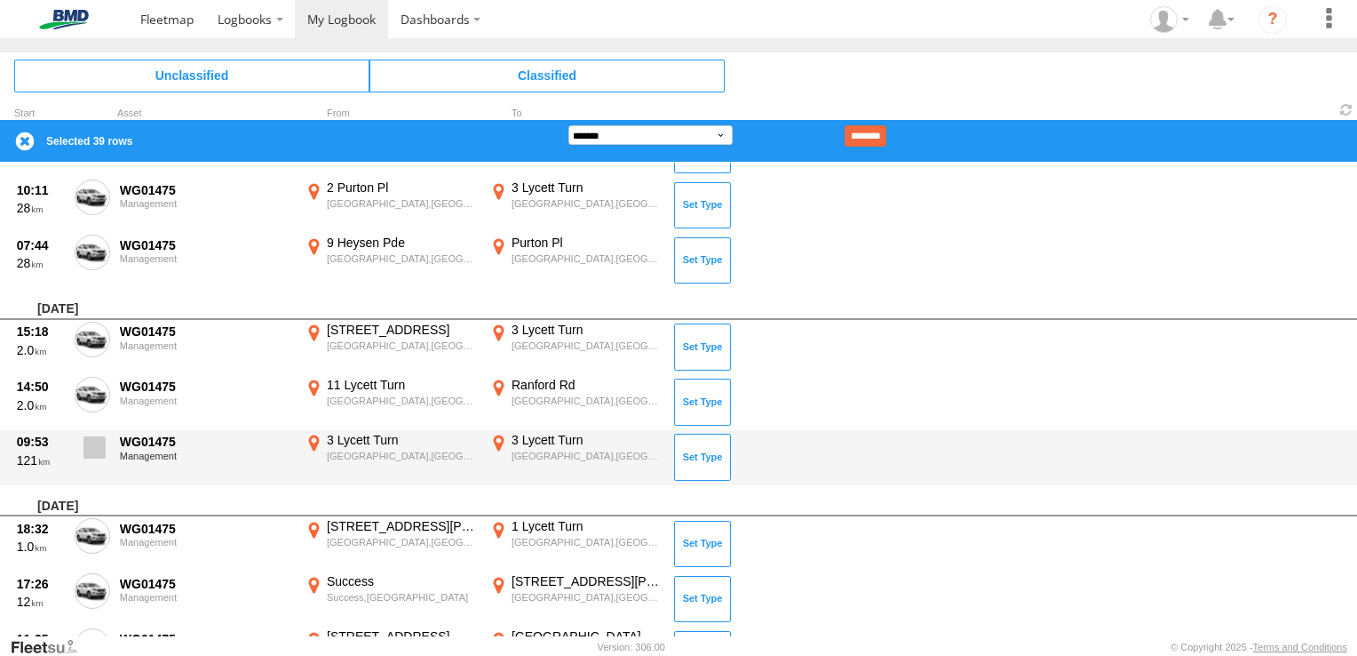
click at [98, 449] on span at bounding box center [95, 447] width 22 height 22
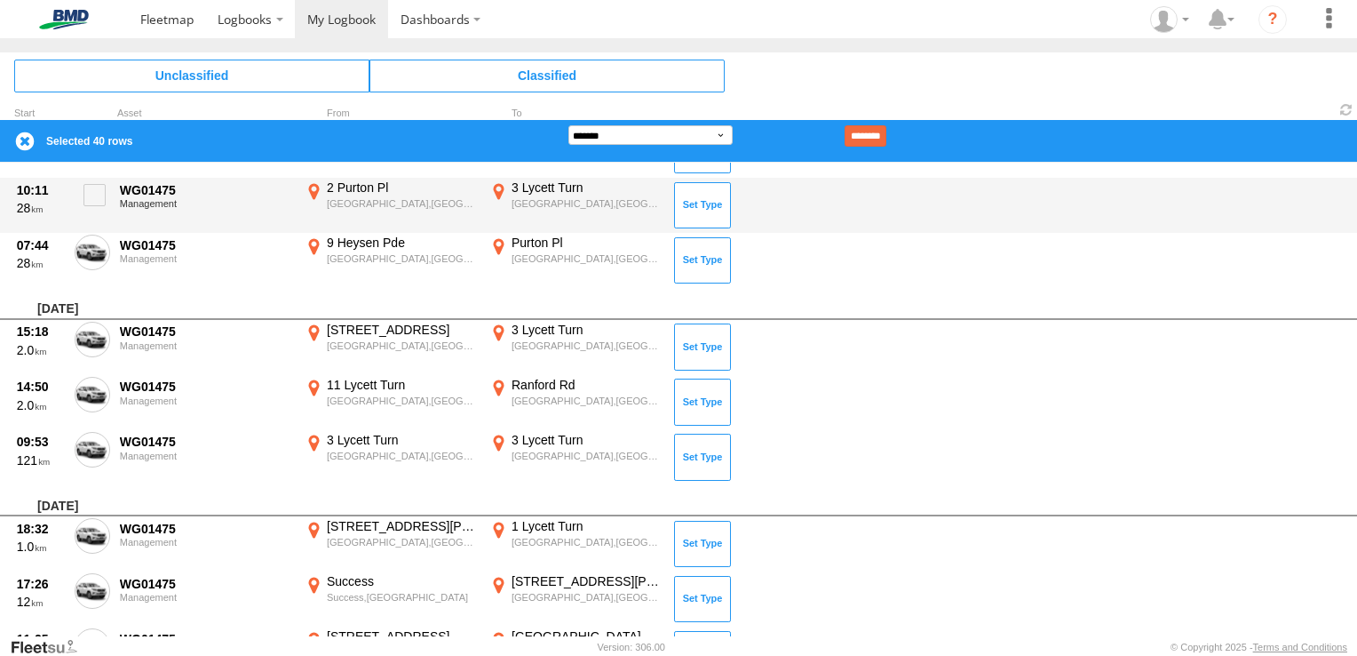
drag, startPoint x: 97, startPoint y: 338, endPoint x: 468, endPoint y: 230, distance: 386.6
click at [118, 325] on div "15:18 2.0 WG01475 Management [STREET_ADDRESS] 115.93825 [GEOGRAPHIC_DATA],[GEOG…" at bounding box center [678, 347] width 1357 height 55
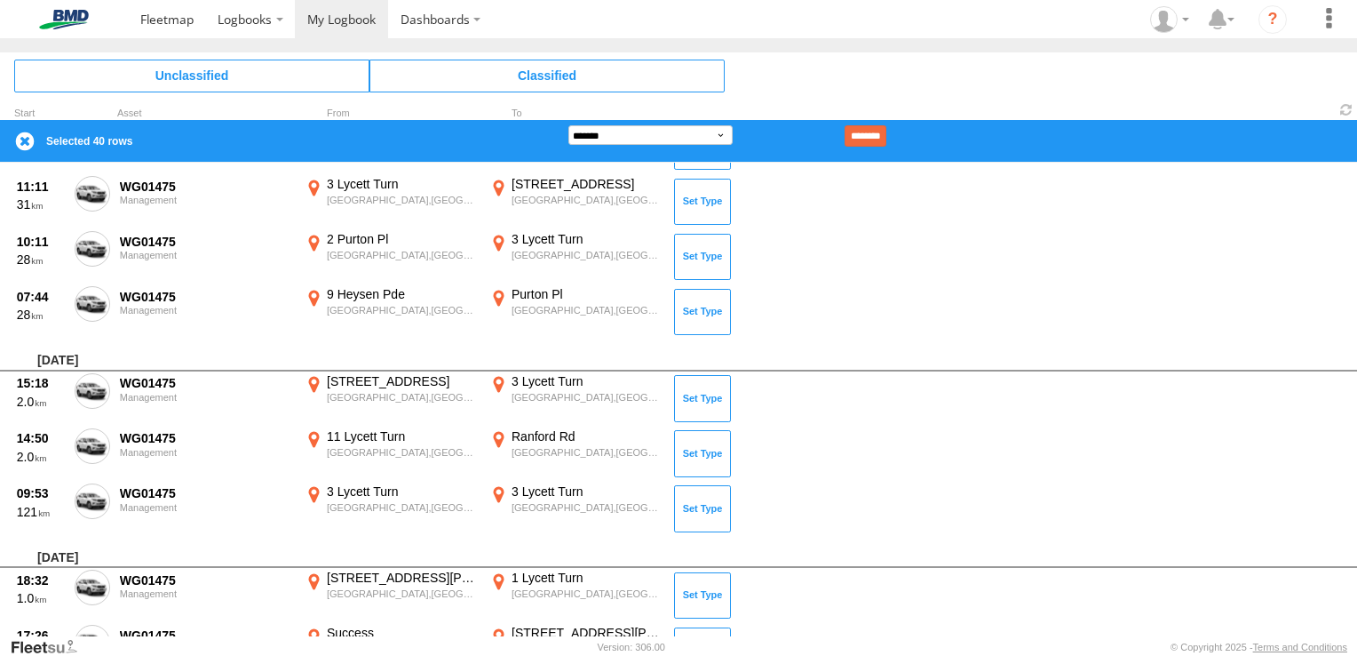
scroll to position [2132, 0]
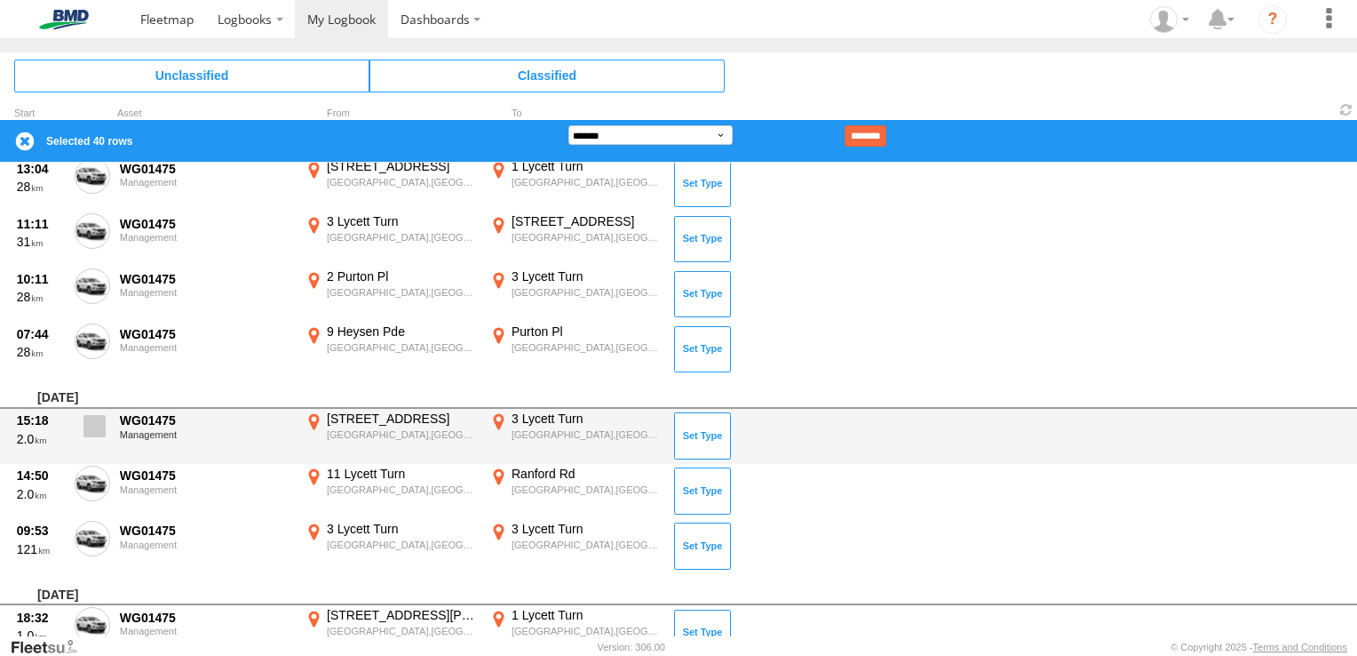
click at [100, 426] on span at bounding box center [95, 426] width 22 height 22
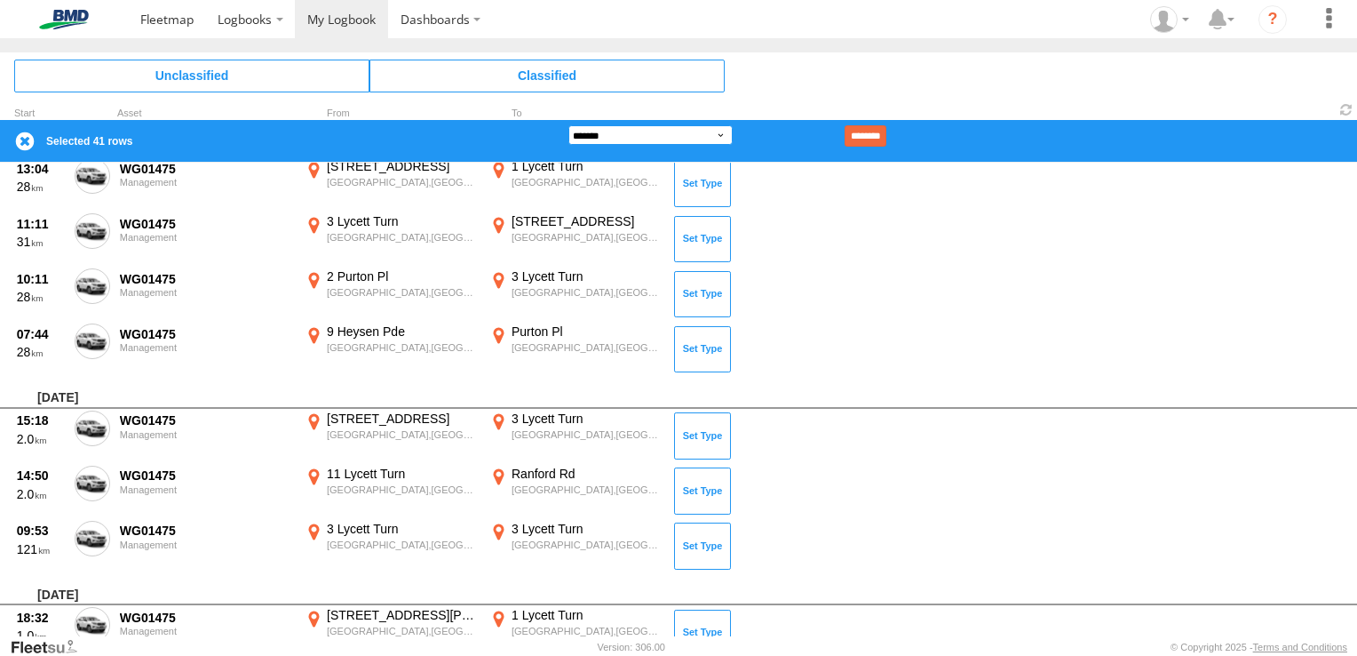
click at [637, 136] on select "**********" at bounding box center [651, 135] width 164 height 20
click at [569, 125] on select "**********" at bounding box center [651, 135] width 164 height 20
click at [875, 131] on input "********" at bounding box center [866, 135] width 42 height 21
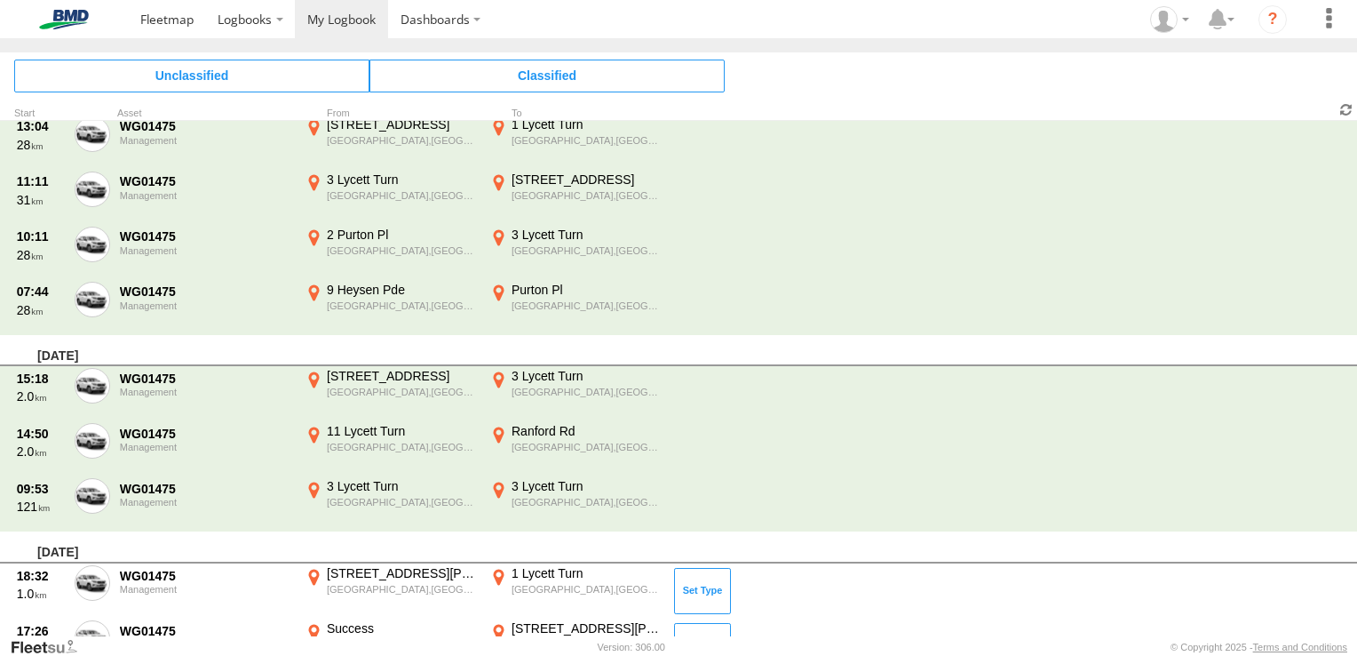
click at [1347, 109] on span at bounding box center [1346, 109] width 21 height 17
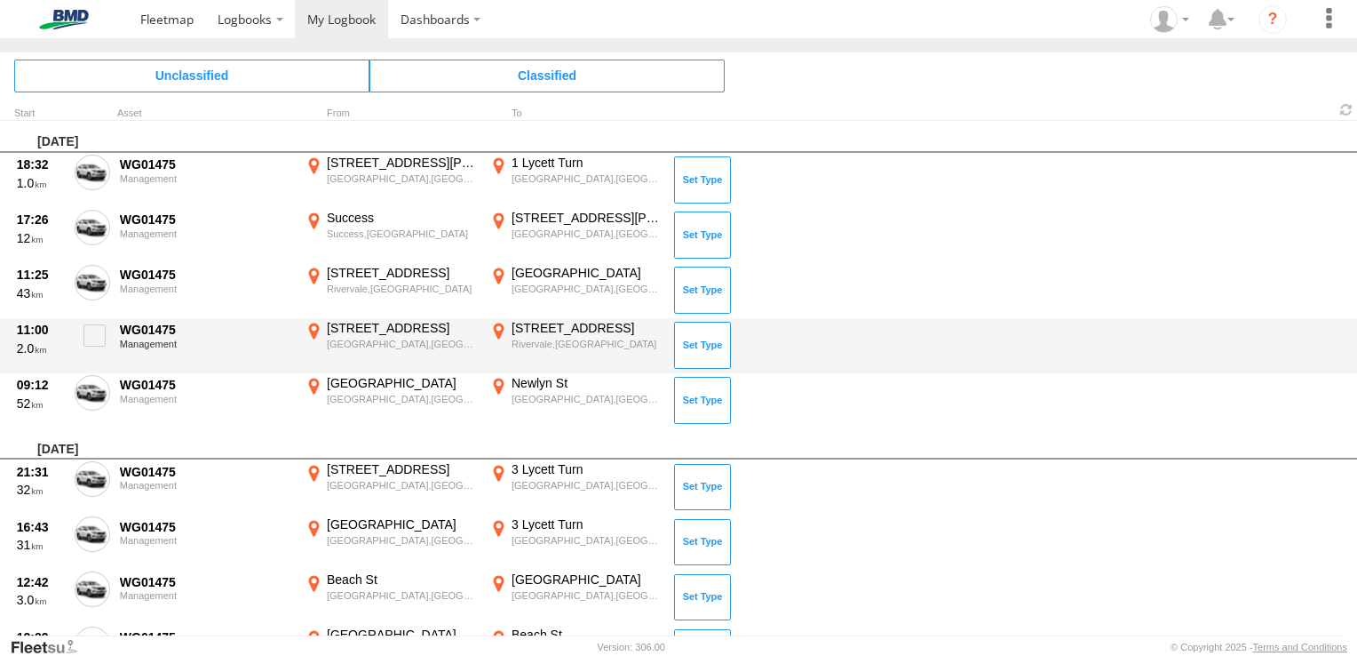
scroll to position [89, 0]
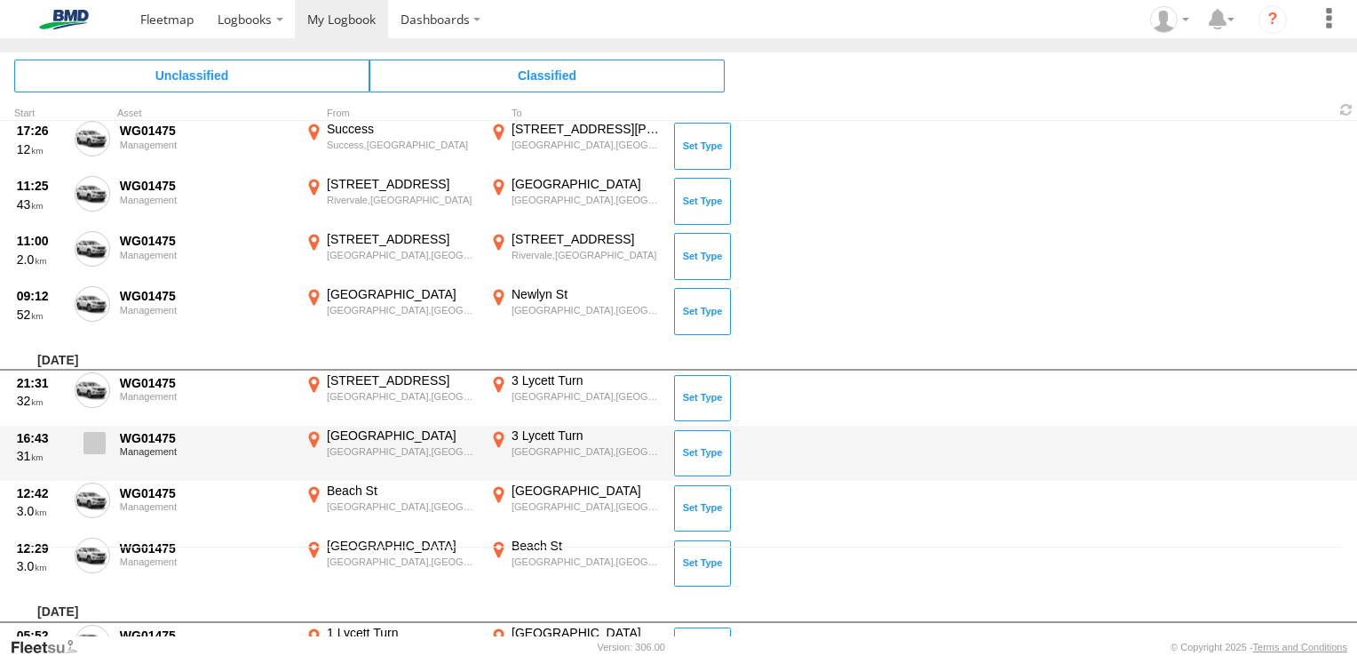
click at [102, 443] on span at bounding box center [95, 443] width 22 height 22
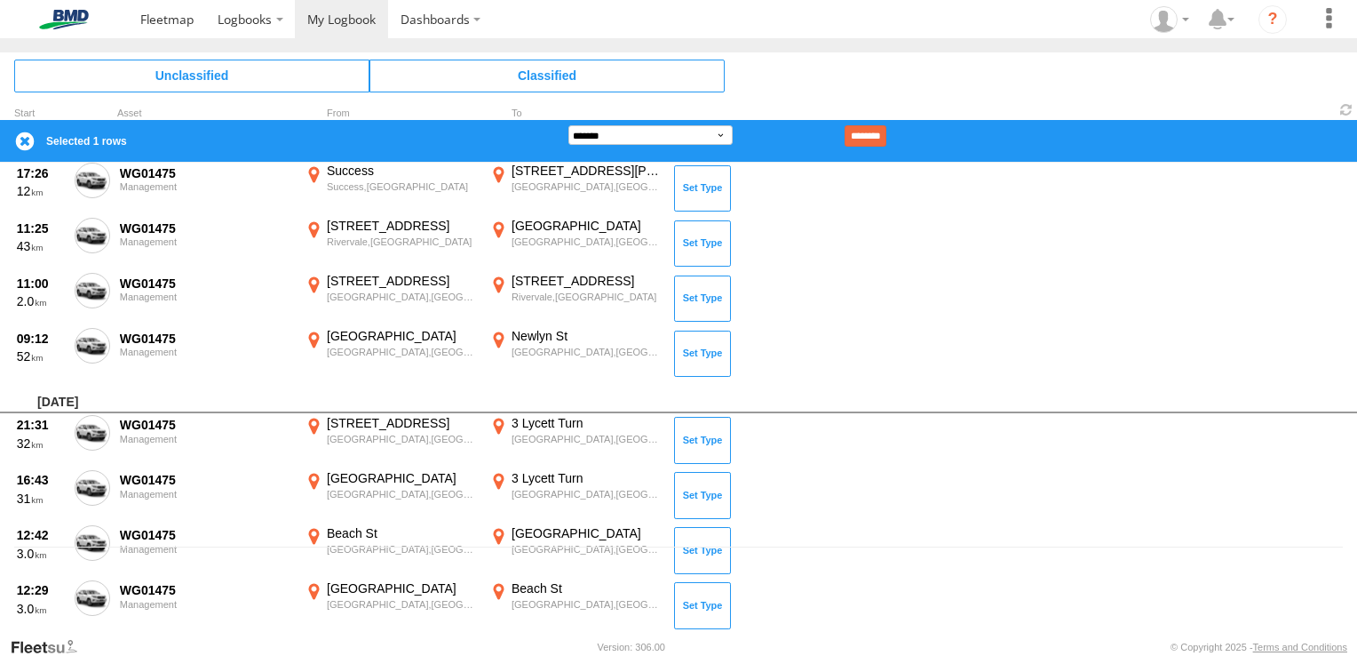
click at [629, 123] on div "**********" at bounding box center [678, 141] width 1357 height 42
click at [640, 130] on select "**********" at bounding box center [651, 135] width 164 height 20
click at [569, 125] on select "**********" at bounding box center [651, 135] width 164 height 20
click at [887, 139] on input "********" at bounding box center [866, 135] width 42 height 21
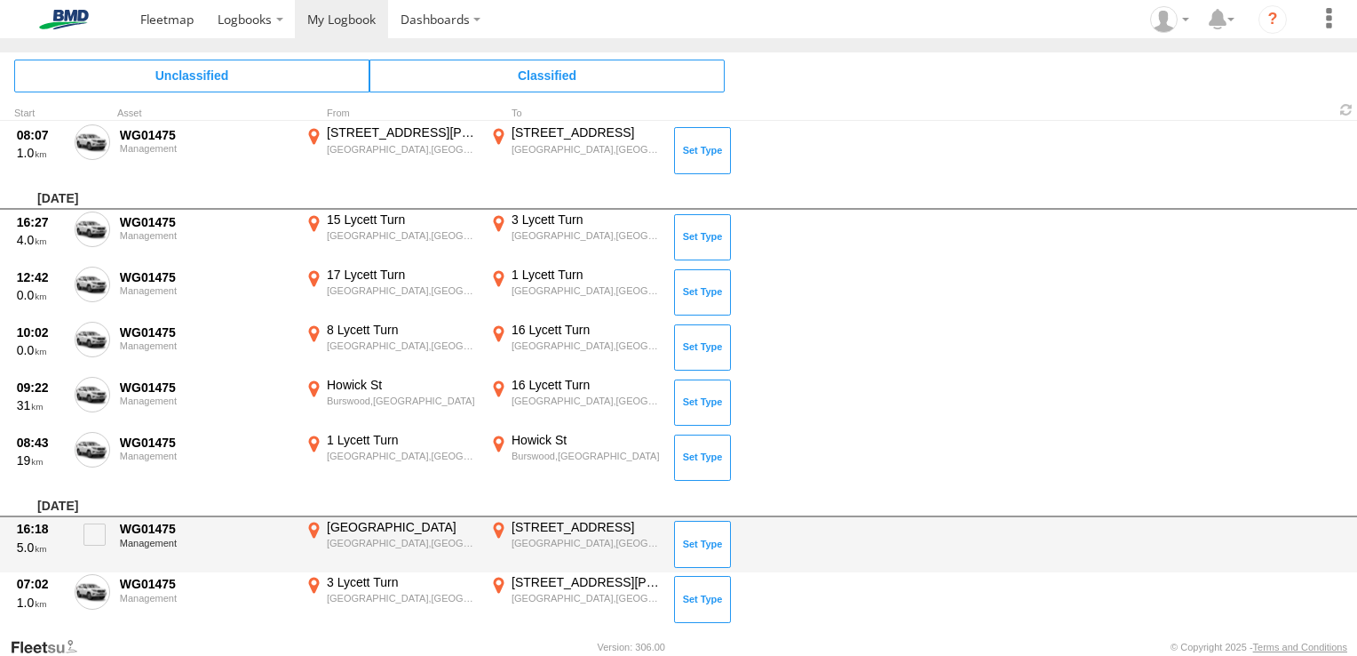
scroll to position [2545, 0]
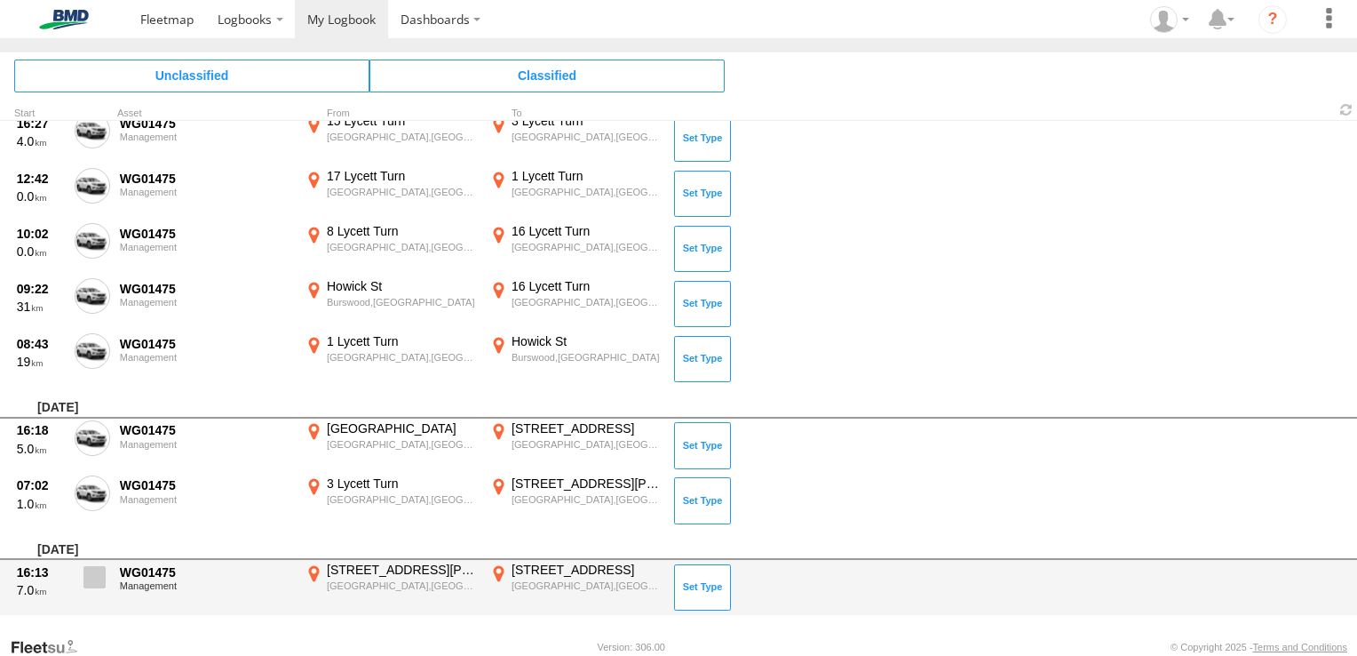
click at [94, 570] on span at bounding box center [95, 577] width 22 height 22
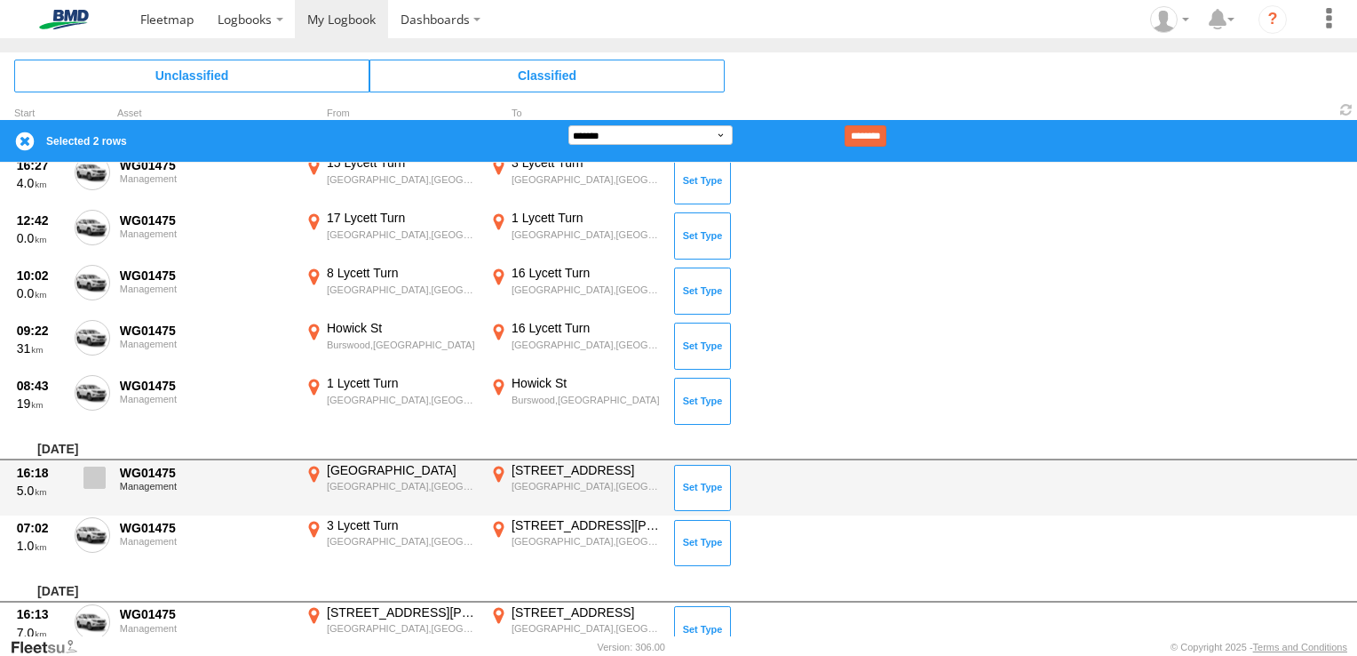
drag, startPoint x: 99, startPoint y: 528, endPoint x: 96, endPoint y: 473, distance: 55.2
click at [96, 473] on span at bounding box center [95, 477] width 22 height 22
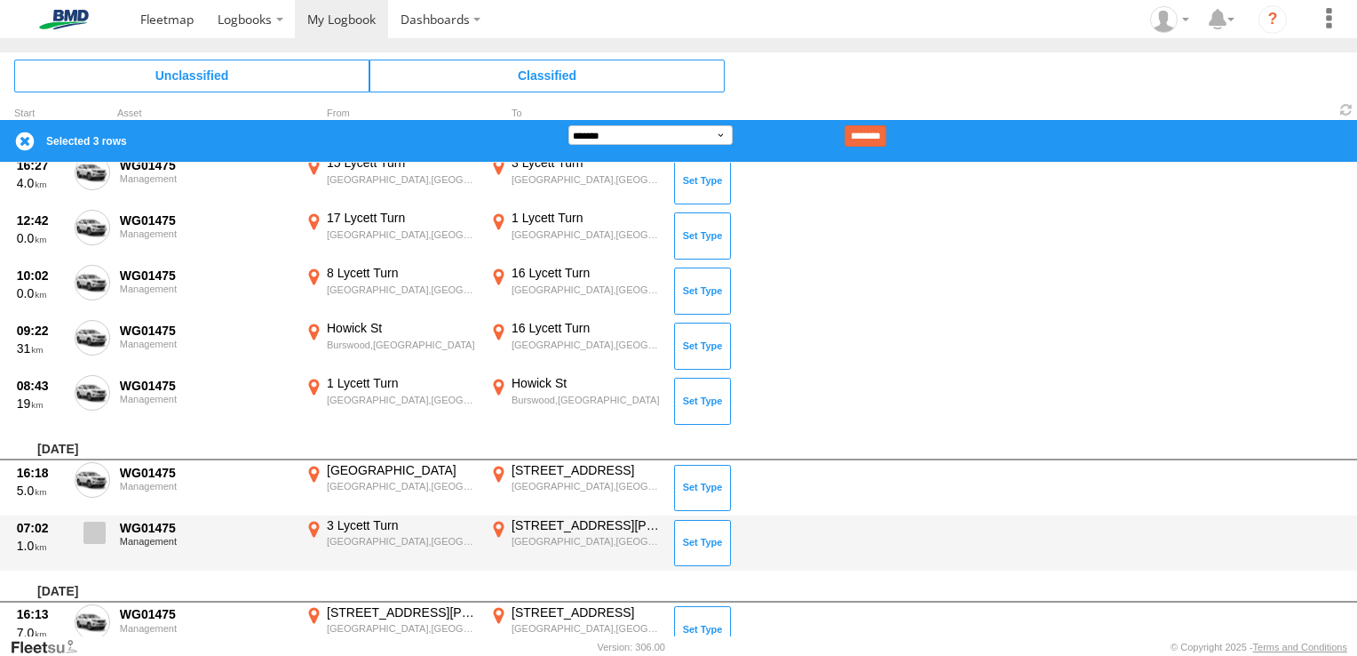
click at [97, 537] on label at bounding box center [93, 537] width 36 height 41
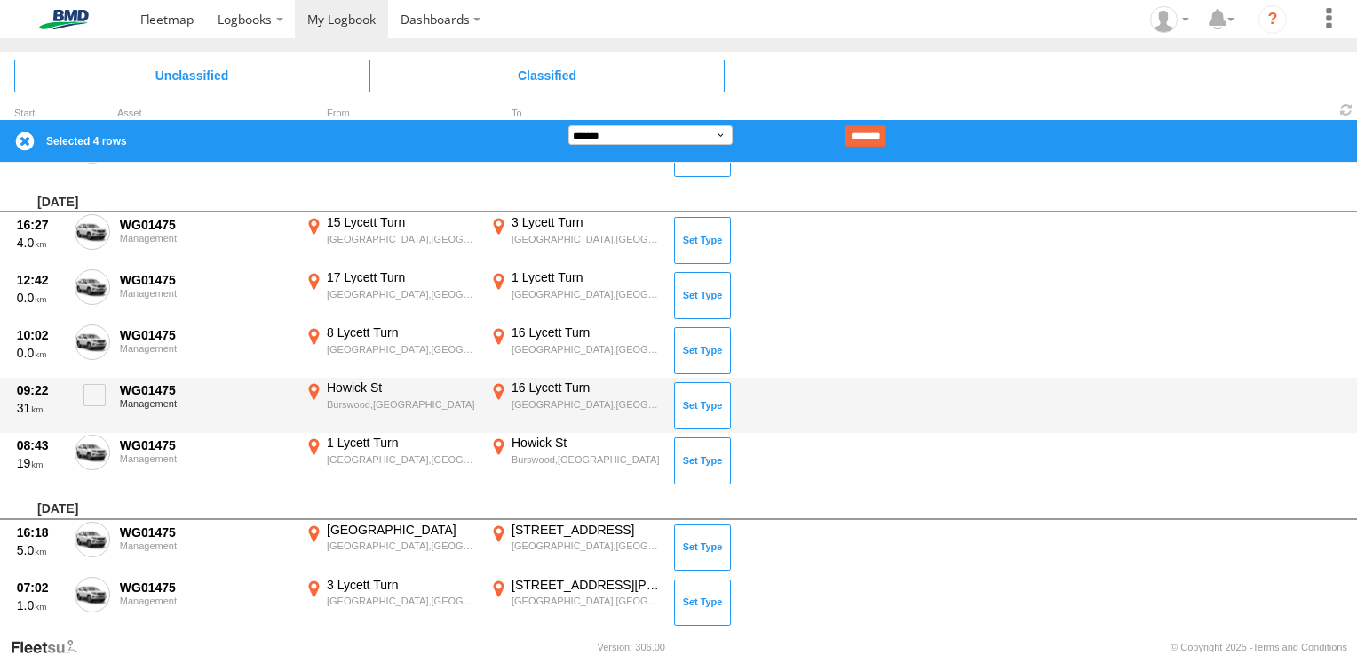
scroll to position [2355, 0]
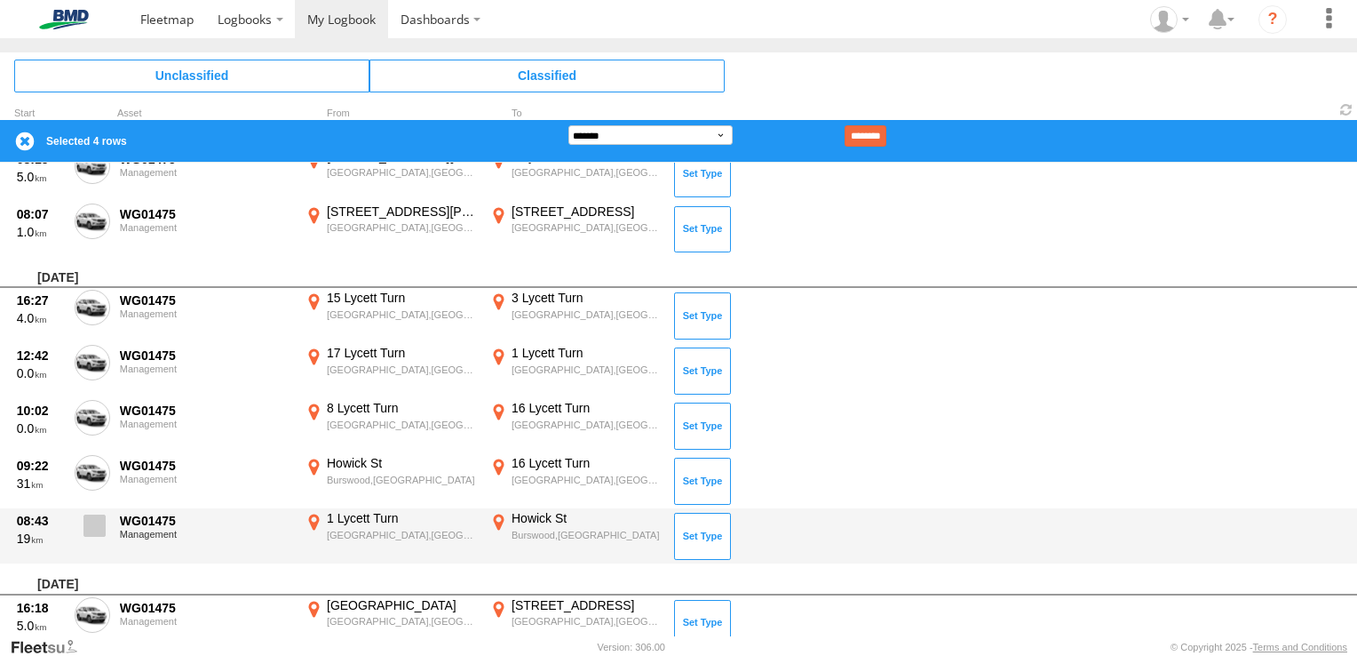
click at [98, 514] on span at bounding box center [95, 525] width 22 height 22
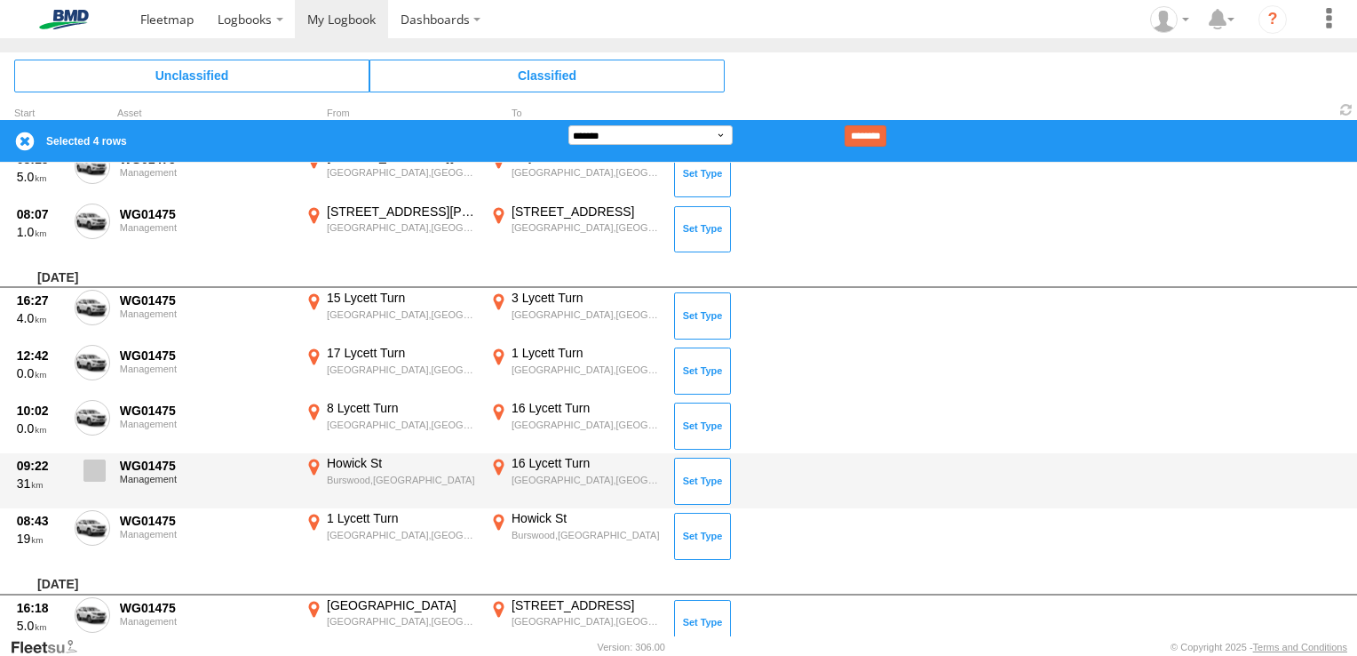
click at [96, 460] on span at bounding box center [95, 470] width 22 height 22
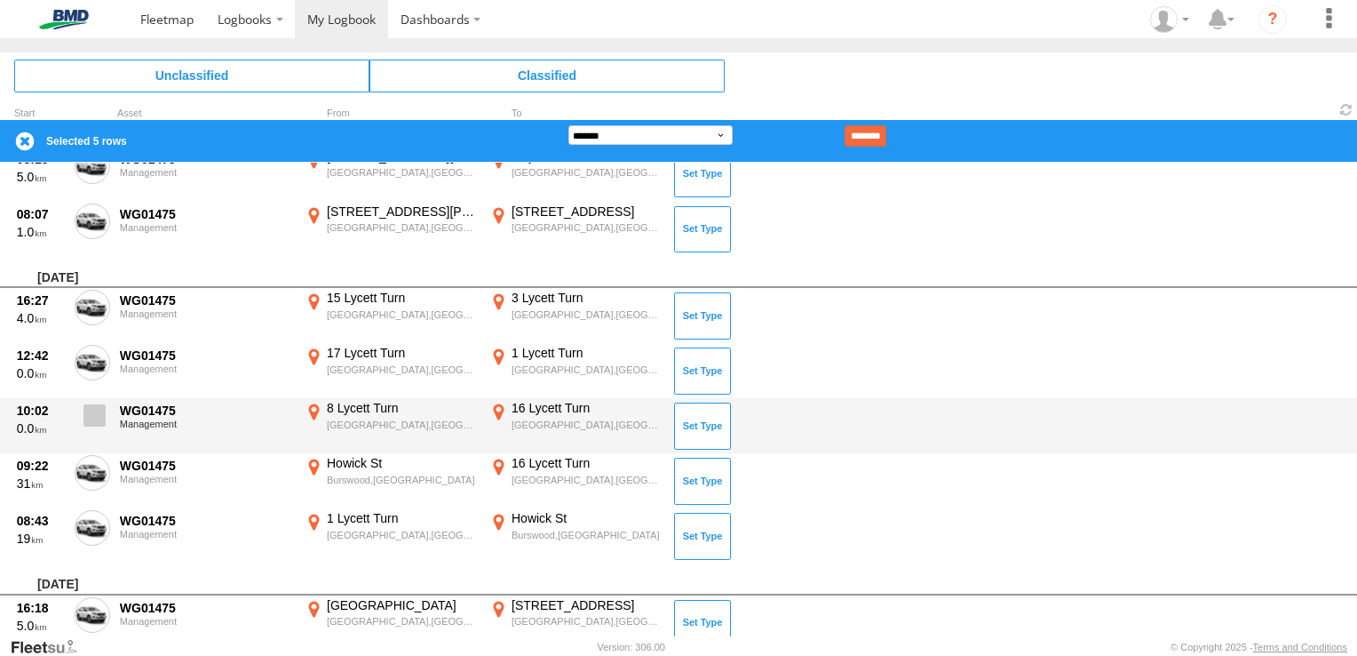
click at [96, 410] on span at bounding box center [95, 415] width 22 height 22
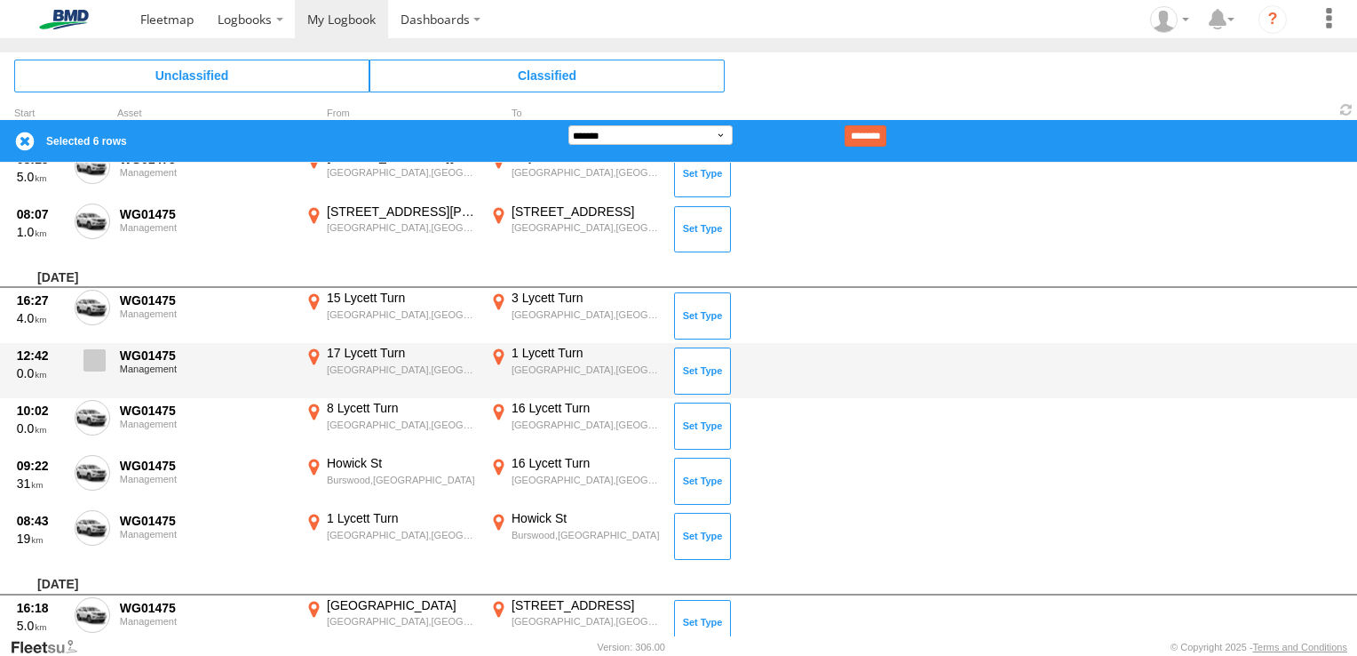
click at [96, 350] on span at bounding box center [95, 360] width 22 height 22
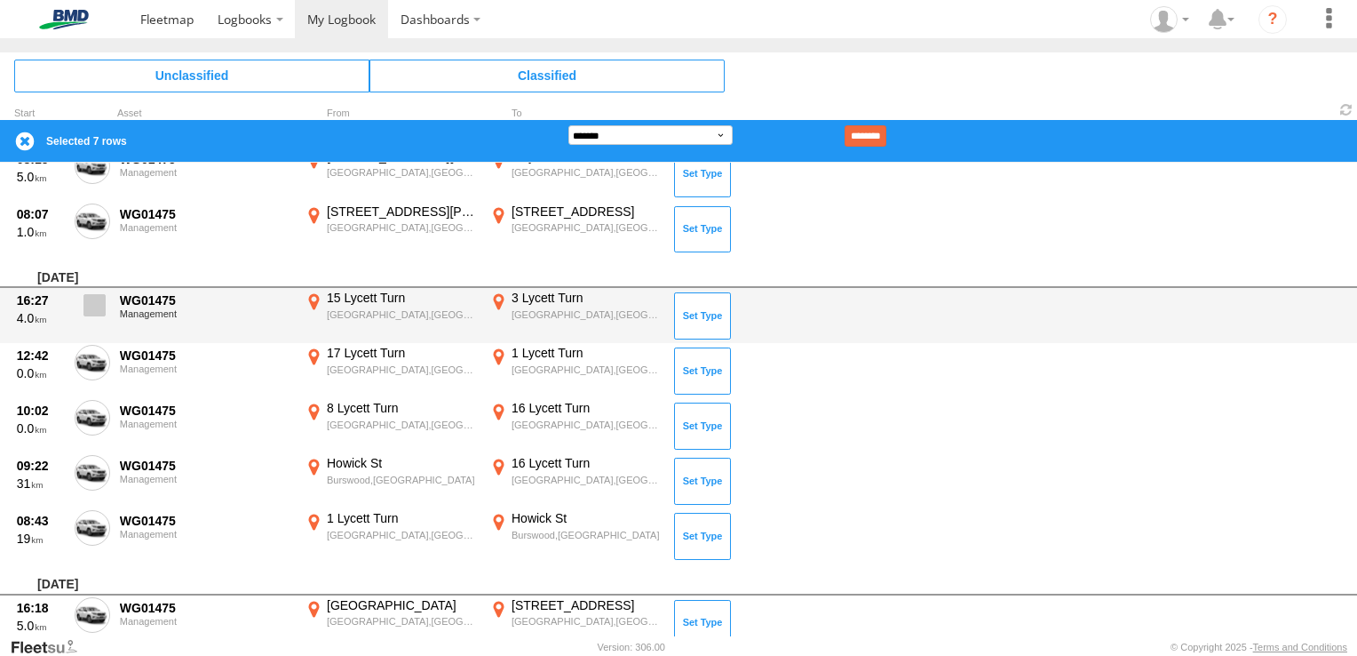
click at [100, 297] on span at bounding box center [95, 305] width 22 height 22
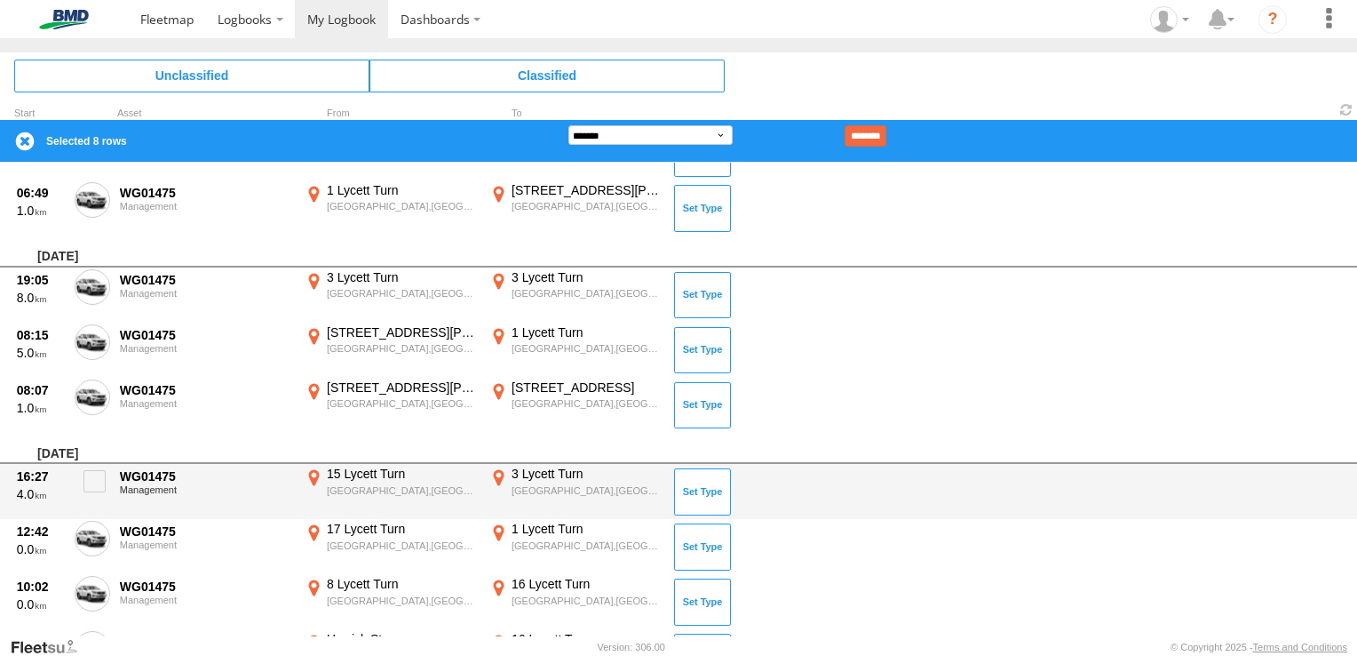
scroll to position [2177, 0]
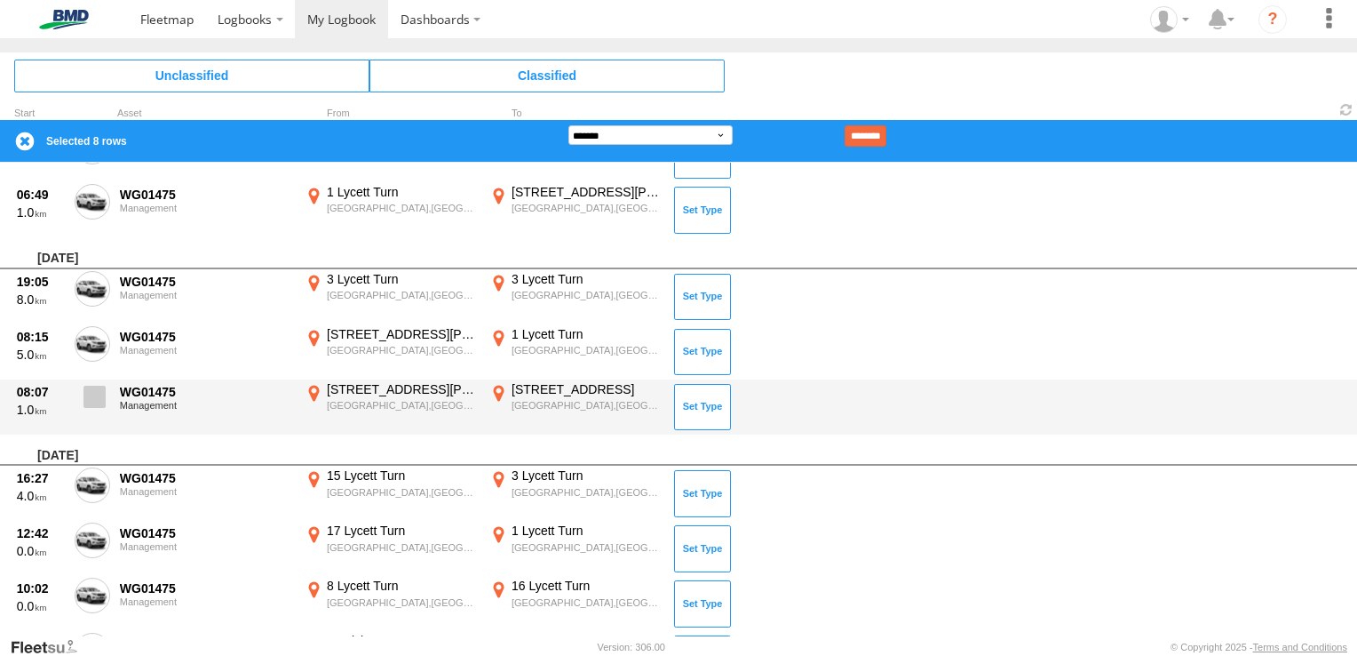
click at [90, 386] on span at bounding box center [95, 397] width 22 height 22
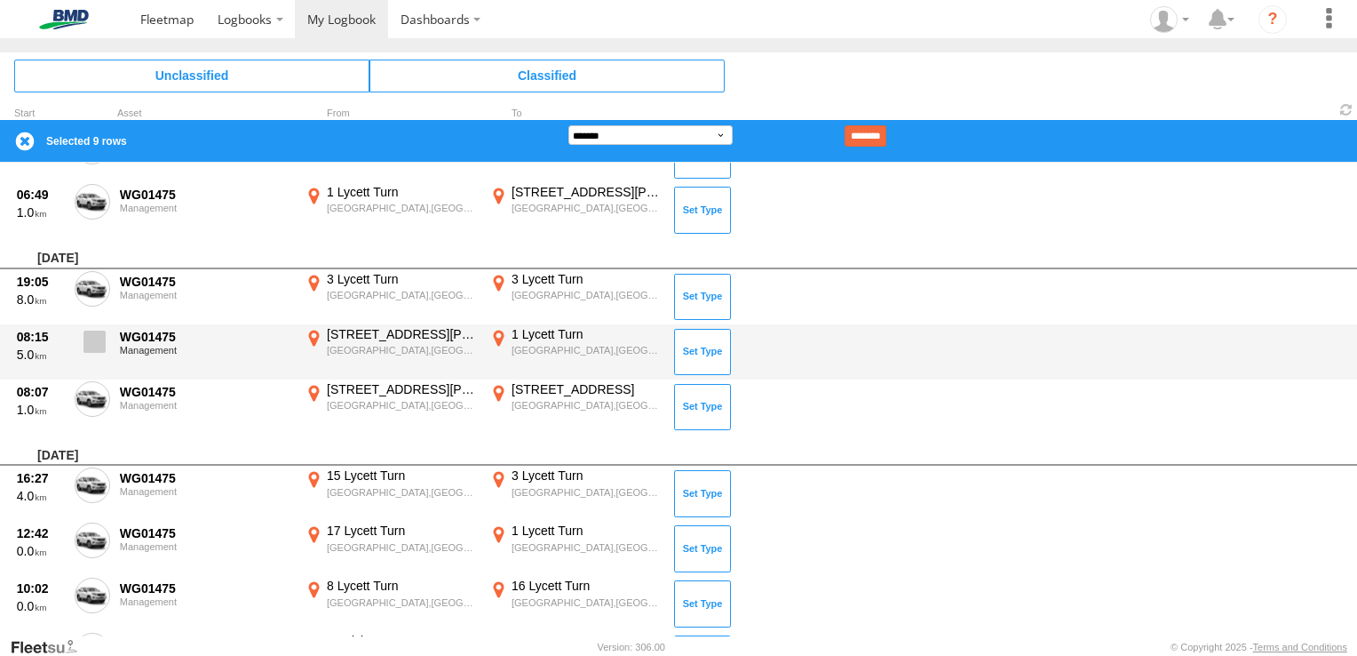
click at [92, 344] on span at bounding box center [95, 341] width 22 height 22
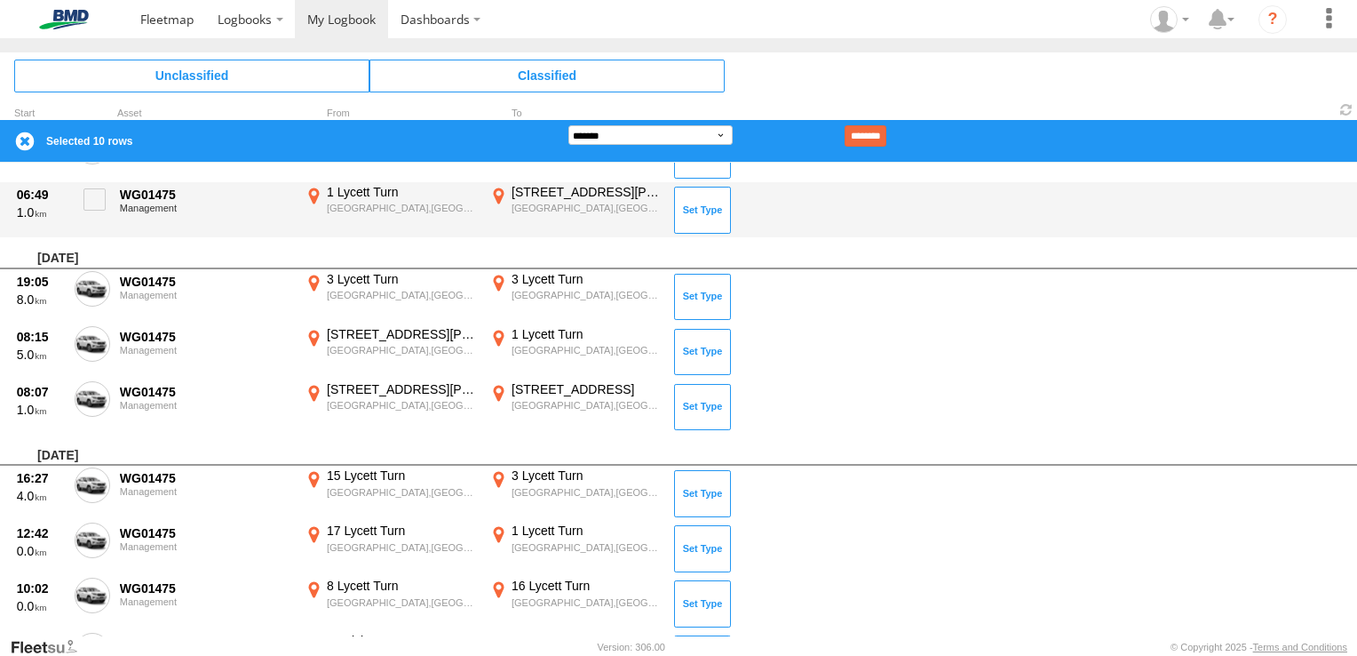
drag, startPoint x: 103, startPoint y: 285, endPoint x: 436, endPoint y: 191, distance: 346.2
click at [107, 283] on label at bounding box center [93, 291] width 36 height 41
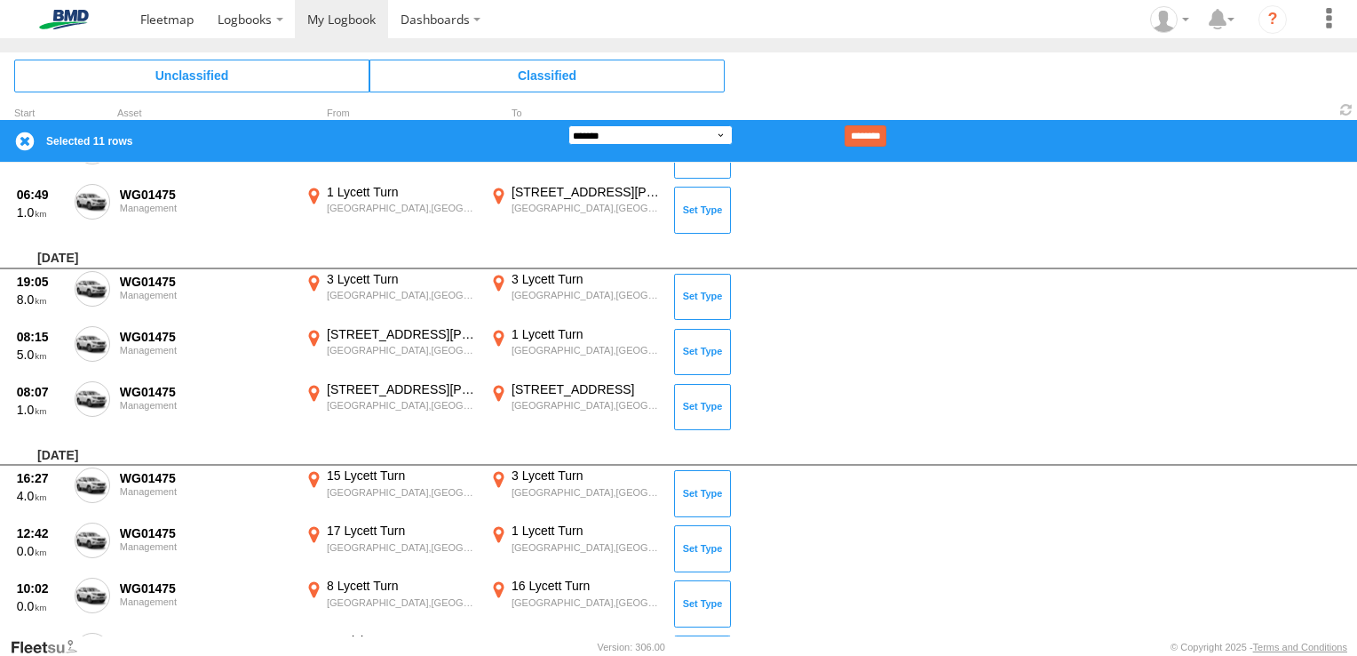
click at [682, 140] on select "**********" at bounding box center [651, 135] width 164 height 20
click at [569, 125] on select "**********" at bounding box center [651, 135] width 164 height 20
click at [879, 133] on input "********" at bounding box center [866, 135] width 42 height 21
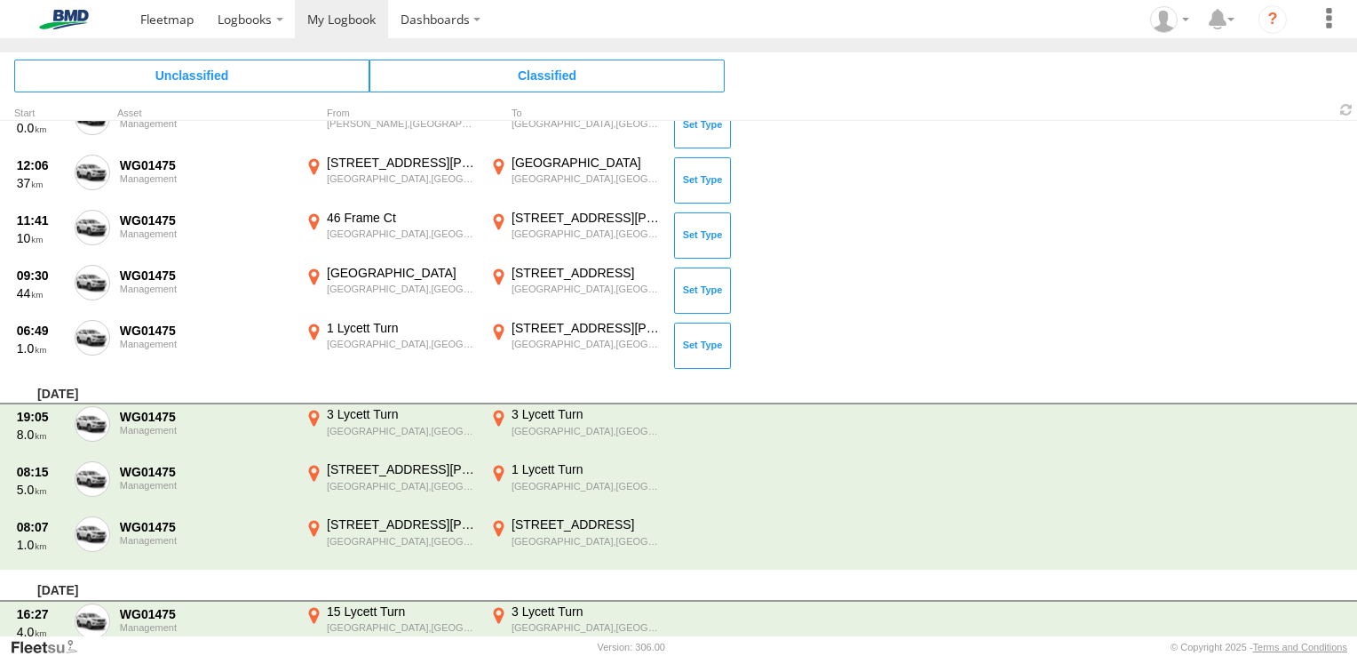
scroll to position [1822, 0]
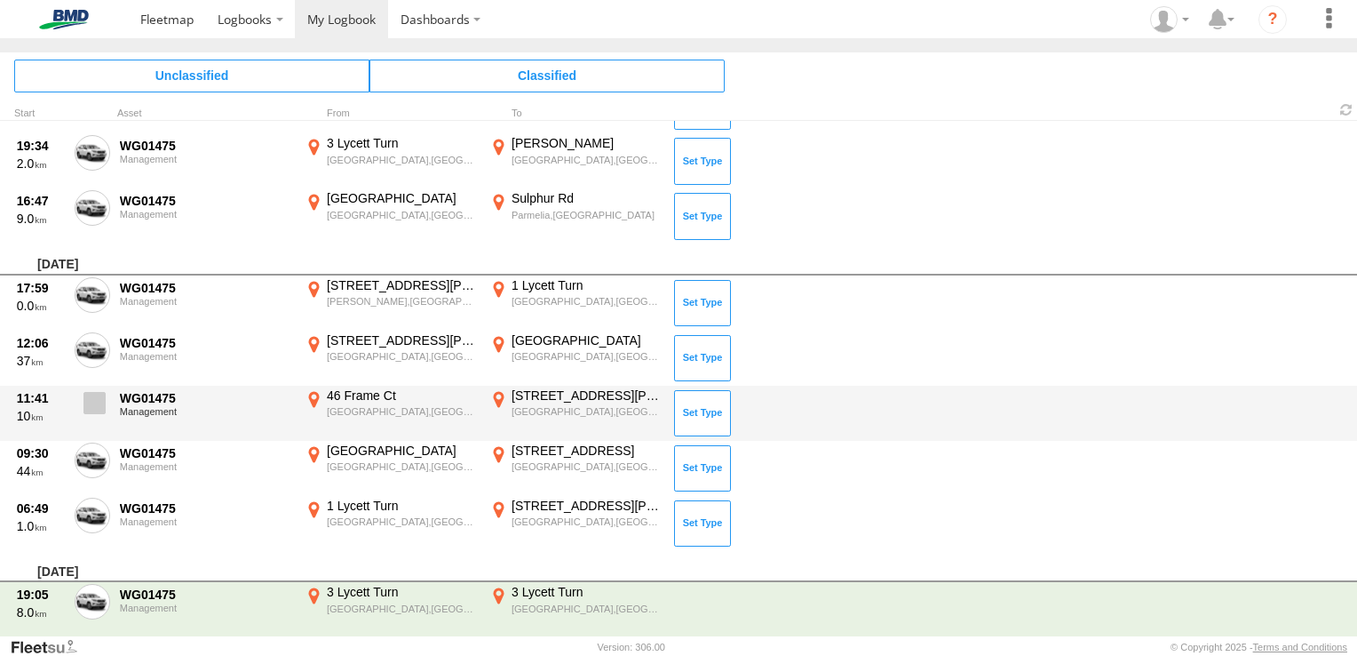
click at [96, 407] on span at bounding box center [95, 403] width 22 height 22
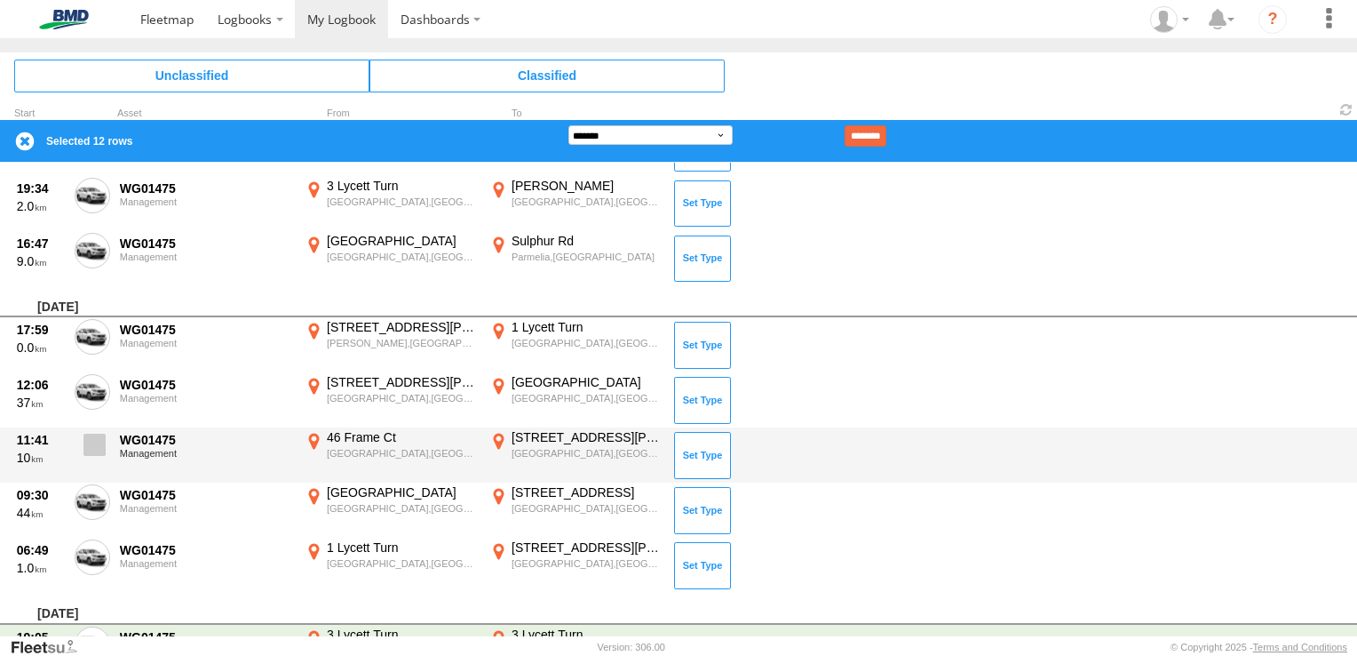
click at [95, 437] on span at bounding box center [95, 444] width 22 height 22
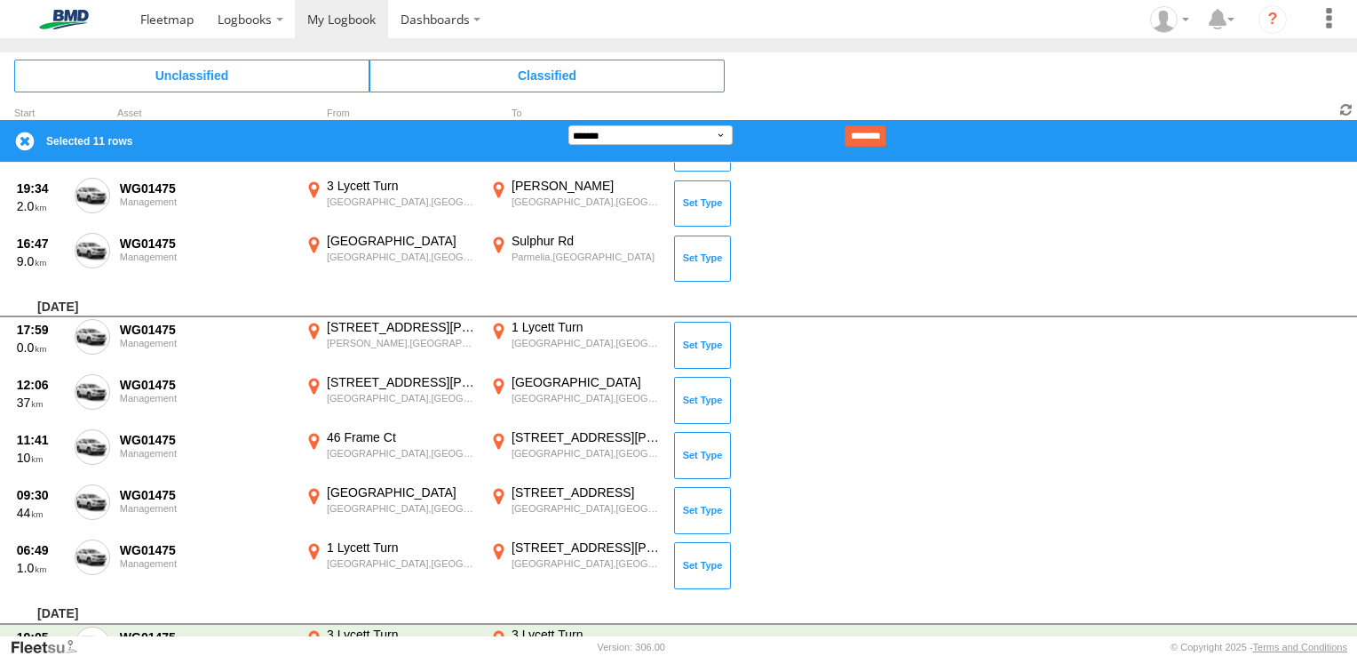
click at [1351, 113] on span at bounding box center [1346, 109] width 21 height 17
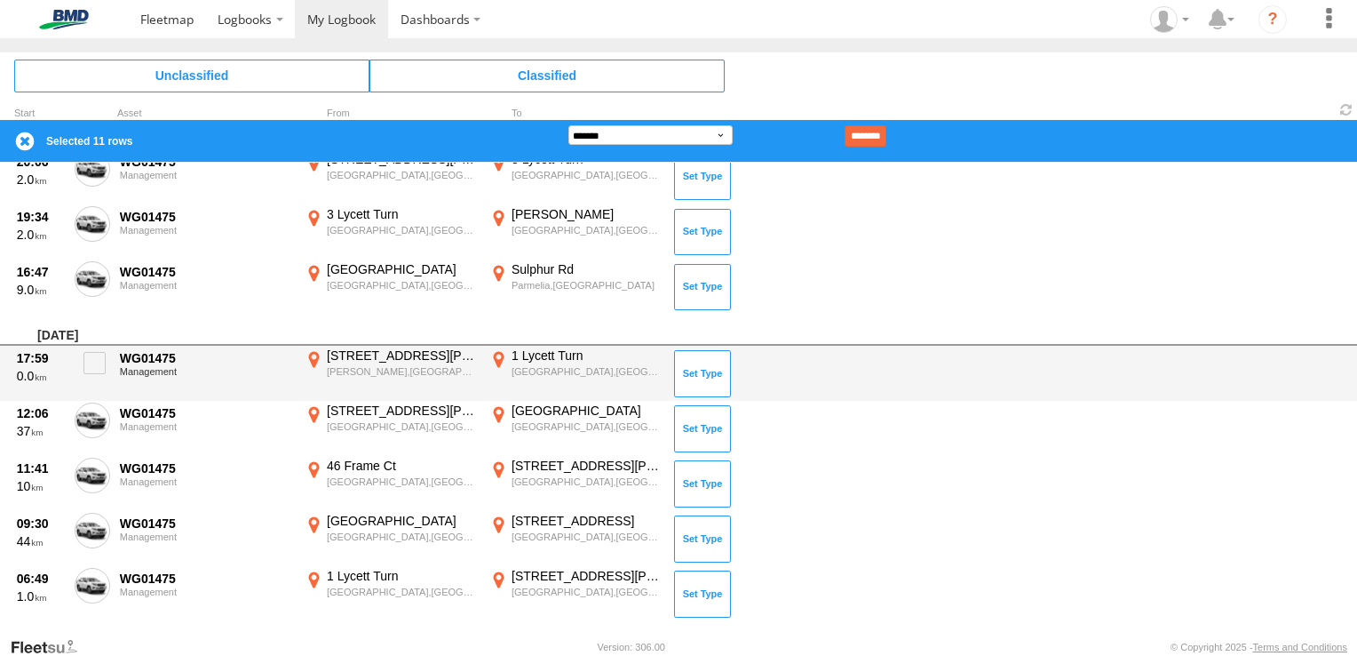
scroll to position [1801, 0]
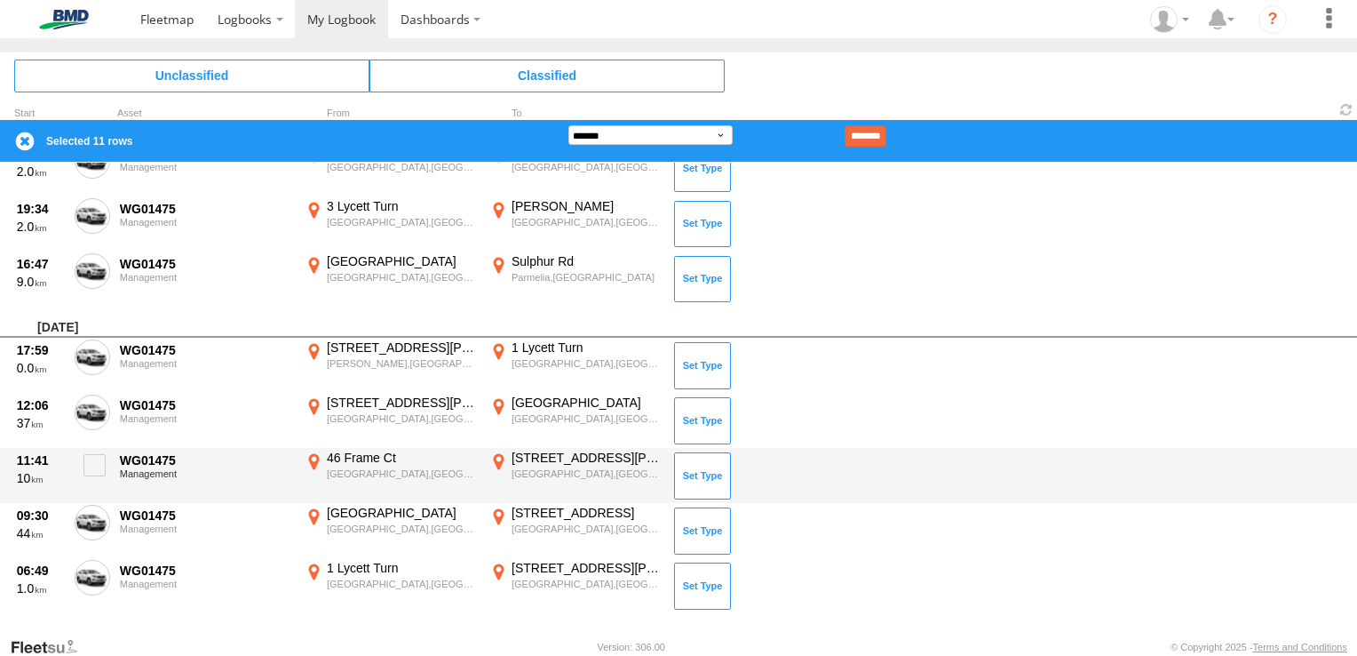
drag, startPoint x: 92, startPoint y: 516, endPoint x: 89, endPoint y: 493, distance: 23.4
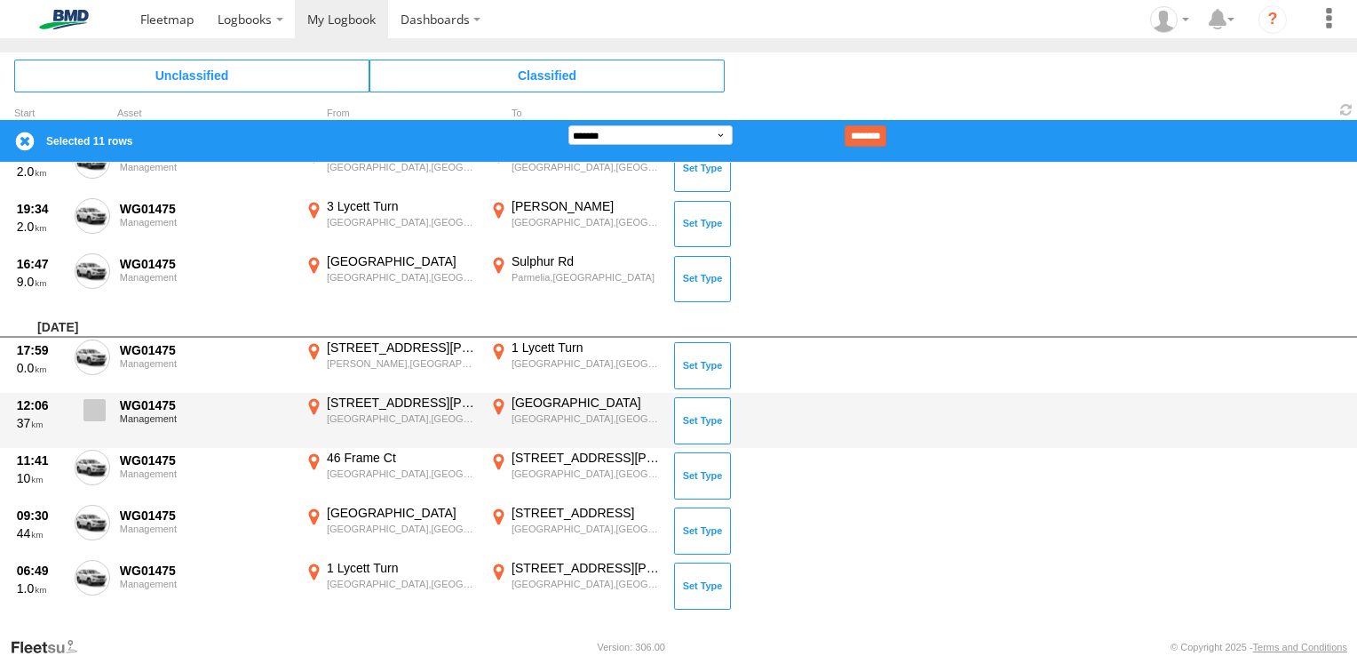
click at [88, 409] on span at bounding box center [95, 410] width 22 height 22
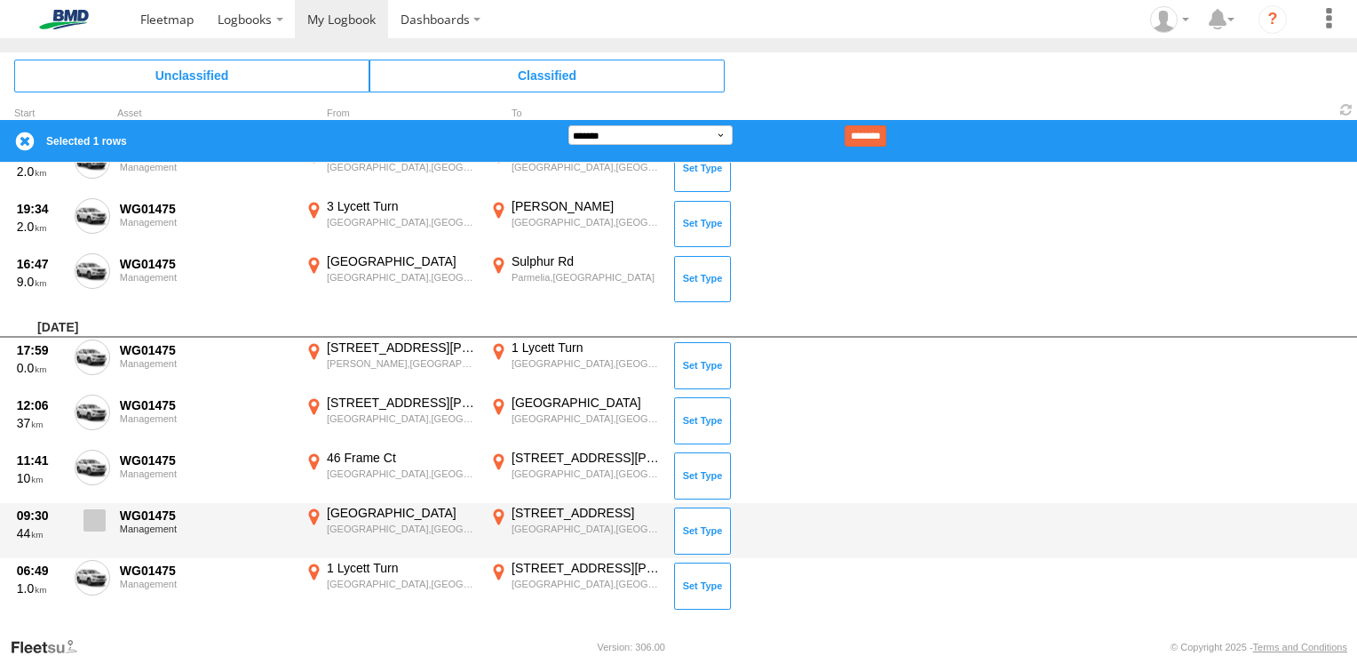
click at [91, 513] on span at bounding box center [95, 520] width 22 height 22
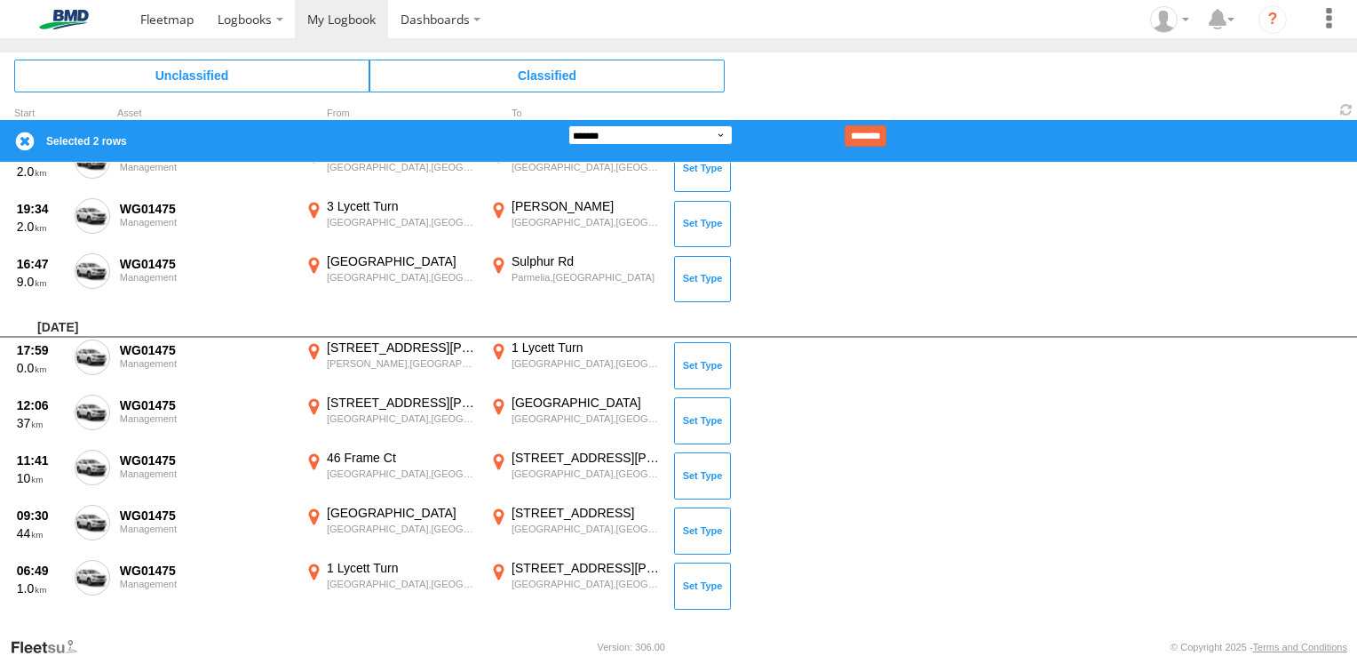
click at [721, 137] on select "**********" at bounding box center [651, 135] width 164 height 20
click at [569, 125] on select "**********" at bounding box center [651, 135] width 164 height 20
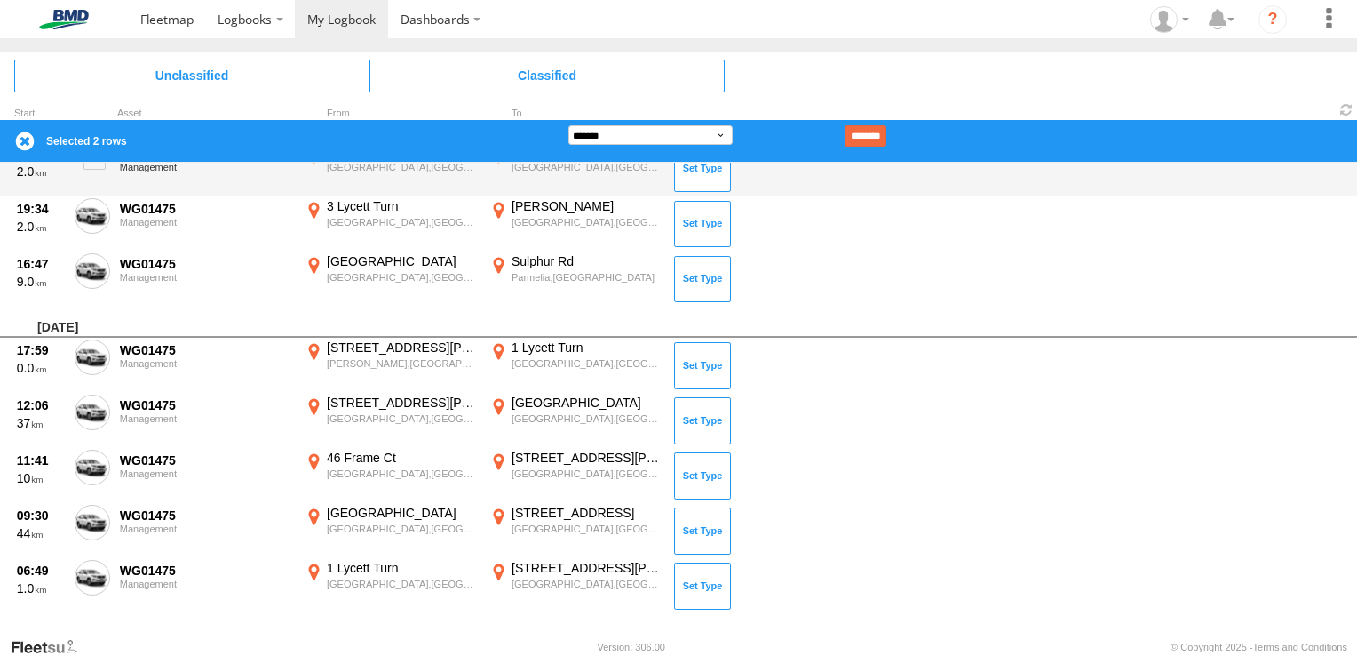
drag, startPoint x: 878, startPoint y: 137, endPoint x: 867, endPoint y: 140, distance: 11.2
click at [877, 137] on input "********" at bounding box center [866, 135] width 42 height 21
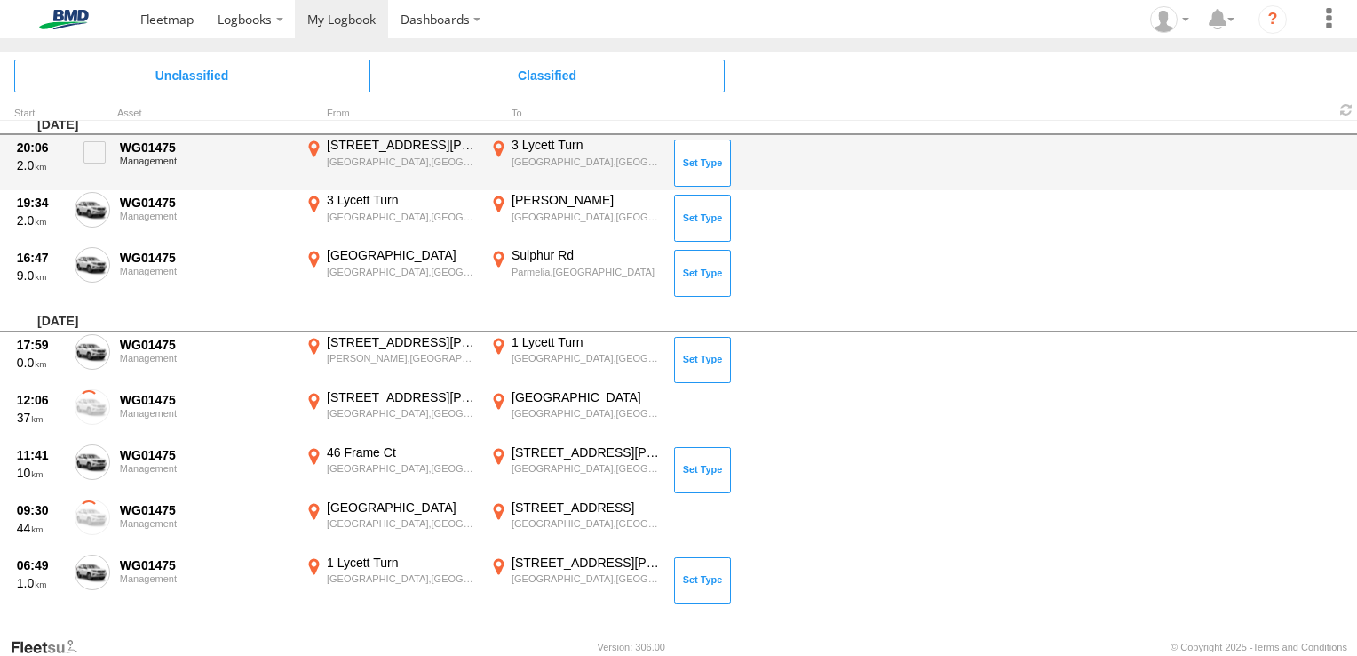
scroll to position [1760, 0]
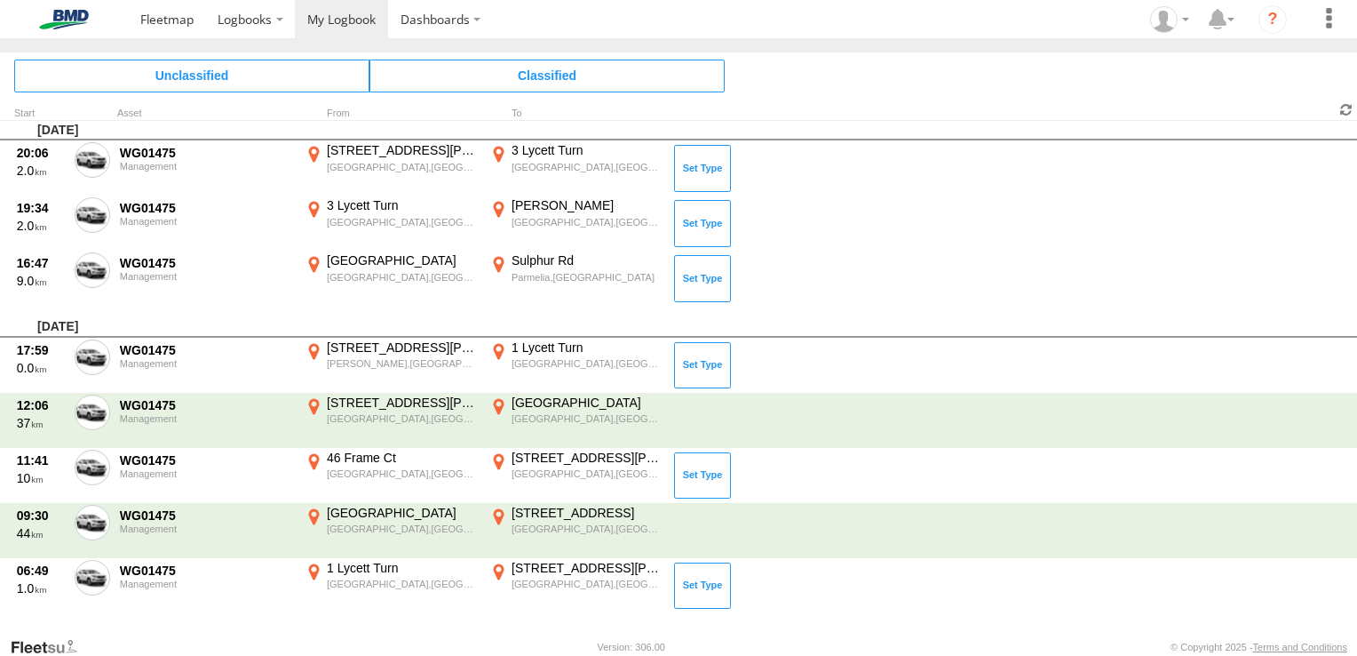
click at [1342, 107] on span at bounding box center [1346, 109] width 21 height 17
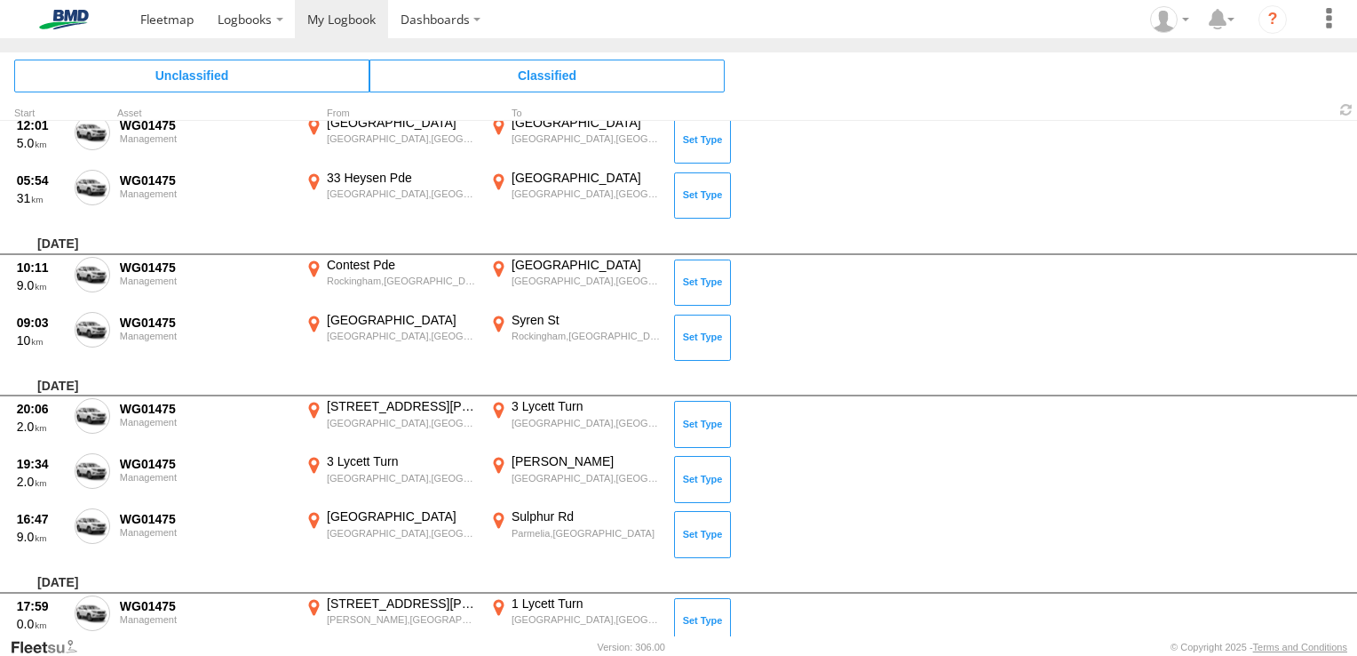
scroll to position [1649, 0]
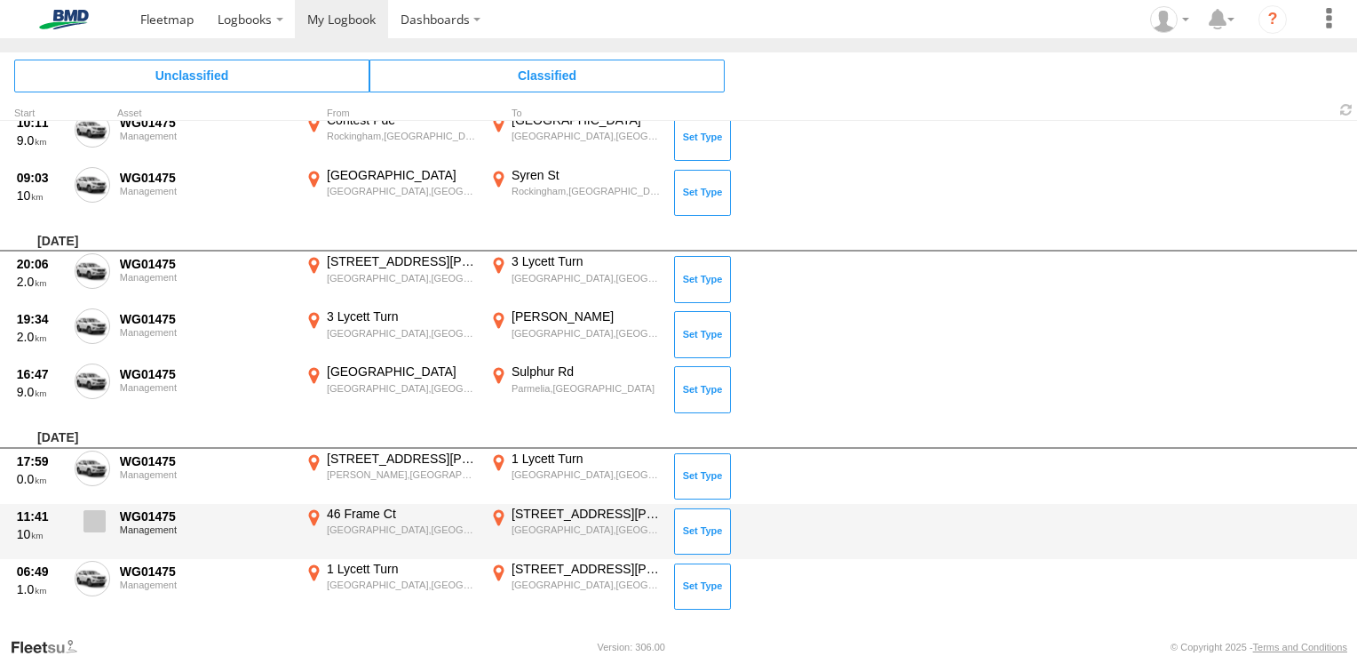
drag, startPoint x: 92, startPoint y: 569, endPoint x: 89, endPoint y: 524, distance: 44.6
click at [89, 514] on span at bounding box center [95, 521] width 22 height 22
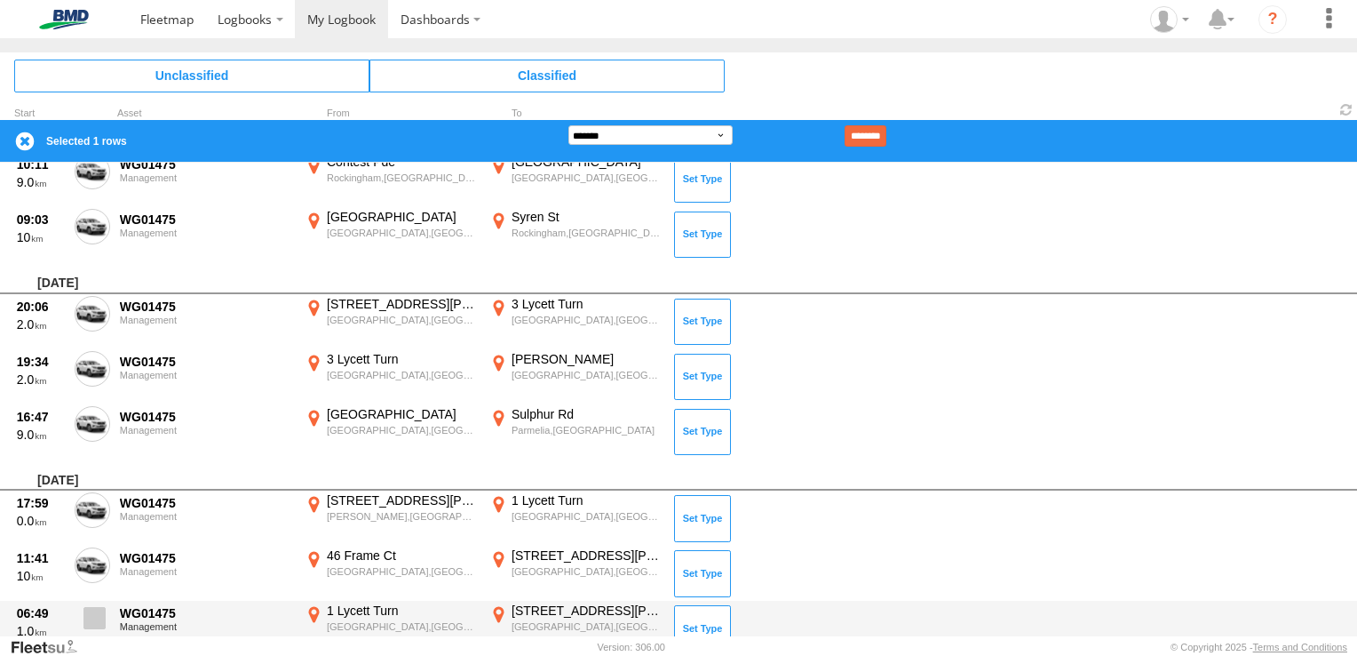
click at [92, 607] on span at bounding box center [95, 618] width 22 height 22
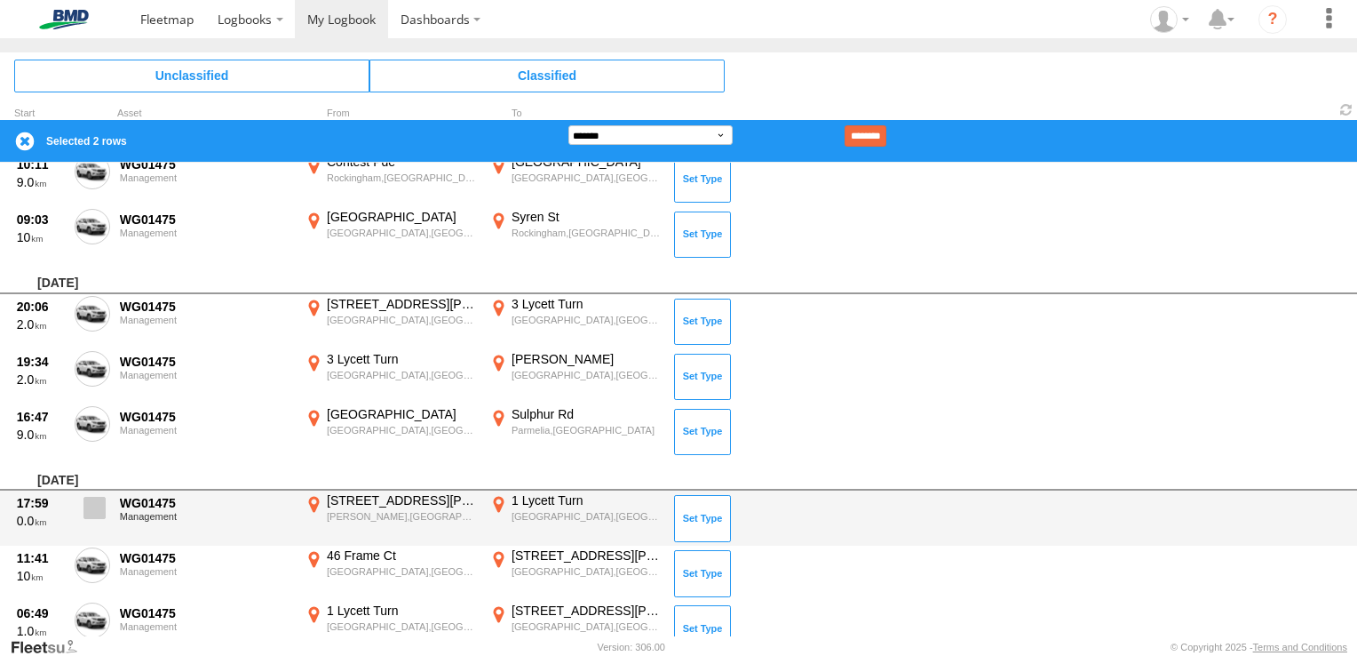
click at [91, 504] on span at bounding box center [95, 508] width 22 height 22
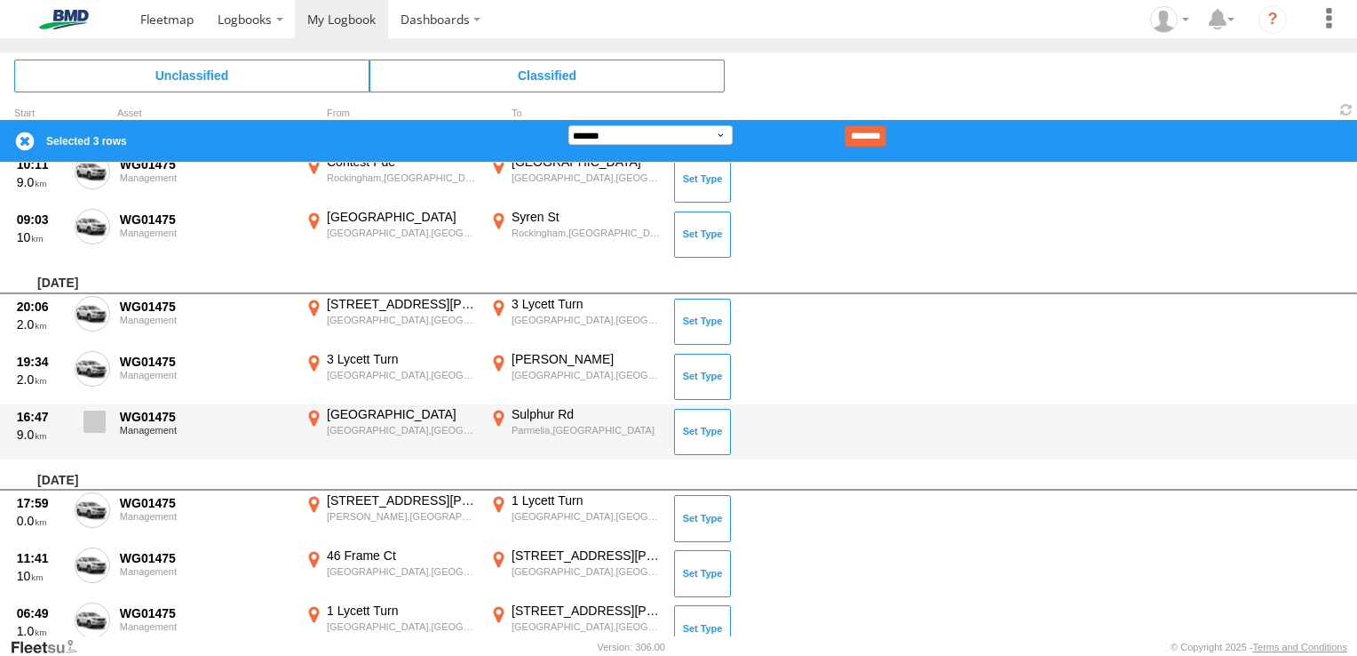
click at [99, 410] on span at bounding box center [95, 421] width 22 height 22
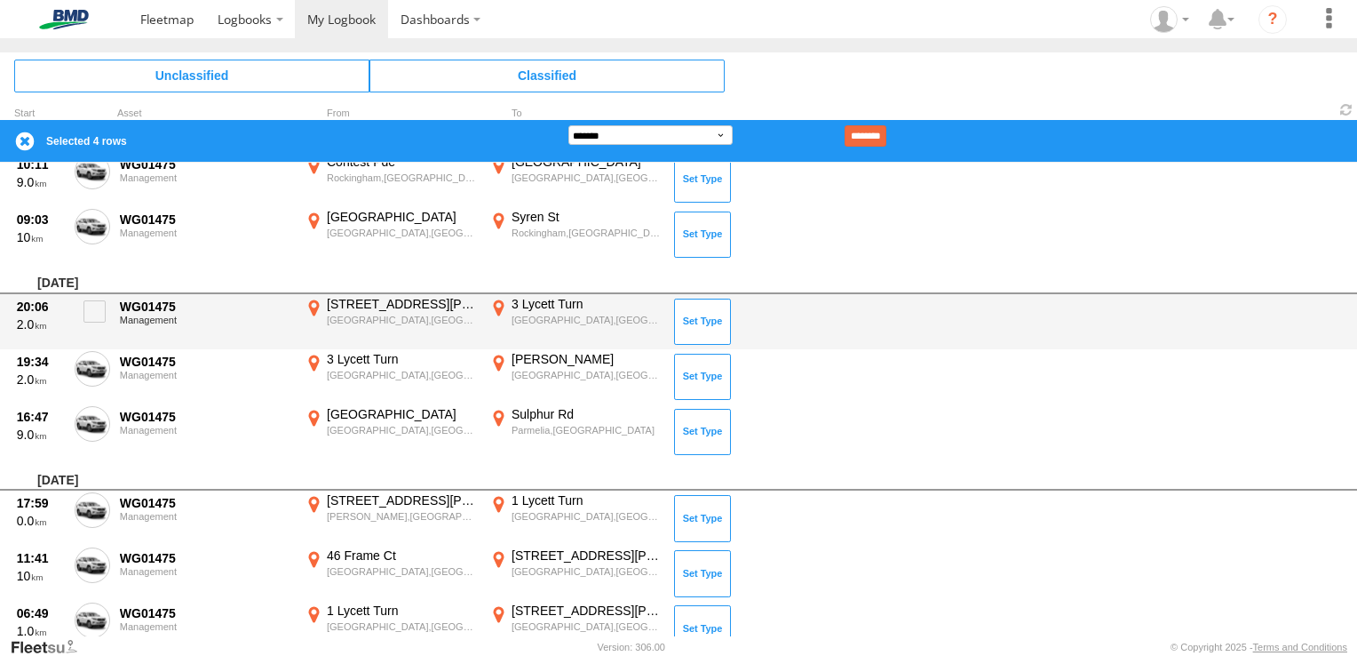
drag, startPoint x: 103, startPoint y: 361, endPoint x: 103, endPoint y: 343, distance: 17.8
click at [0, 0] on span at bounding box center [0, 0] width 0 height 0
click at [101, 310] on span at bounding box center [95, 311] width 22 height 22
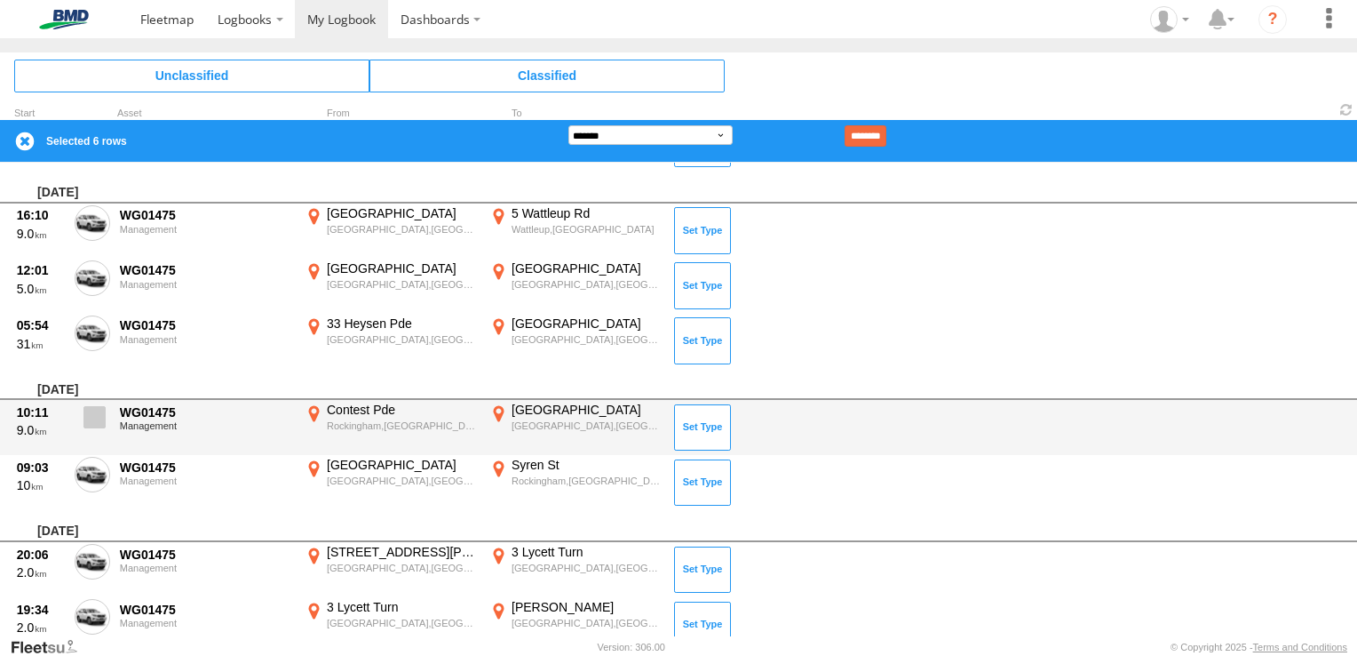
scroll to position [1382, 0]
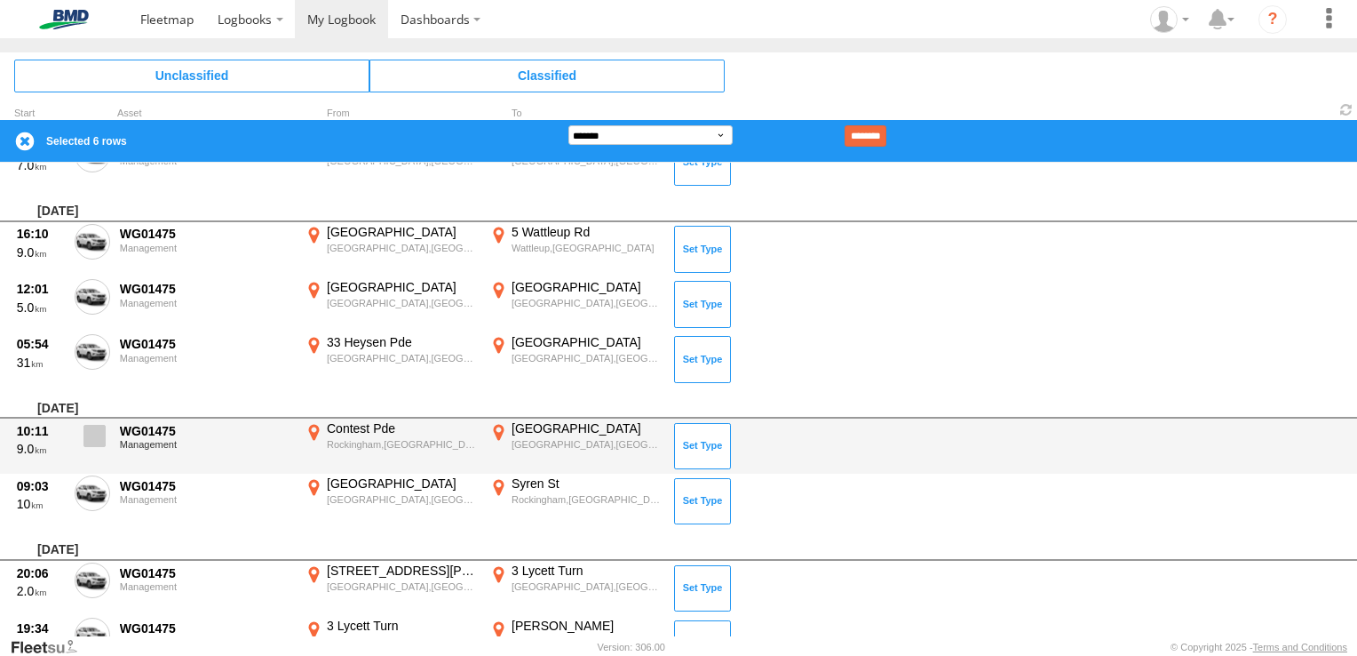
drag, startPoint x: 92, startPoint y: 484, endPoint x: 92, endPoint y: 454, distance: 30.2
click at [91, 435] on span at bounding box center [95, 436] width 22 height 22
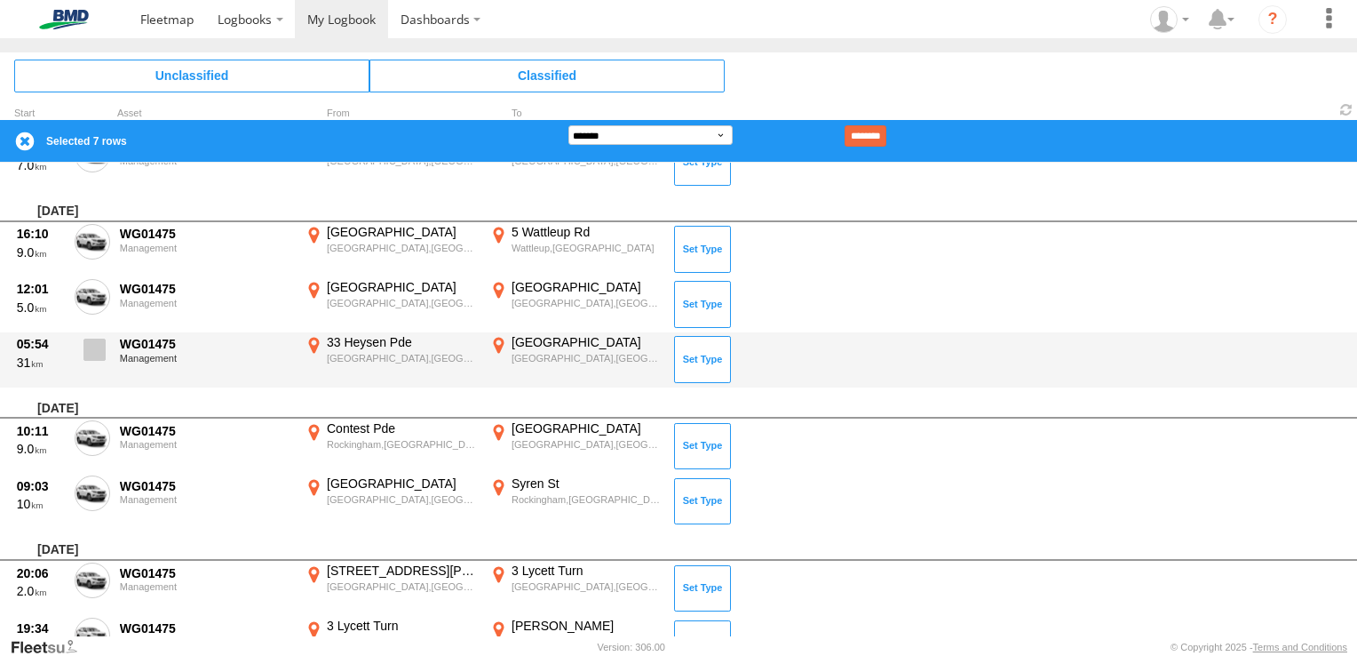
click at [99, 339] on span at bounding box center [95, 349] width 22 height 22
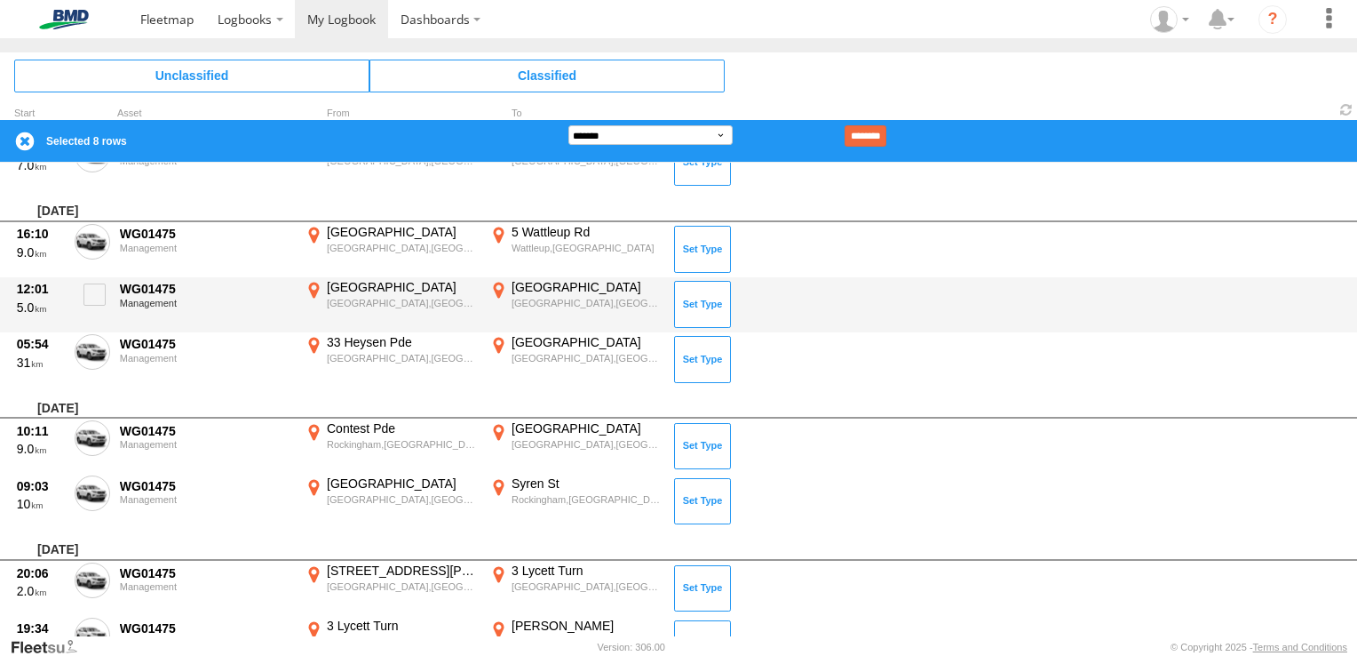
drag, startPoint x: 99, startPoint y: 300, endPoint x: 99, endPoint y: 273, distance: 27.6
click at [99, 279] on label at bounding box center [93, 299] width 36 height 41
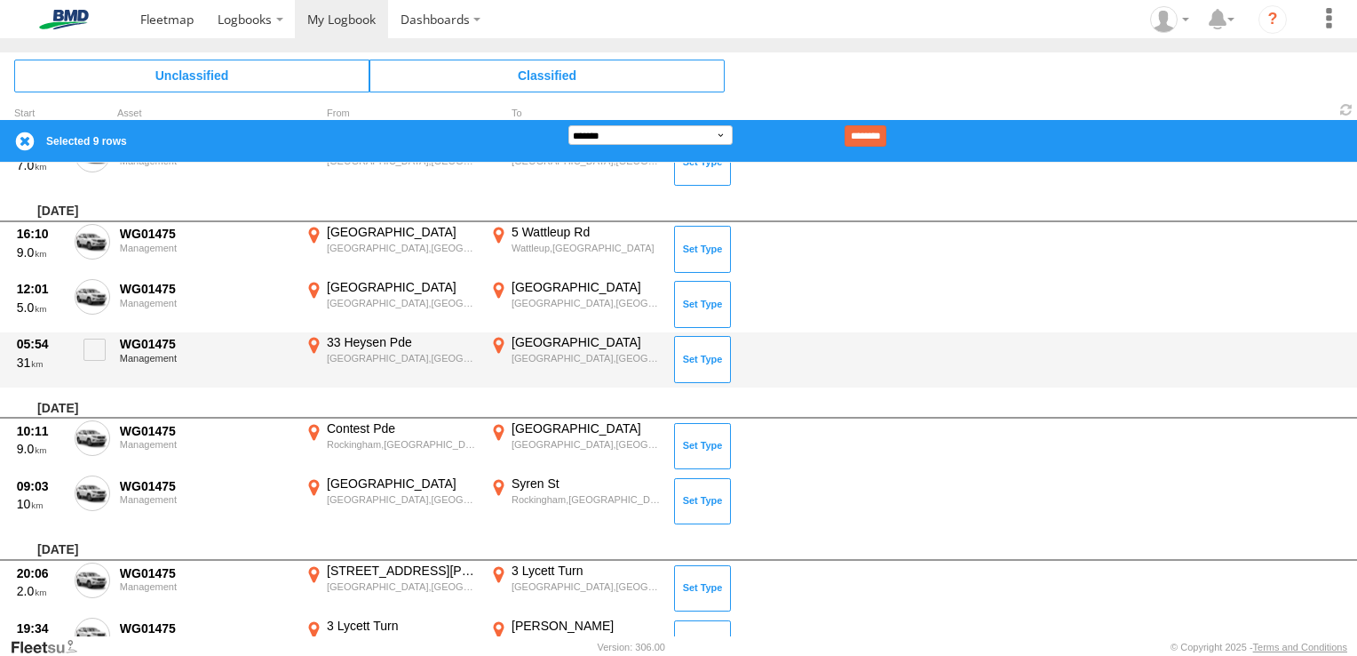
drag, startPoint x: 99, startPoint y: 240, endPoint x: 179, endPoint y: 332, distance: 122.2
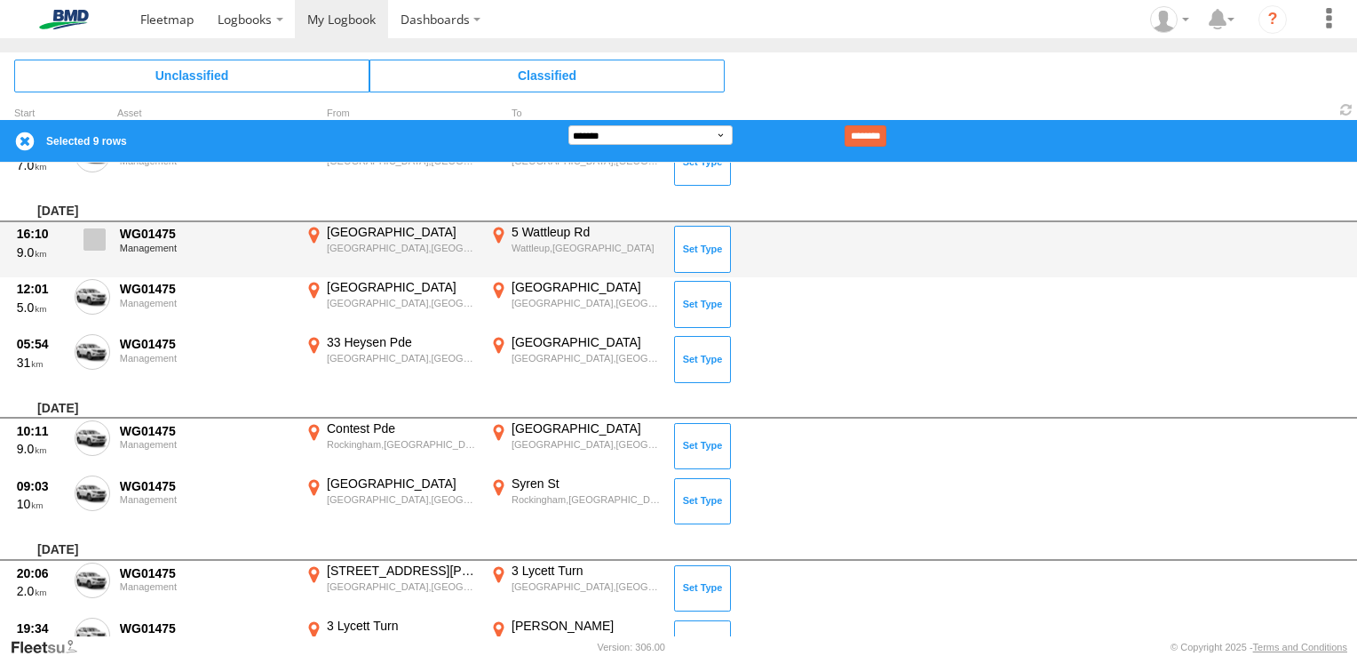
click at [98, 232] on span at bounding box center [95, 239] width 22 height 22
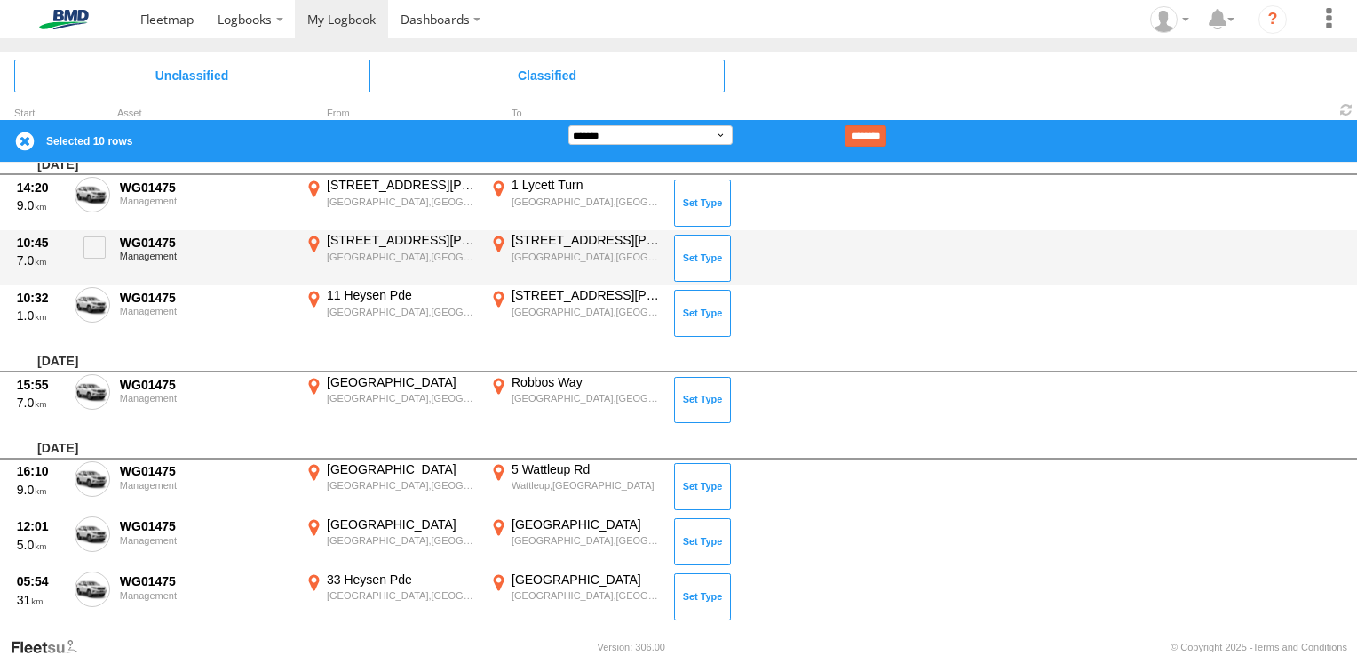
scroll to position [1027, 0]
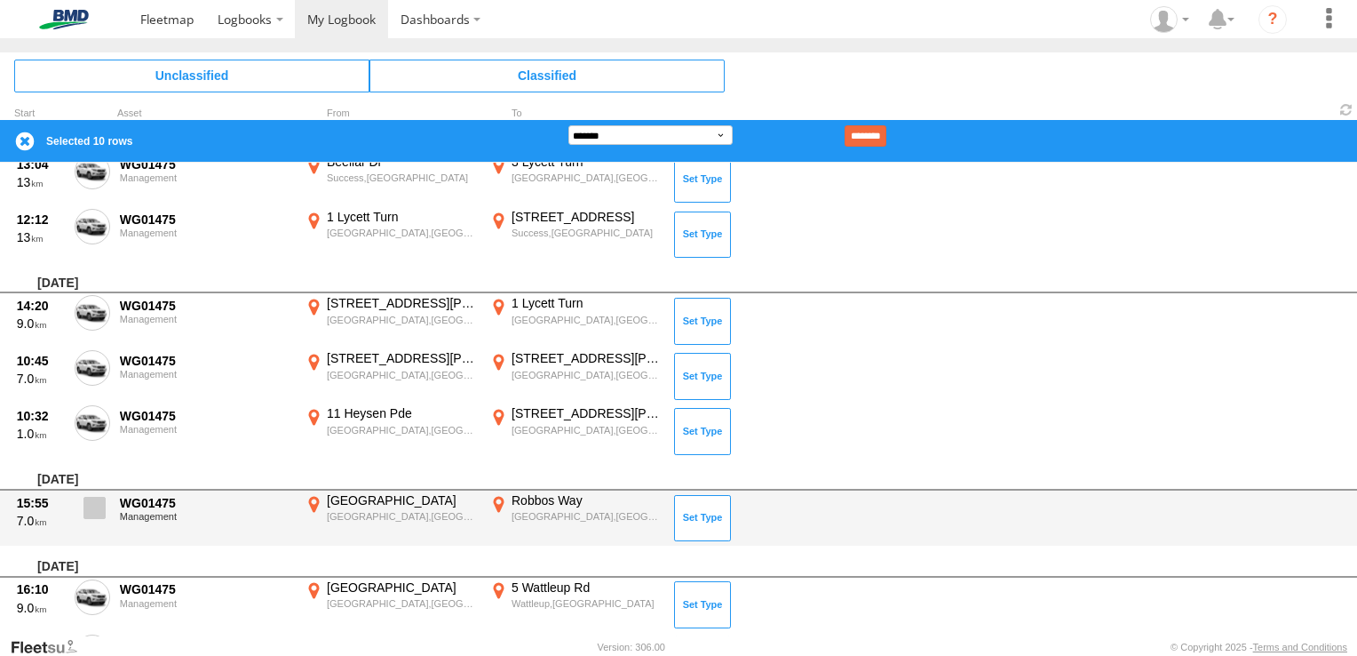
click at [101, 505] on span at bounding box center [95, 508] width 22 height 22
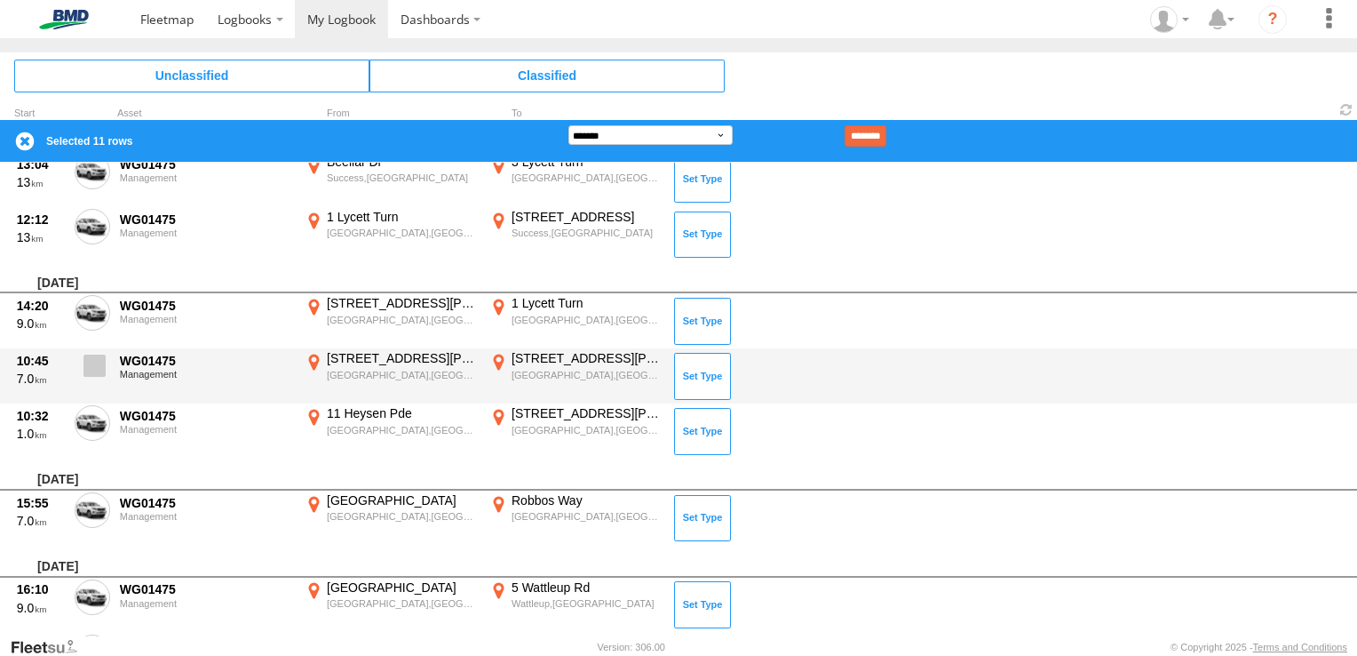
drag, startPoint x: 104, startPoint y: 411, endPoint x: 105, endPoint y: 375, distance: 36.4
click at [104, 403] on div "10:32 1.0 WG01475 Management 11 Heysen [GEOGRAPHIC_DATA],[GEOGRAPHIC_DATA] -32.…" at bounding box center [678, 430] width 1357 height 55
click at [103, 368] on span at bounding box center [95, 365] width 22 height 22
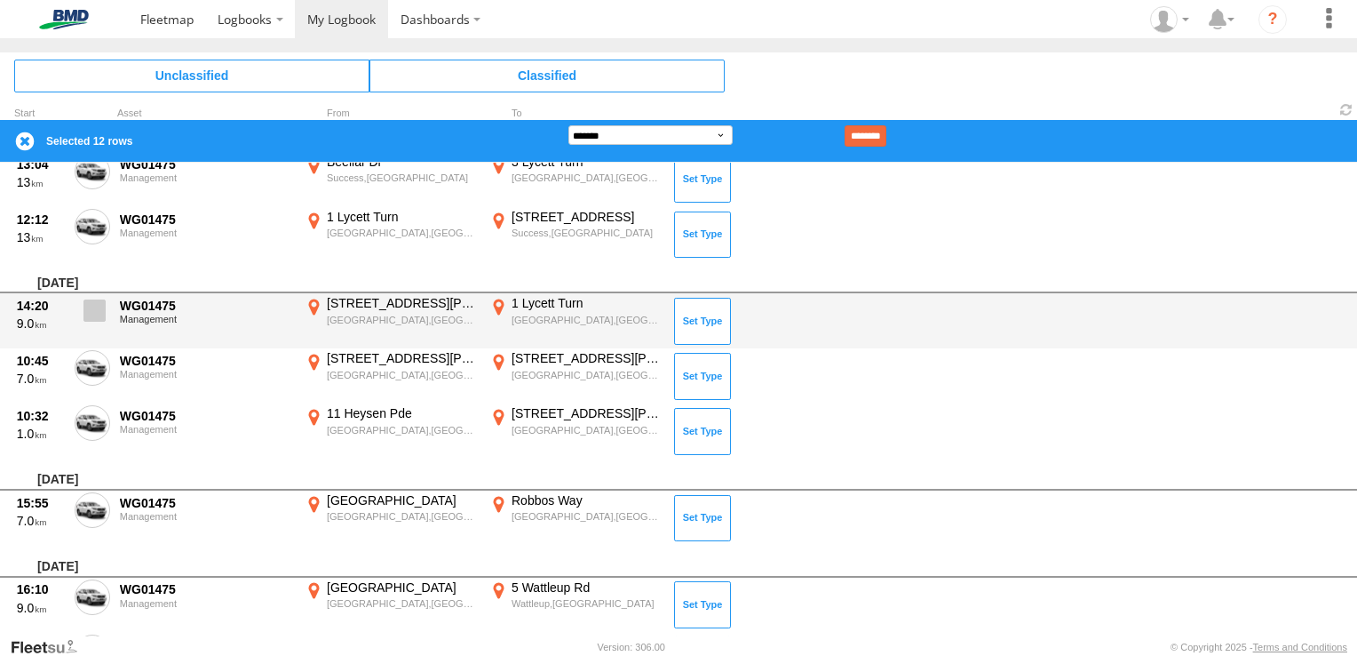
click at [99, 311] on span at bounding box center [95, 310] width 22 height 22
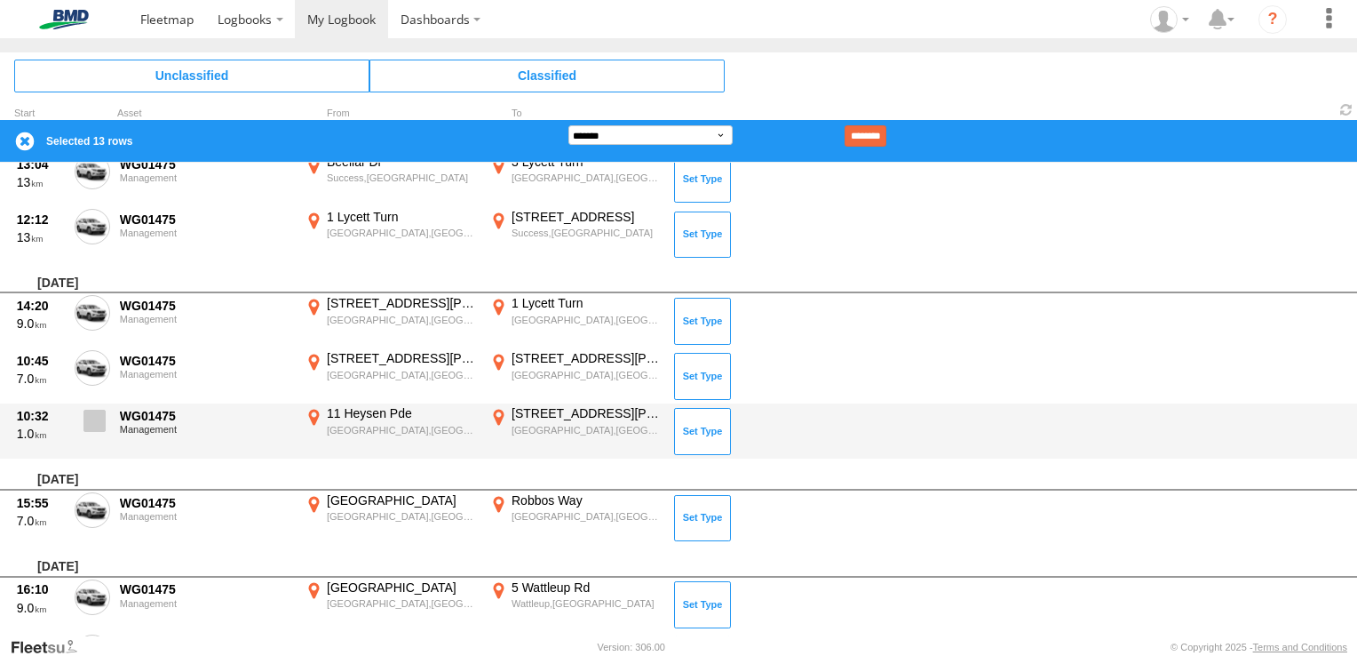
click at [93, 424] on span at bounding box center [95, 421] width 22 height 22
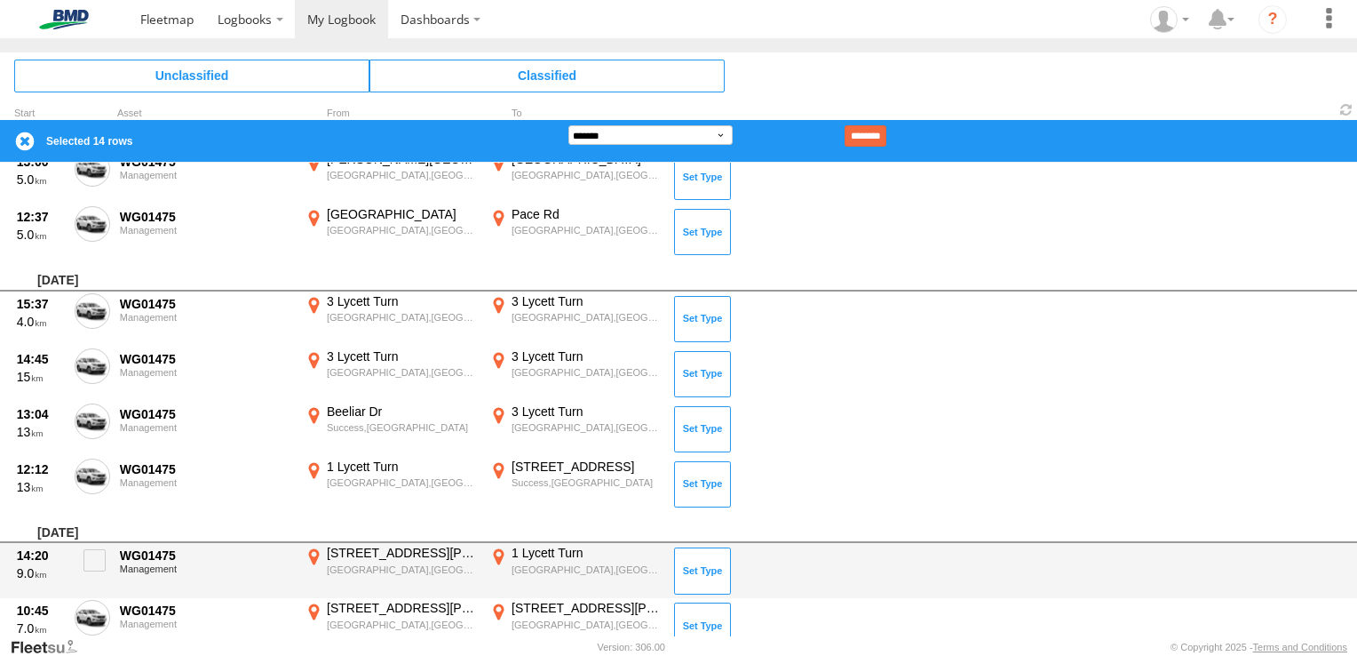
scroll to position [672, 0]
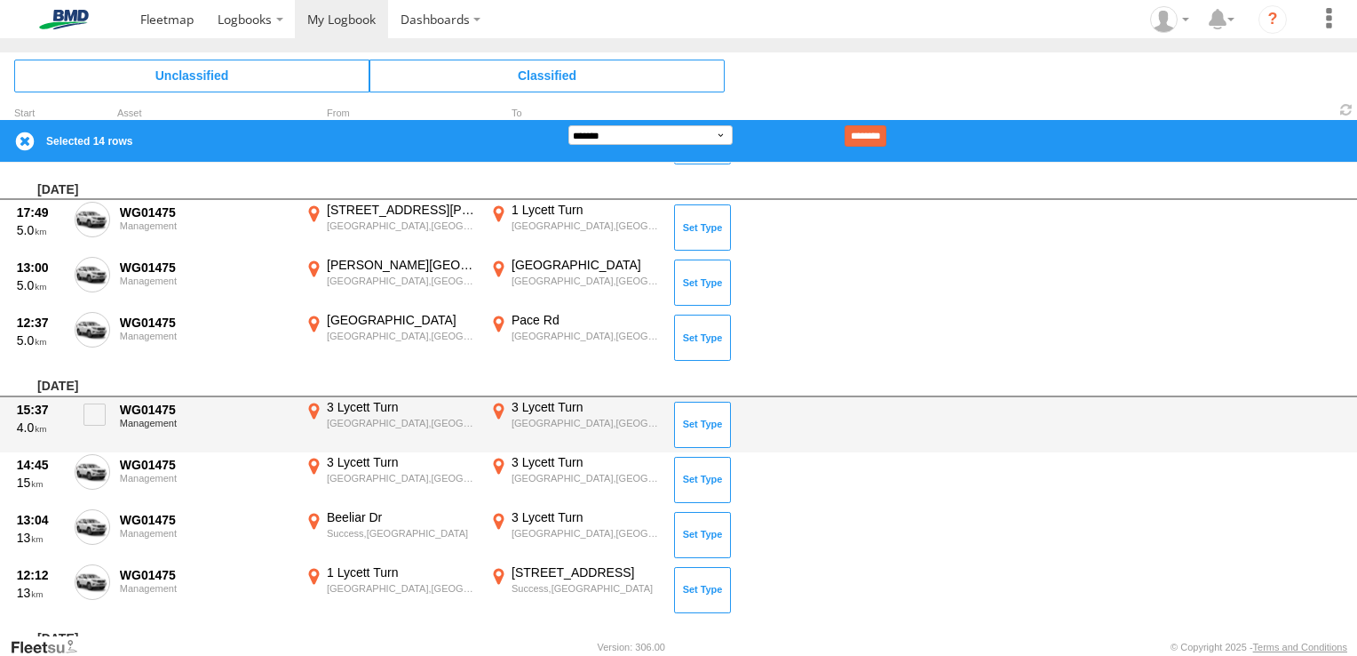
drag, startPoint x: 103, startPoint y: 415, endPoint x: 104, endPoint y: 447, distance: 32.0
click at [103, 442] on div "15:37 4.0 WG01475 Management [GEOGRAPHIC_DATA],[GEOGRAPHIC_DATA] -32.09586 115.…" at bounding box center [678, 424] width 1357 height 55
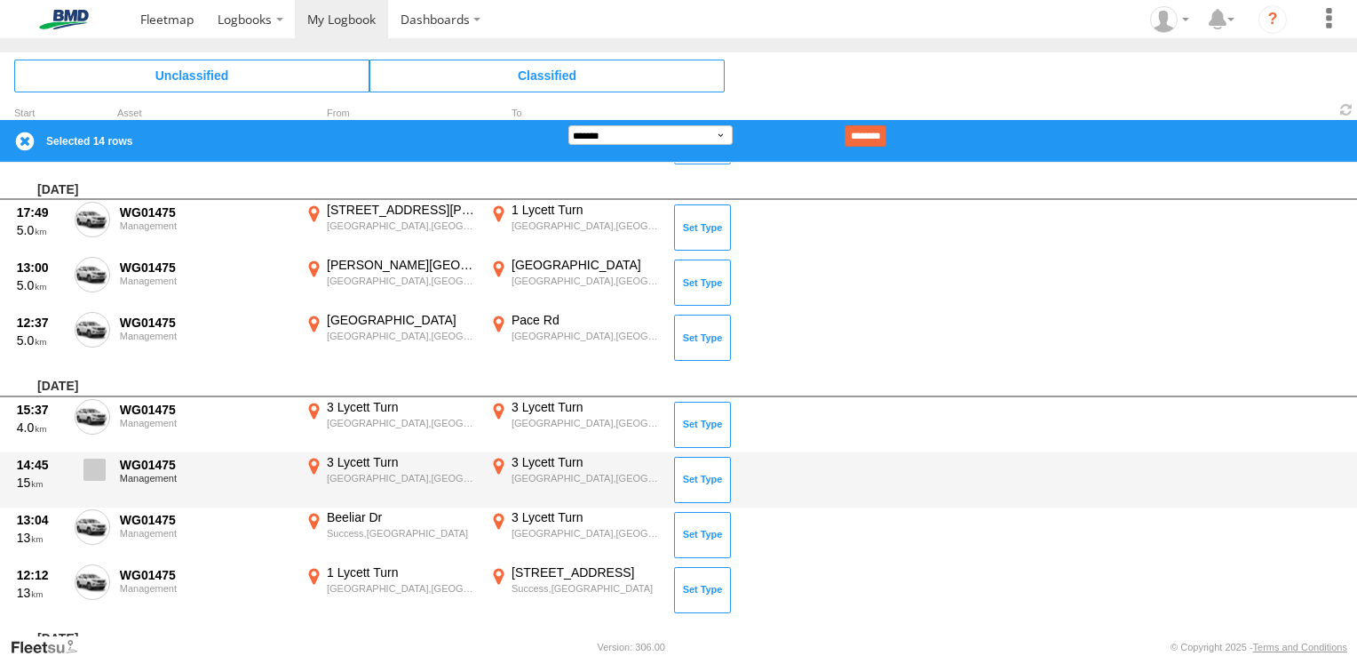
click at [103, 459] on span at bounding box center [95, 469] width 22 height 22
drag, startPoint x: 97, startPoint y: 410, endPoint x: 104, endPoint y: 489, distance: 79.4
click at [104, 487] on div "[DATE] 18:32 1.0 WG01475 Management [STREET_ADDRESS][PERSON_NAME] 115.94255 1 […" at bounding box center [678, 562] width 1357 height 2142
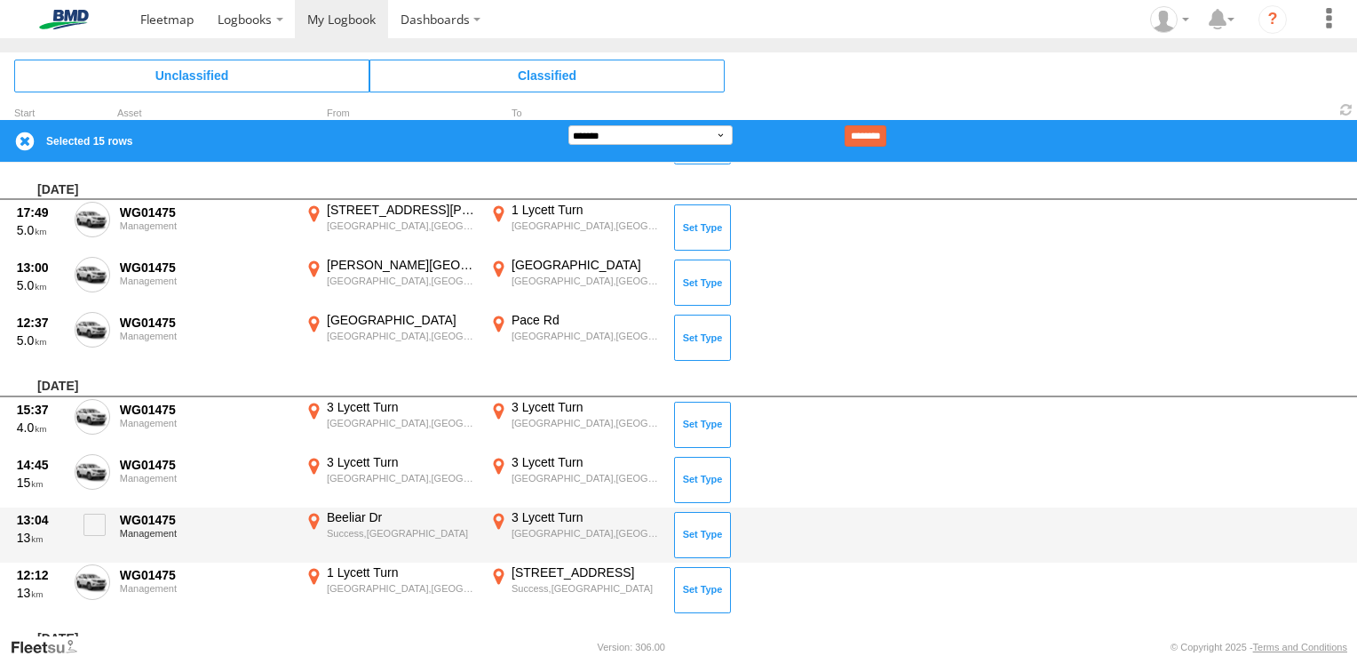
drag, startPoint x: 96, startPoint y: 526, endPoint x: 97, endPoint y: 555, distance: 29.3
click at [96, 549] on div "13:04 13 WG01475 Management Beeliar Dr [PERSON_NAME],WA -32.12522 115.83702 [GE…" at bounding box center [678, 534] width 1357 height 55
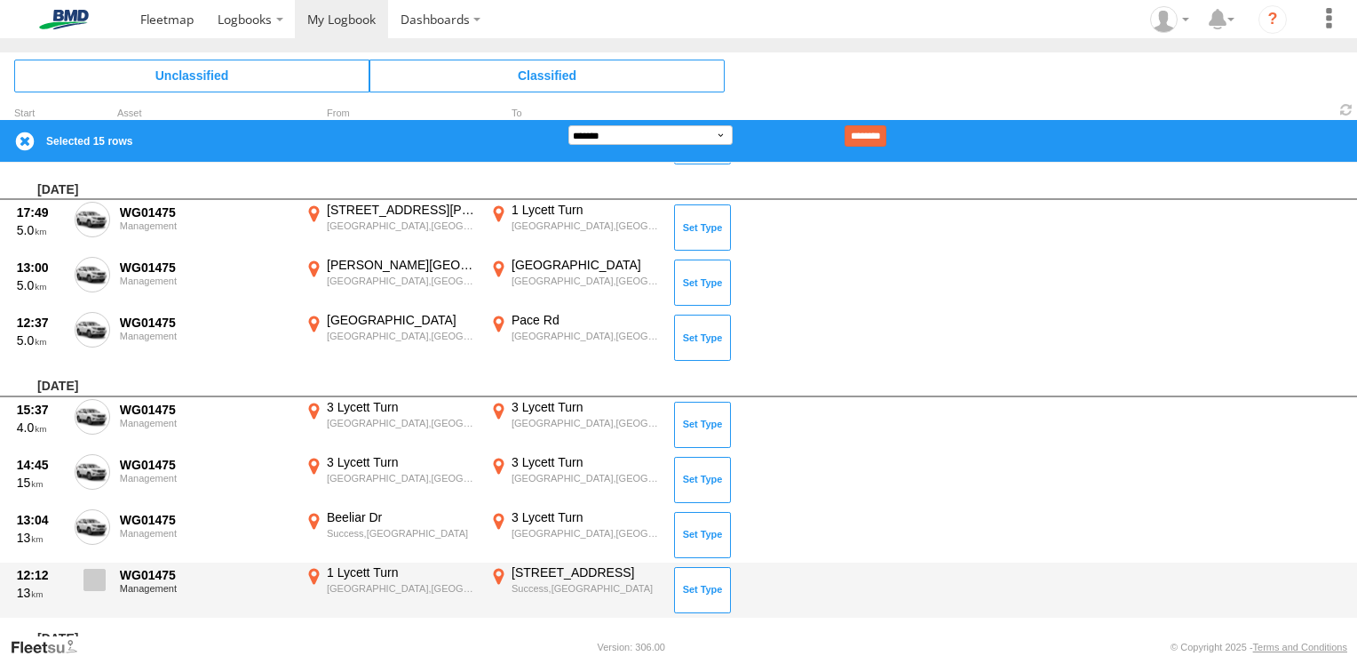
click at [91, 571] on span at bounding box center [95, 580] width 22 height 22
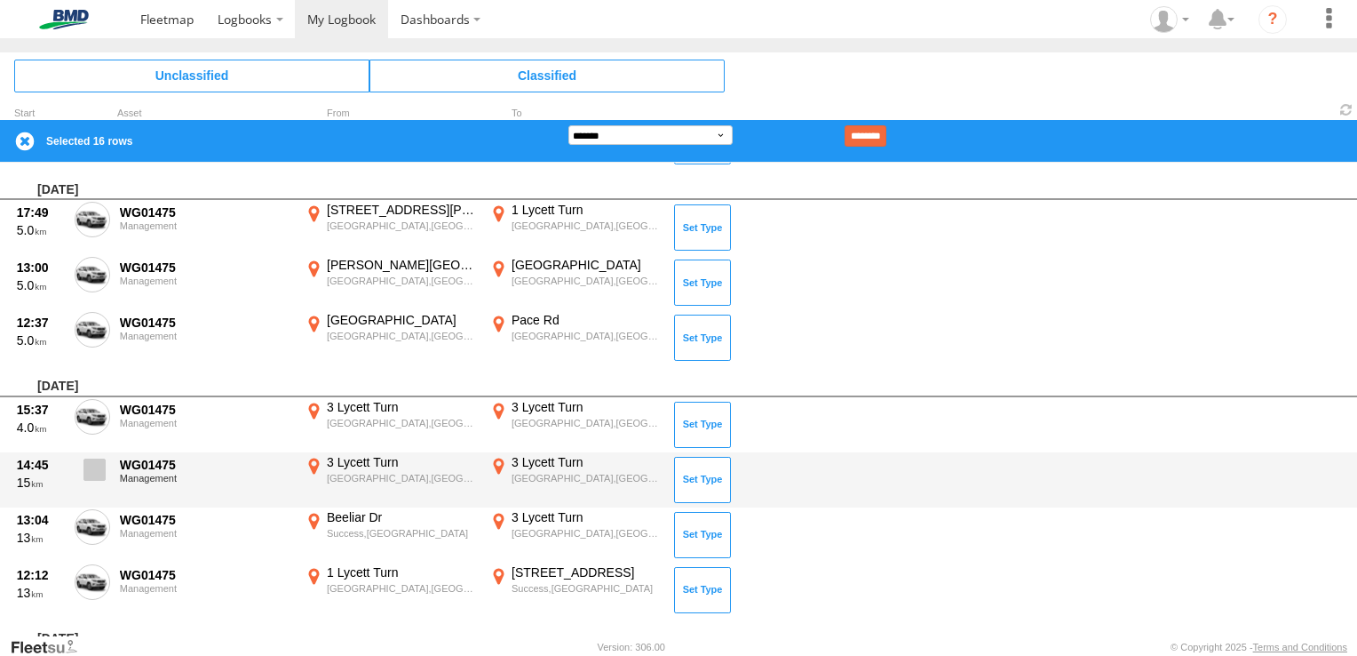
drag, startPoint x: 95, startPoint y: 521, endPoint x: 100, endPoint y: 473, distance: 47.4
click at [0, 0] on span at bounding box center [0, 0] width 0 height 0
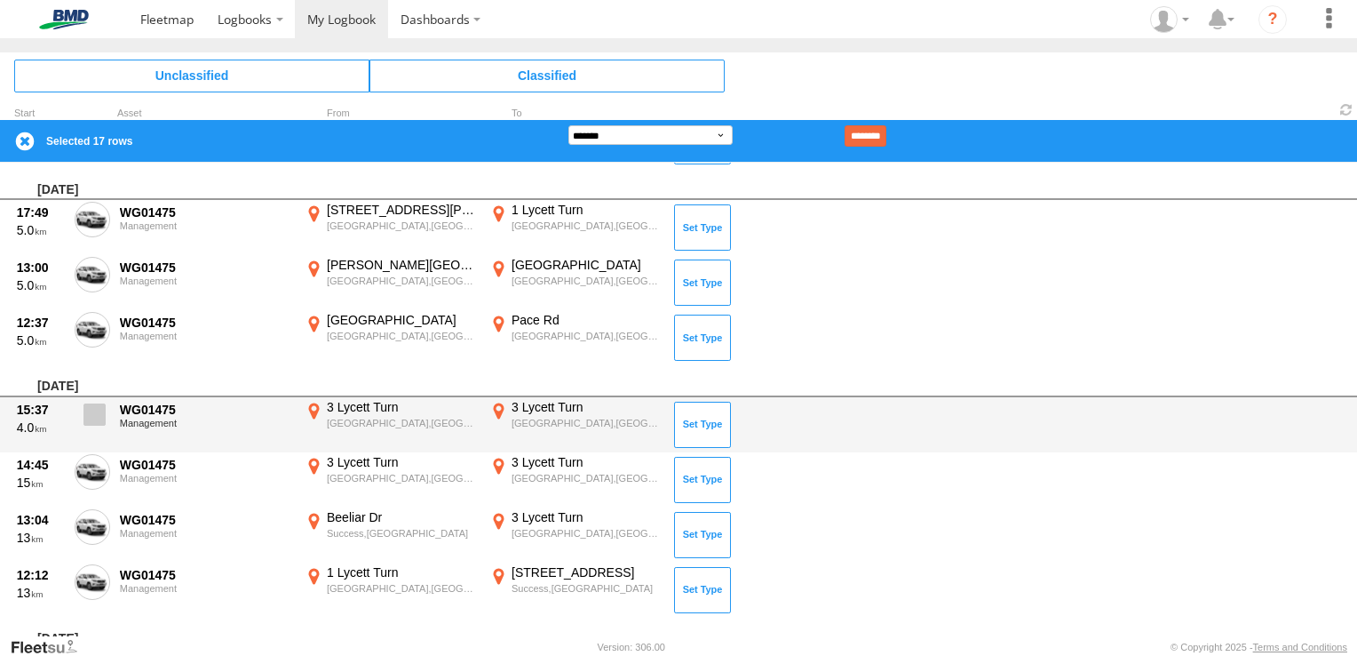
click at [102, 410] on span at bounding box center [95, 414] width 22 height 22
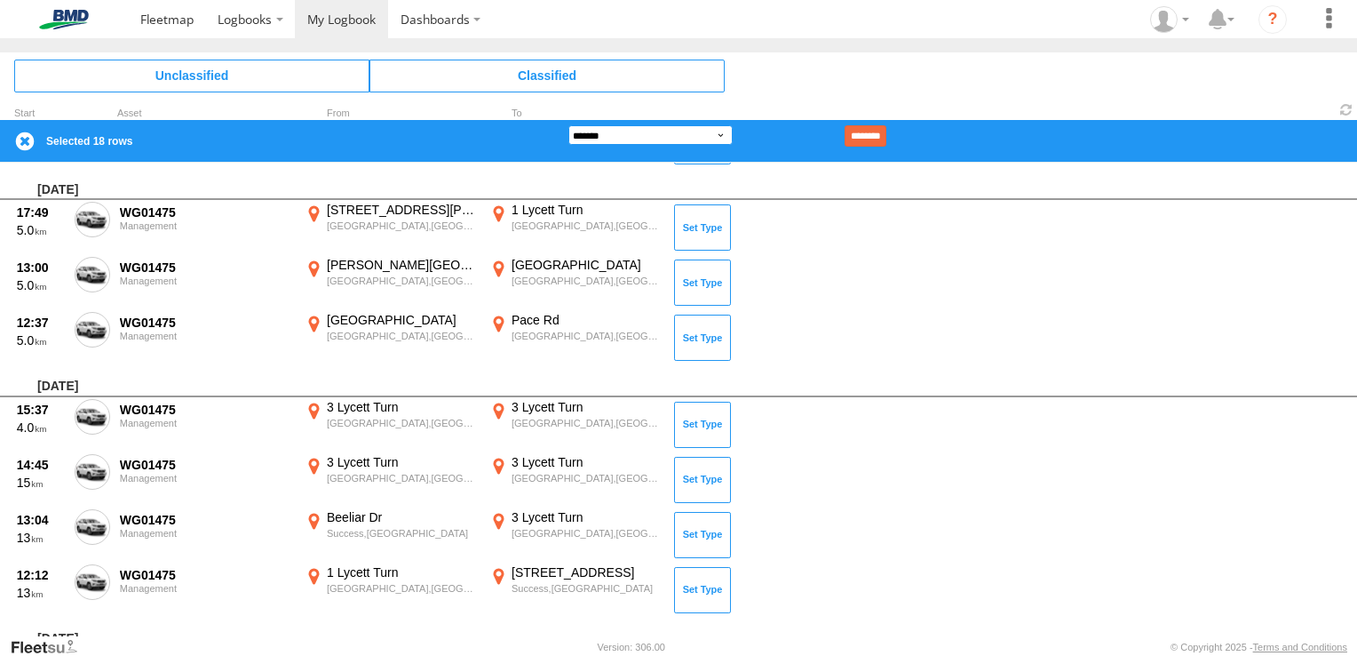
click at [675, 126] on select "**********" at bounding box center [651, 135] width 164 height 20
click at [569, 125] on select "**********" at bounding box center [651, 135] width 164 height 20
click at [887, 129] on input "********" at bounding box center [866, 135] width 42 height 21
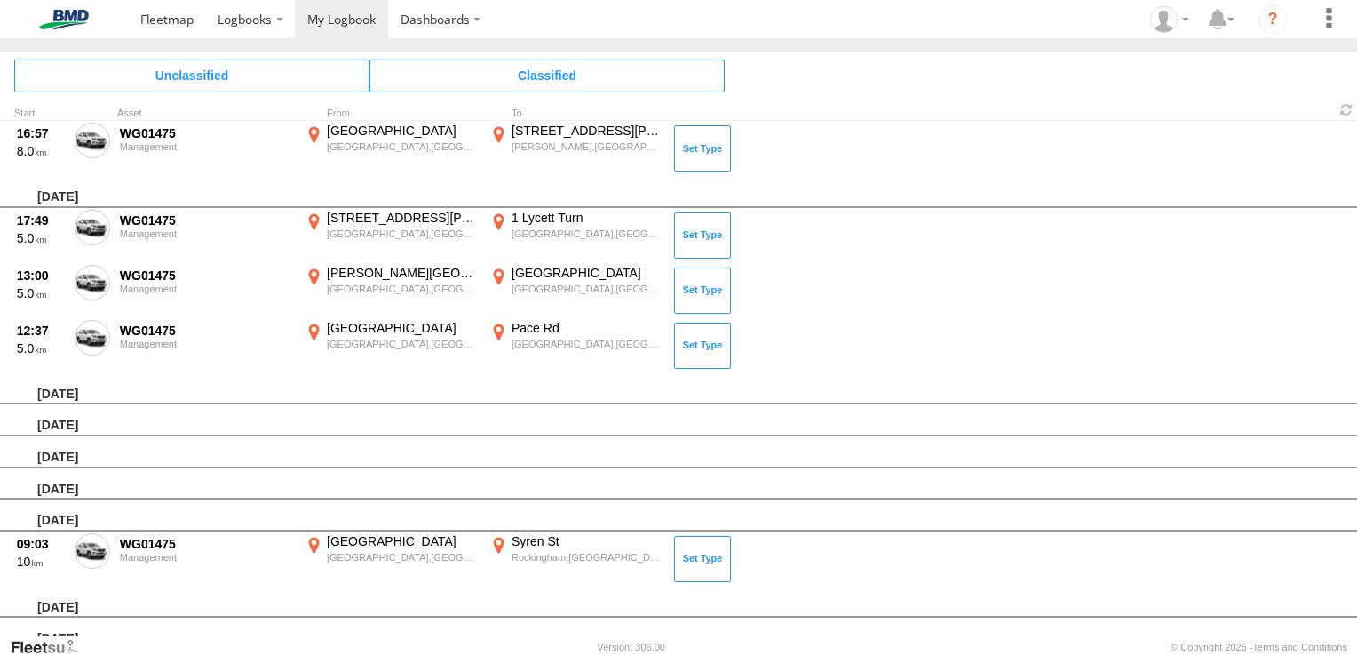
scroll to position [657, 0]
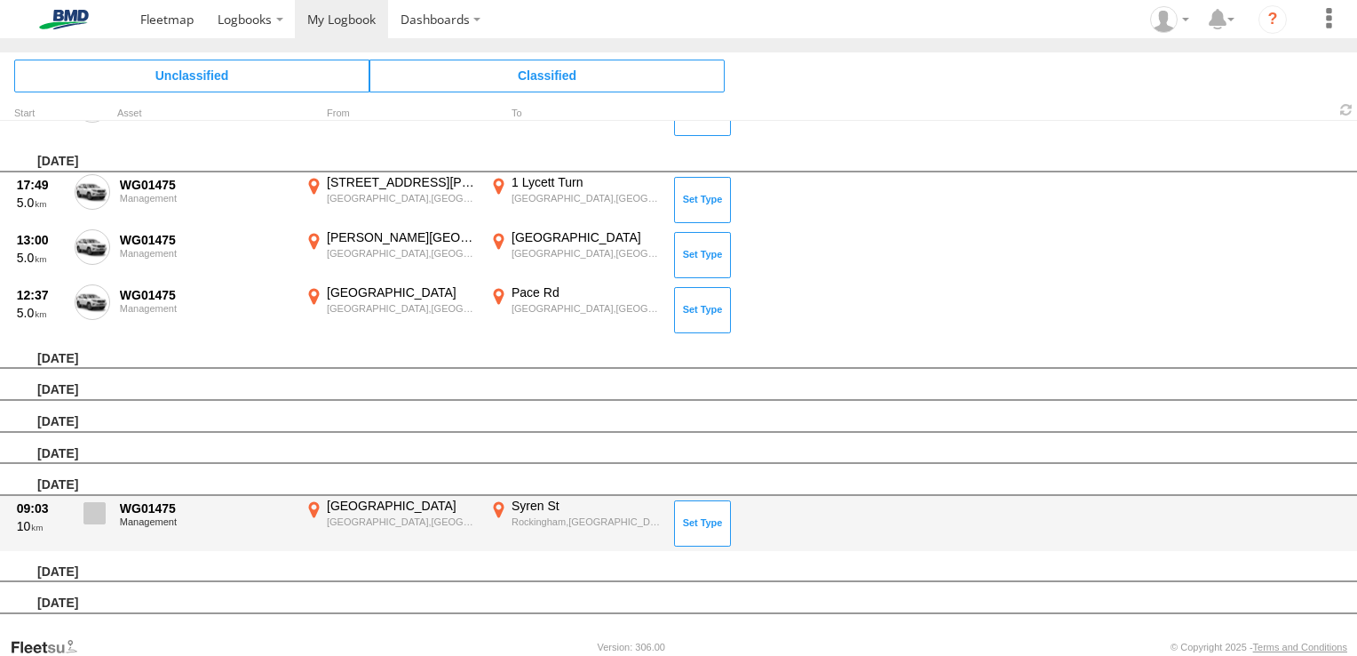
click at [92, 503] on span at bounding box center [95, 513] width 22 height 22
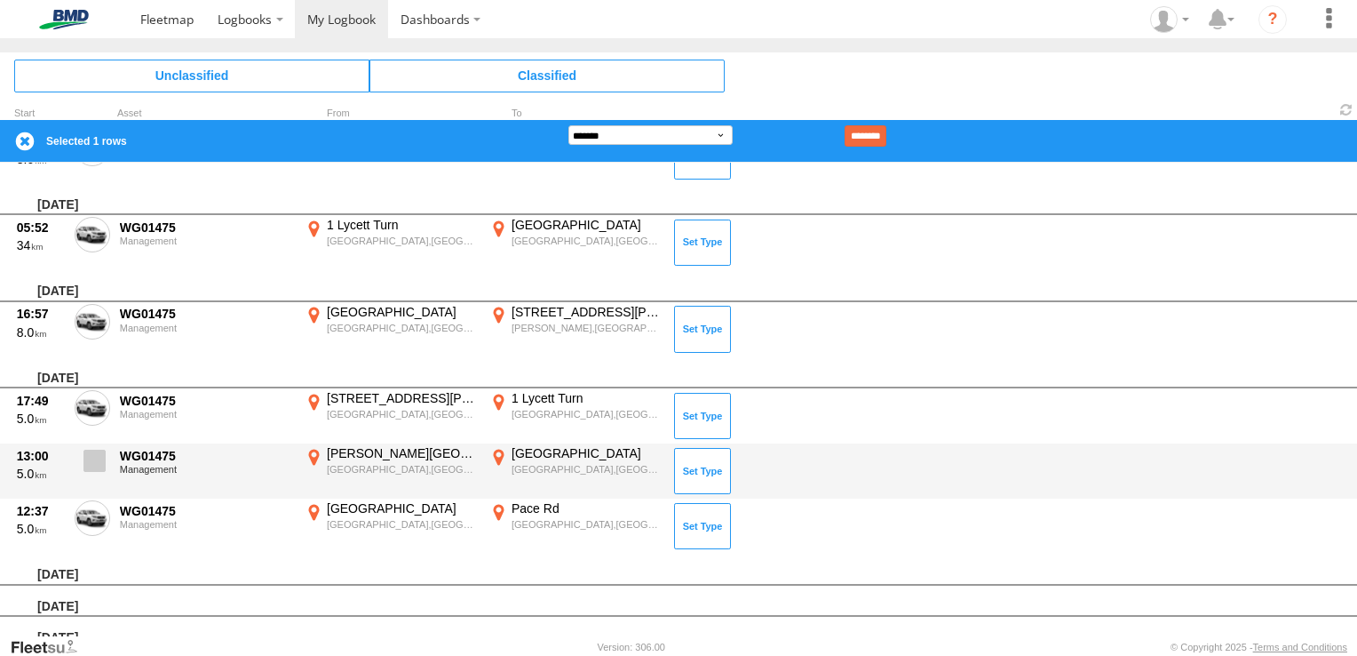
scroll to position [480, 0]
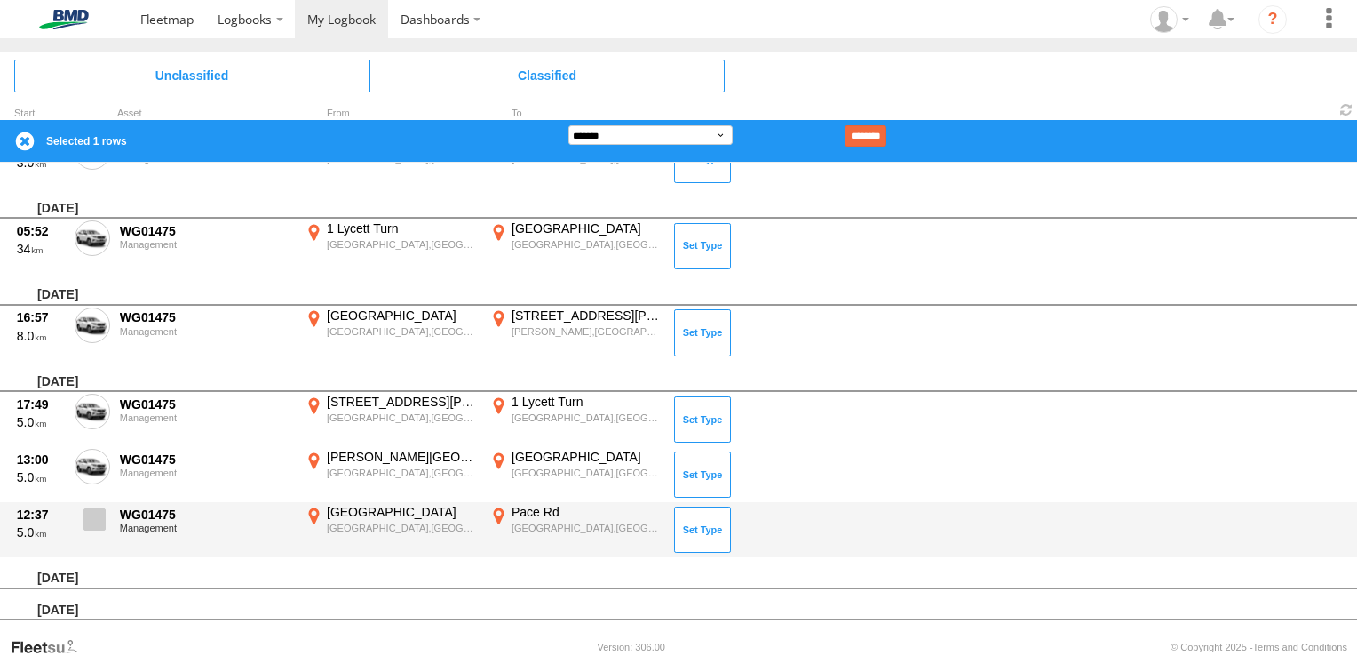
click at [96, 514] on span at bounding box center [95, 519] width 22 height 22
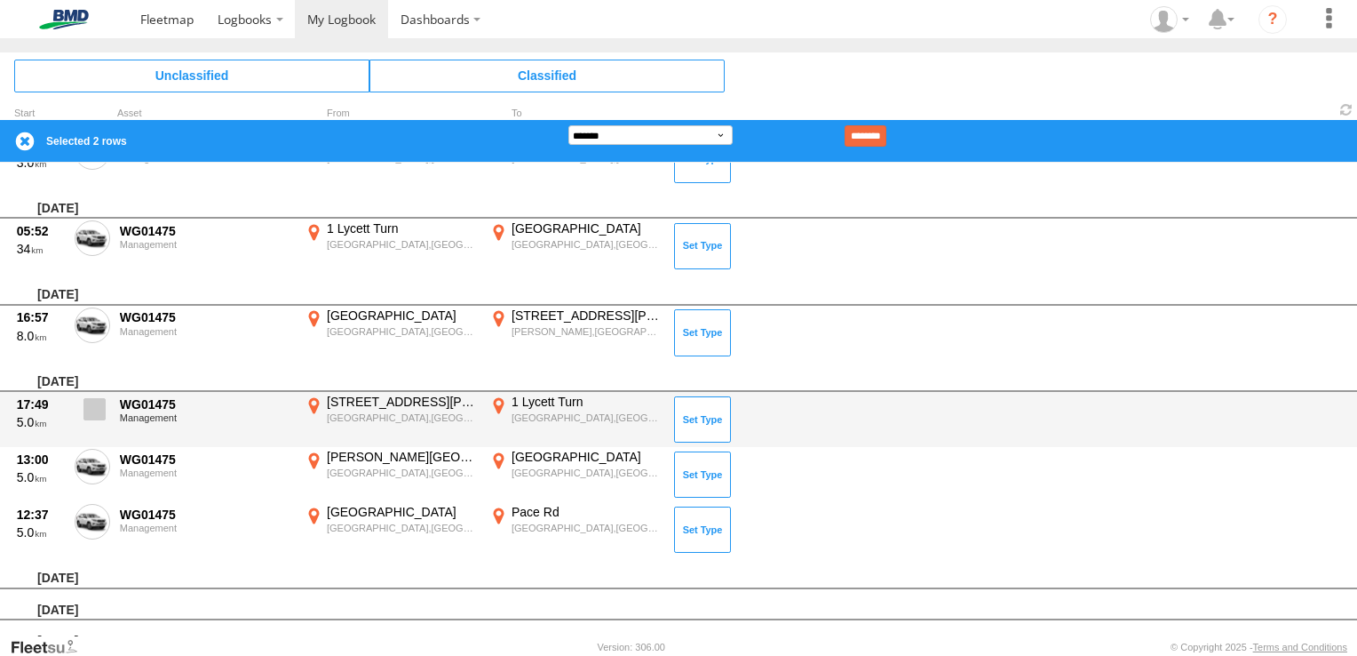
drag, startPoint x: 96, startPoint y: 460, endPoint x: 96, endPoint y: 431, distance: 29.3
click at [0, 0] on span at bounding box center [0, 0] width 0 height 0
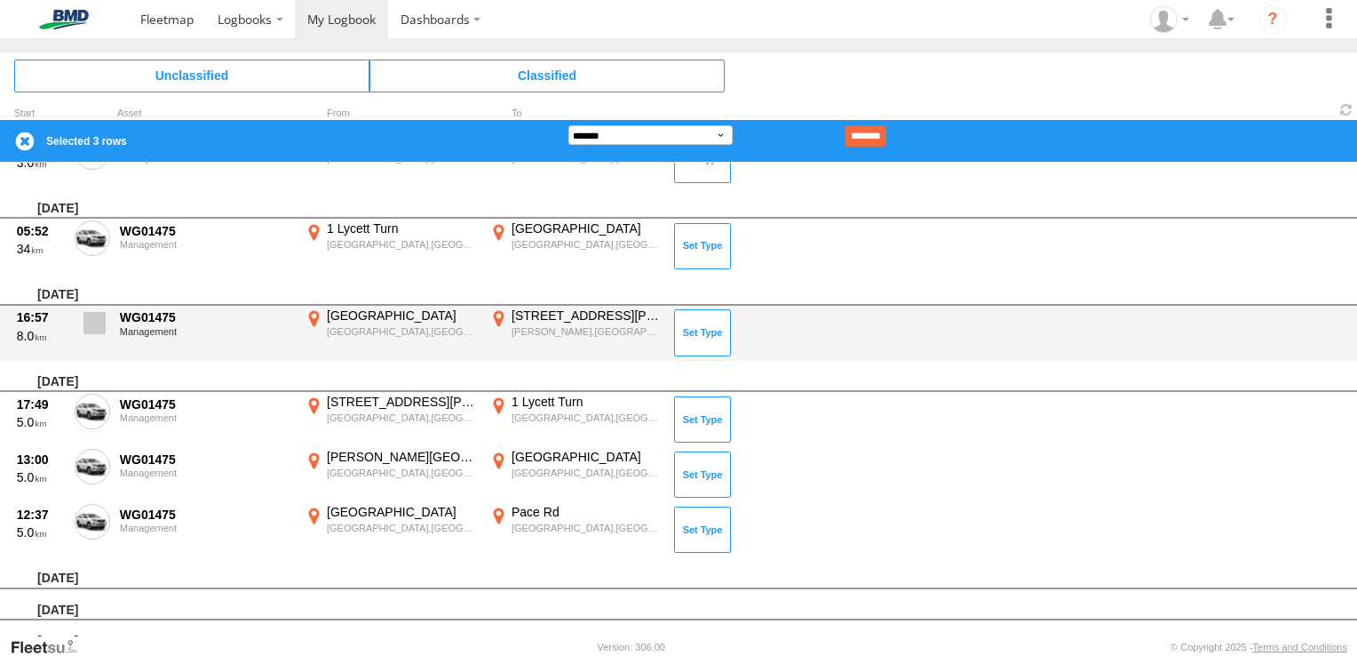
drag, startPoint x: 96, startPoint y: 410, endPoint x: 101, endPoint y: 339, distance: 71.3
click at [101, 362] on div "[DATE] 18:32 1.0 WG01475 Management [STREET_ADDRESS][PERSON_NAME] 115.94255 1 […" at bounding box center [678, 258] width 1357 height 1150
click at [94, 317] on span at bounding box center [95, 323] width 22 height 22
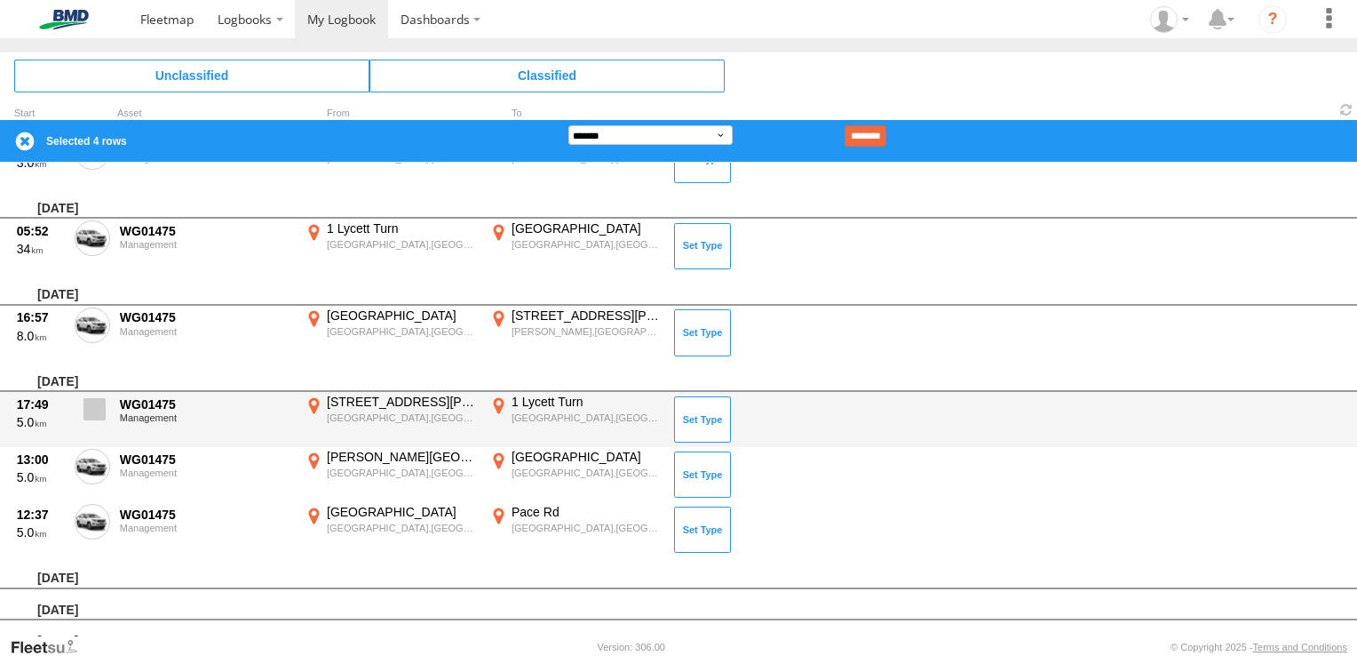
click at [89, 410] on span at bounding box center [95, 409] width 22 height 22
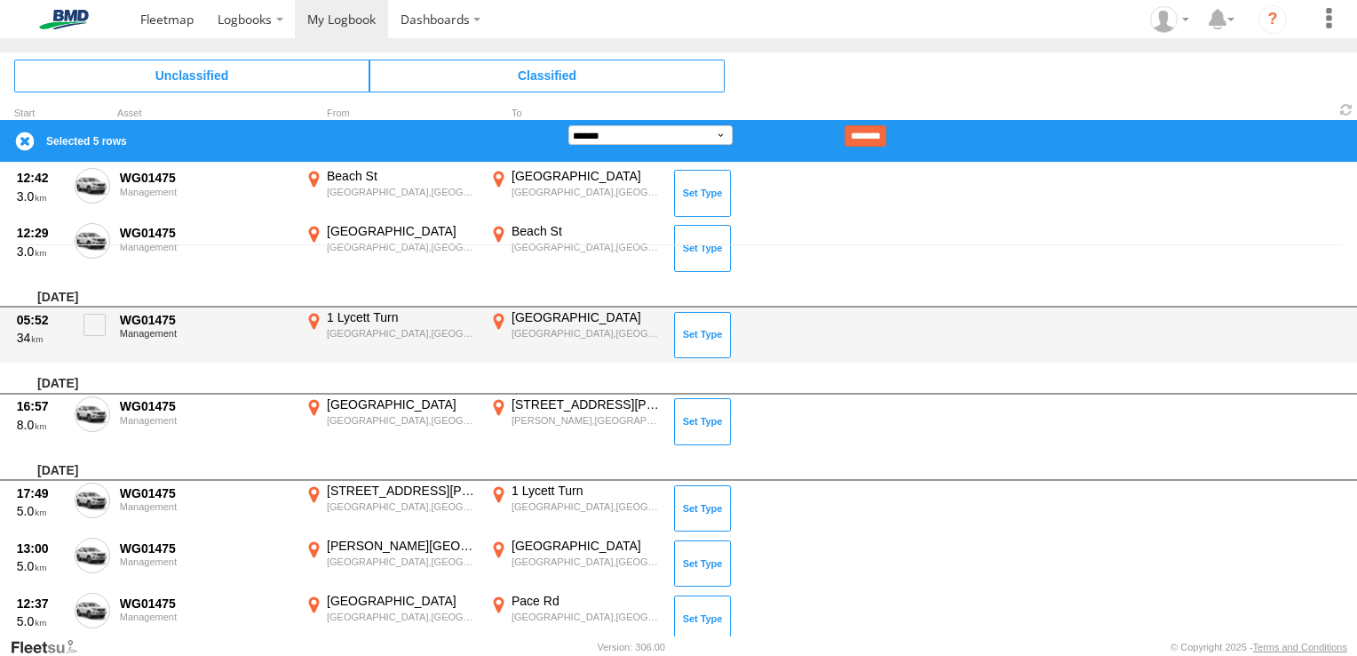
drag, startPoint x: 93, startPoint y: 324, endPoint x: 99, endPoint y: 350, distance: 26.3
click at [93, 325] on span at bounding box center [95, 325] width 22 height 22
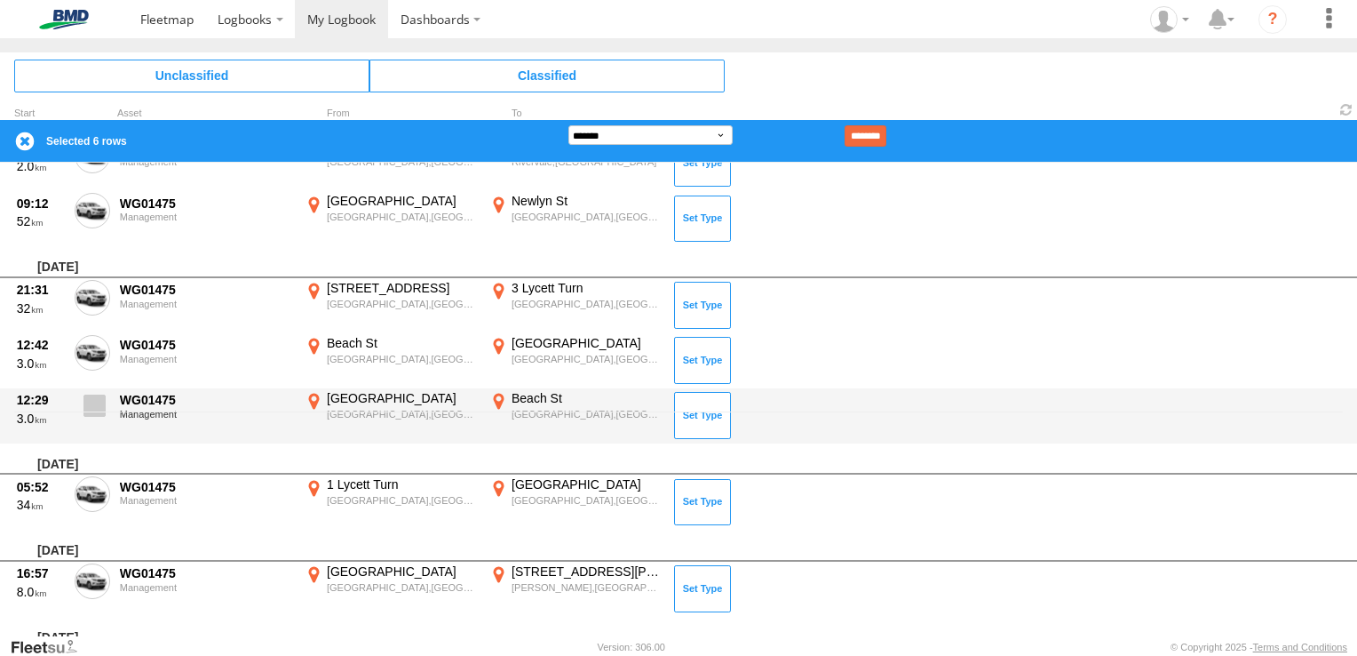
scroll to position [302, 0]
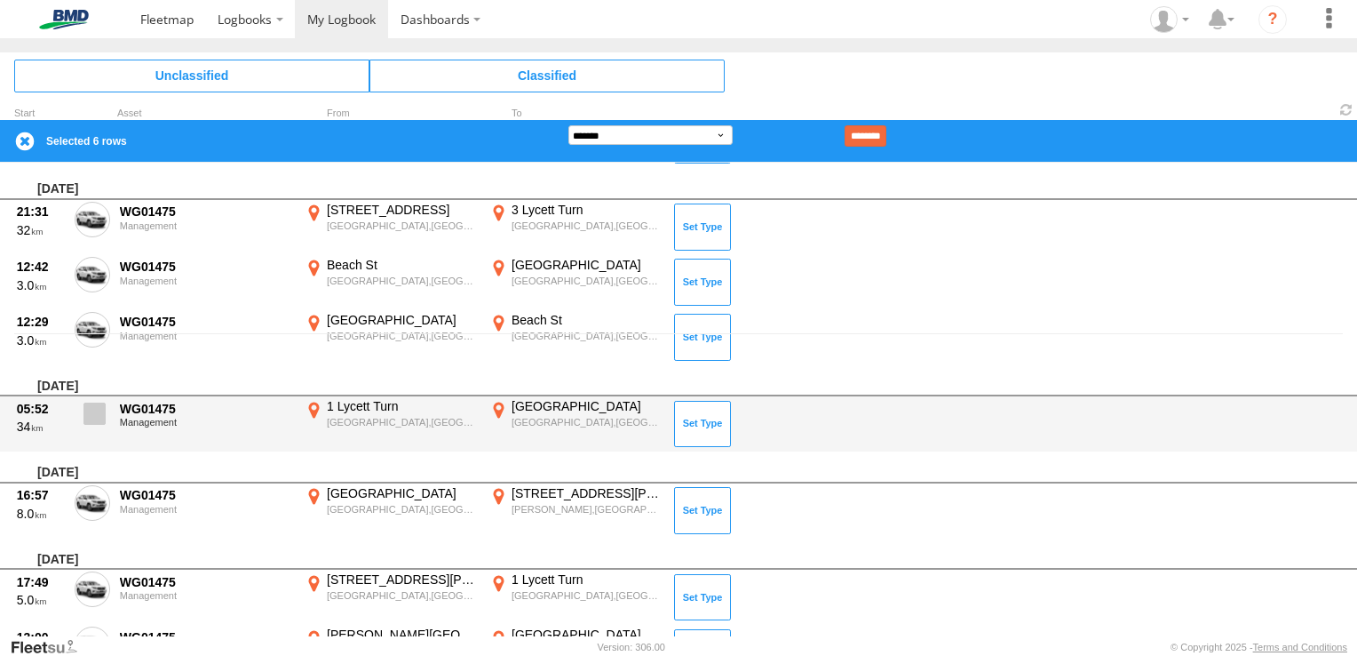
click at [95, 409] on span at bounding box center [95, 413] width 22 height 22
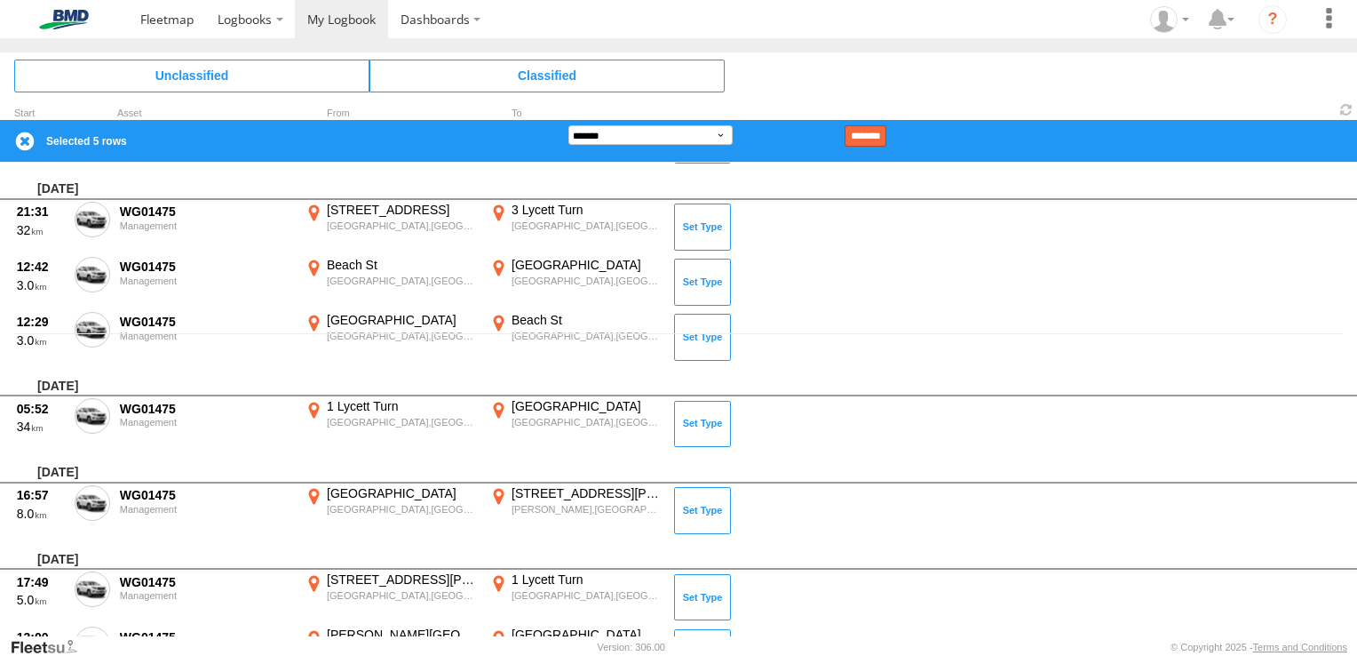
click at [887, 139] on input "********" at bounding box center [866, 135] width 42 height 21
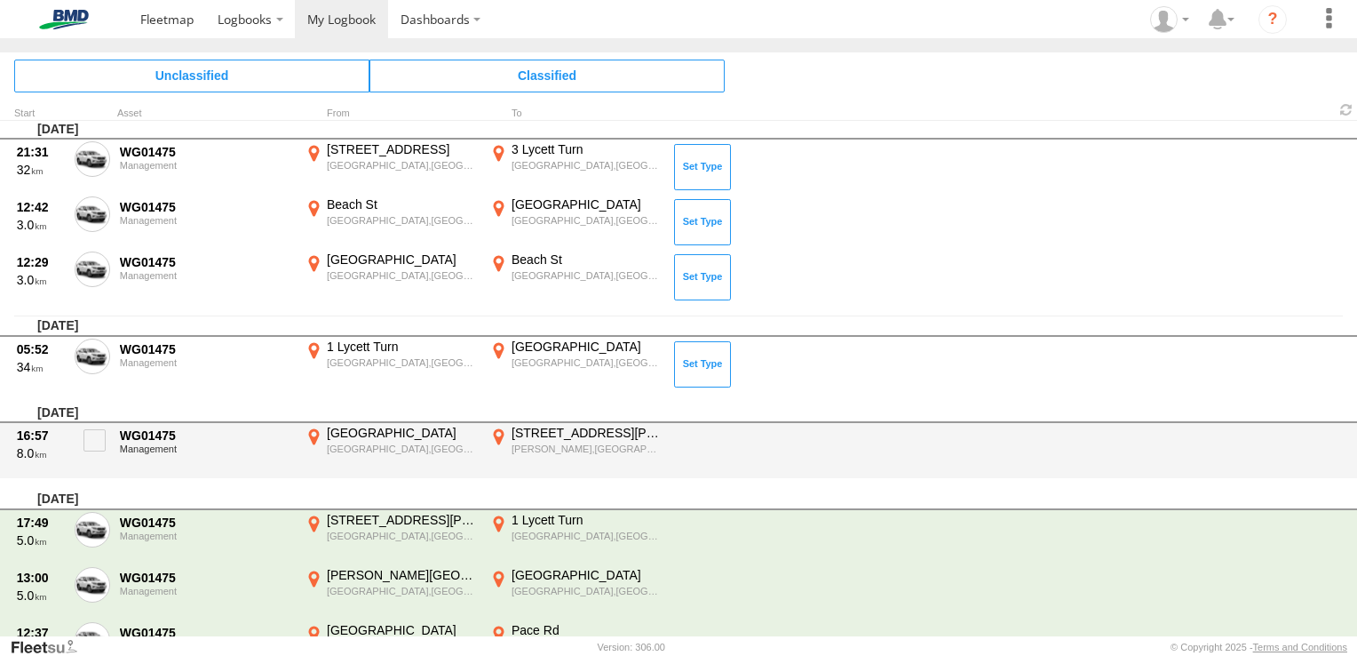
scroll to position [213, 0]
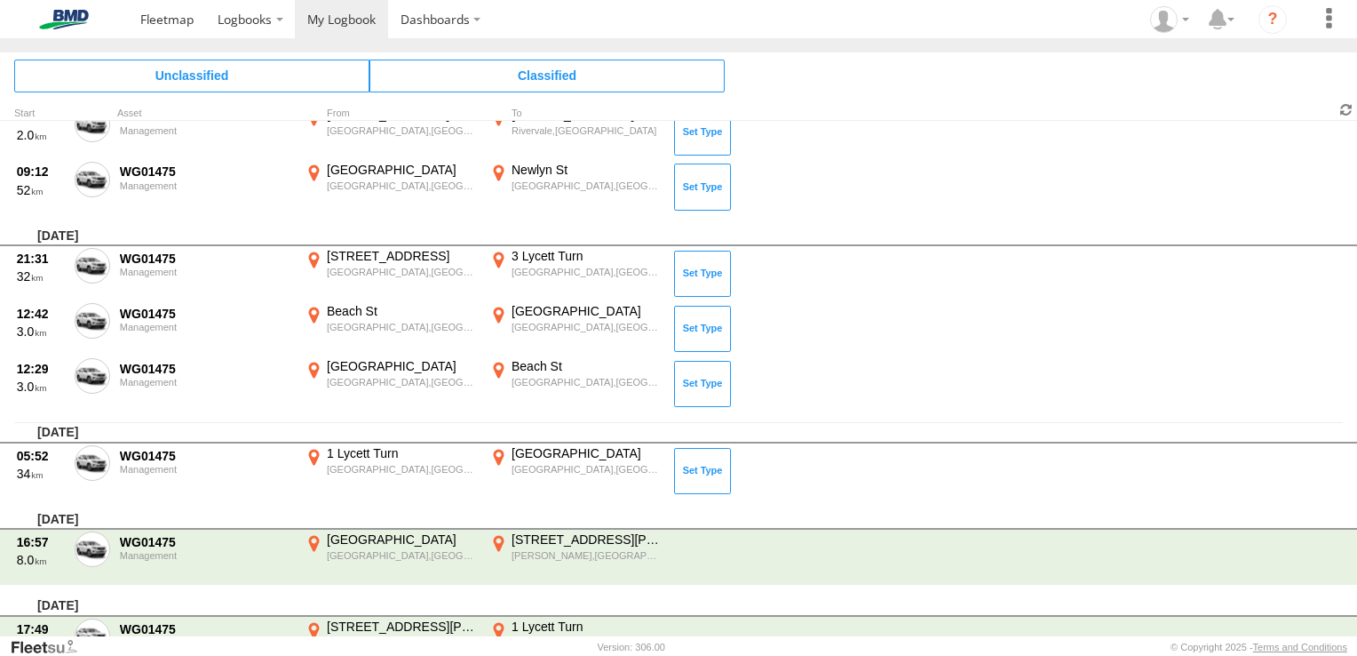
click at [1354, 112] on span at bounding box center [1346, 109] width 21 height 17
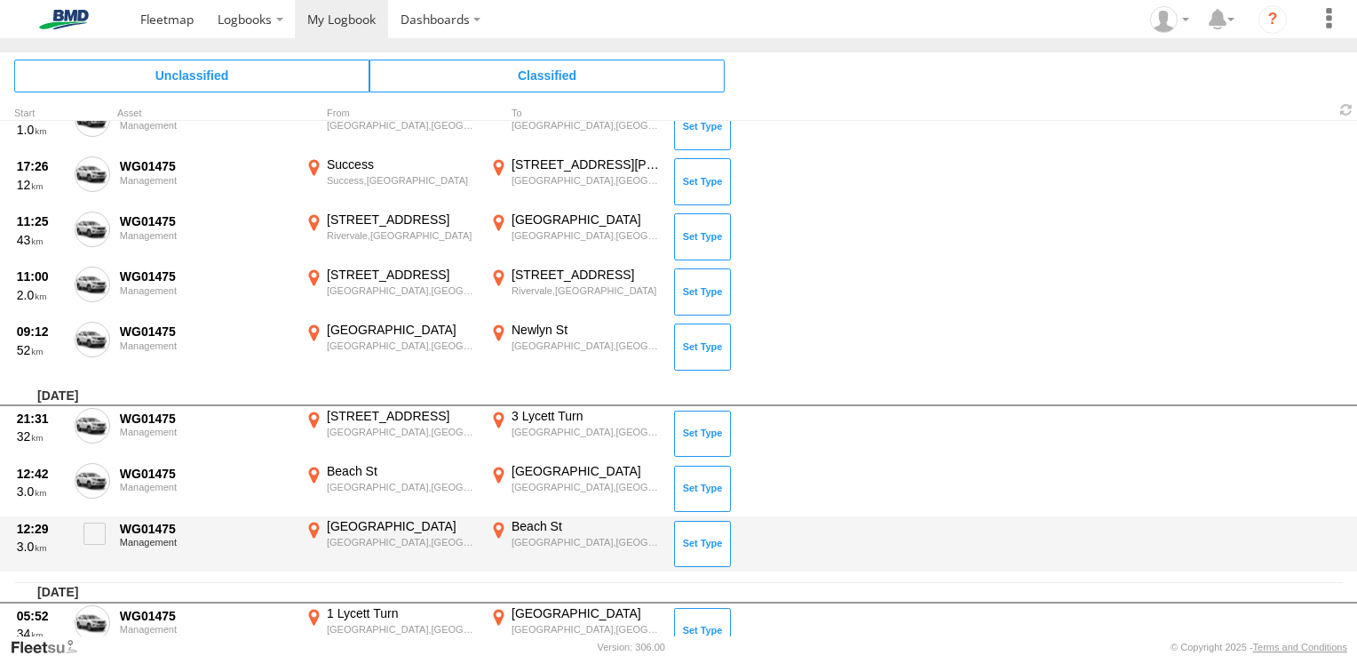
scroll to position [101, 0]
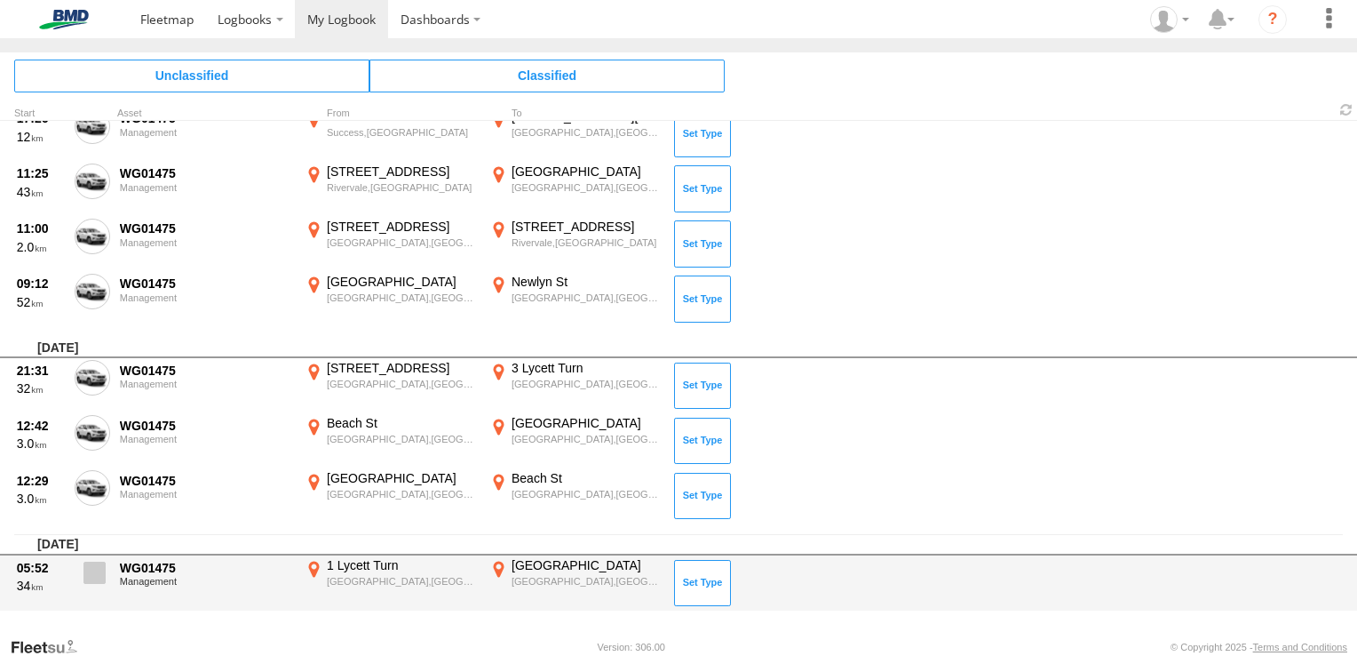
click at [99, 574] on span at bounding box center [95, 572] width 22 height 22
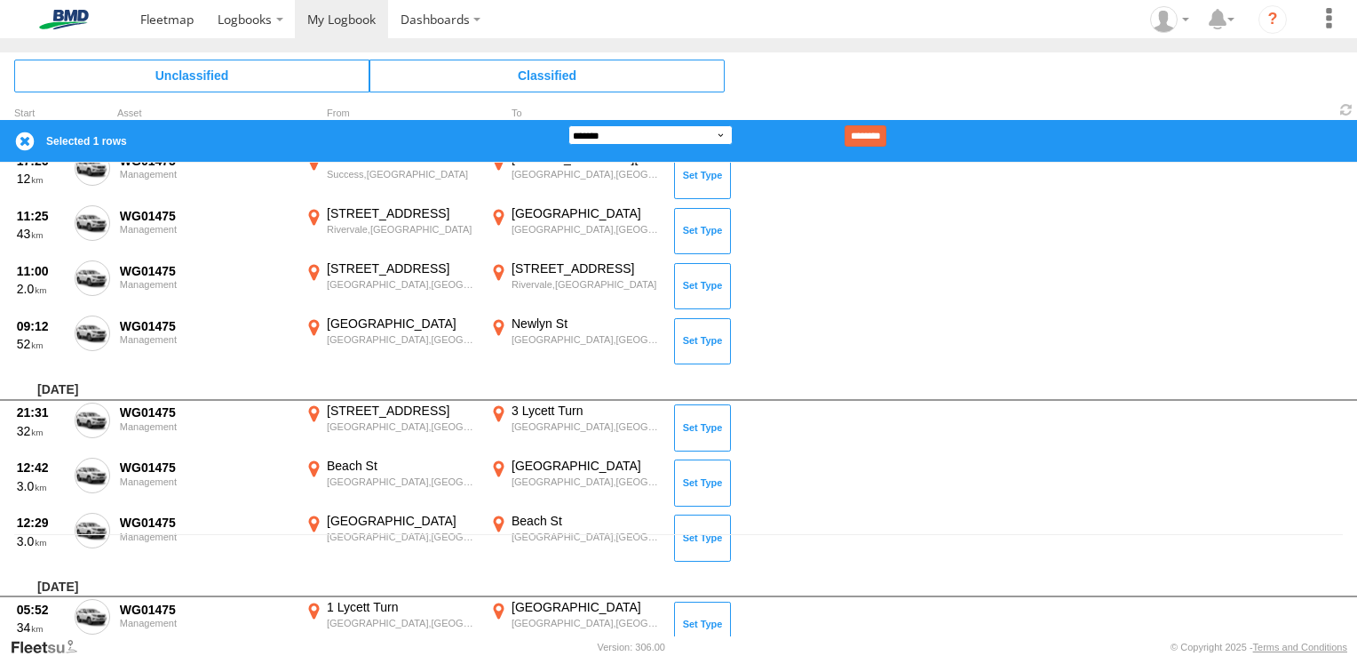
click at [680, 140] on select "**********" at bounding box center [651, 135] width 164 height 20
click at [569, 125] on select "**********" at bounding box center [651, 135] width 164 height 20
click at [883, 122] on div "**********" at bounding box center [678, 141] width 1357 height 42
click at [887, 139] on input "********" at bounding box center [866, 135] width 42 height 21
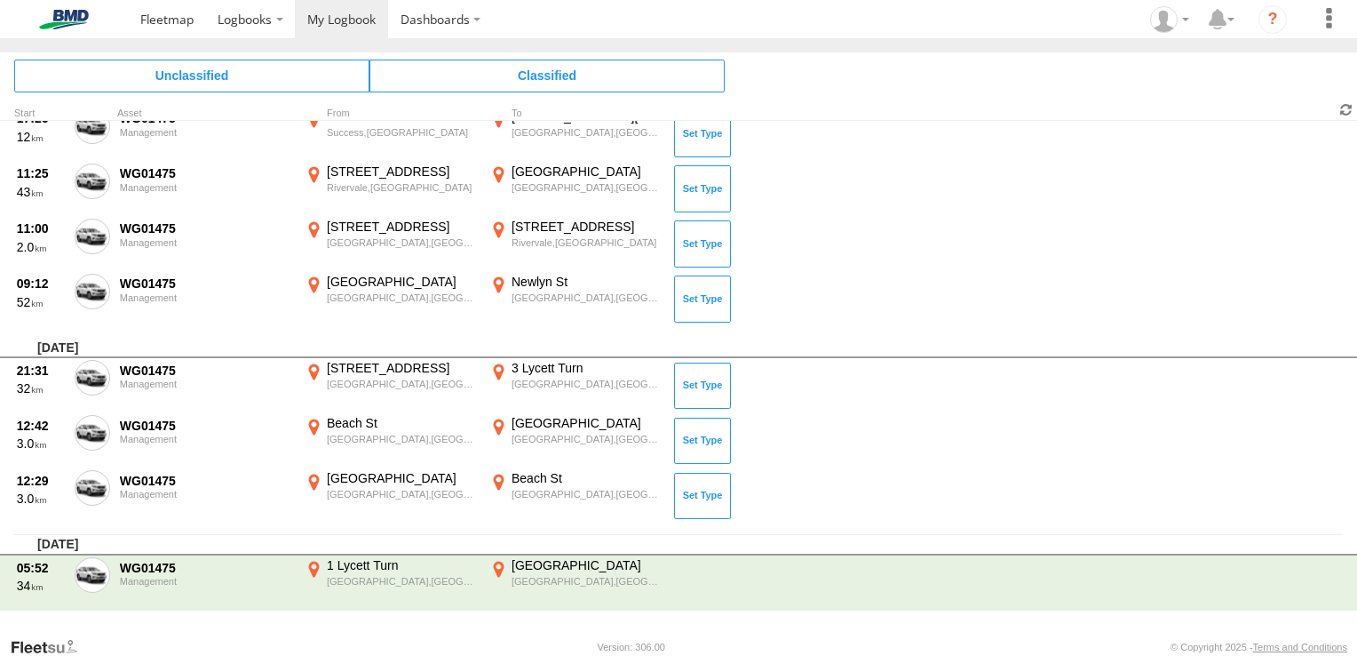
click at [1350, 112] on span at bounding box center [1346, 109] width 21 height 17
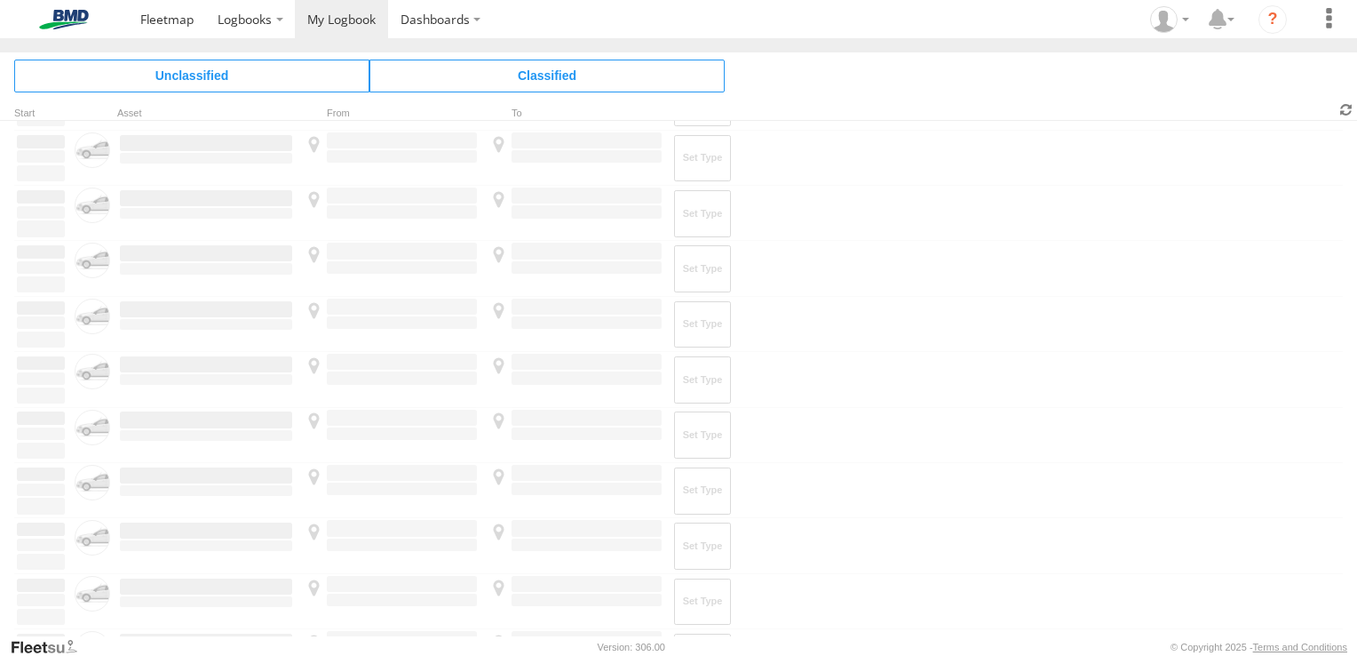
scroll to position [0, 0]
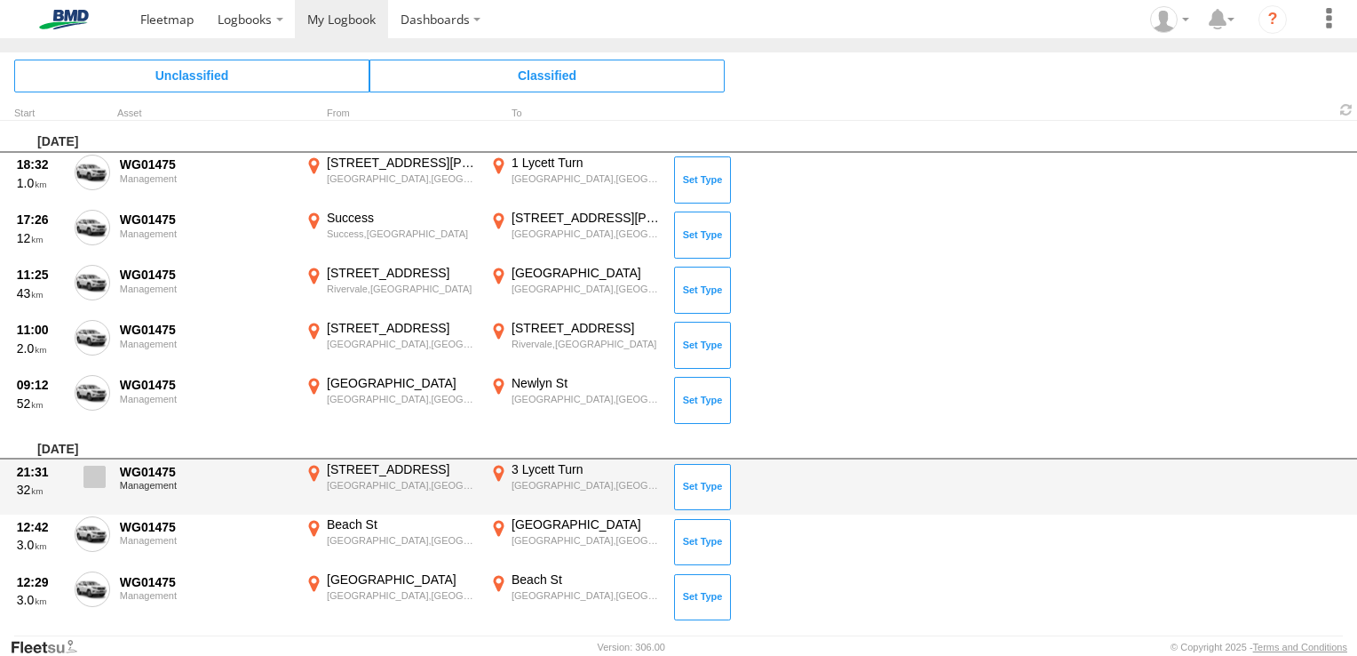
click at [93, 478] on span at bounding box center [95, 476] width 22 height 22
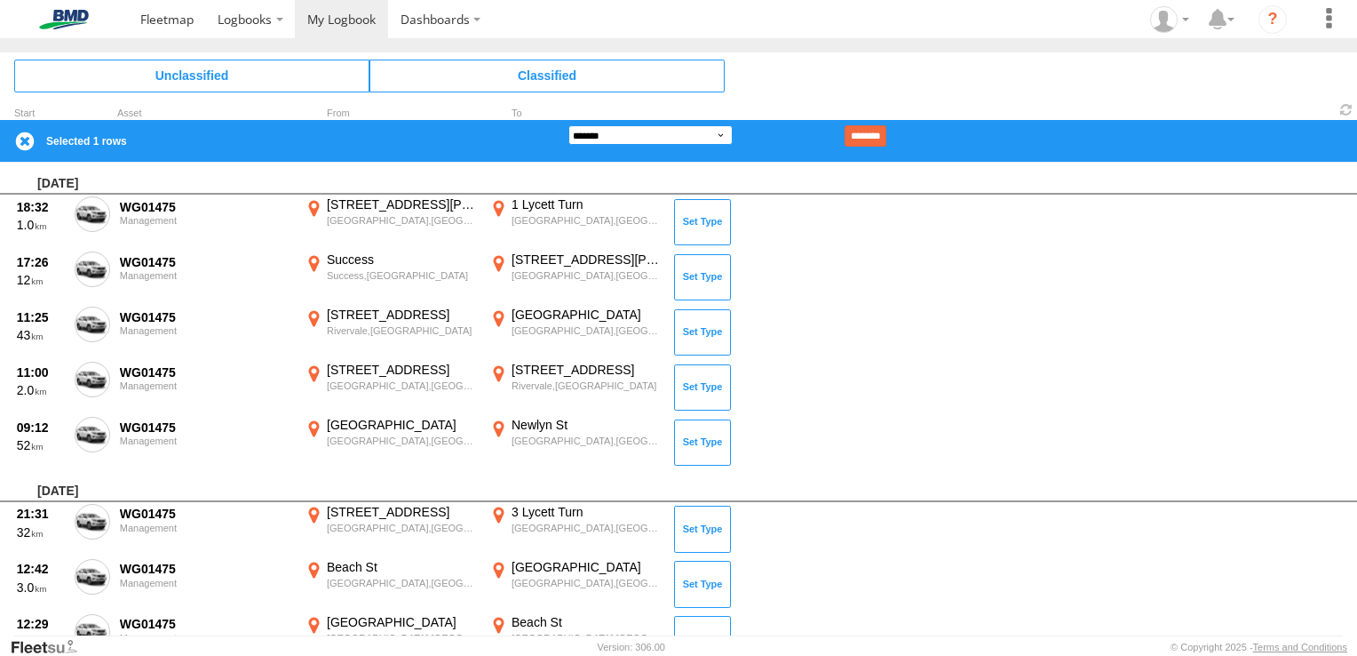
click at [711, 130] on select "**********" at bounding box center [651, 135] width 164 height 20
click at [569, 125] on select "**********" at bounding box center [651, 135] width 164 height 20
click at [887, 134] on input "********" at bounding box center [866, 135] width 42 height 21
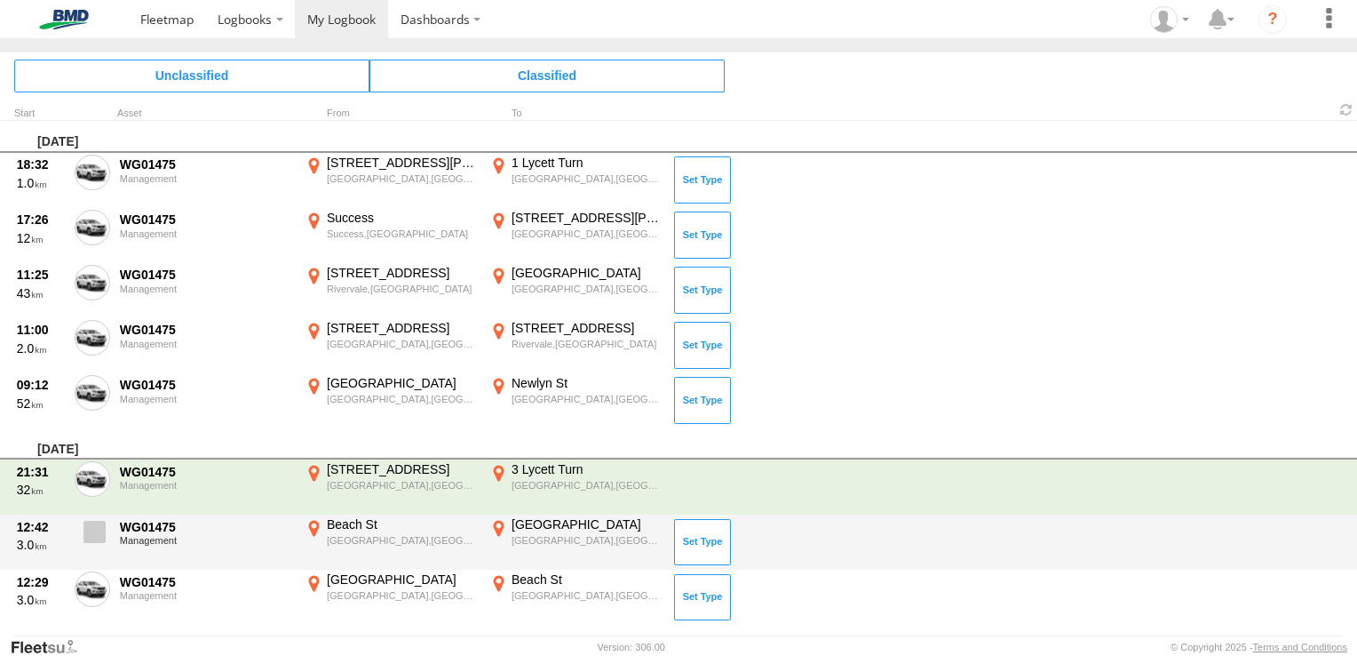
scroll to position [14, 0]
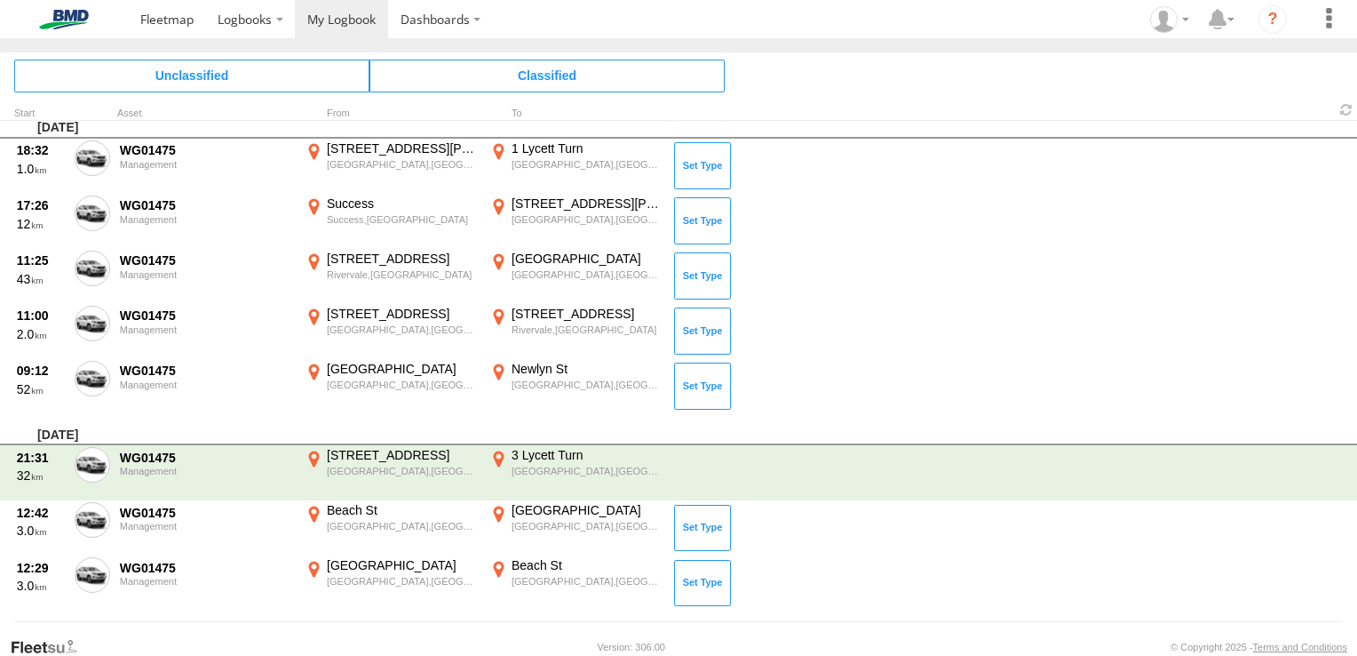
drag, startPoint x: 1344, startPoint y: 107, endPoint x: 1319, endPoint y: 119, distance: 27.8
click at [1326, 116] on span at bounding box center [1018, 109] width 679 height 17
click at [1347, 107] on span at bounding box center [1346, 109] width 21 height 17
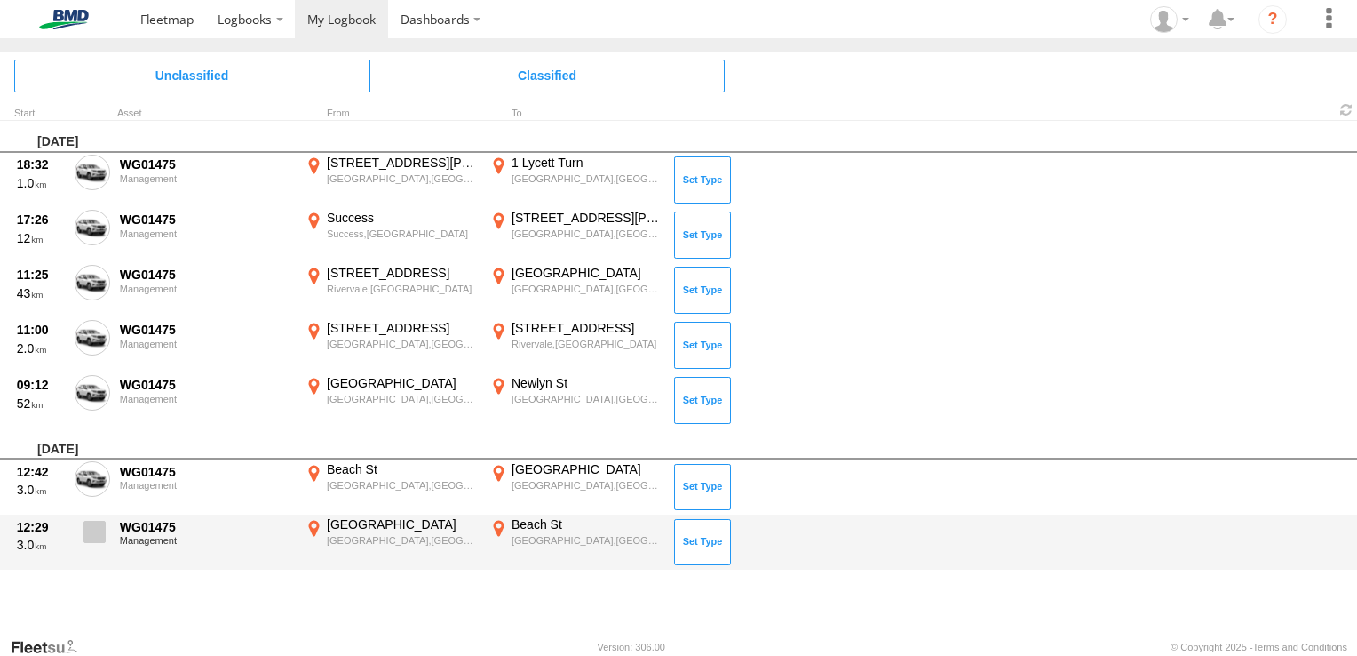
click at [90, 531] on span at bounding box center [95, 532] width 22 height 22
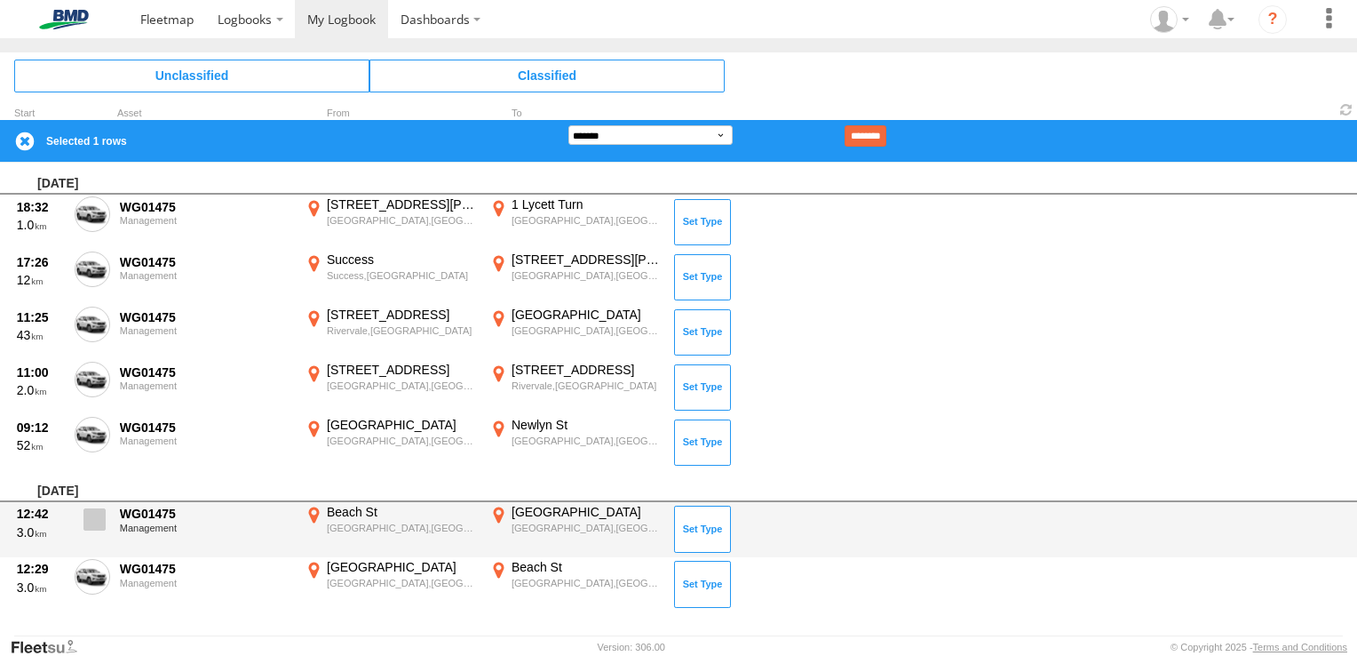
click at [101, 515] on span at bounding box center [95, 519] width 22 height 22
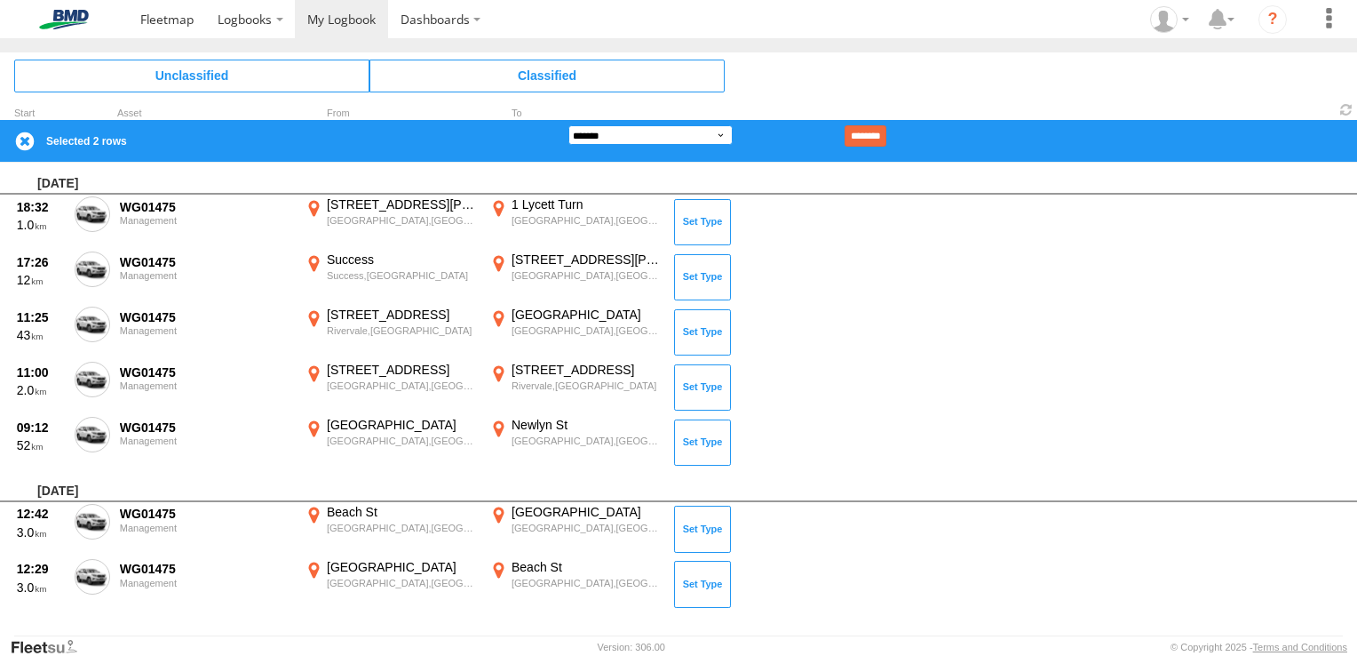
click at [658, 134] on select "**********" at bounding box center [651, 135] width 164 height 20
click at [569, 125] on select "**********" at bounding box center [651, 135] width 164 height 20
click at [887, 133] on input "********" at bounding box center [866, 135] width 42 height 21
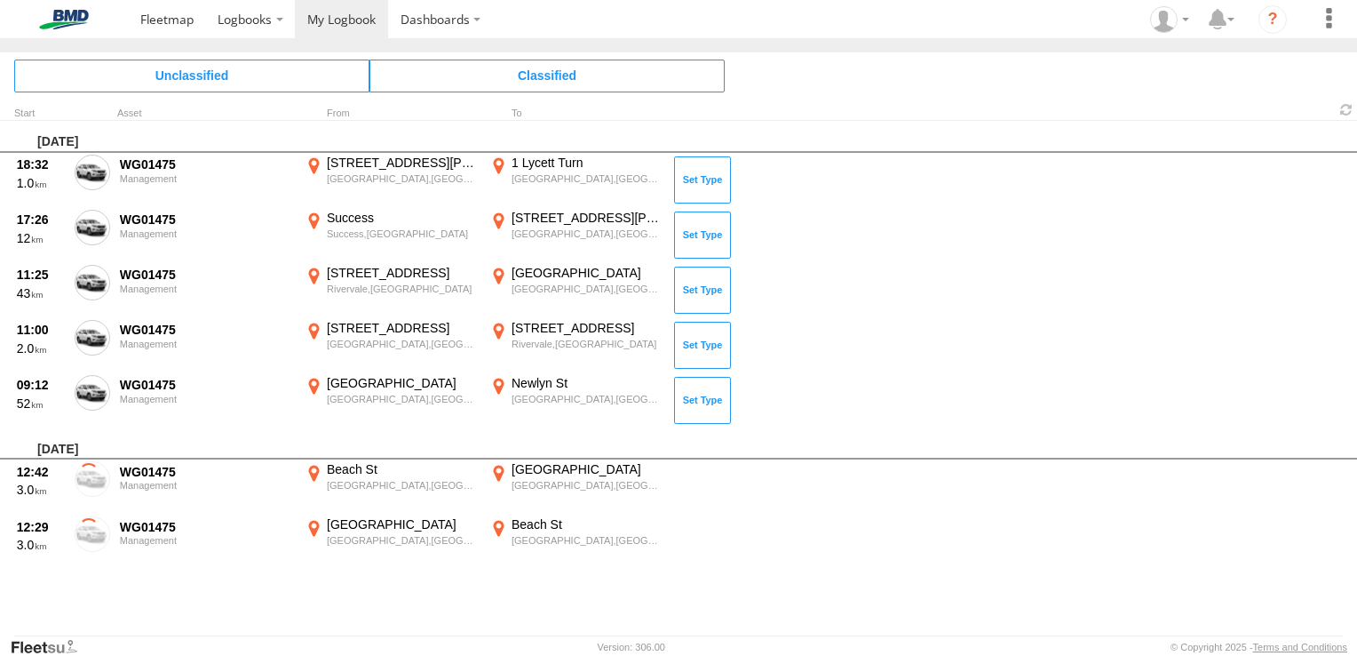
click at [889, 133] on div "[DATE]" at bounding box center [678, 137] width 1357 height 32
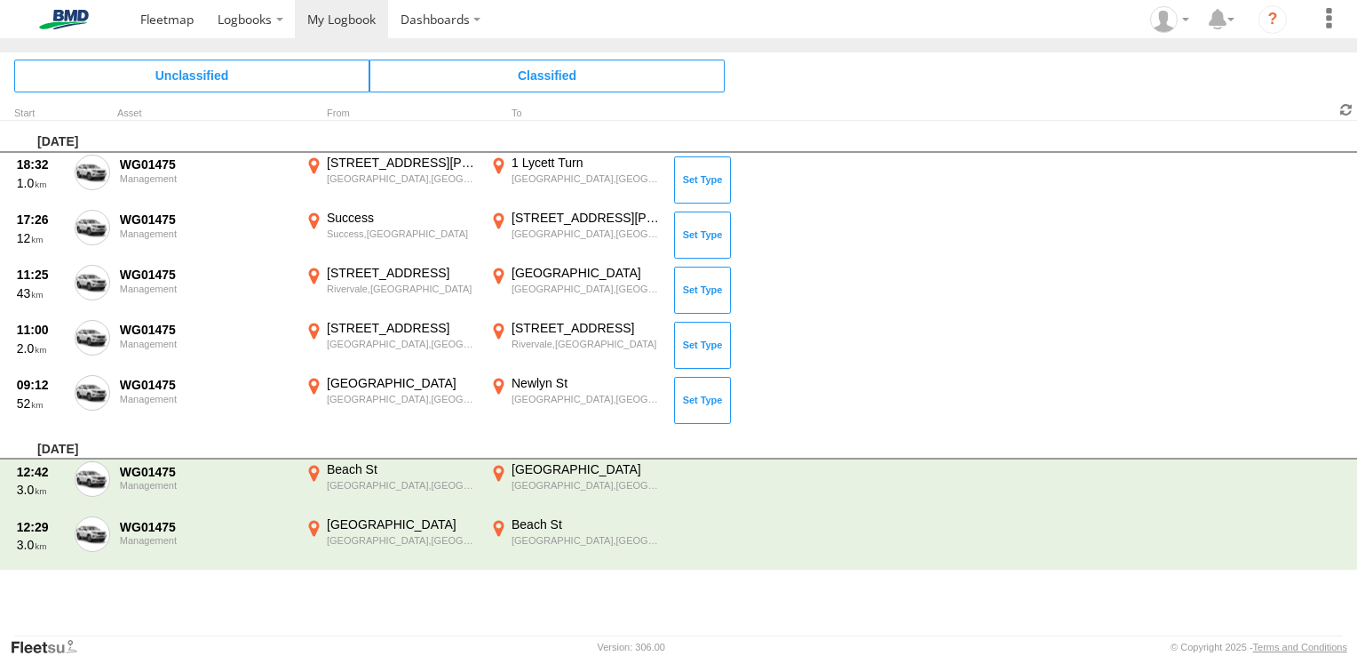
click at [1346, 108] on span at bounding box center [1346, 109] width 21 height 17
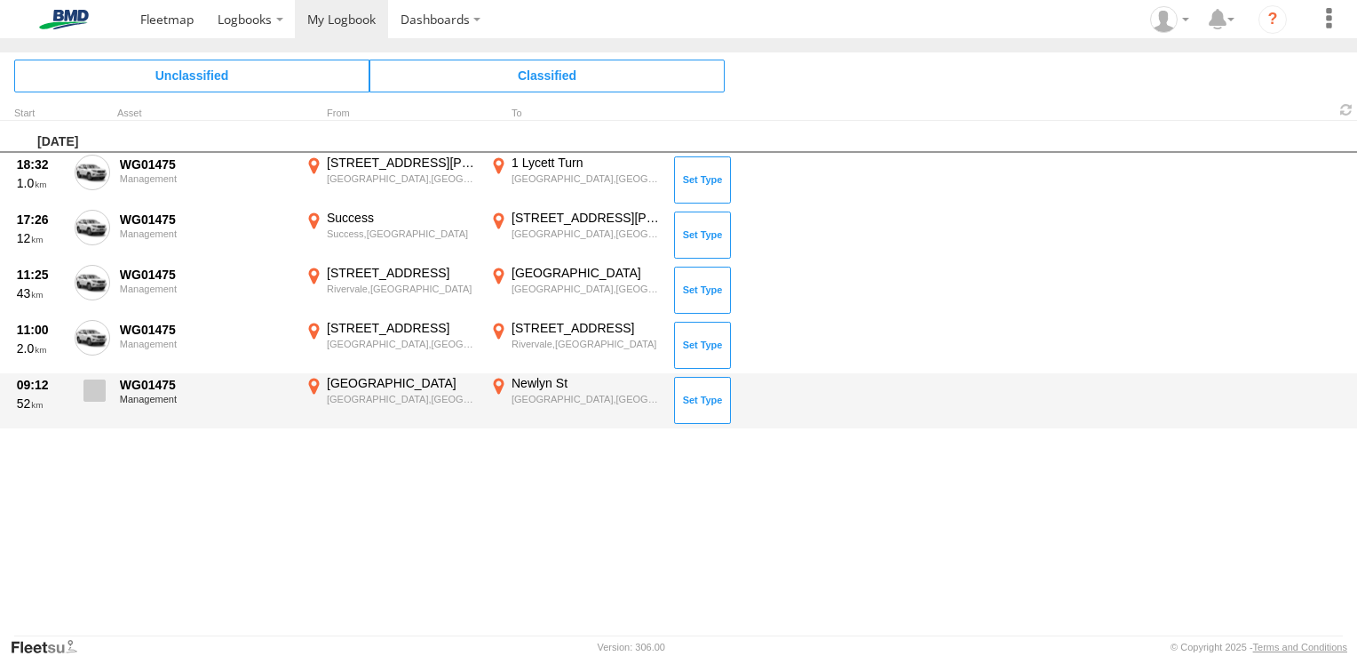
click at [99, 388] on span at bounding box center [95, 390] width 22 height 22
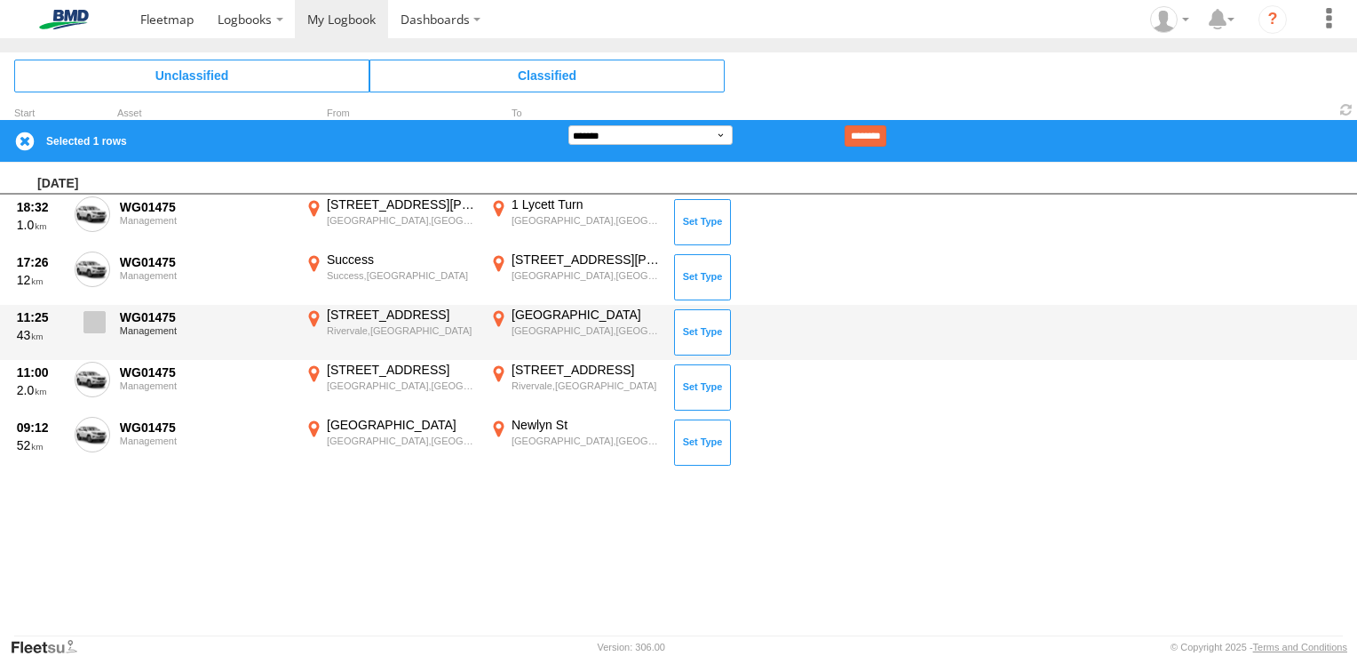
click at [93, 322] on span at bounding box center [95, 322] width 22 height 22
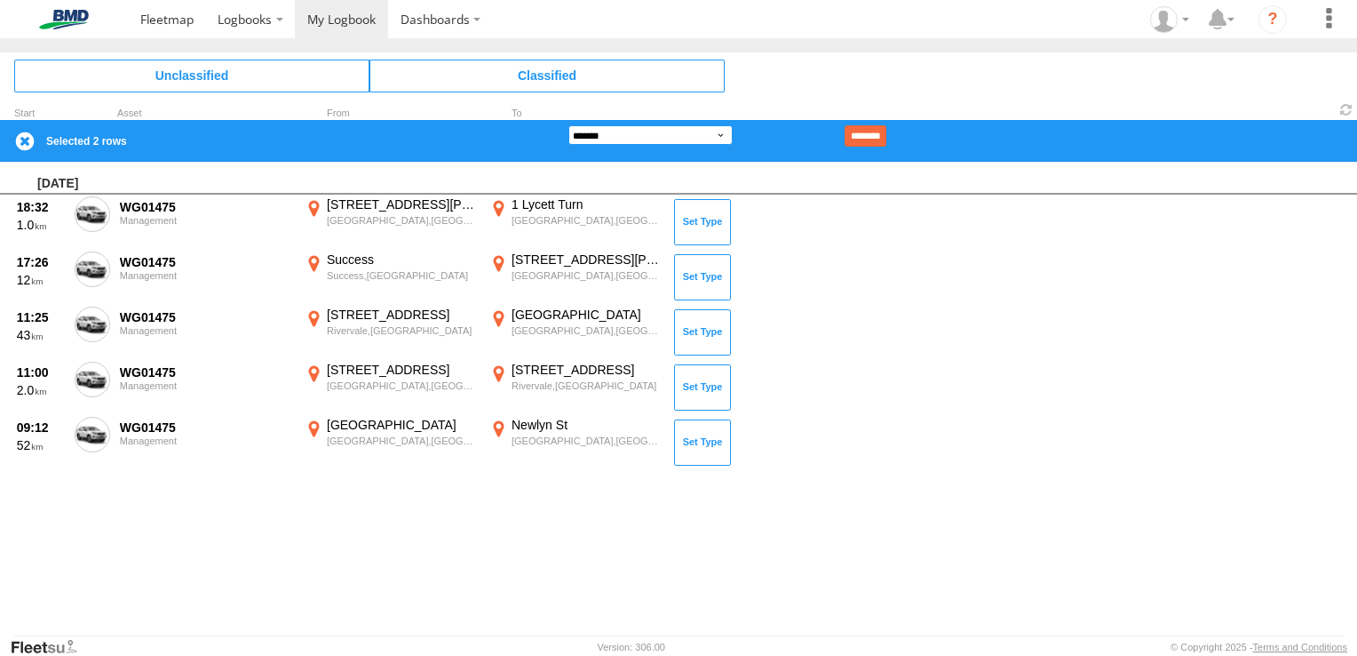
click at [721, 137] on select "**********" at bounding box center [651, 135] width 164 height 20
click at [569, 125] on select "**********" at bounding box center [651, 135] width 164 height 20
click at [887, 135] on input "********" at bounding box center [866, 135] width 42 height 21
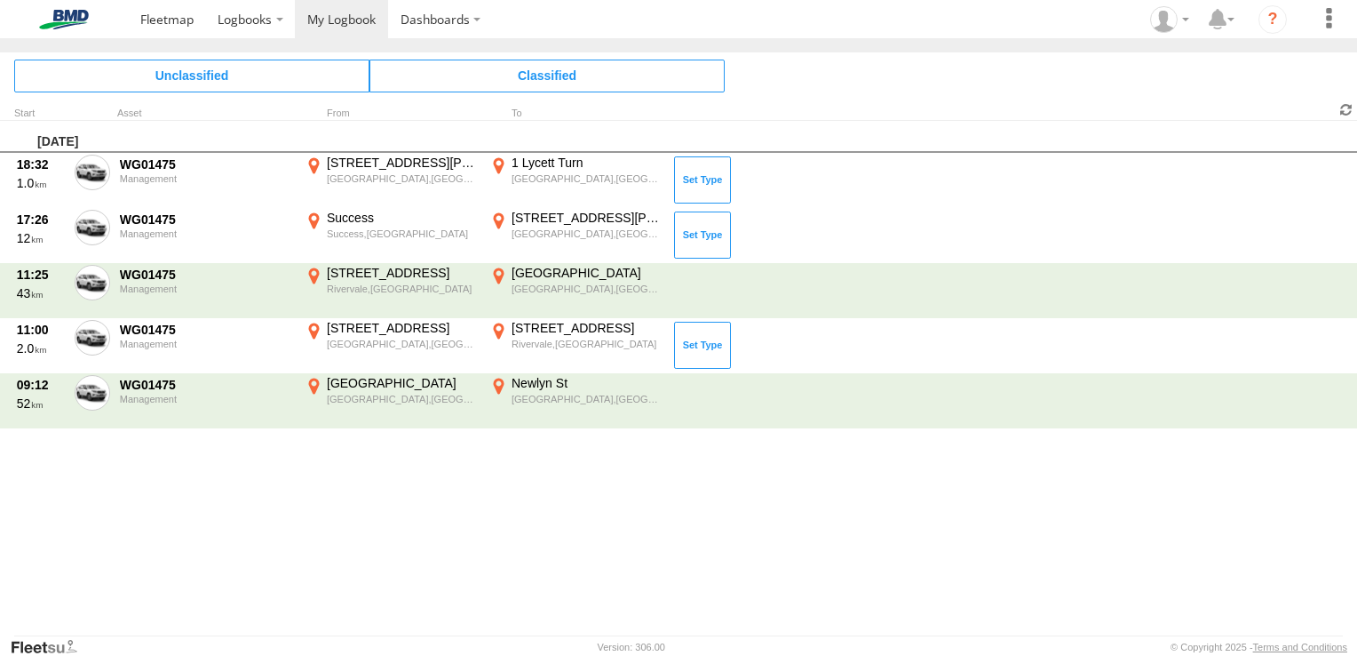
click at [1348, 109] on span at bounding box center [1346, 109] width 21 height 17
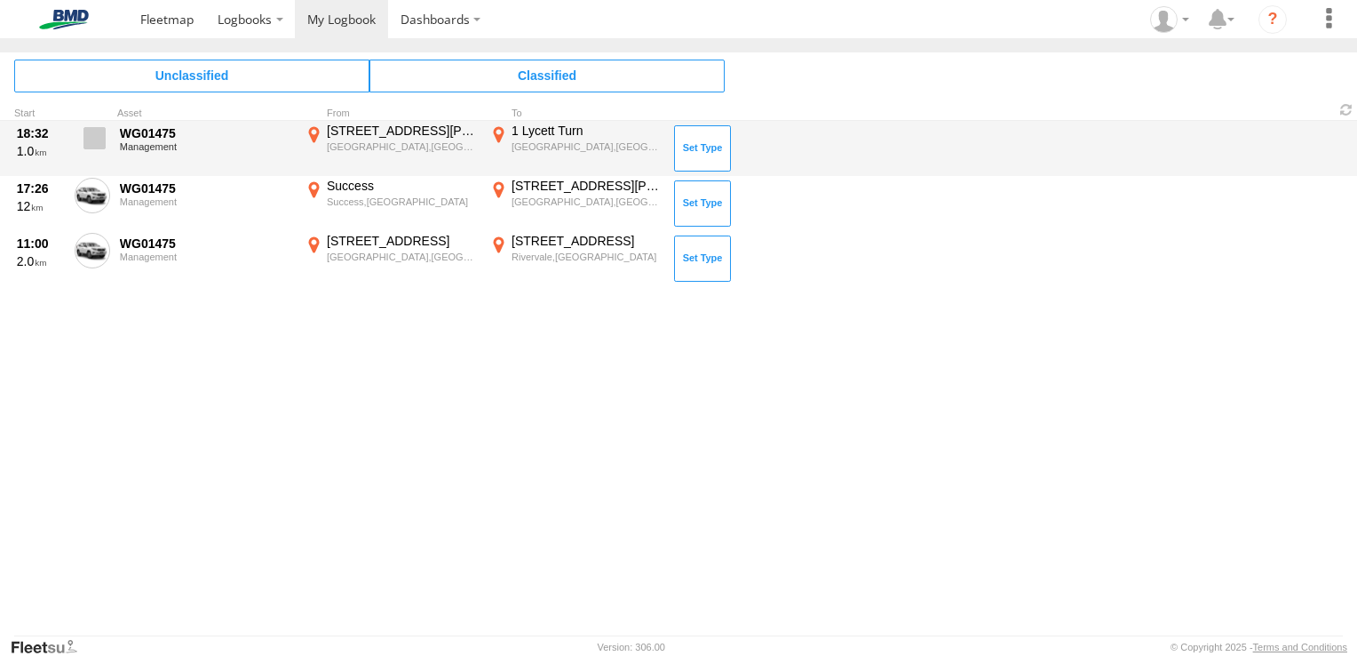
click at [97, 139] on span at bounding box center [95, 138] width 22 height 22
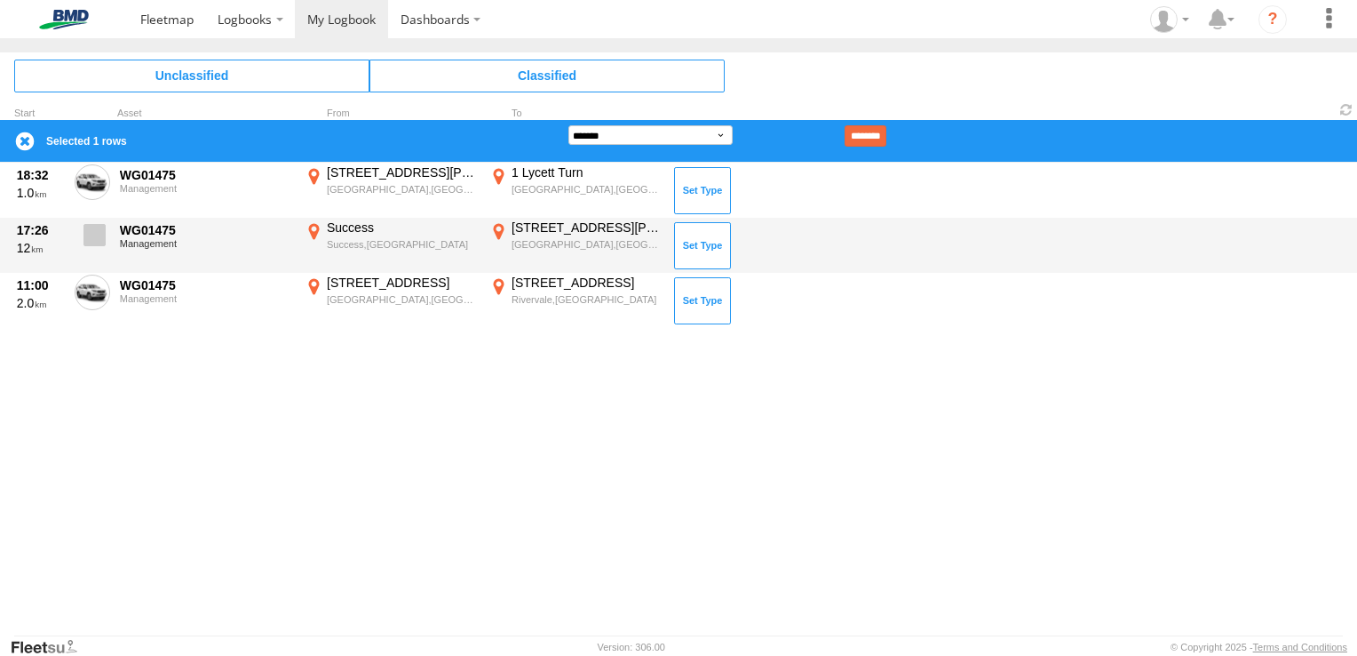
click at [99, 232] on span at bounding box center [95, 235] width 22 height 22
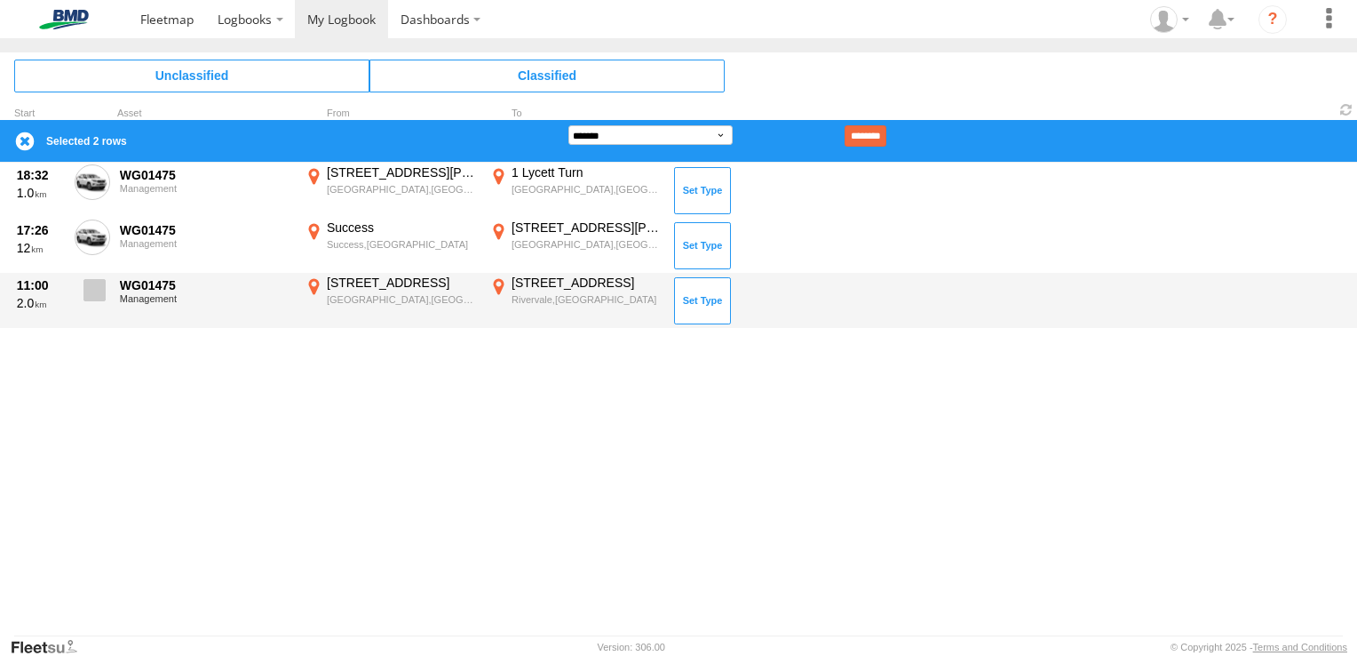
click at [97, 294] on span at bounding box center [95, 290] width 22 height 22
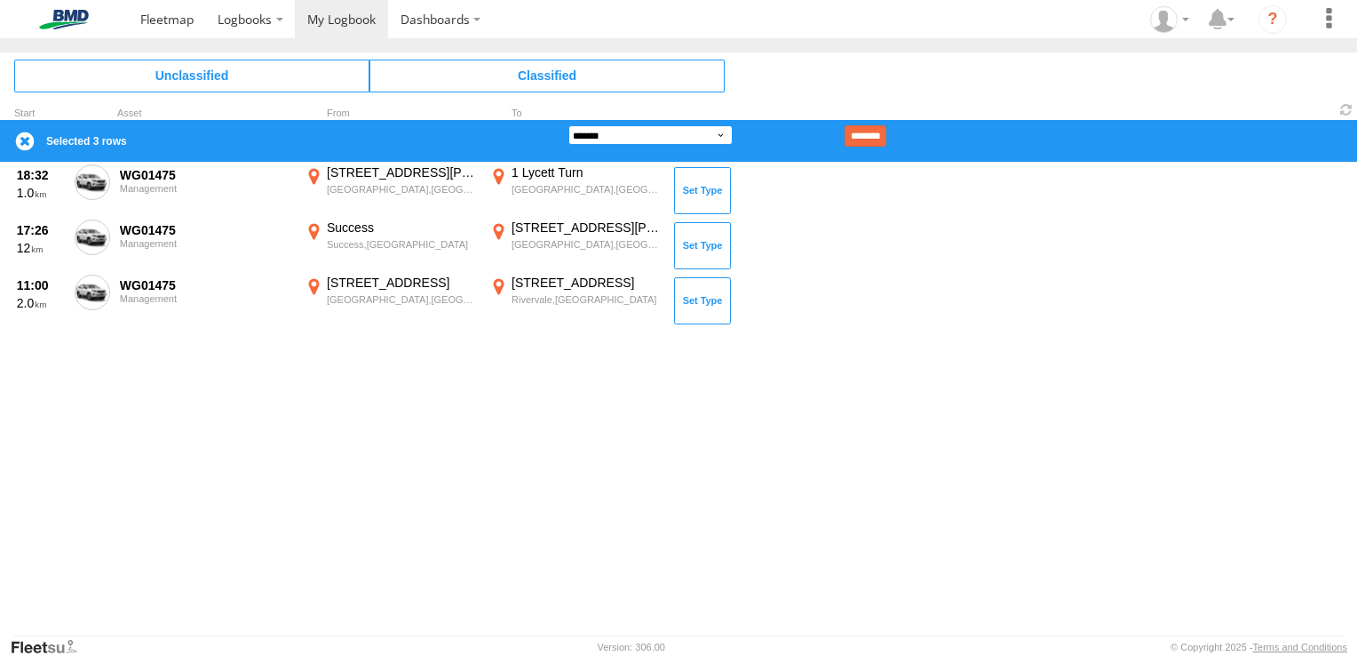
click at [652, 131] on select "**********" at bounding box center [651, 135] width 164 height 20
click at [569, 125] on select "**********" at bounding box center [651, 135] width 164 height 20
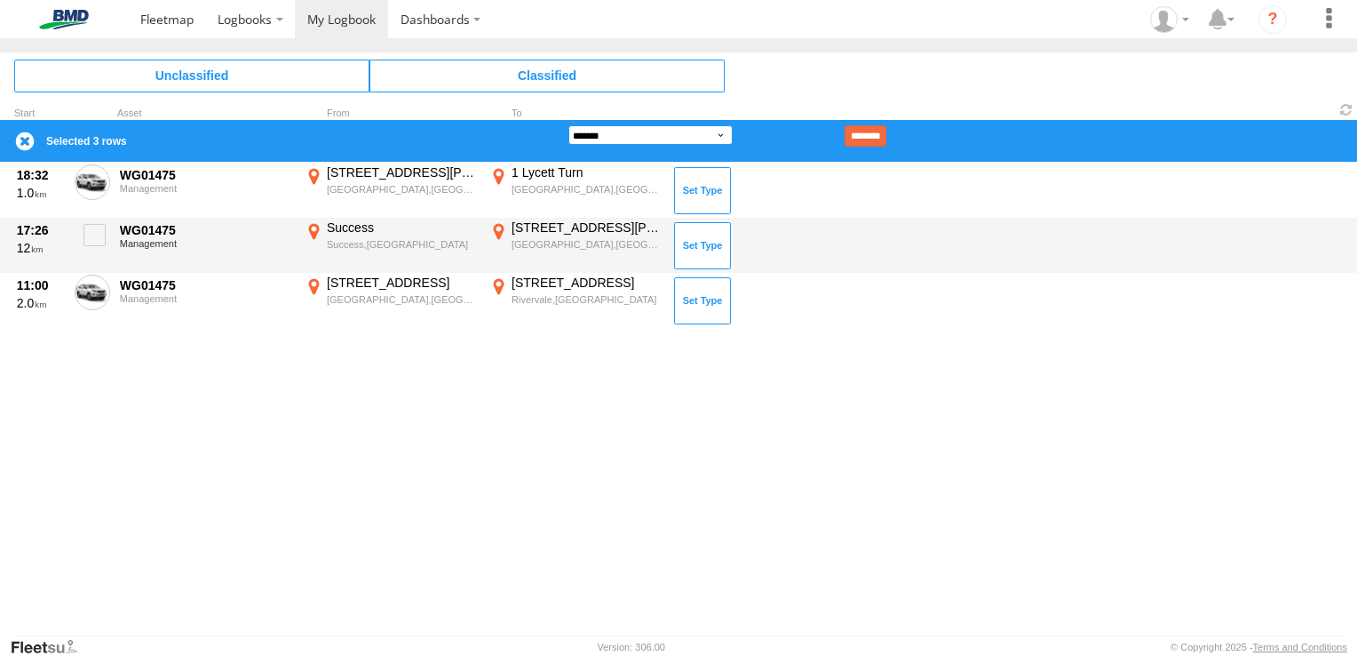
drag, startPoint x: 692, startPoint y: 133, endPoint x: 672, endPoint y: 236, distance: 105.0
click at [672, 236] on div "**********" at bounding box center [678, 344] width 1357 height 584
select select "**"
click at [569, 125] on select "**********" at bounding box center [651, 135] width 164 height 20
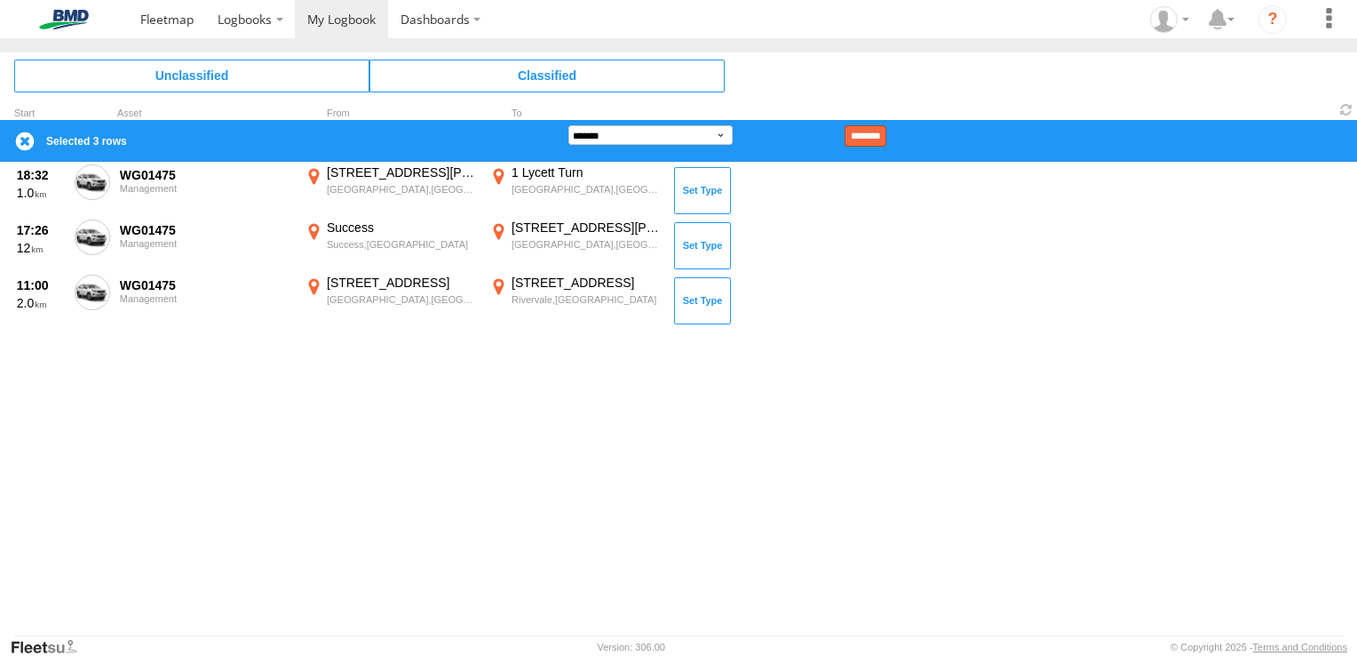
click at [885, 140] on input "********" at bounding box center [866, 135] width 42 height 21
